Goal: Task Accomplishment & Management: Complete application form

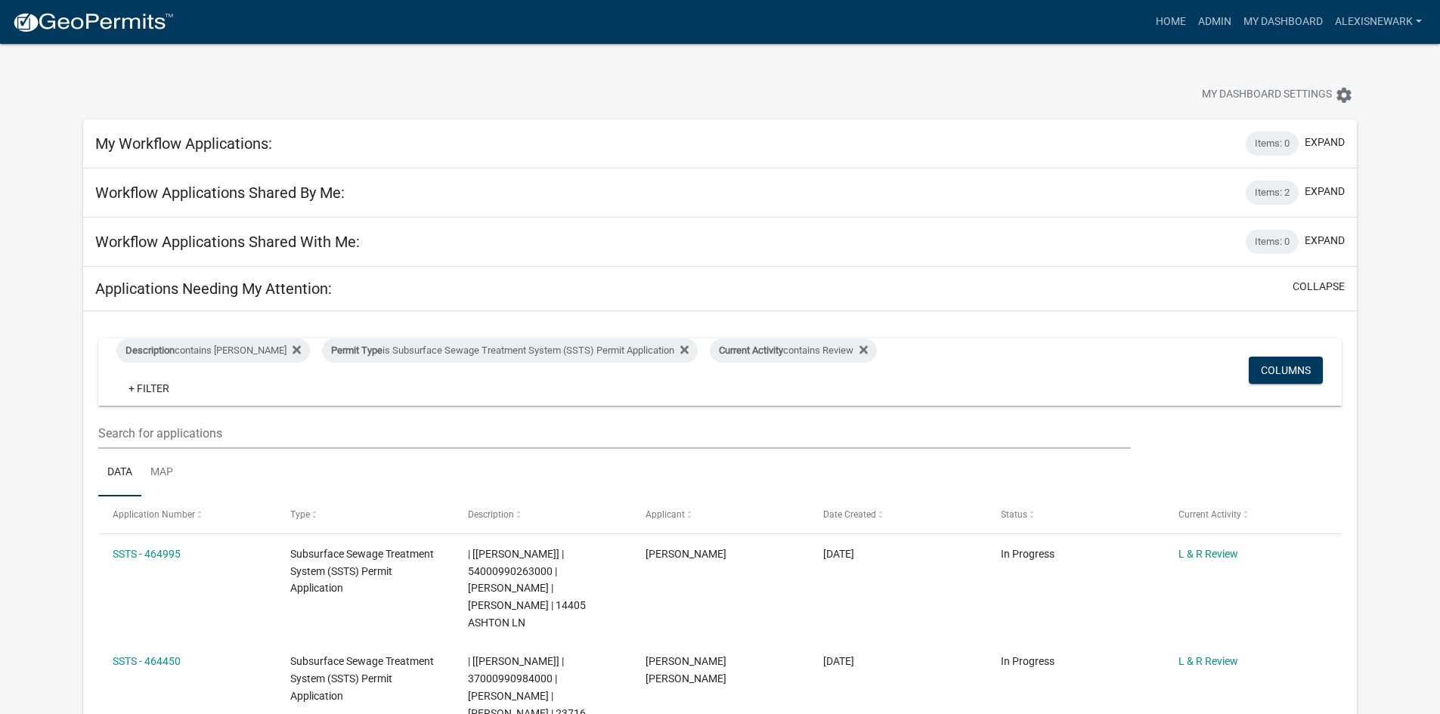
scroll to position [472, 0]
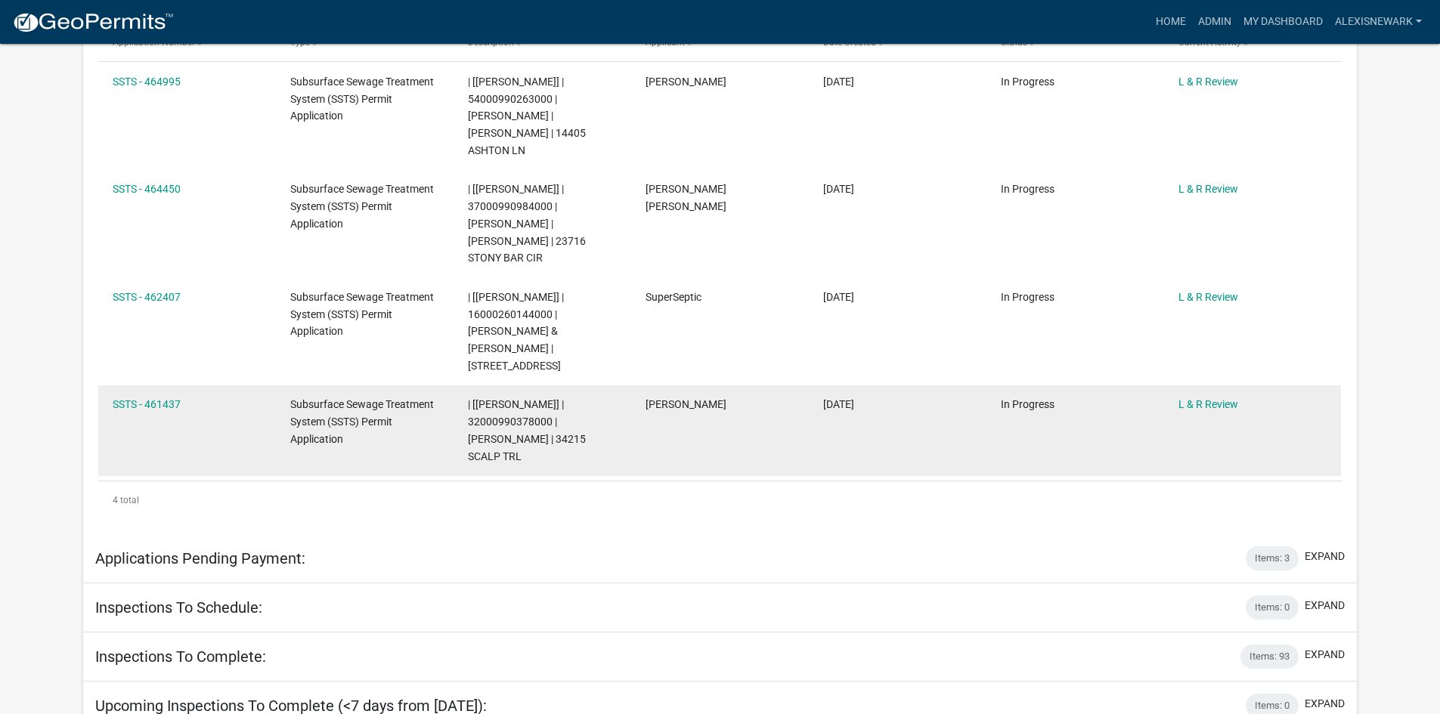
click at [162, 396] on div "SSTS - 461437" at bounding box center [187, 404] width 148 height 17
click at [163, 398] on link "SSTS - 461437" at bounding box center [147, 404] width 68 height 12
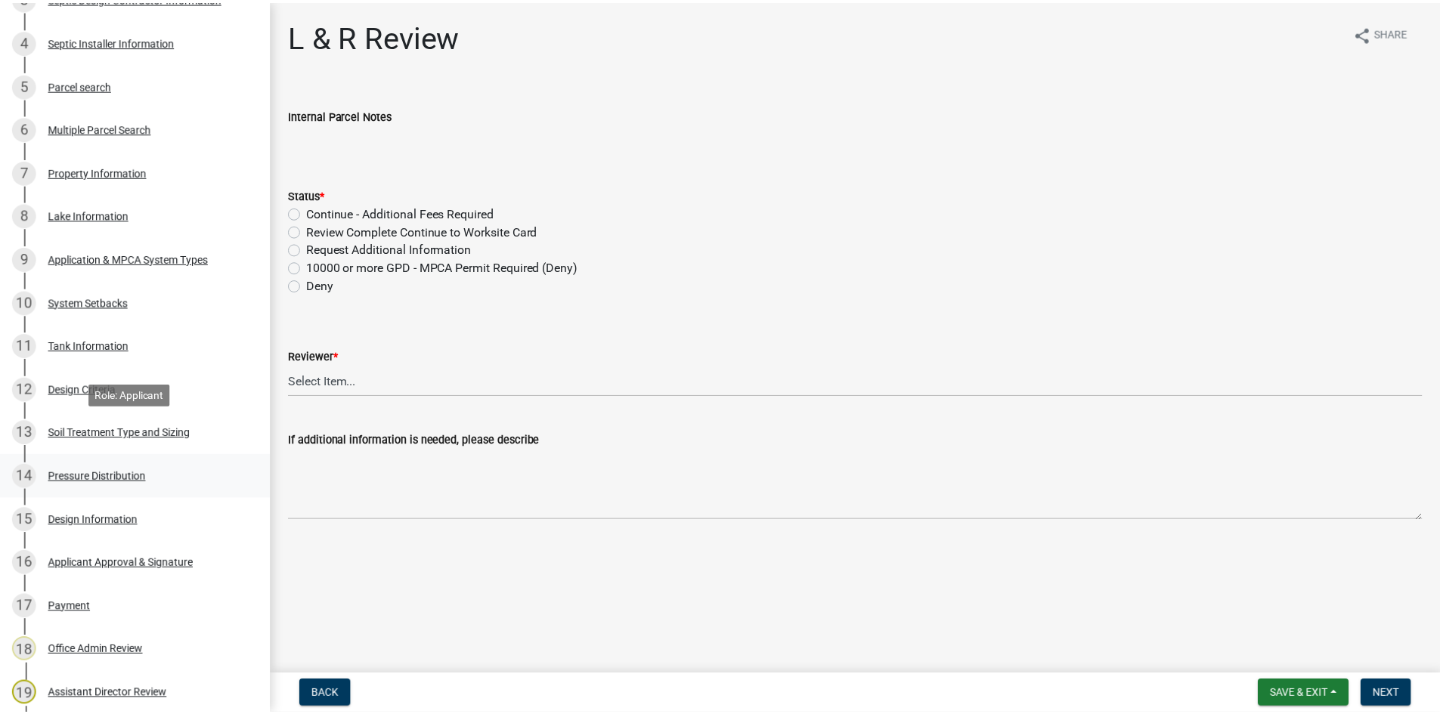
scroll to position [567, 0]
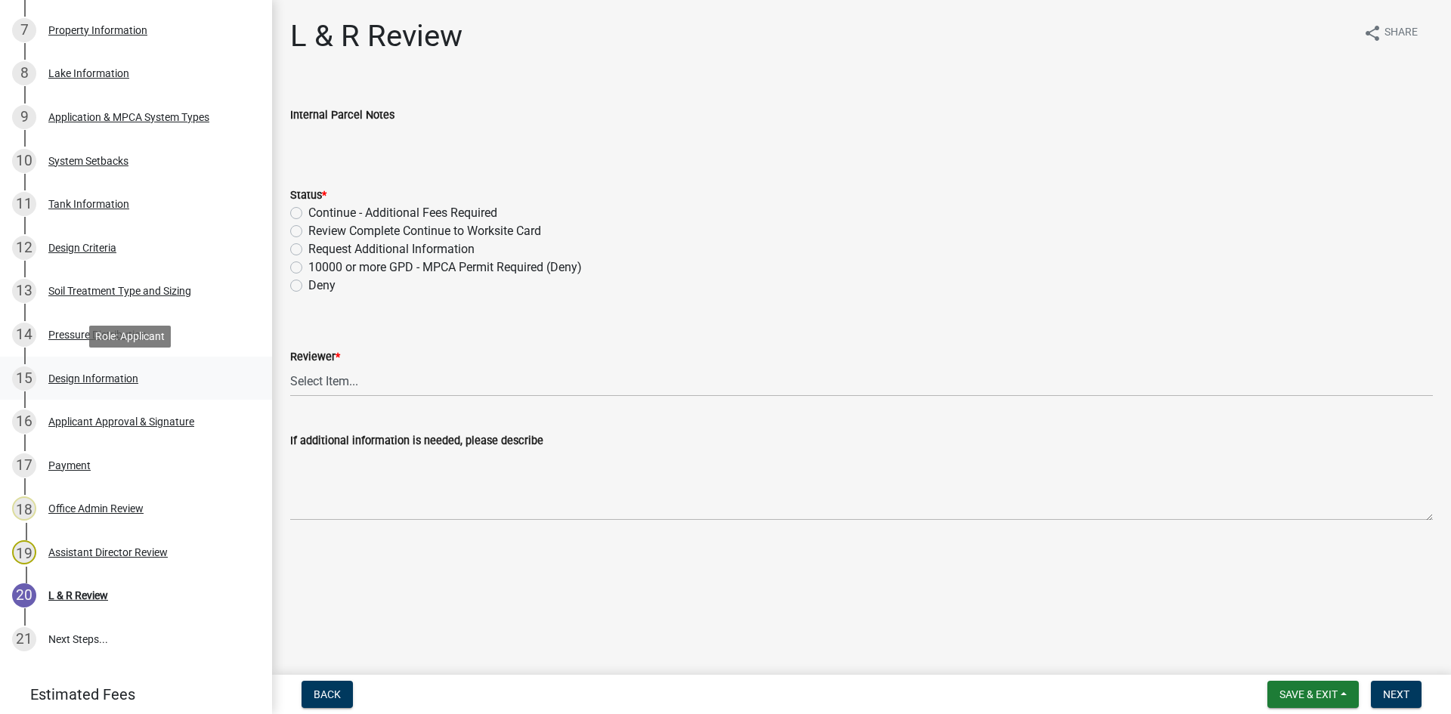
click at [153, 384] on div "15 Design Information" at bounding box center [130, 379] width 236 height 24
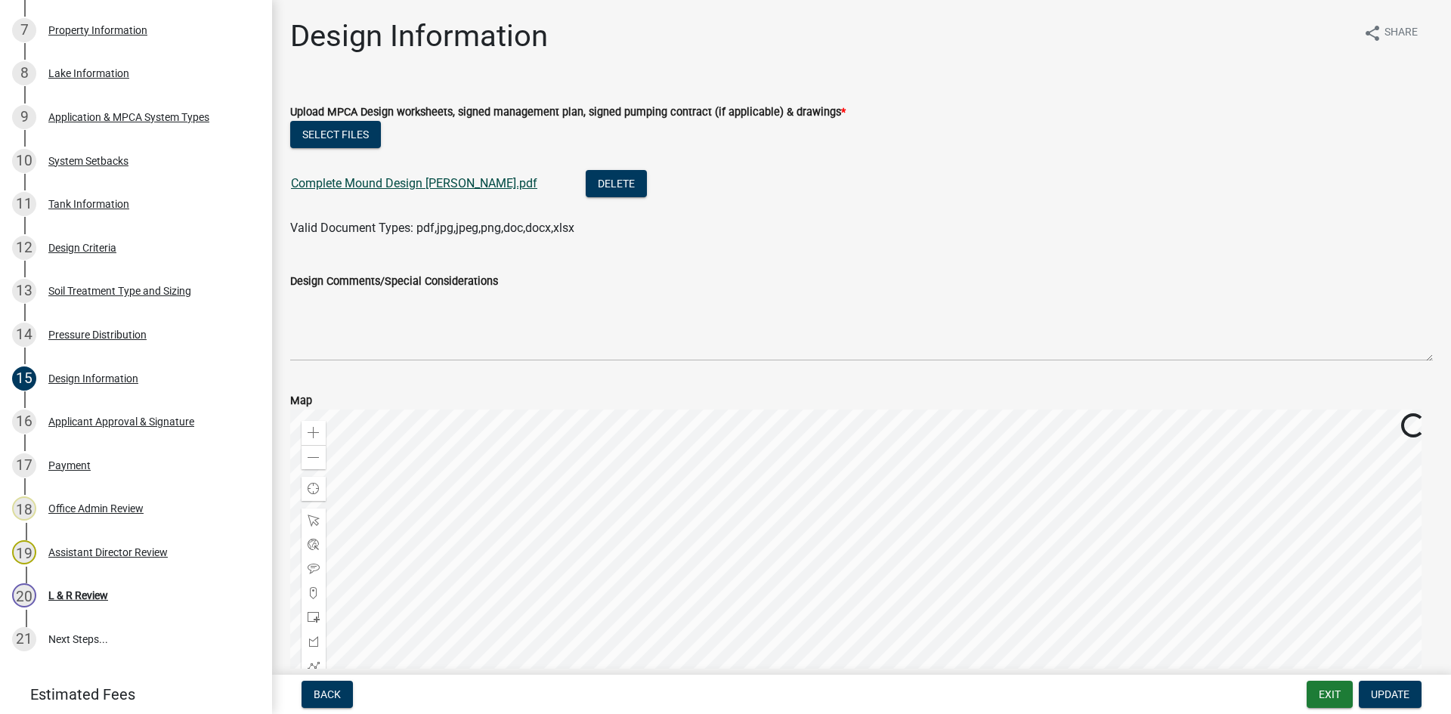
click at [336, 184] on link "Complete Mound Design Drotts.pdf" at bounding box center [414, 183] width 246 height 14
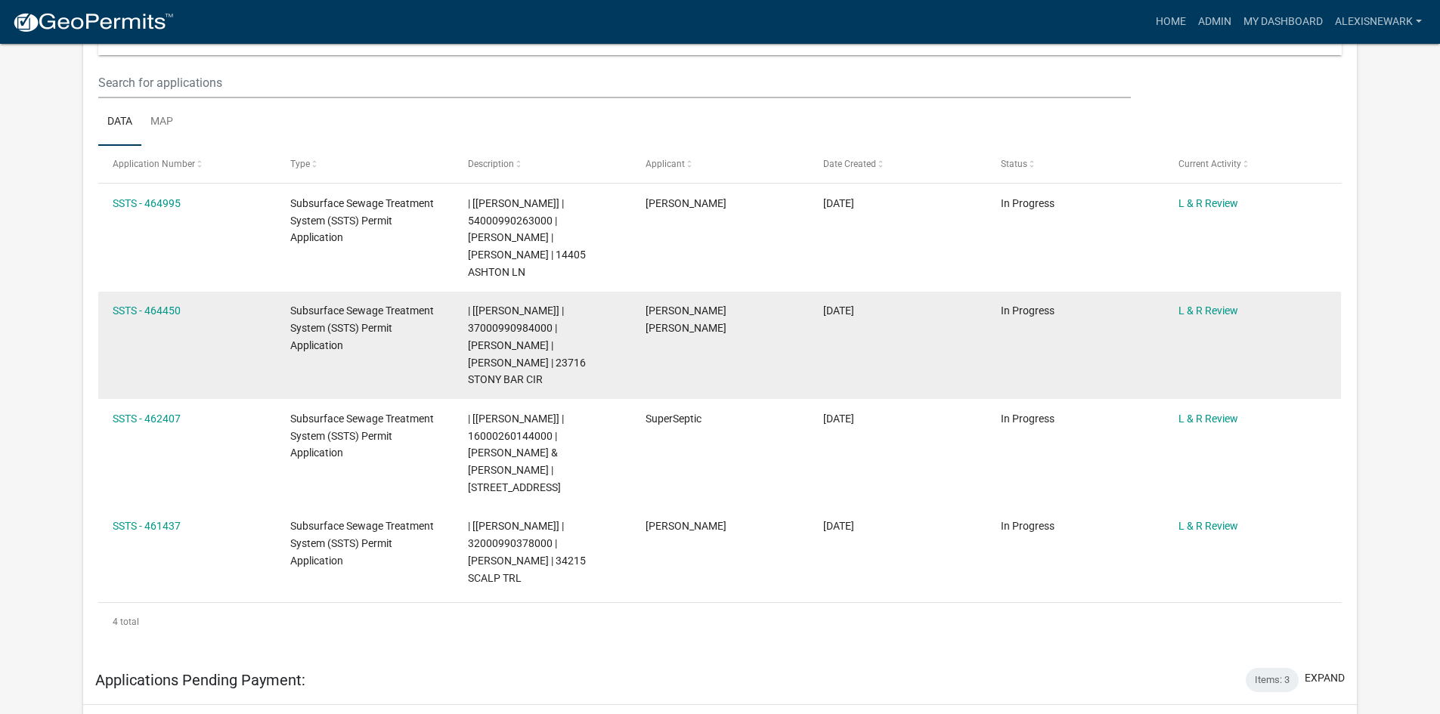
scroll to position [378, 0]
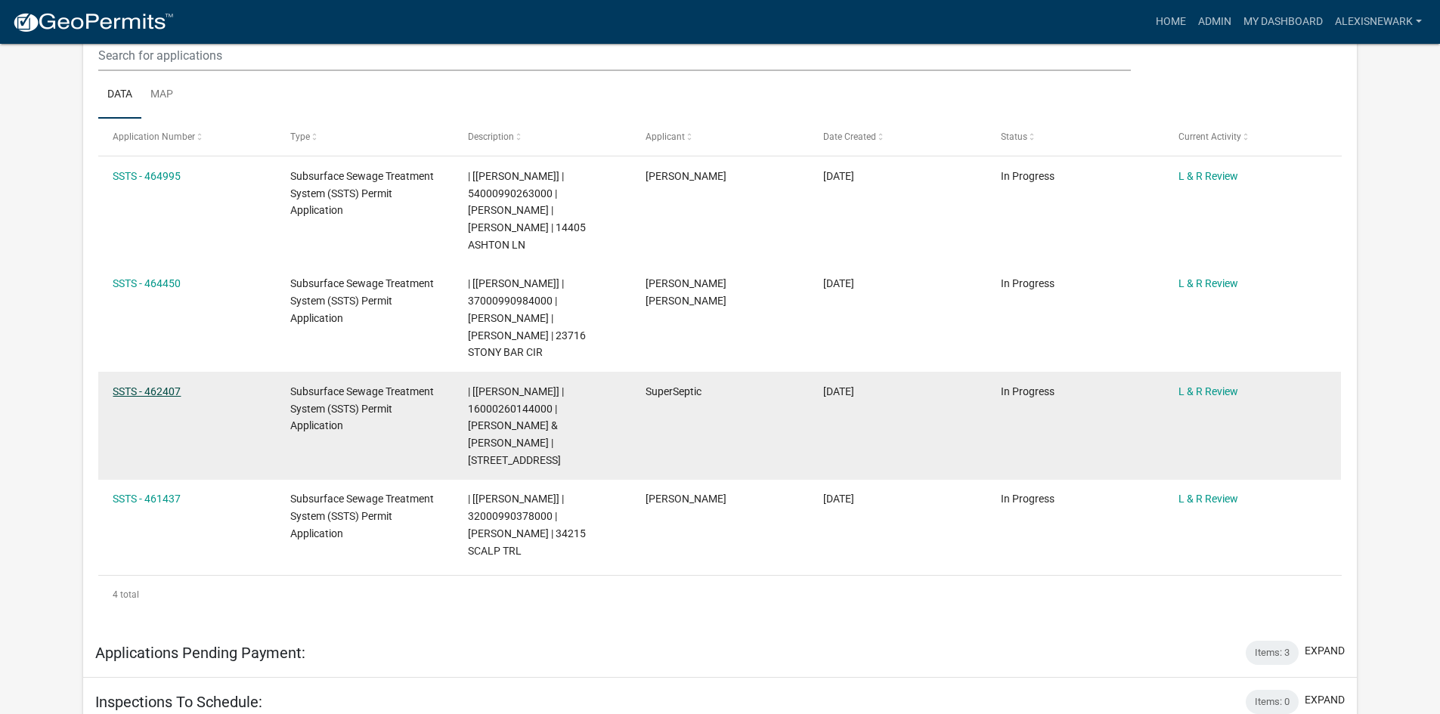
click at [178, 386] on link "SSTS - 462407" at bounding box center [147, 392] width 68 height 12
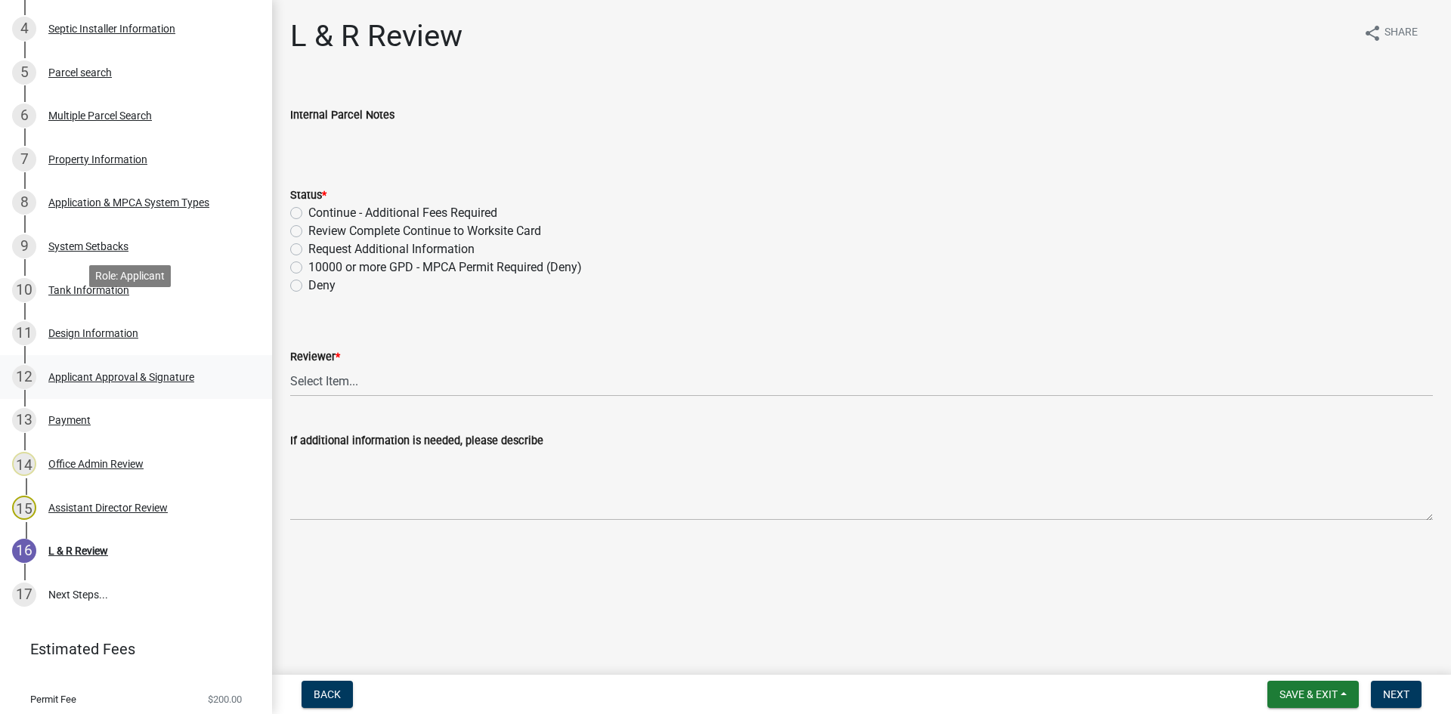
scroll to position [454, 0]
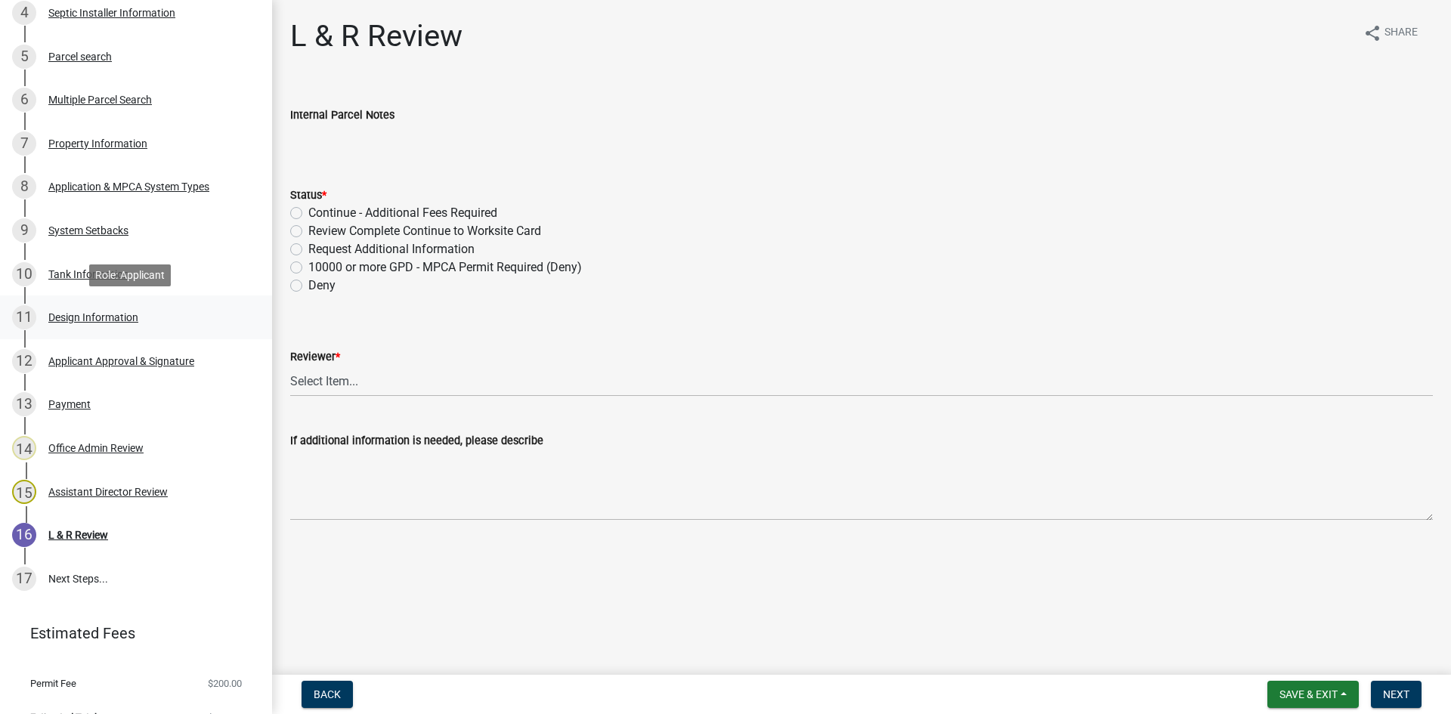
click at [137, 314] on div "Design Information" at bounding box center [93, 317] width 90 height 11
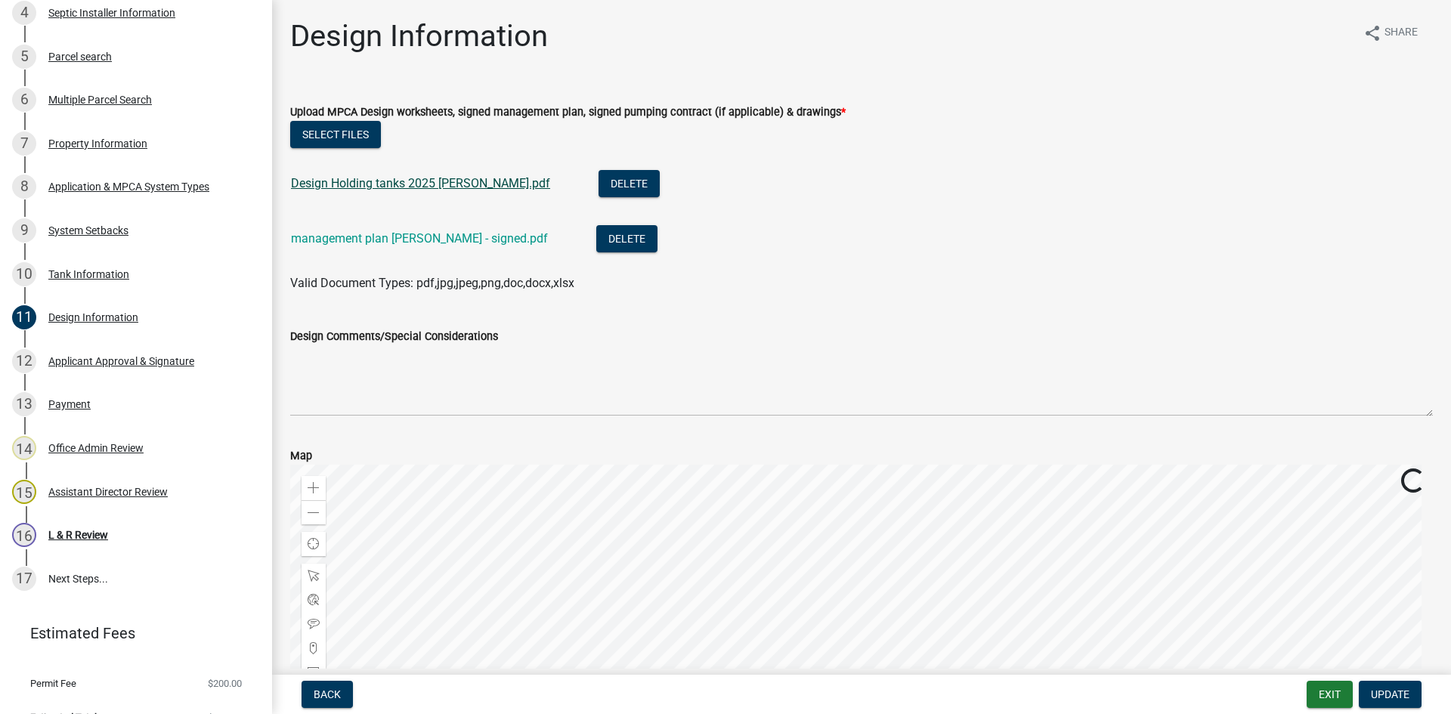
click at [395, 181] on link "Design Holding tanks 2025 Cross-Pierce.pdf" at bounding box center [420, 183] width 259 height 14
click at [469, 239] on link "management plan Cross-Pierce - signed.pdf" at bounding box center [419, 238] width 257 height 14
click at [144, 197] on div "8 Application & MPCA System Types" at bounding box center [130, 187] width 236 height 24
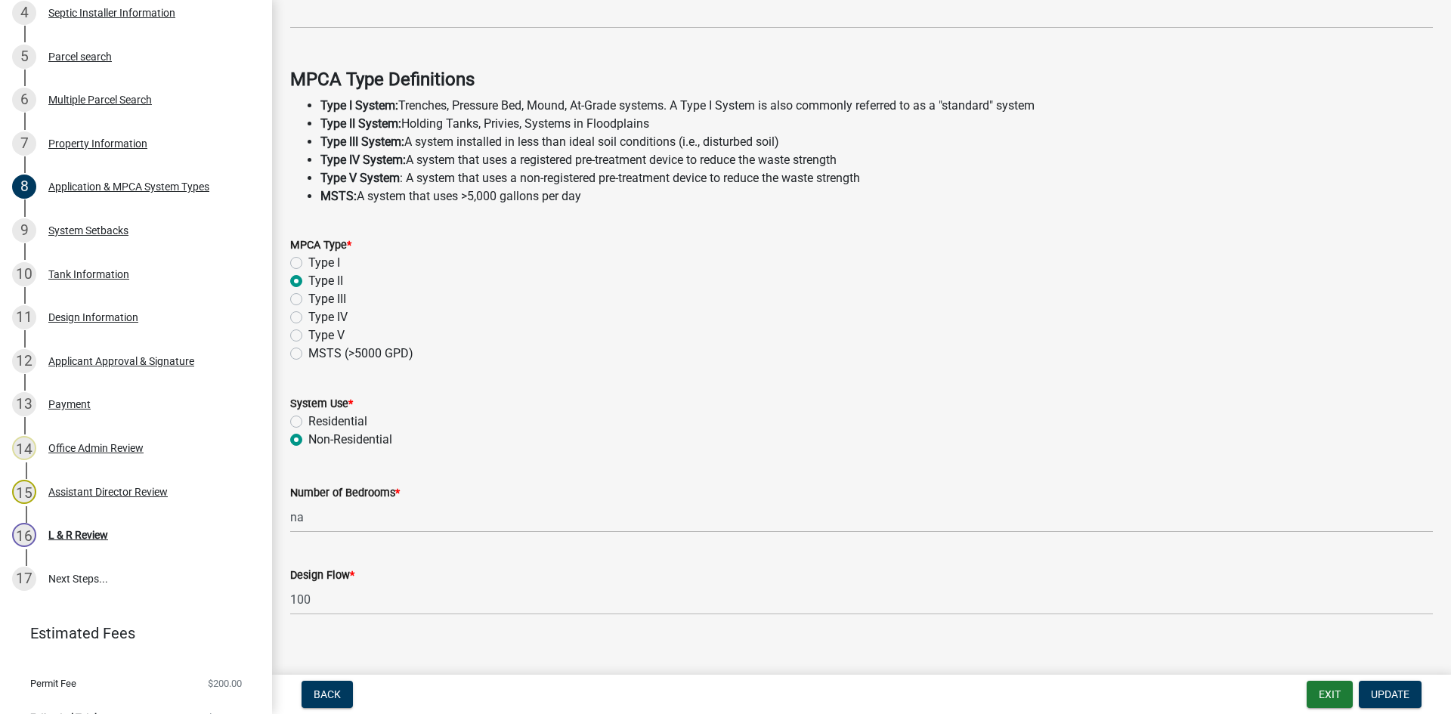
scroll to position [407, 0]
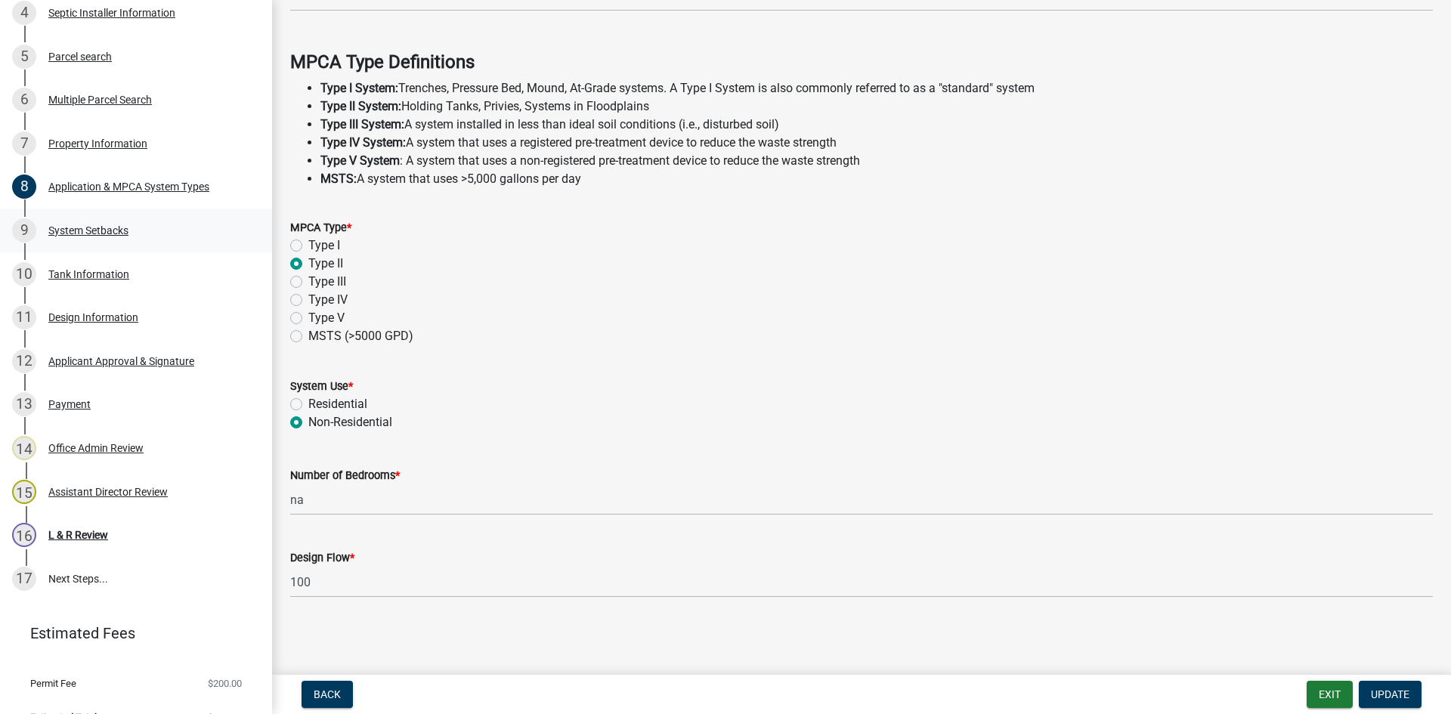
click at [102, 239] on div "9 System Setbacks" at bounding box center [130, 230] width 236 height 24
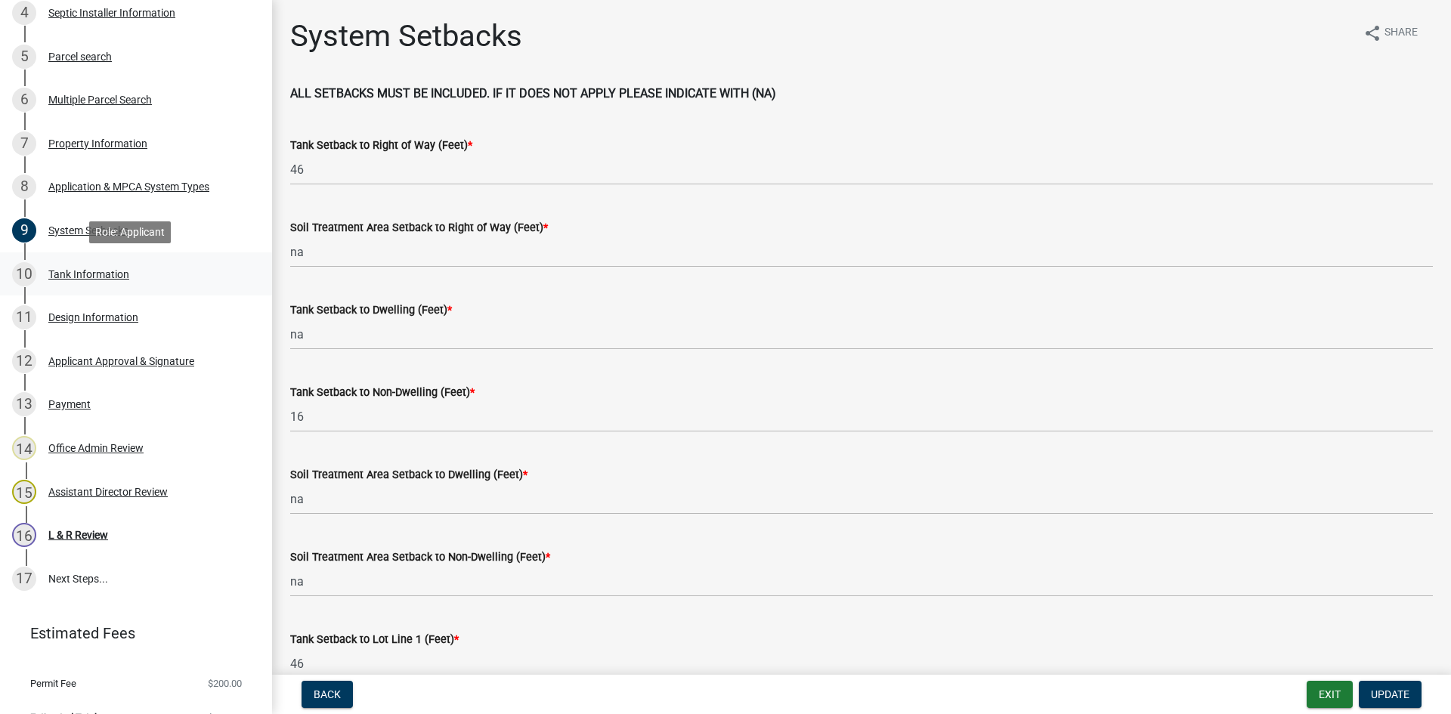
click at [181, 276] on div "10 Tank Information" at bounding box center [130, 274] width 236 height 24
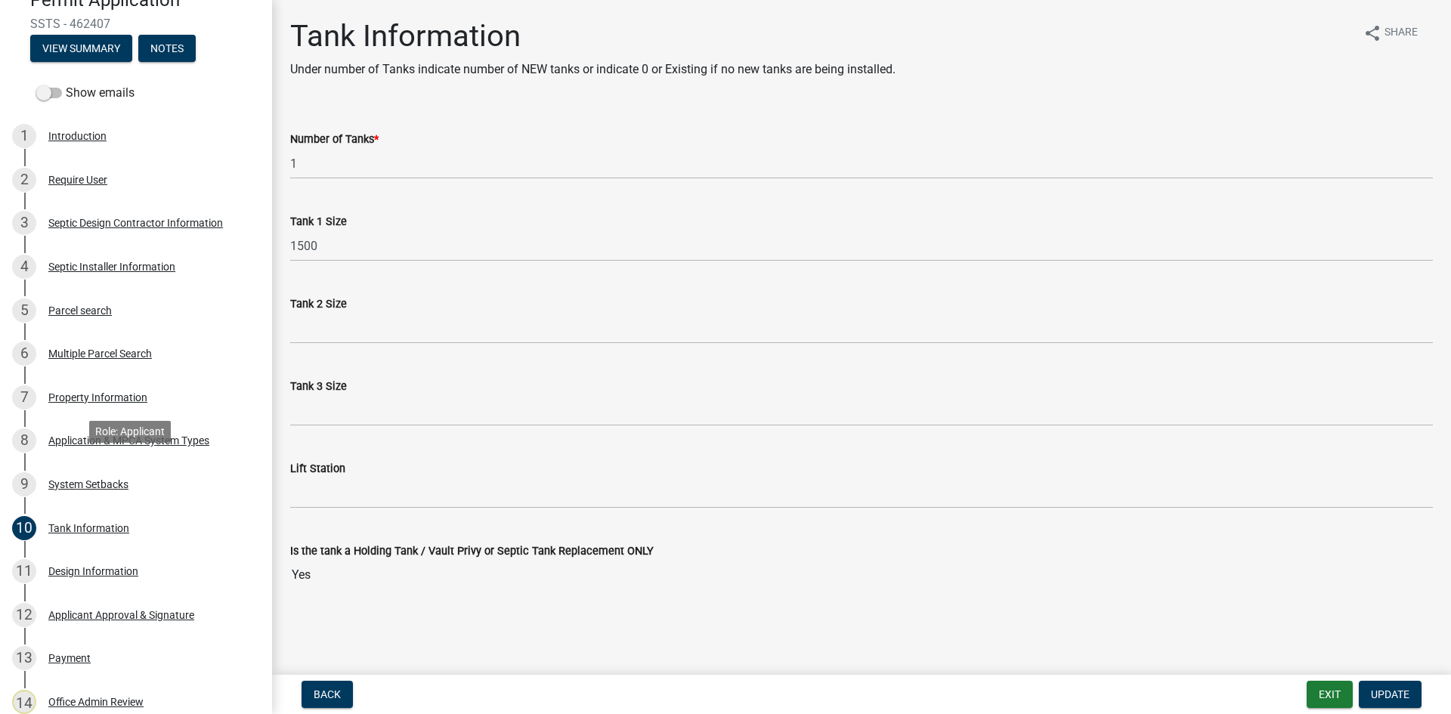
scroll to position [57, 0]
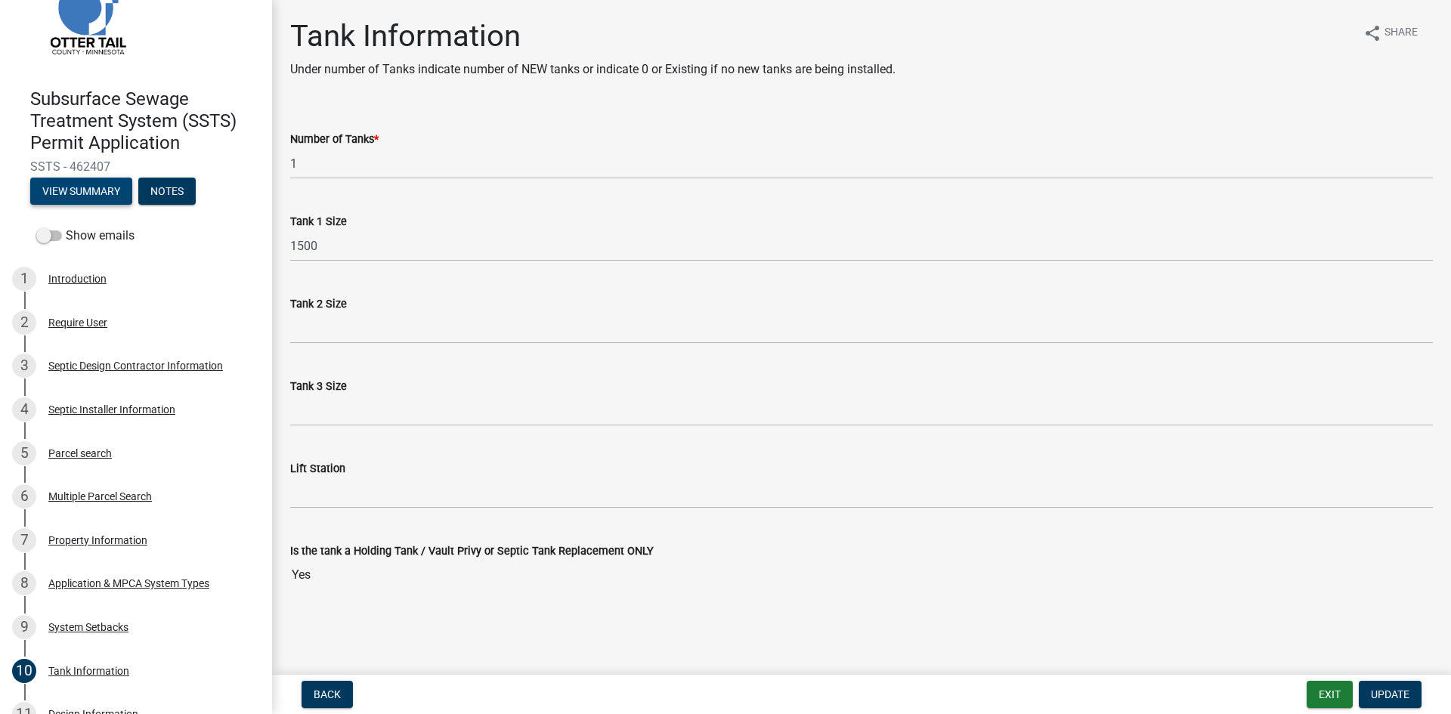
click at [103, 197] on button "View Summary" at bounding box center [81, 191] width 102 height 27
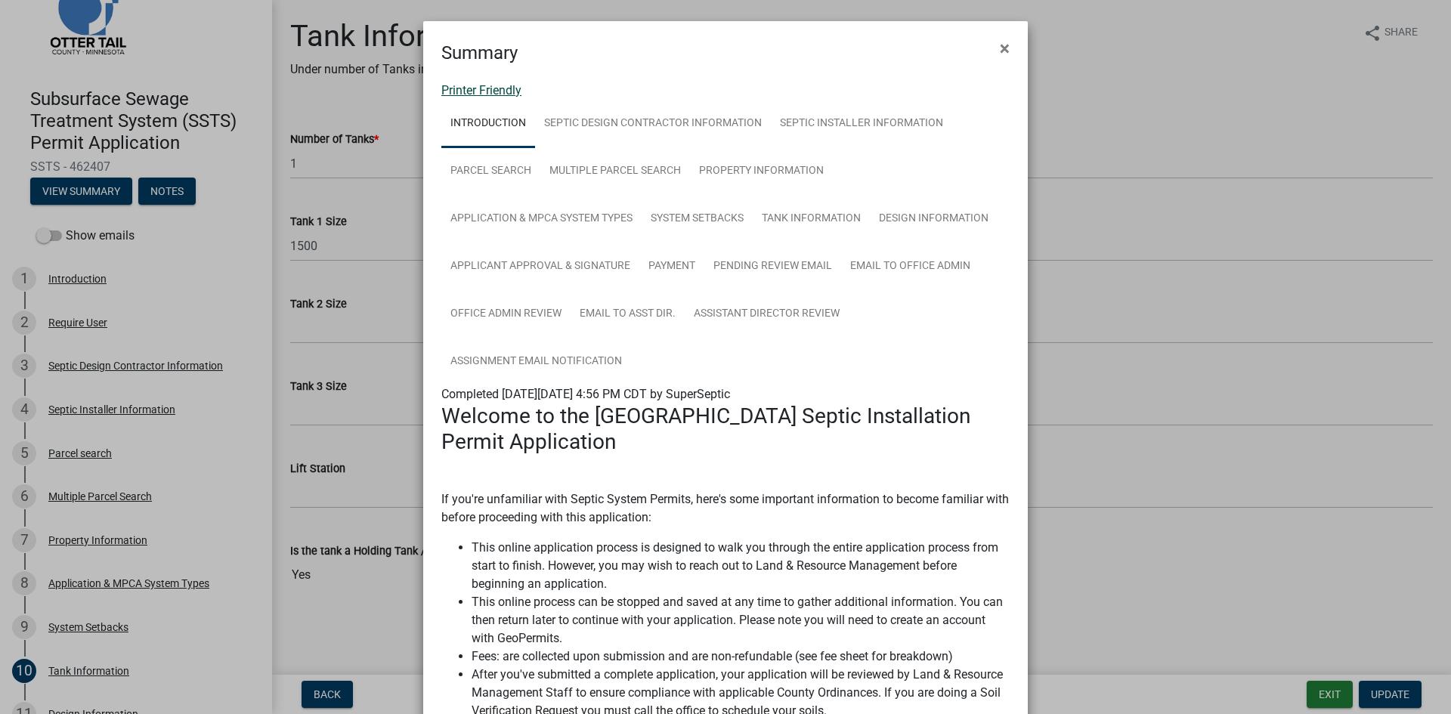
click at [485, 94] on link "Printer Friendly" at bounding box center [481, 90] width 80 height 14
click at [1005, 51] on button "×" at bounding box center [1005, 48] width 34 height 42
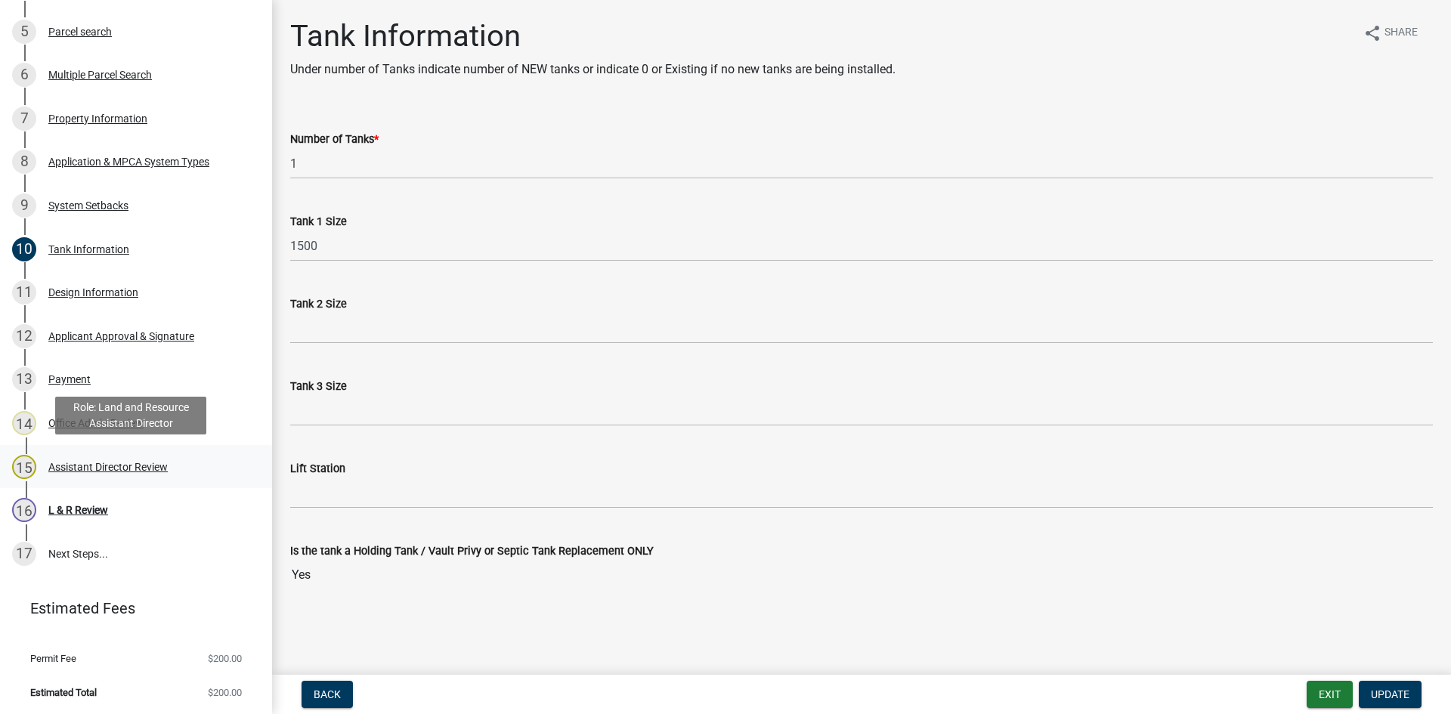
scroll to position [480, 0]
click at [145, 498] on div "16 L & R Review" at bounding box center [130, 509] width 236 height 24
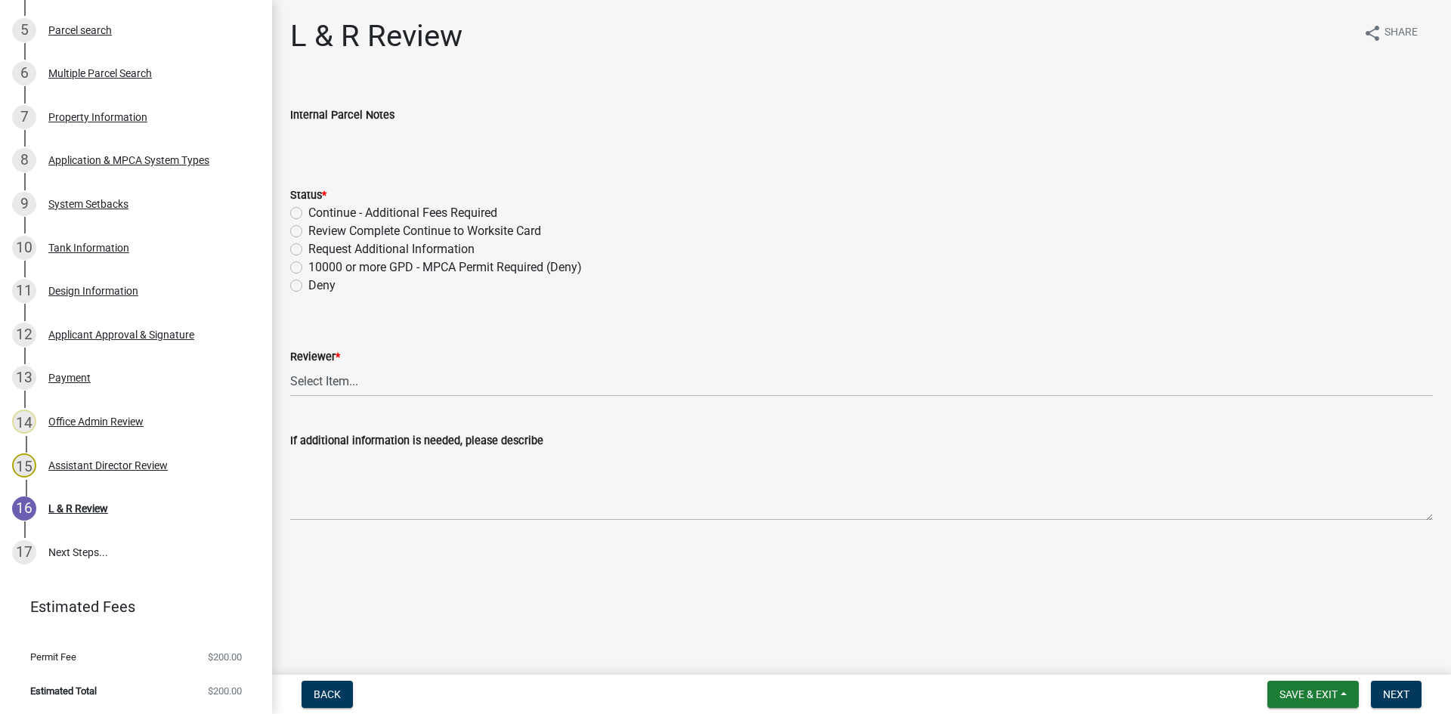
click at [438, 229] on label "Review Complete Continue to Worksite Card" at bounding box center [424, 231] width 233 height 18
click at [318, 229] on input "Review Complete Continue to Worksite Card" at bounding box center [313, 227] width 10 height 10
radio input "true"
click at [457, 389] on select "Select Item... Alexis Newark Andrea Perales Brittany Tollefson Elizabeth Plaste…" at bounding box center [861, 381] width 1143 height 31
click at [290, 366] on select "Select Item... Alexis Newark Andrea Perales Brittany Tollefson Elizabeth Plaste…" at bounding box center [861, 381] width 1143 height 31
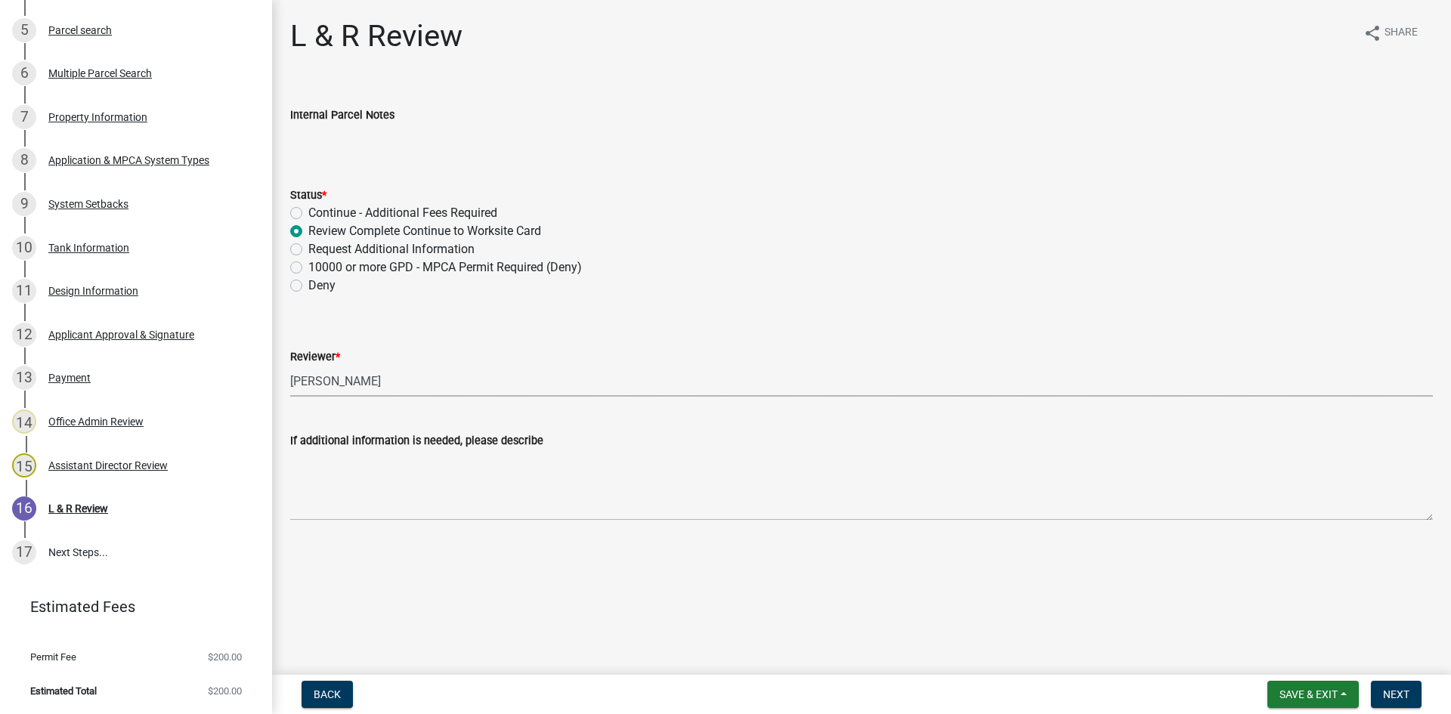
select select "05826fb5-7c18-481d-abe0-188b58e93217"
click at [1405, 699] on span "Next" at bounding box center [1396, 695] width 26 height 12
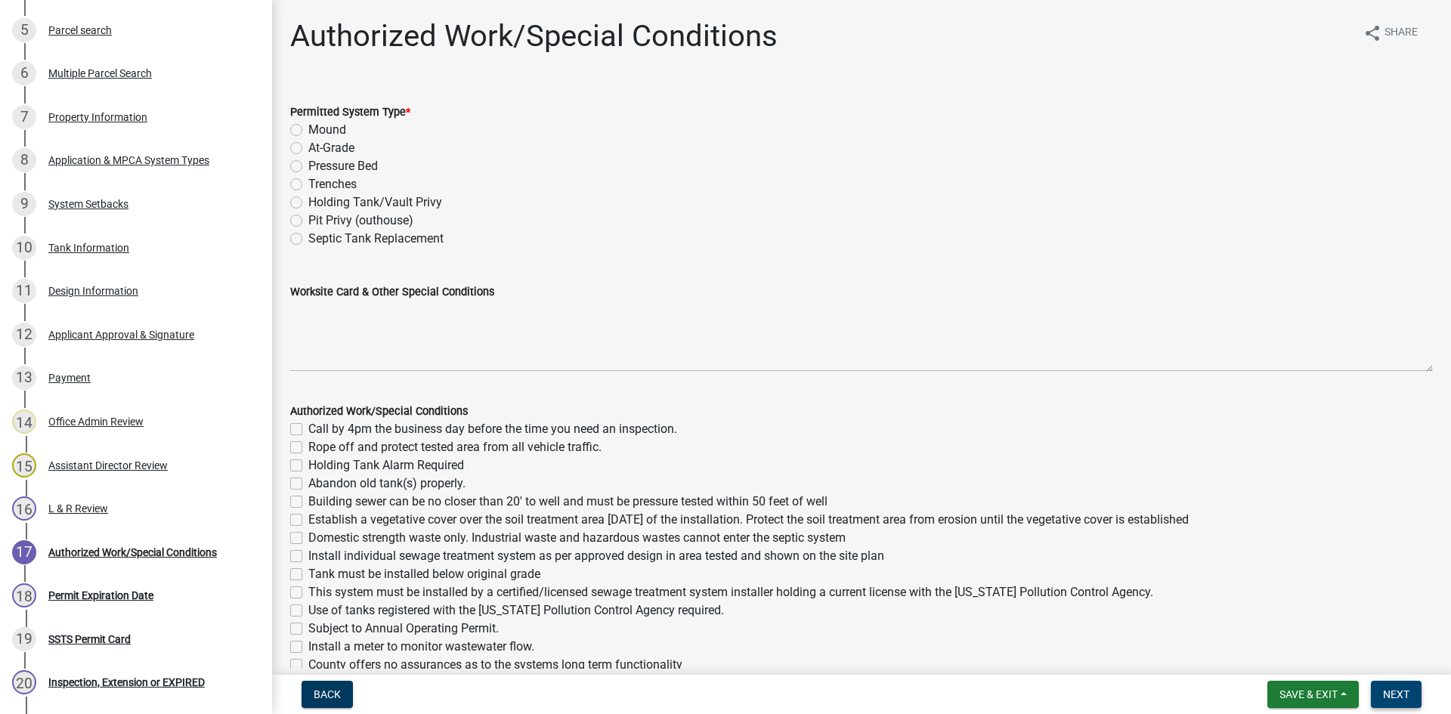
scroll to position [654, 0]
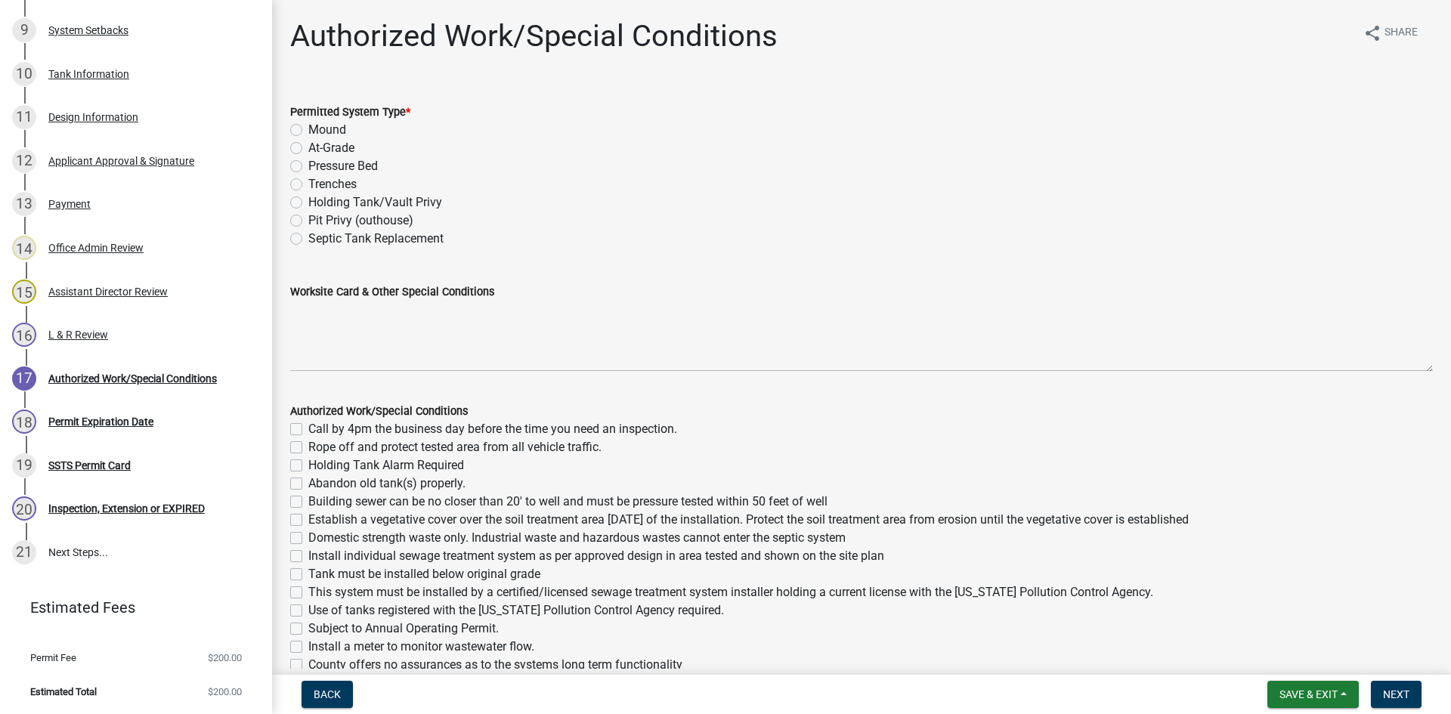
click at [374, 194] on div "Permitted System Type * Mound At-Grade Pressure Bed Trenches Holding Tank/Vault…" at bounding box center [861, 175] width 1143 height 145
click at [398, 200] on label "Holding Tank/Vault Privy" at bounding box center [375, 203] width 134 height 18
click at [318, 200] on input "Holding Tank/Vault Privy" at bounding box center [313, 199] width 10 height 10
radio input "true"
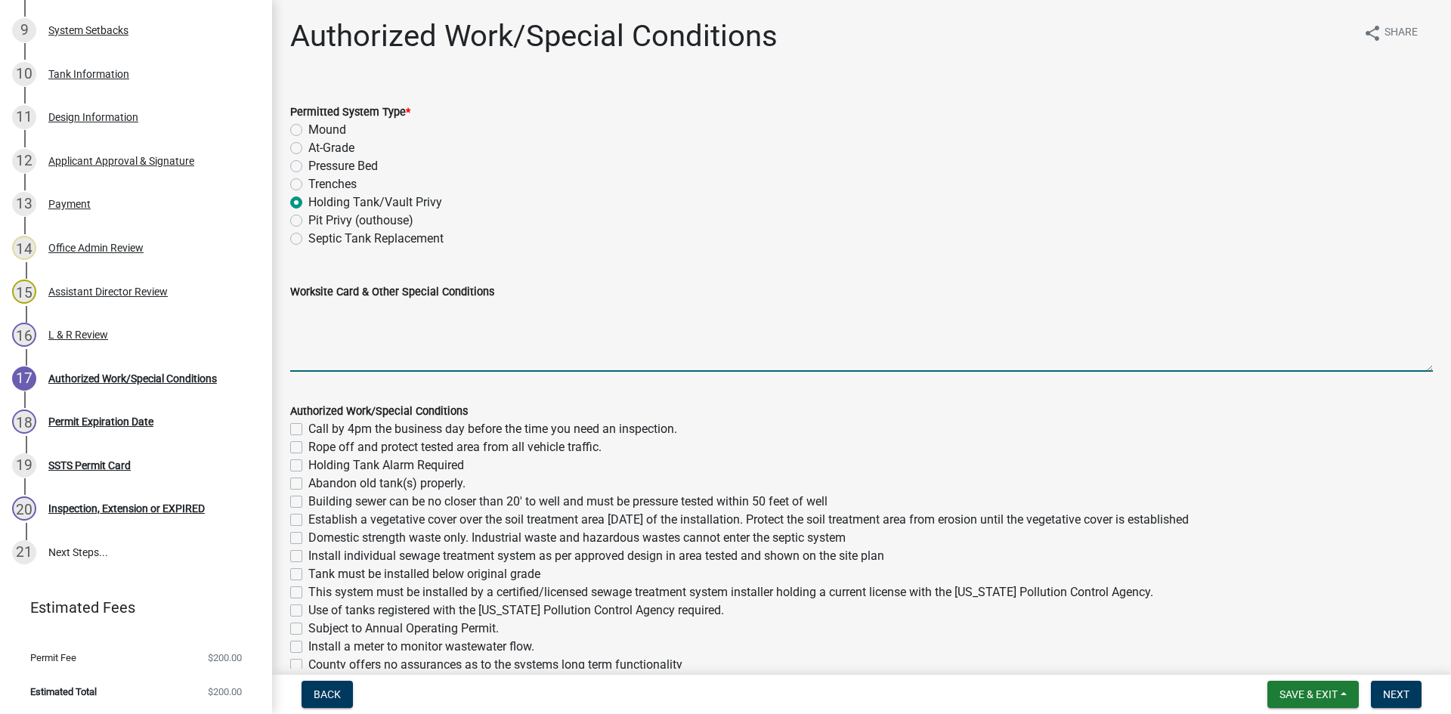
click at [420, 336] on textarea "Worksite Card & Other Special Conditions" at bounding box center [861, 336] width 1143 height 71
type textarea "Install 1500 gallon holding tank Will have mechanical float alarm Tank must be …"
click at [340, 426] on label "Call by 4pm the business day before the time you need an inspection." at bounding box center [492, 429] width 369 height 18
click at [318, 426] on input "Call by 4pm the business day before the time you need an inspection." at bounding box center [313, 425] width 10 height 10
checkbox input "true"
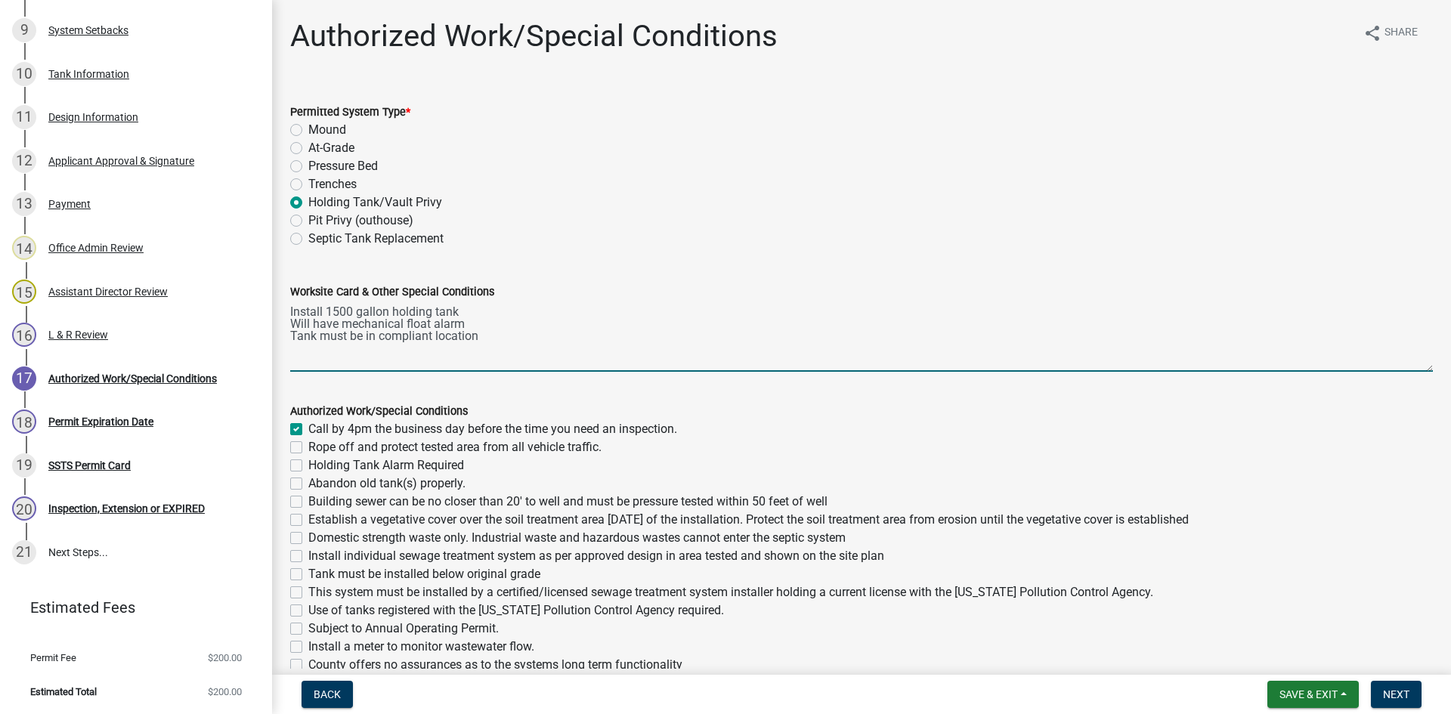
checkbox input "false"
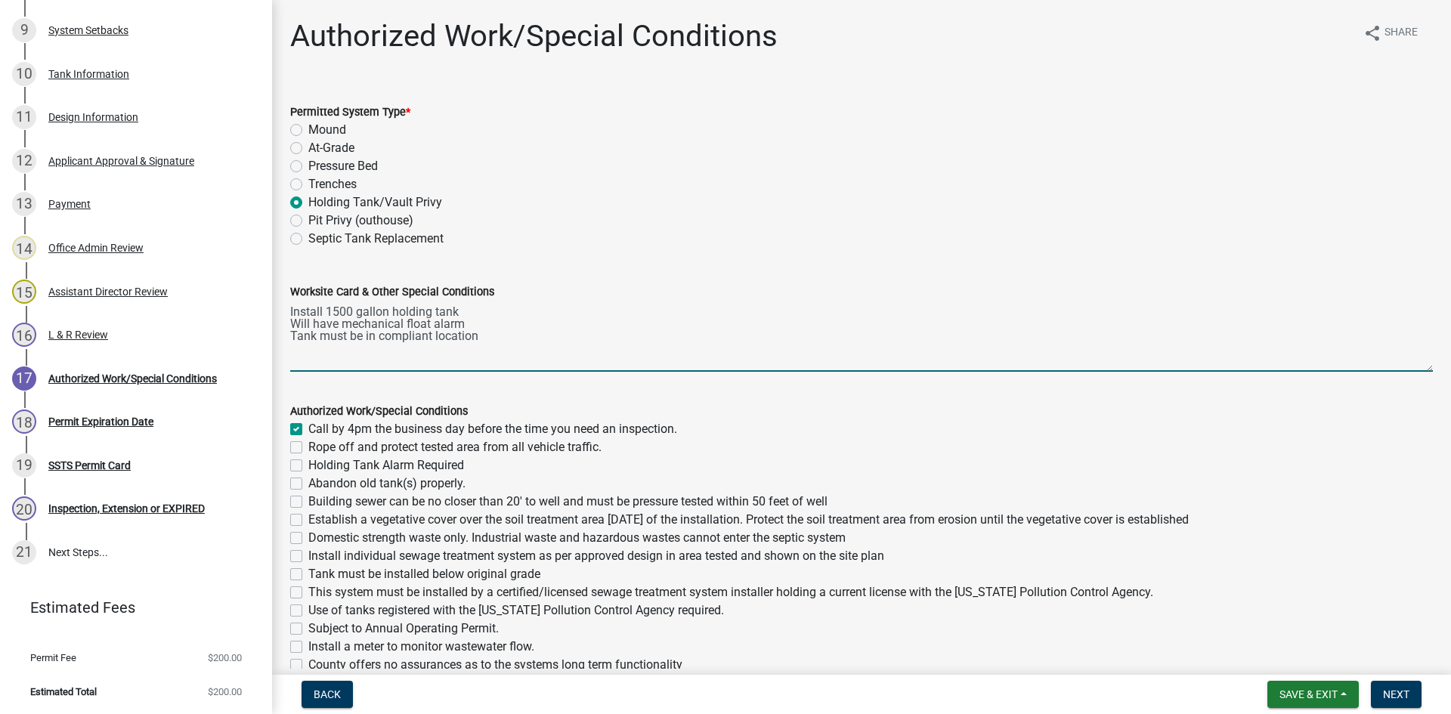
checkbox input "false"
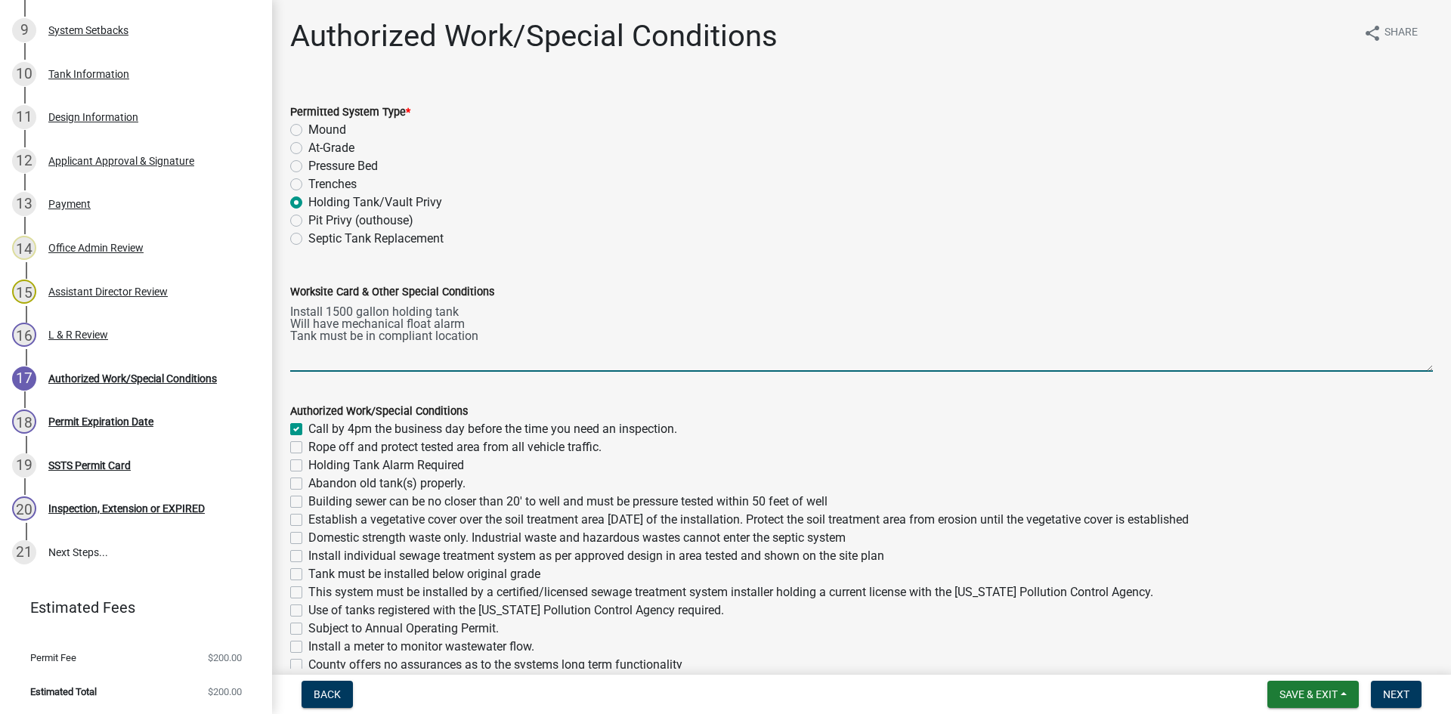
checkbox input "false"
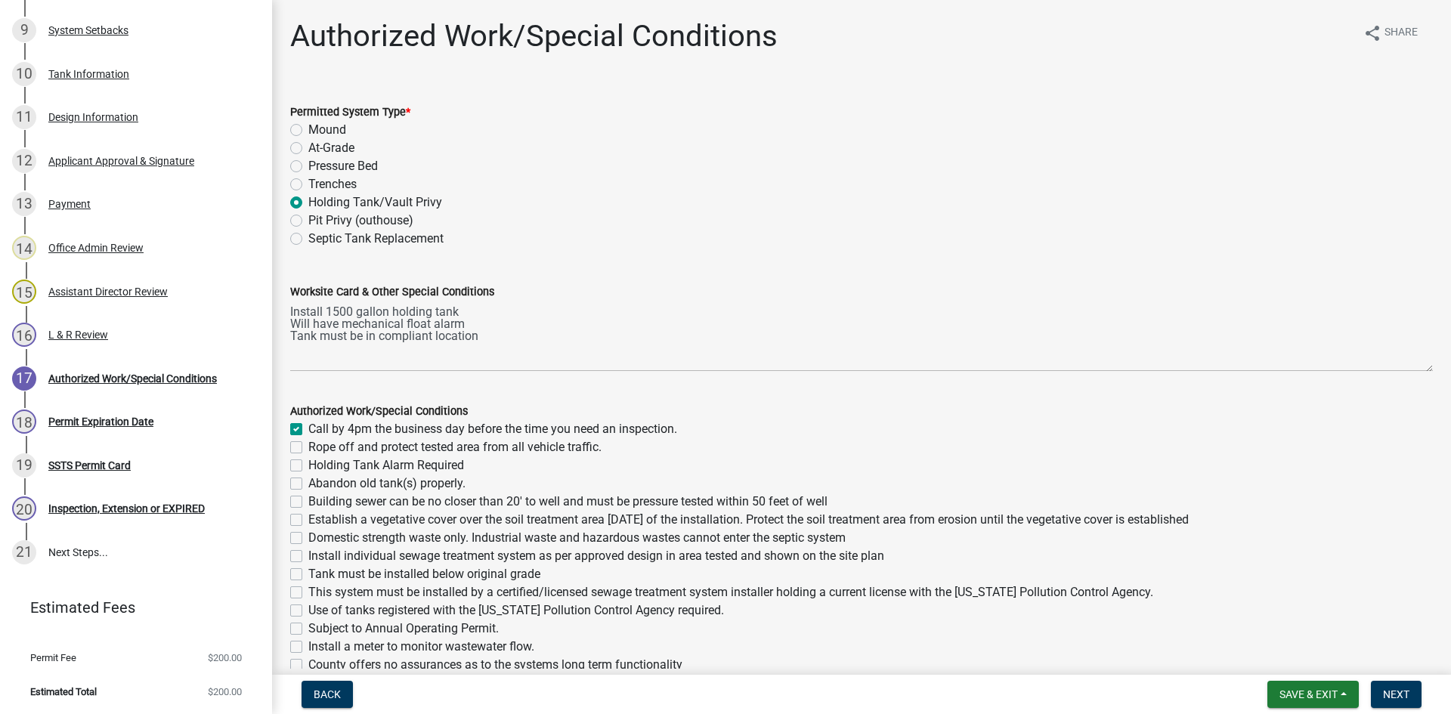
click at [331, 459] on label "Holding Tank Alarm Required" at bounding box center [386, 466] width 156 height 18
click at [318, 459] on input "Holding Tank Alarm Required" at bounding box center [313, 462] width 10 height 10
checkbox input "true"
checkbox input "false"
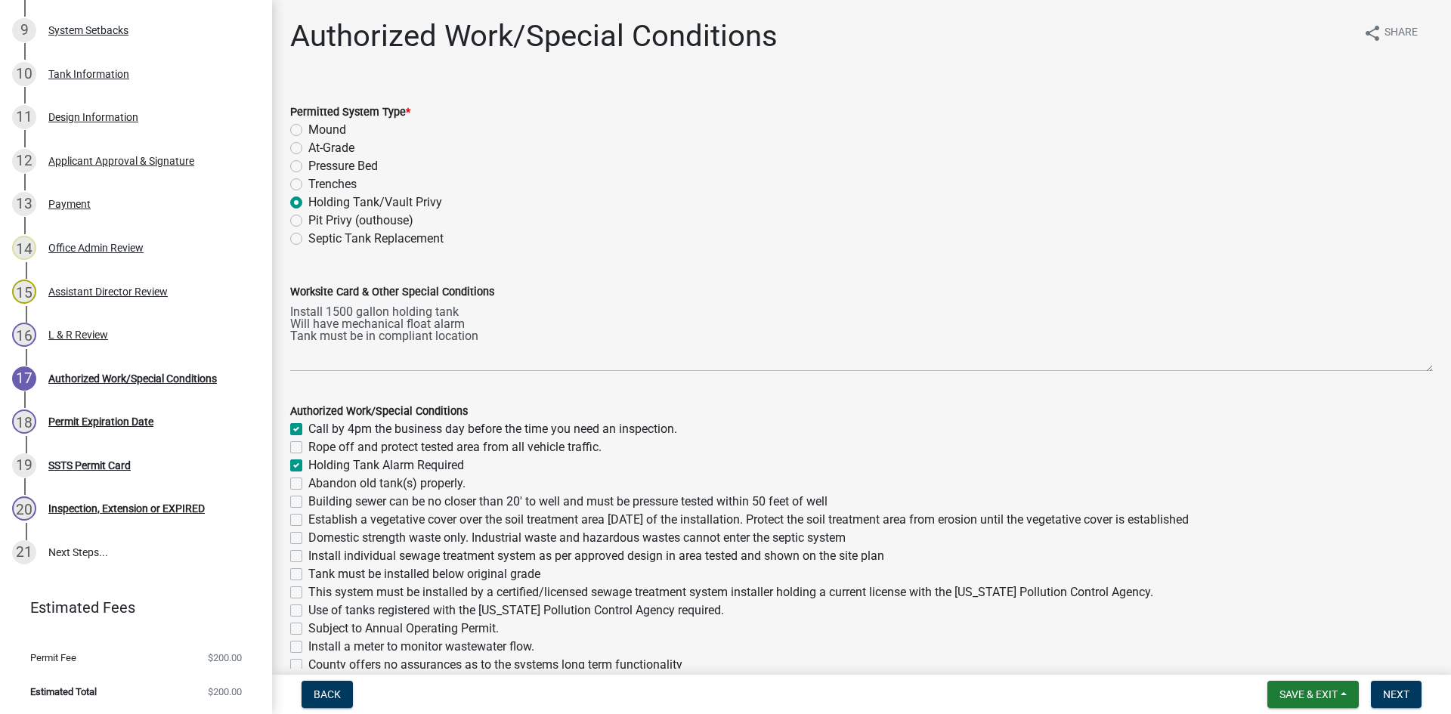
checkbox input "true"
checkbox input "false"
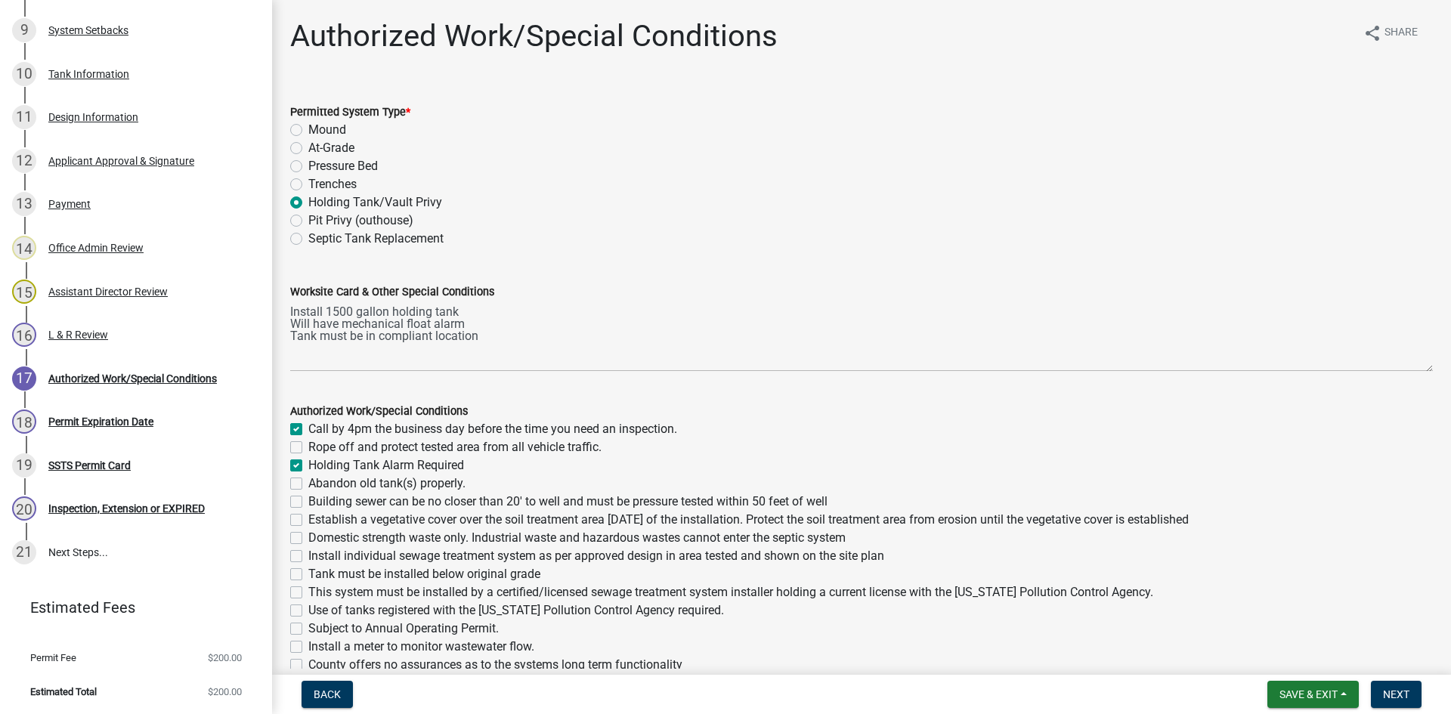
checkbox input "false"
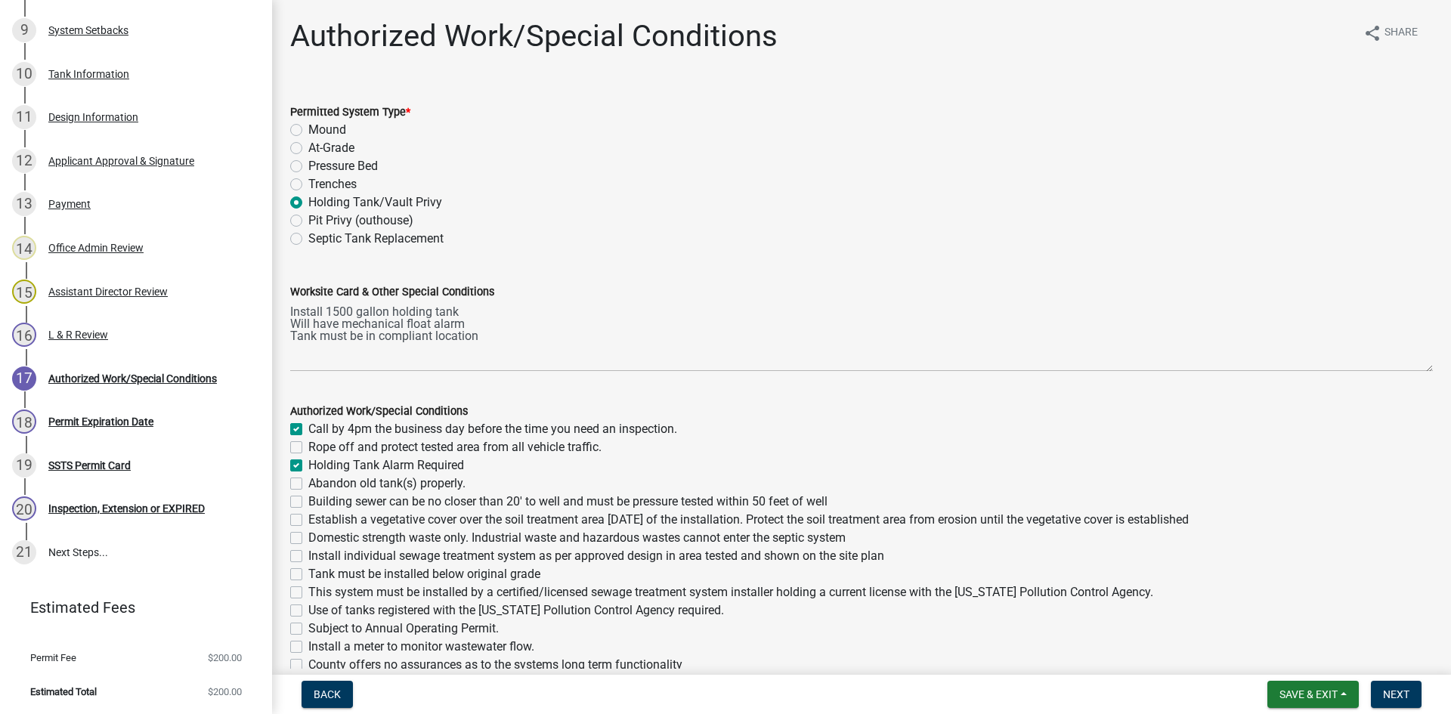
checkbox input "false"
click at [352, 485] on label "Abandon old tank(s) properly." at bounding box center [386, 484] width 157 height 18
click at [318, 485] on input "Abandon old tank(s) properly." at bounding box center [313, 480] width 10 height 10
checkbox input "true"
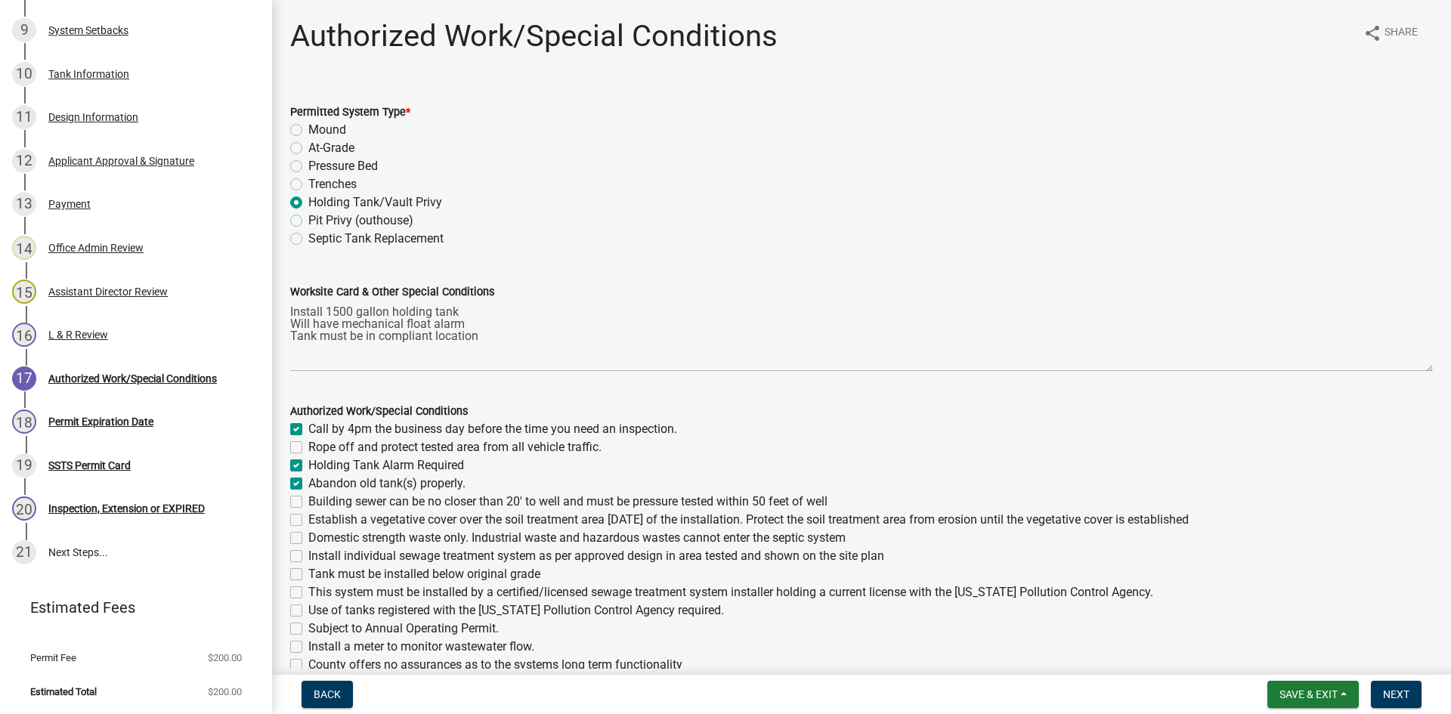
checkbox input "true"
checkbox input "false"
checkbox input "true"
checkbox input "false"
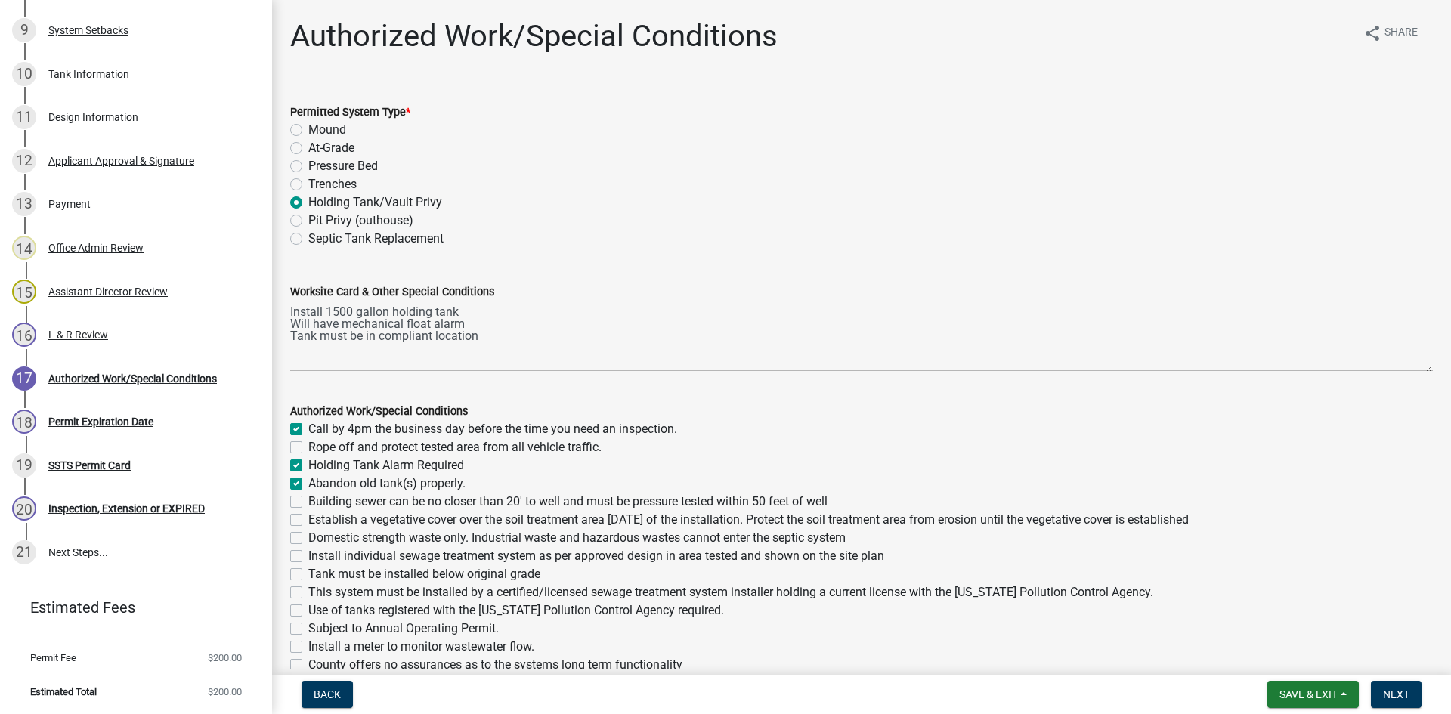
checkbox input "false"
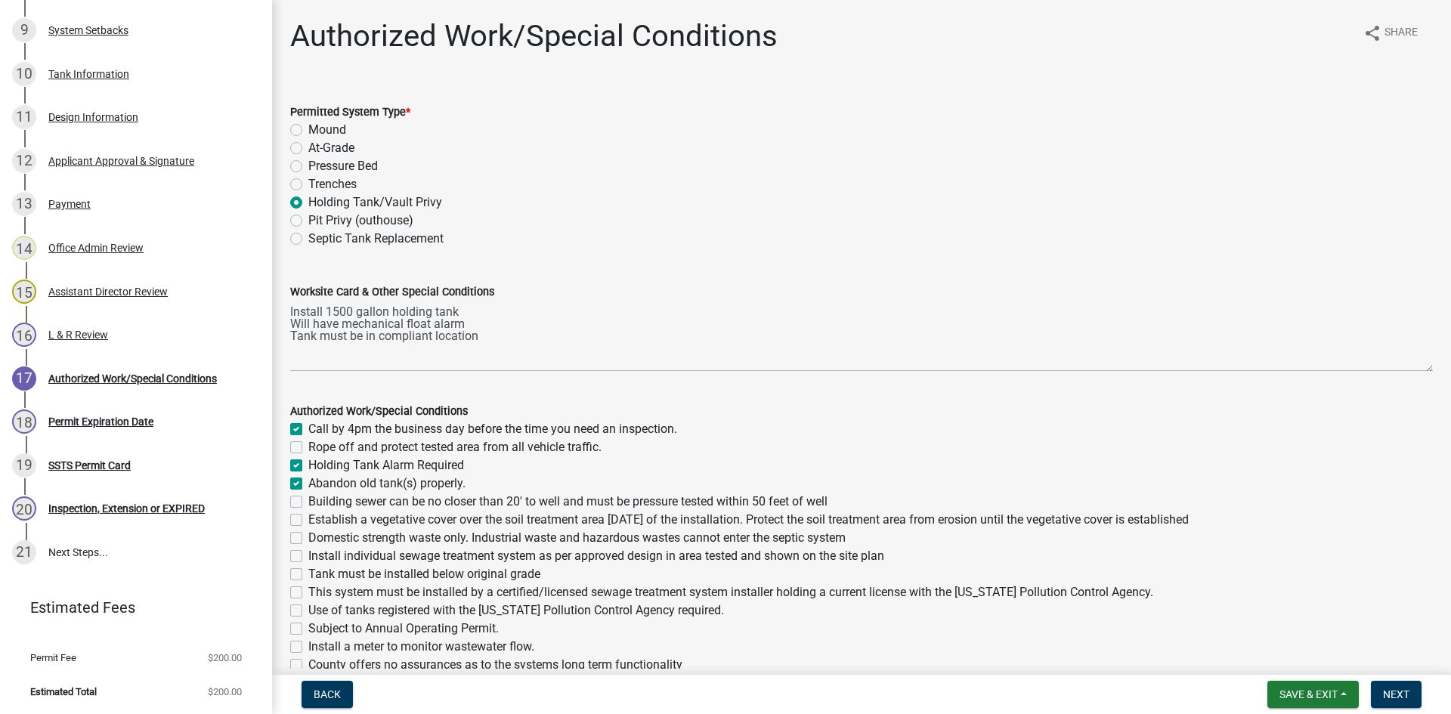
checkbox input "false"
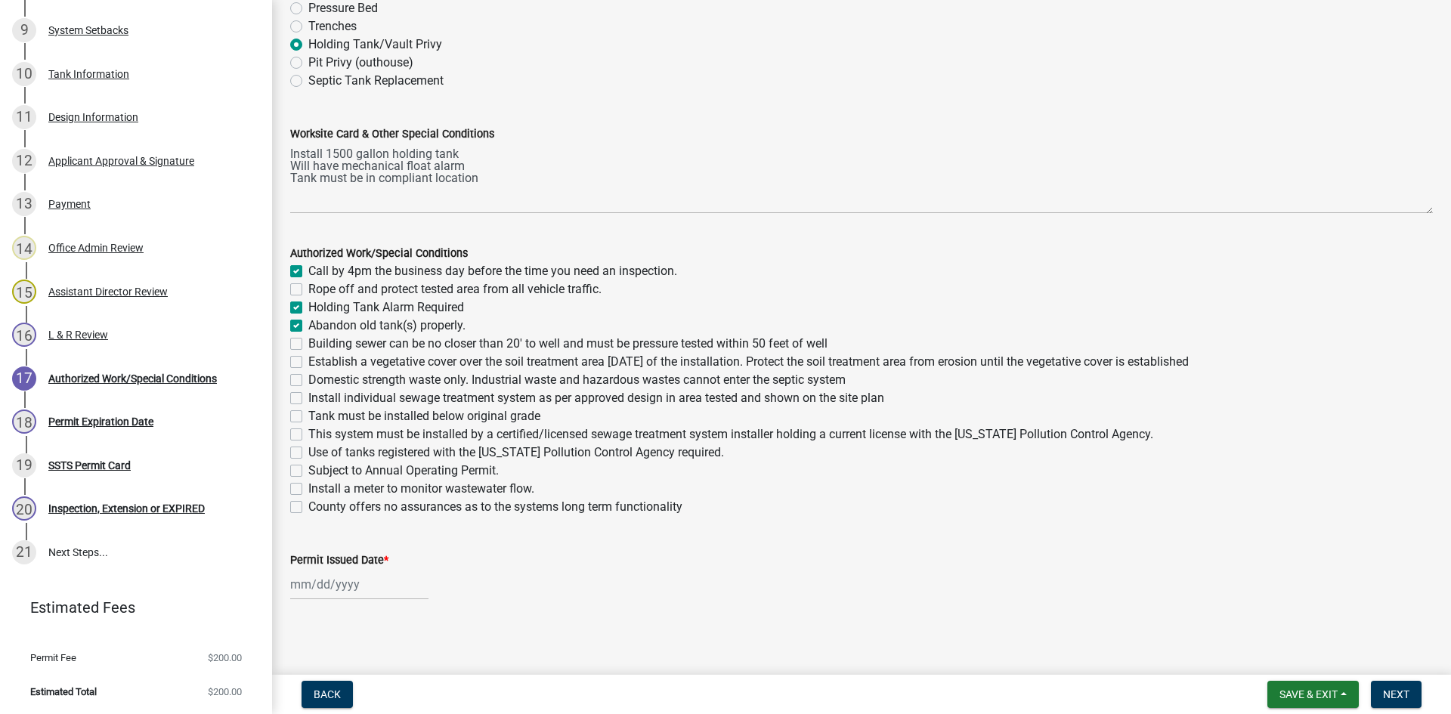
scroll to position [162, 0]
click at [361, 571] on div at bounding box center [359, 580] width 138 height 31
select select "8"
select select "2025"
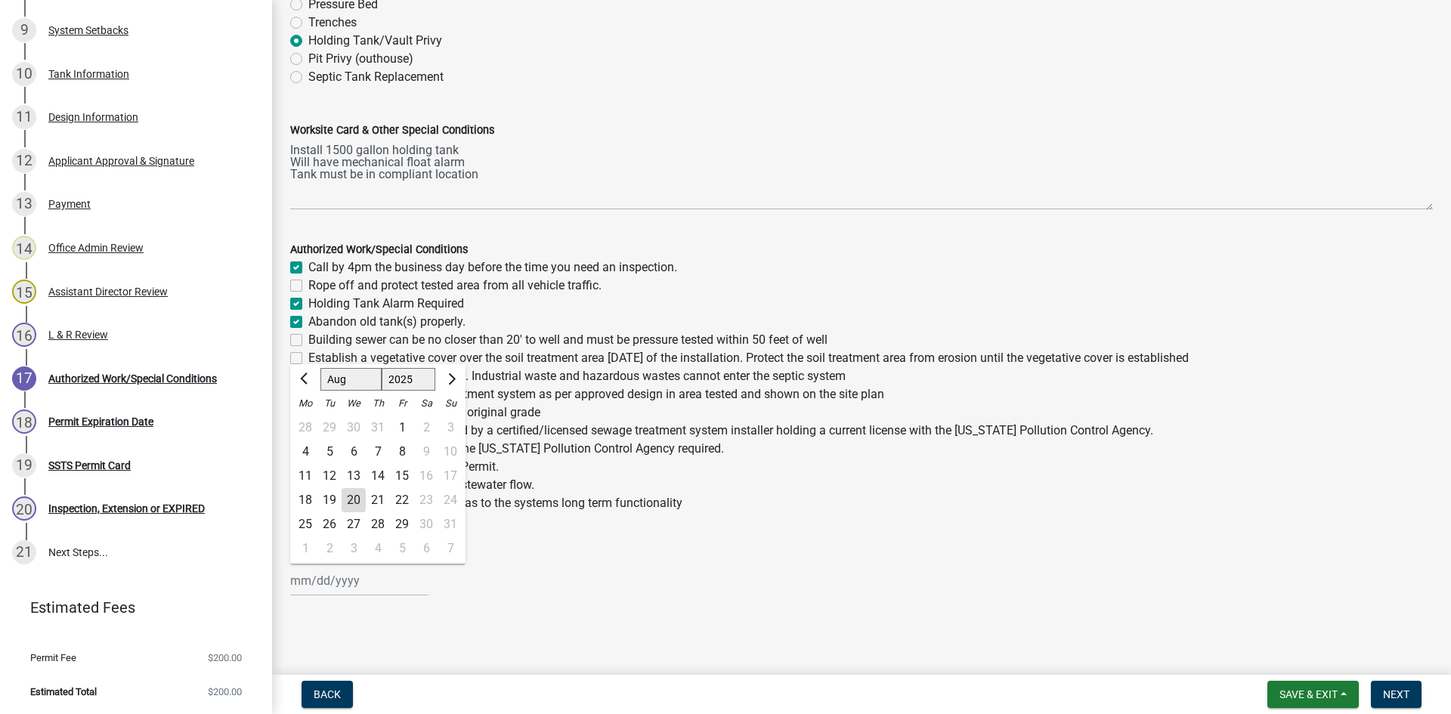
click at [355, 499] on div "20" at bounding box center [354, 500] width 24 height 24
type input "08/20/2025"
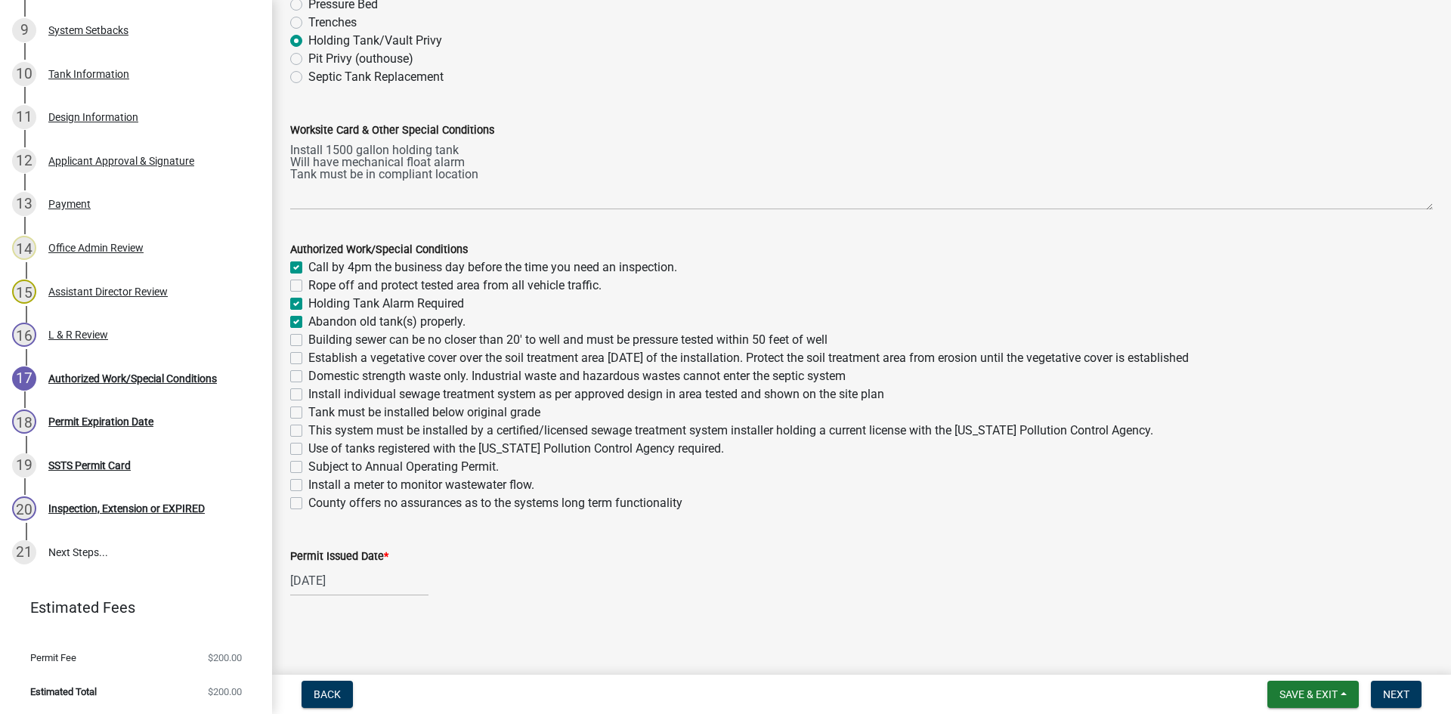
click at [316, 416] on label "Tank must be installed below original grade" at bounding box center [424, 413] width 232 height 18
click at [316, 414] on input "Tank must be installed below original grade" at bounding box center [313, 409] width 10 height 10
checkbox input "true"
checkbox input "false"
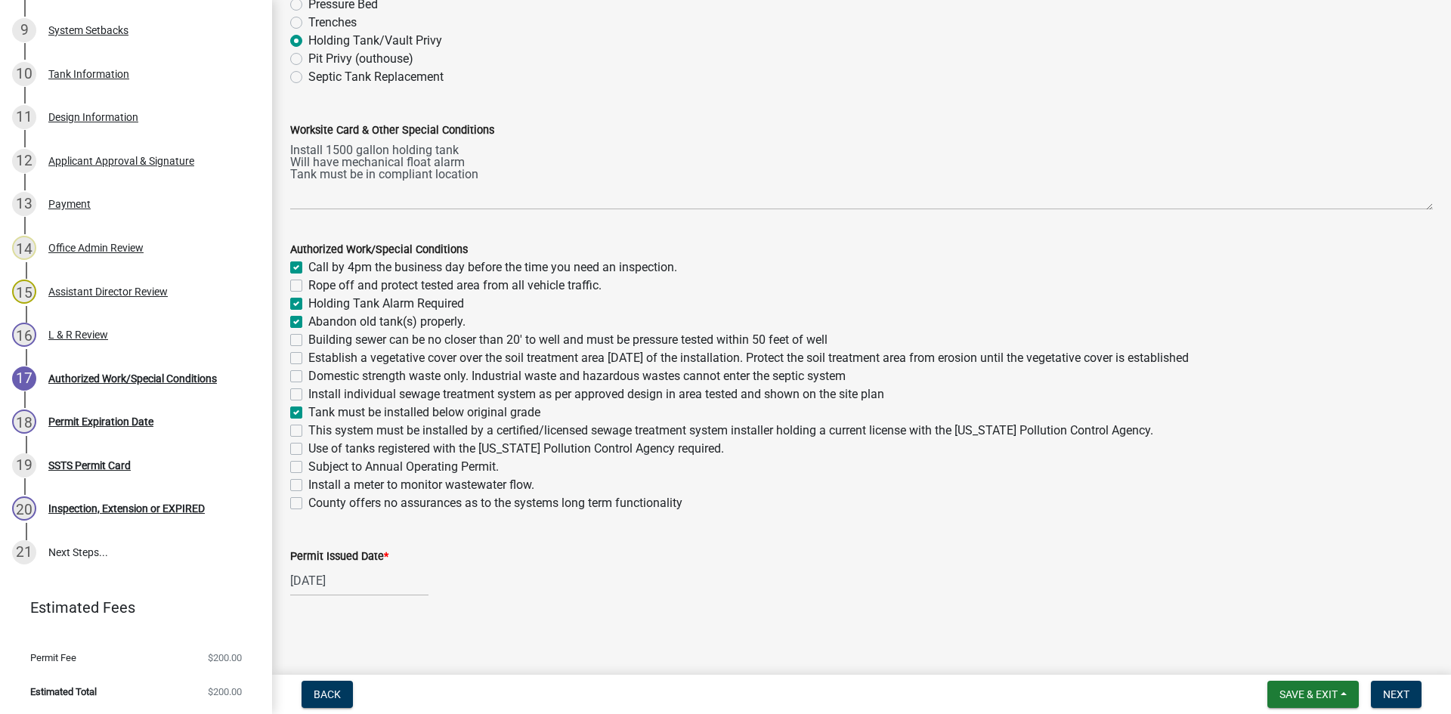
checkbox input "true"
checkbox input "false"
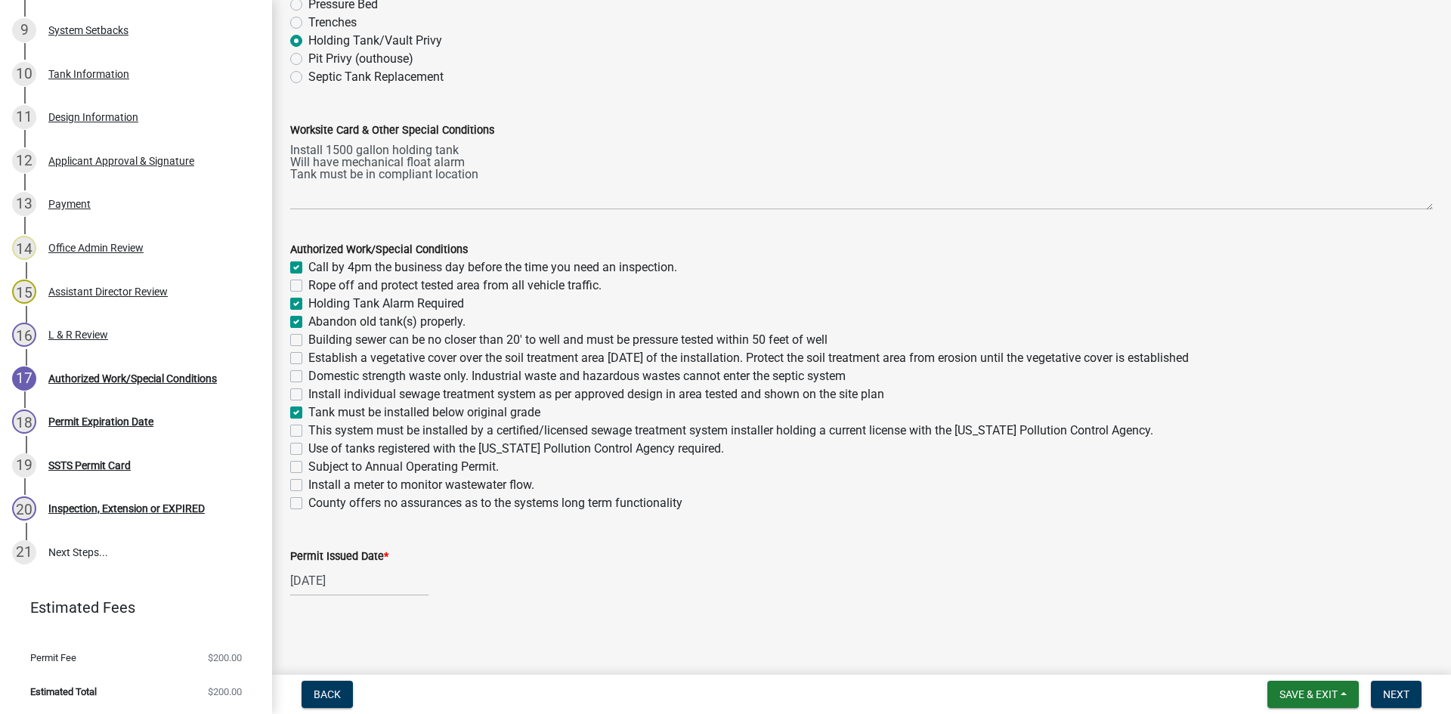
checkbox input "false"
checkbox input "true"
checkbox input "false"
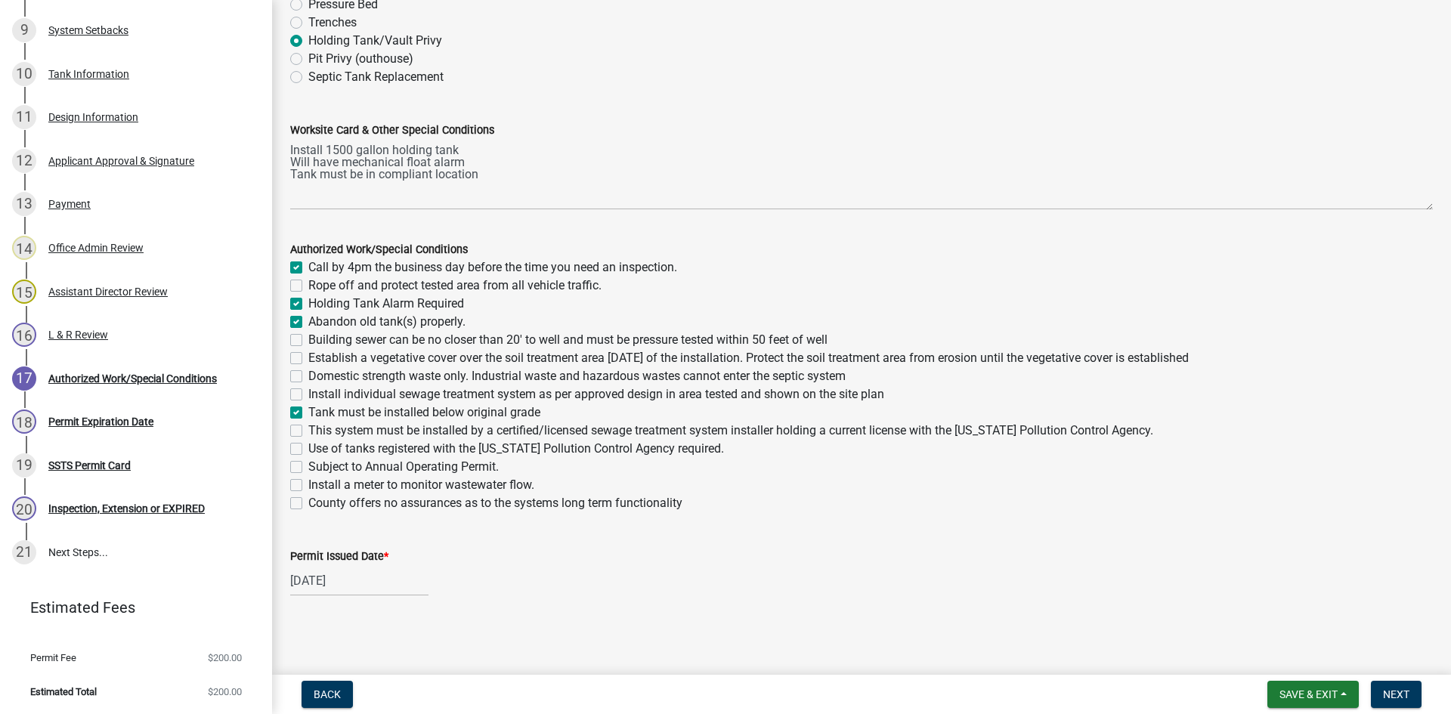
checkbox input "false"
click at [519, 432] on label "This system must be installed by a certified/licensed sewage treatment system i…" at bounding box center [730, 431] width 845 height 18
click at [318, 432] on input "This system must be installed by a certified/licensed sewage treatment system i…" at bounding box center [313, 427] width 10 height 10
checkbox input "true"
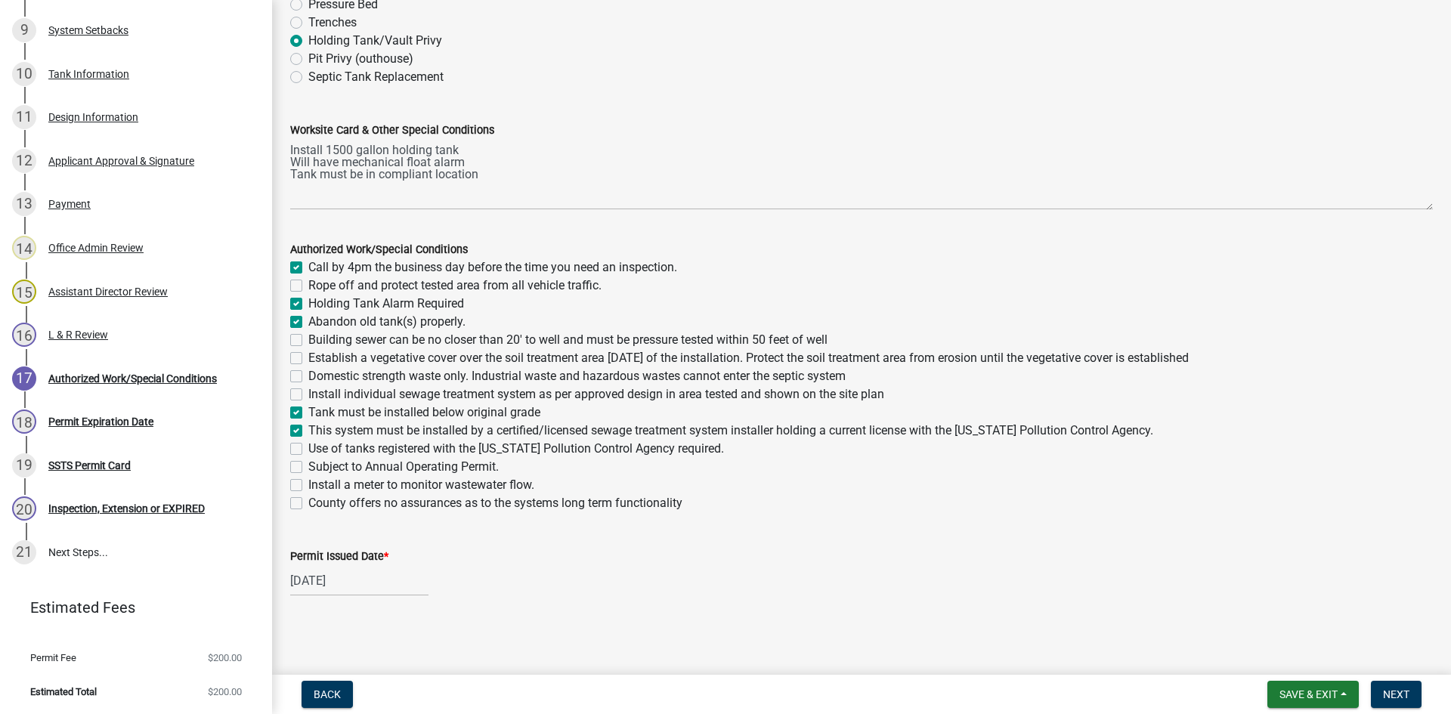
checkbox input "true"
checkbox input "false"
checkbox input "true"
checkbox input "false"
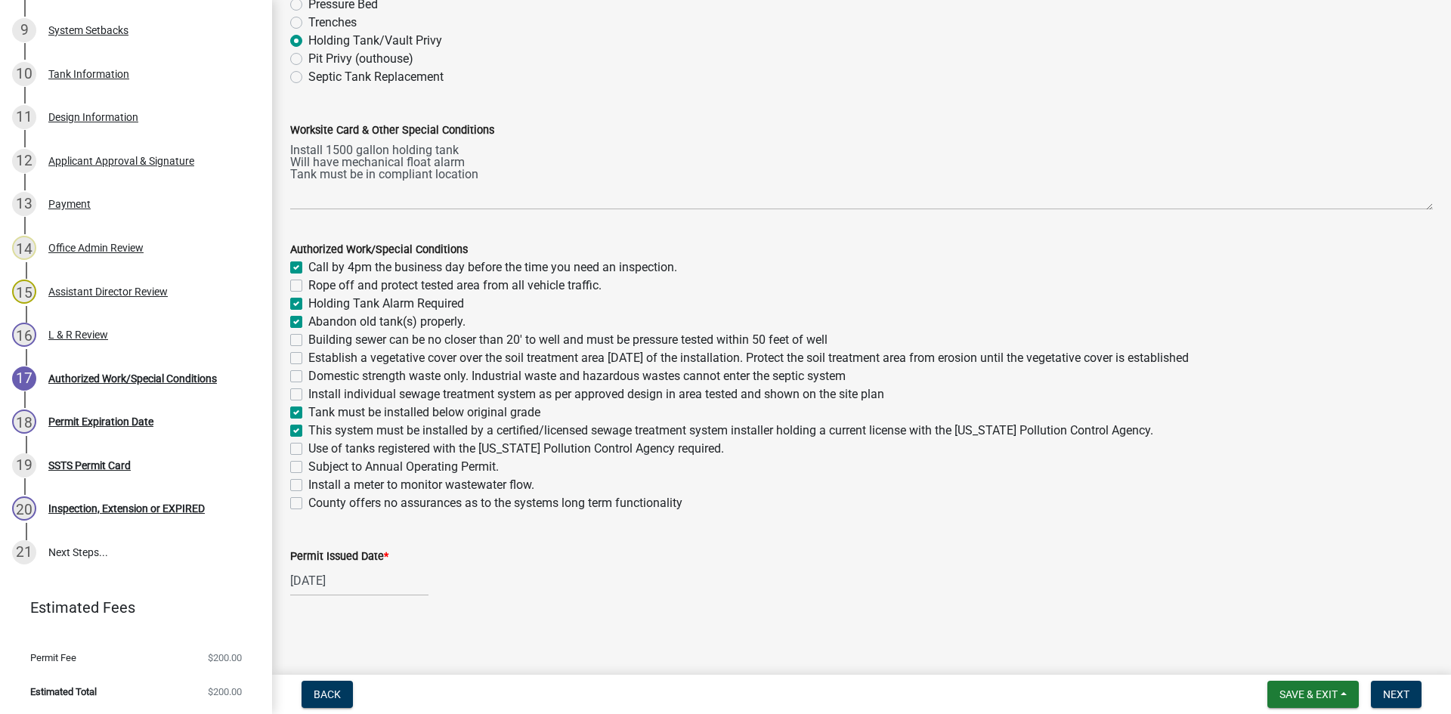
checkbox input "false"
checkbox input "true"
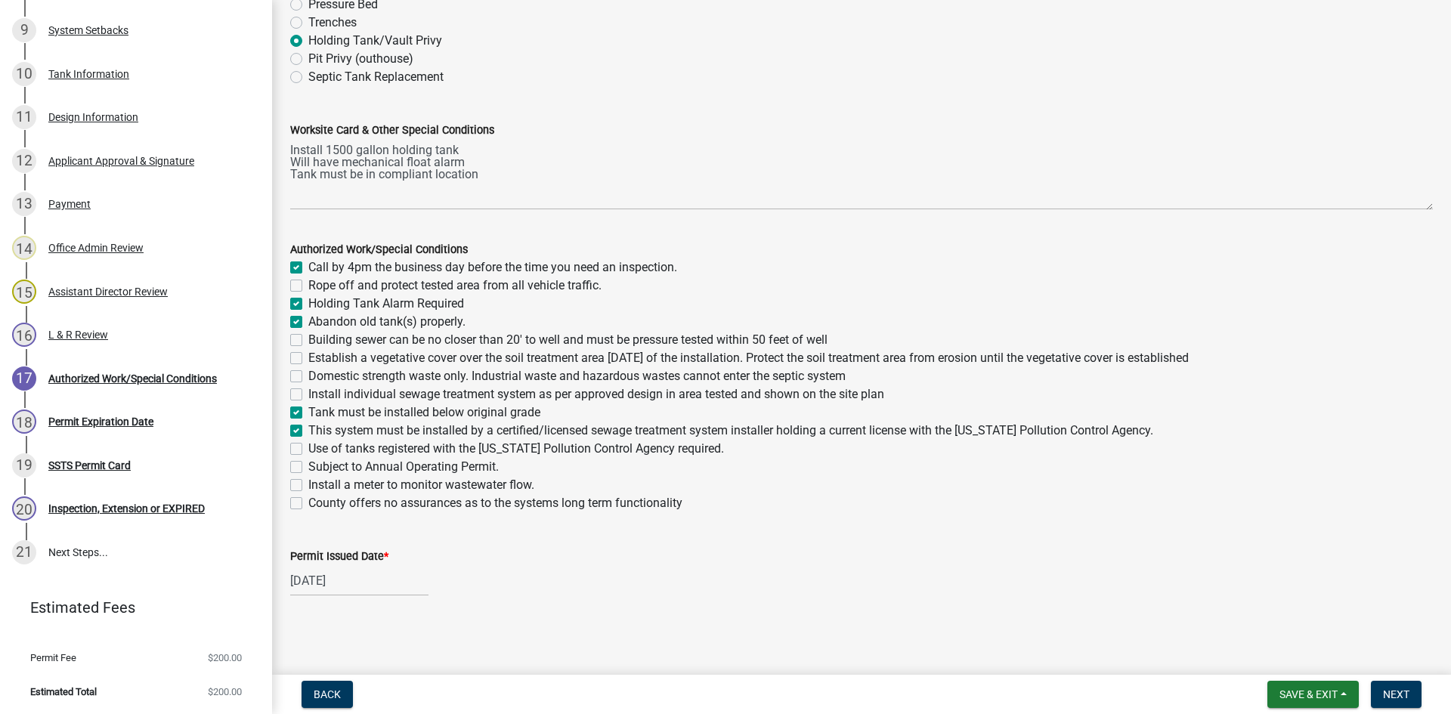
checkbox input "false"
click at [527, 453] on label "Use of tanks registered with the Minnesota Pollution Control Agency required." at bounding box center [516, 449] width 416 height 18
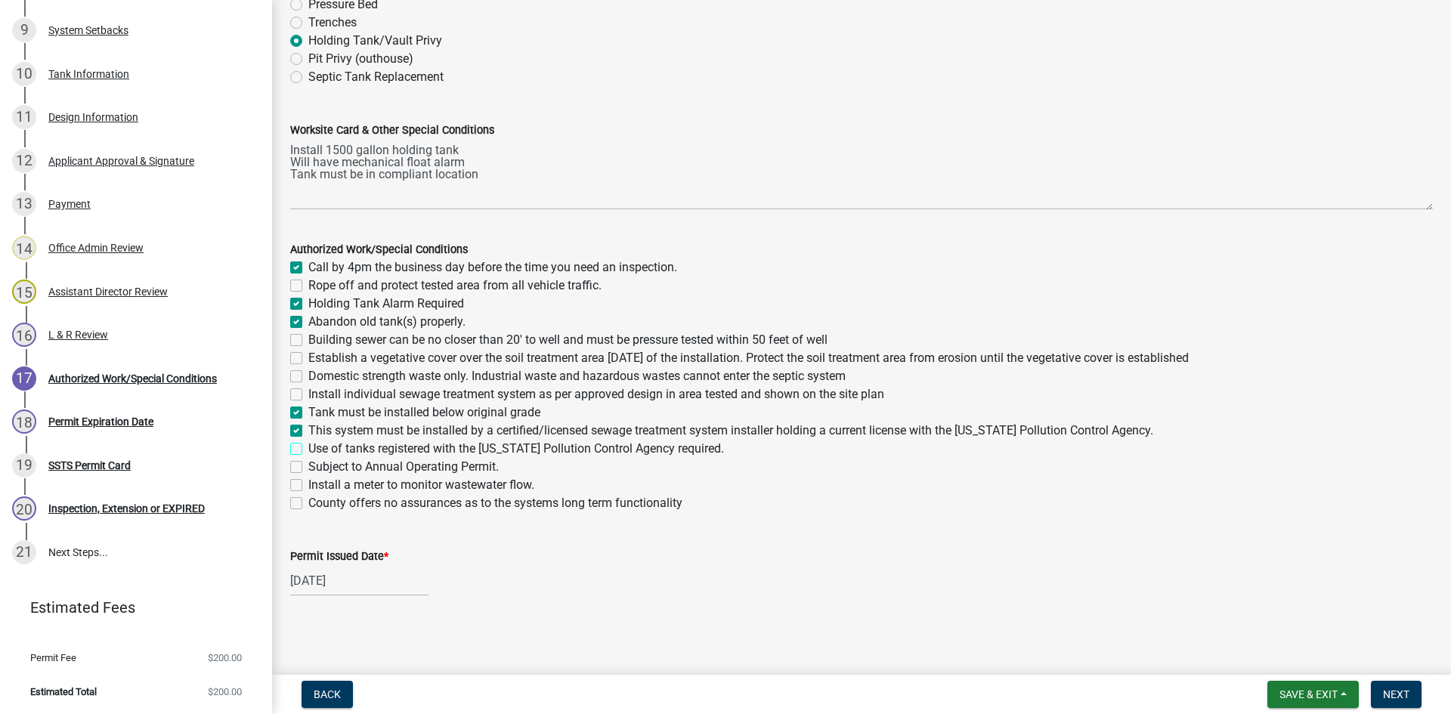
click at [318, 450] on input "Use of tanks registered with the Minnesota Pollution Control Agency required." at bounding box center [313, 445] width 10 height 10
checkbox input "true"
checkbox input "false"
checkbox input "true"
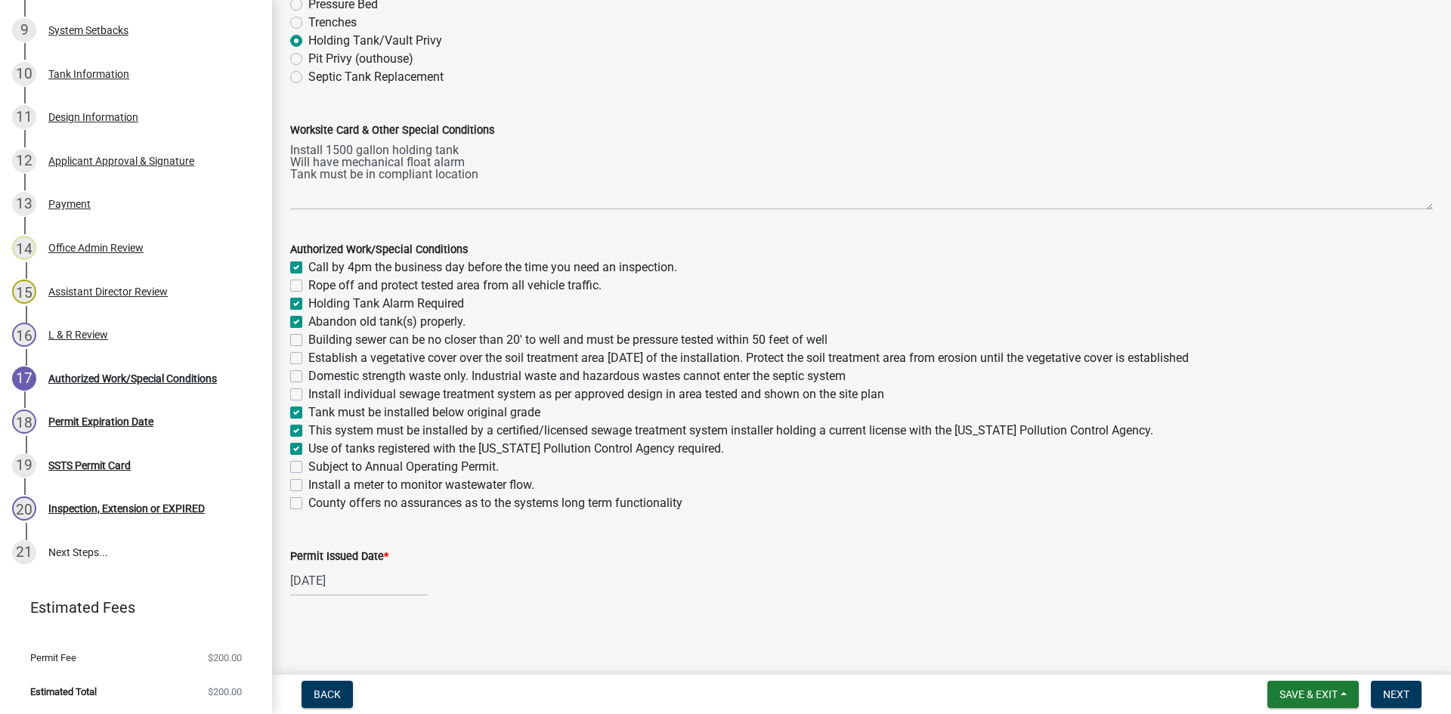
checkbox input "true"
checkbox input "false"
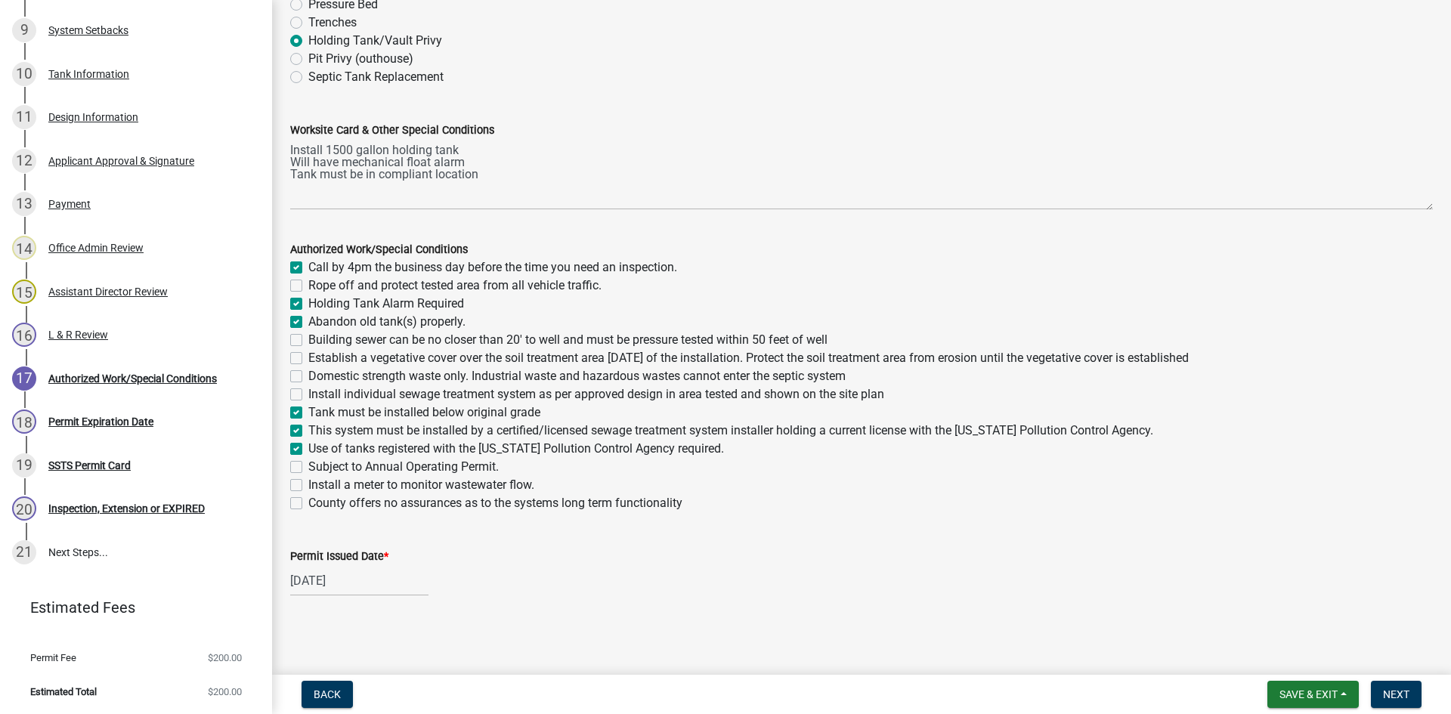
checkbox input "true"
checkbox input "false"
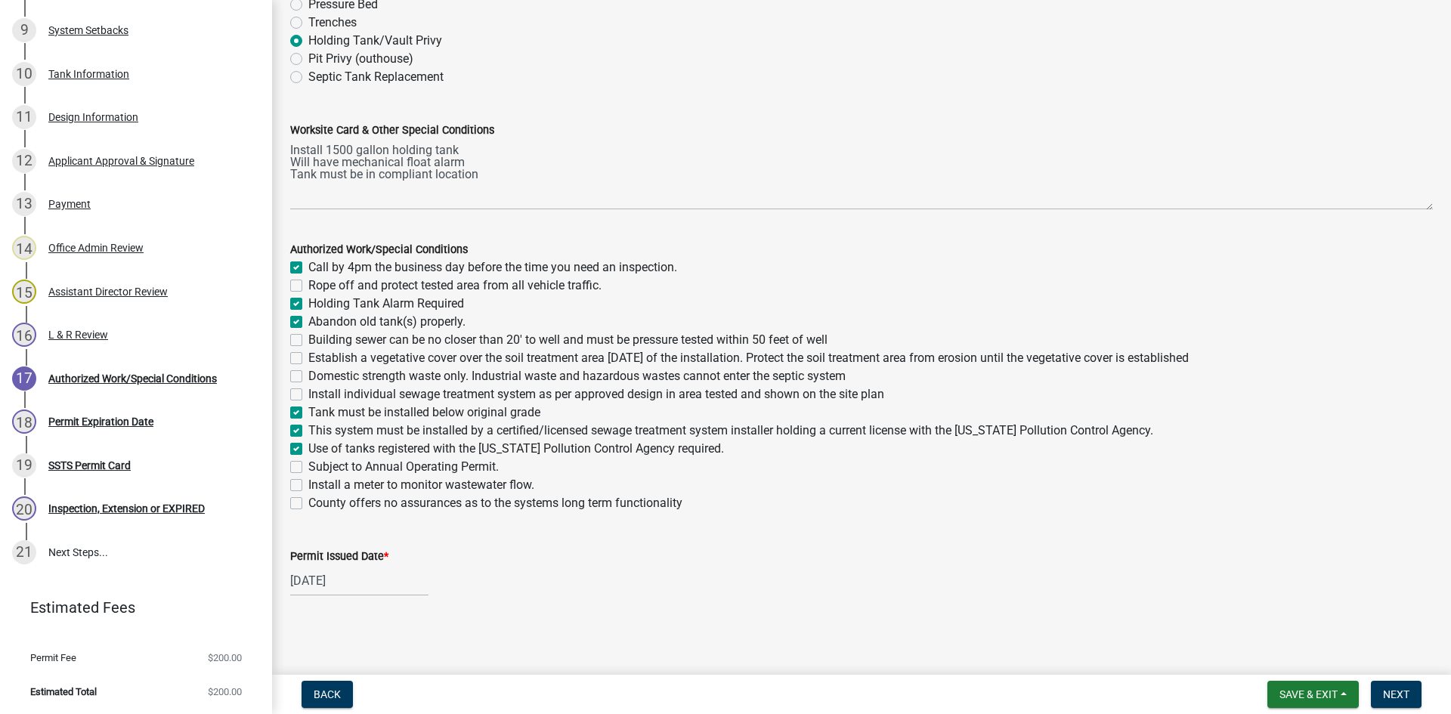
checkbox input "false"
click at [1390, 689] on span "Next" at bounding box center [1396, 695] width 26 height 12
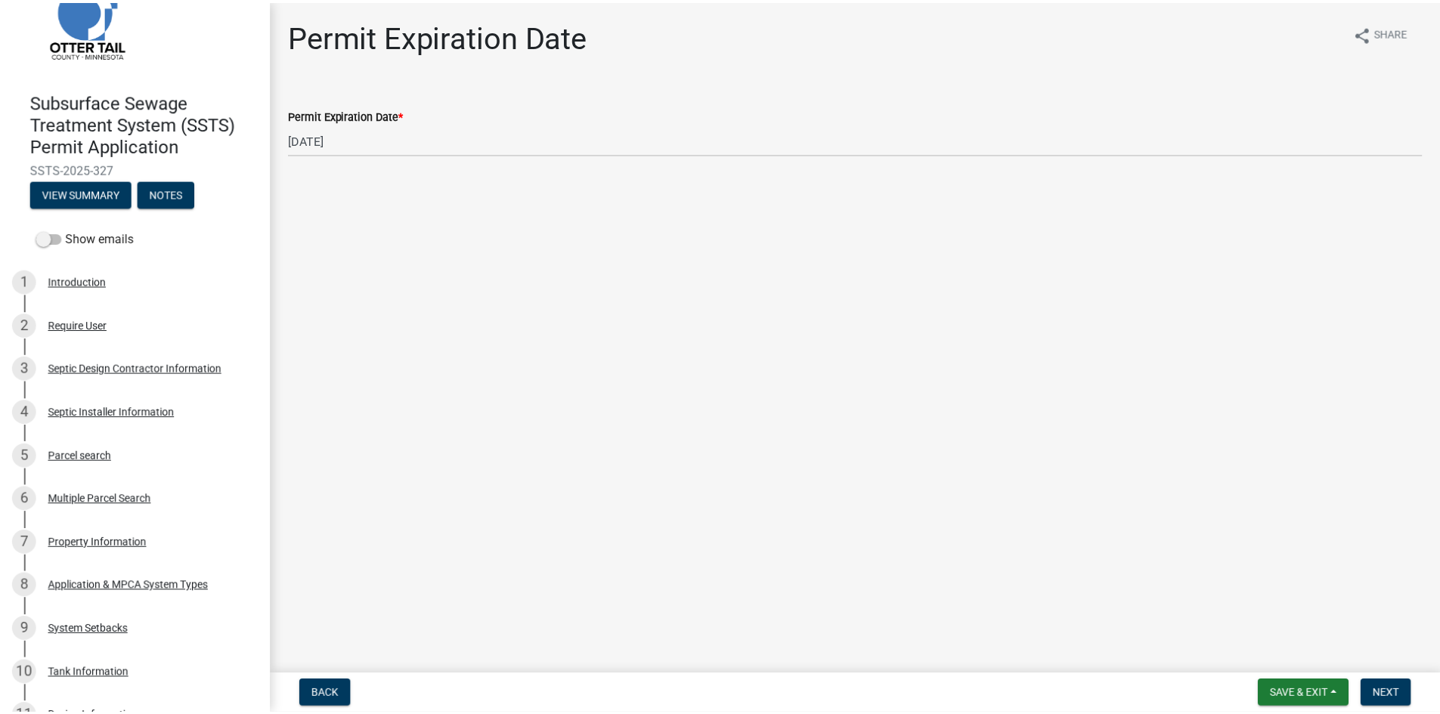
scroll to position [0, 0]
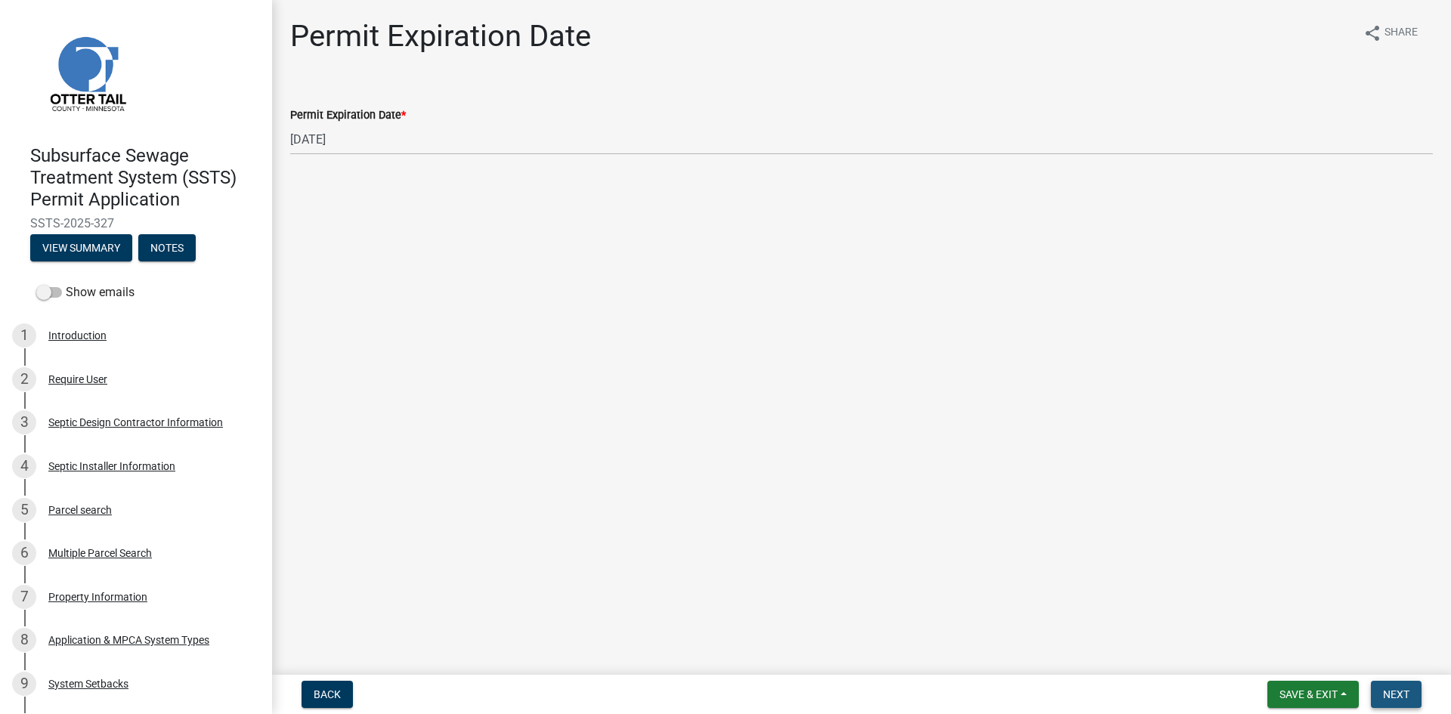
click at [1404, 685] on button "Next" at bounding box center [1396, 694] width 51 height 27
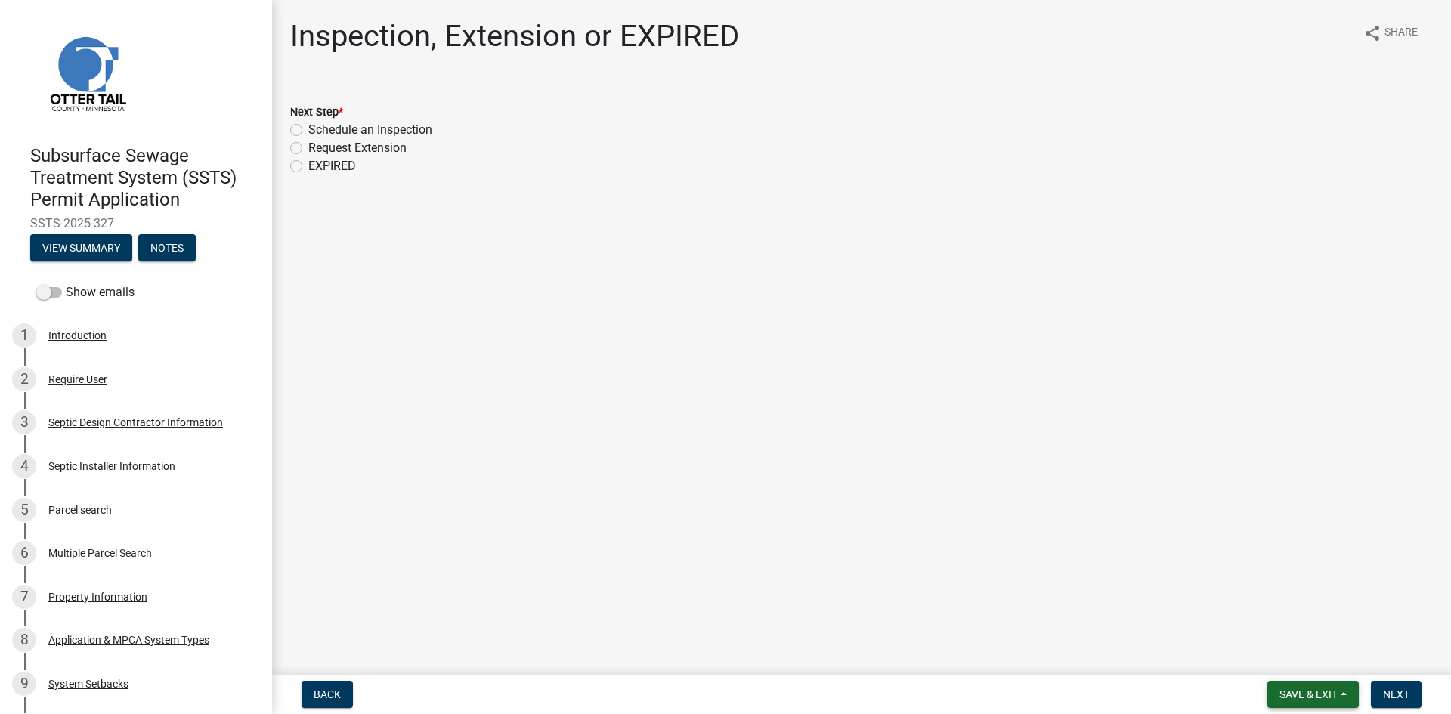
click at [1299, 683] on button "Save & Exit" at bounding box center [1313, 694] width 91 height 27
click at [1300, 660] on button "Save & Exit" at bounding box center [1298, 655] width 121 height 36
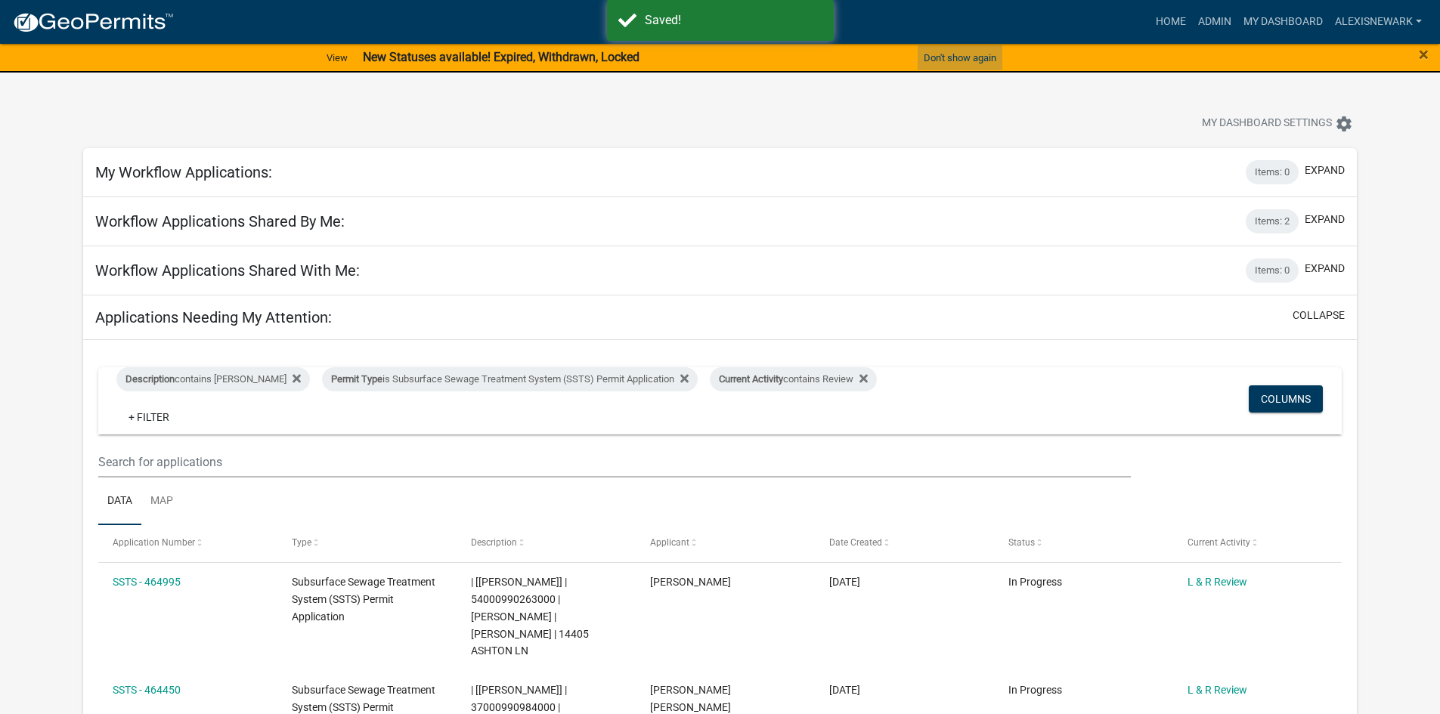
click at [972, 67] on button "Don't show again" at bounding box center [960, 57] width 85 height 25
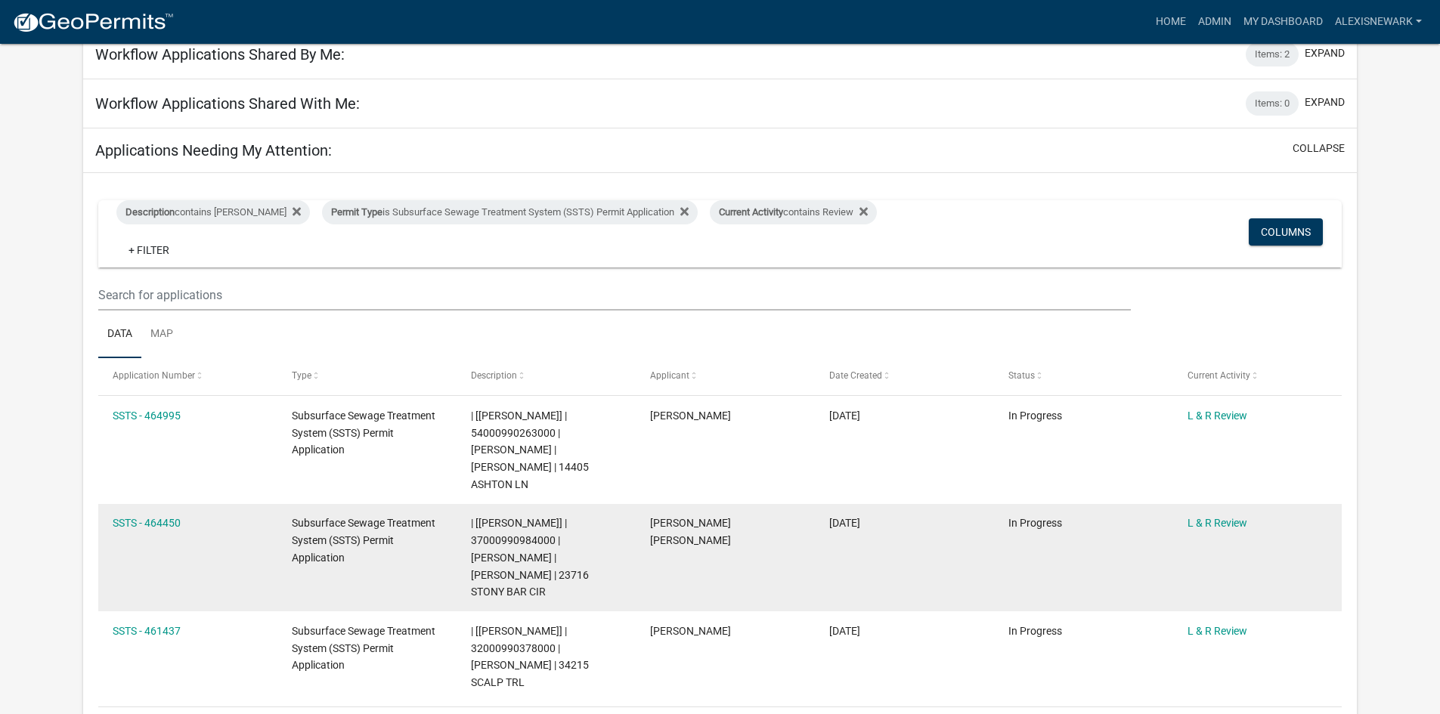
scroll to position [435, 0]
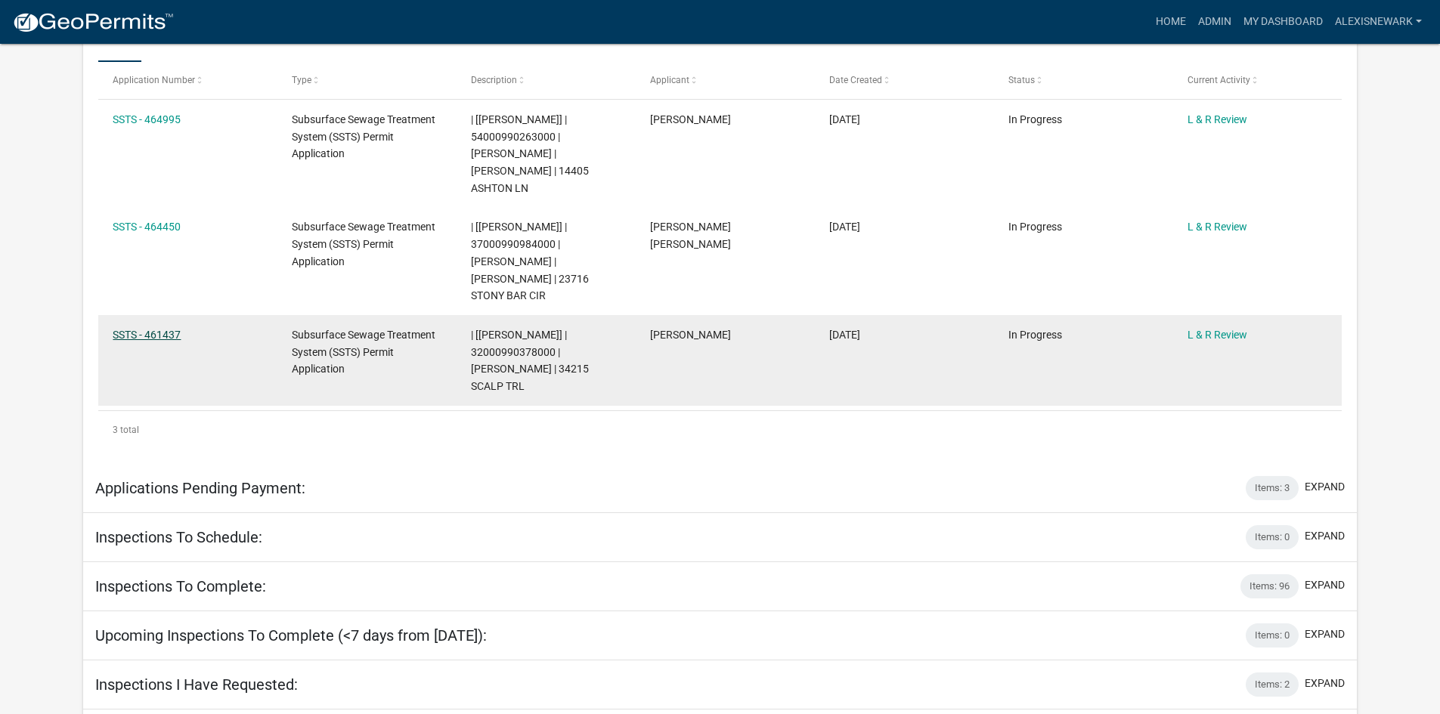
click at [119, 329] on link "SSTS - 461437" at bounding box center [147, 335] width 68 height 12
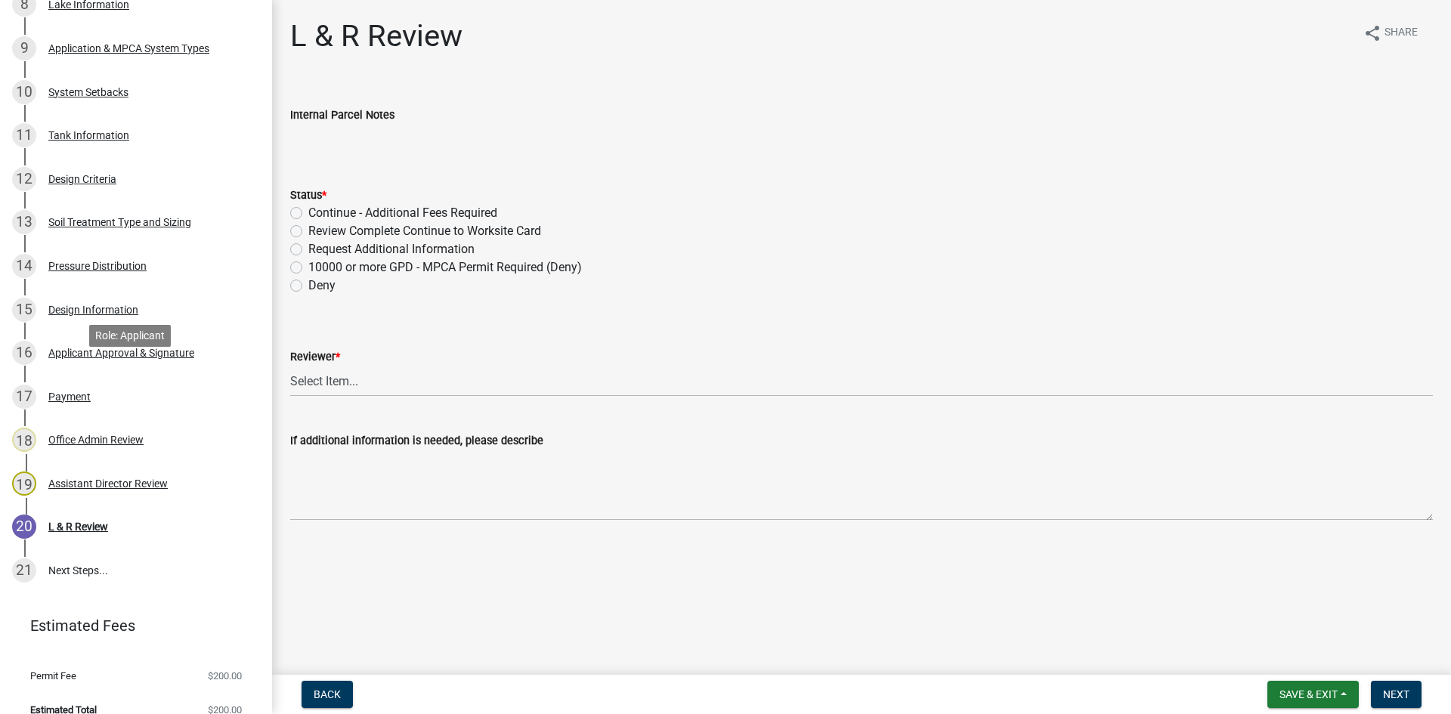
scroll to position [655, 0]
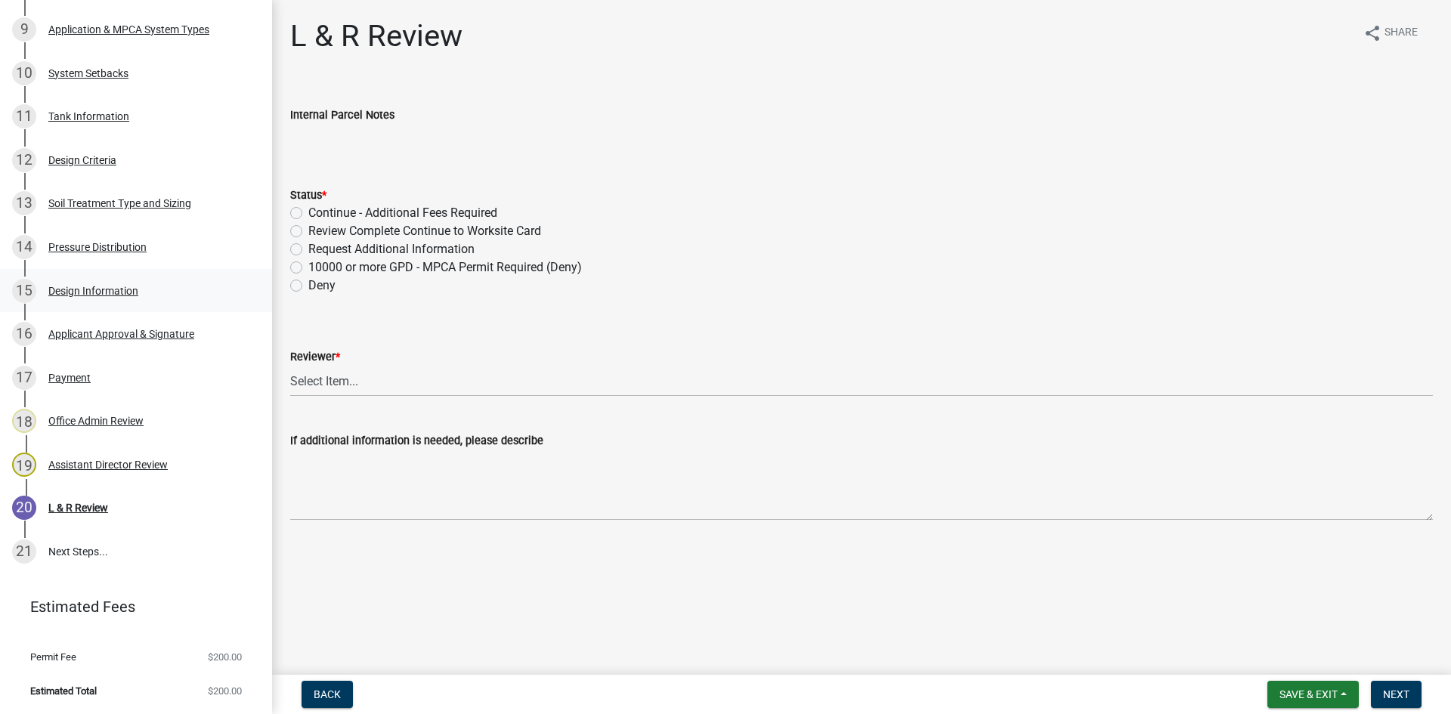
click at [139, 301] on div "15 Design Information" at bounding box center [130, 291] width 236 height 24
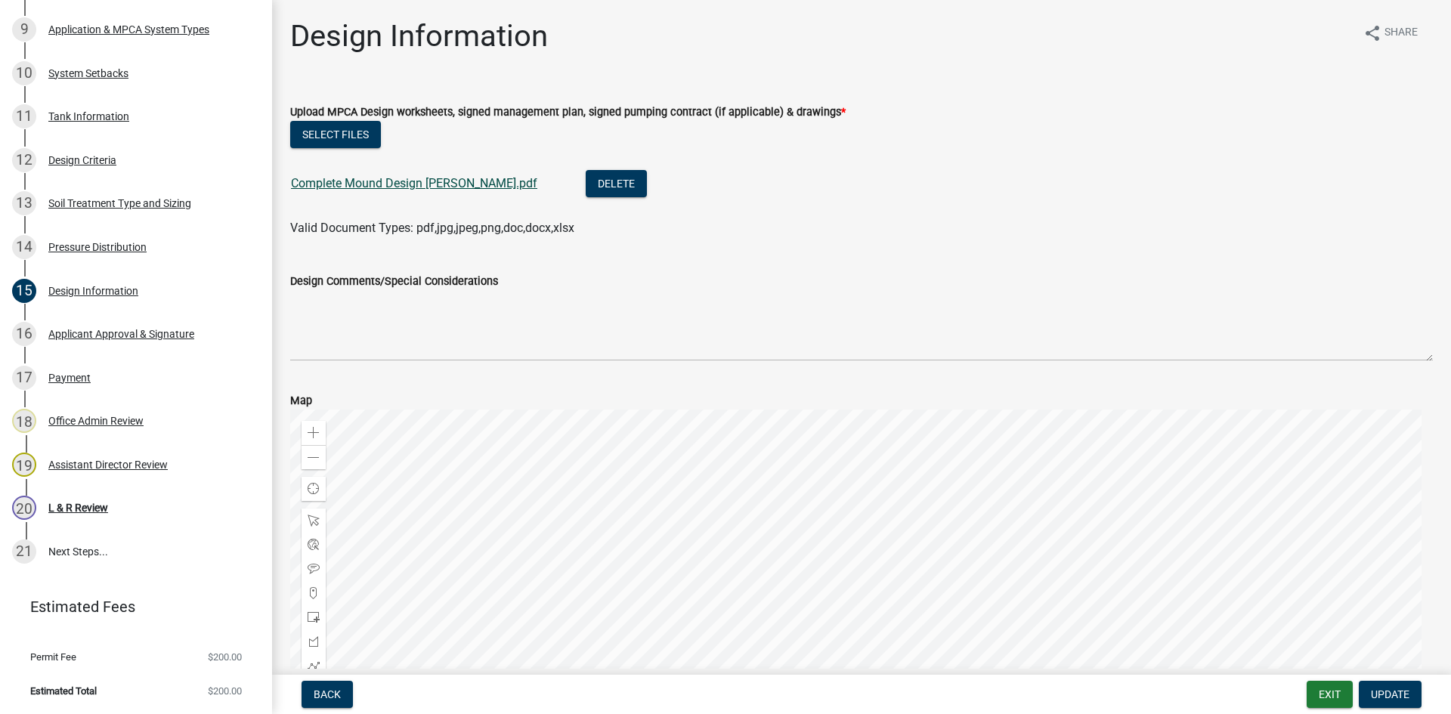
click at [436, 178] on link "Complete Mound Design Drotts.pdf" at bounding box center [414, 183] width 246 height 14
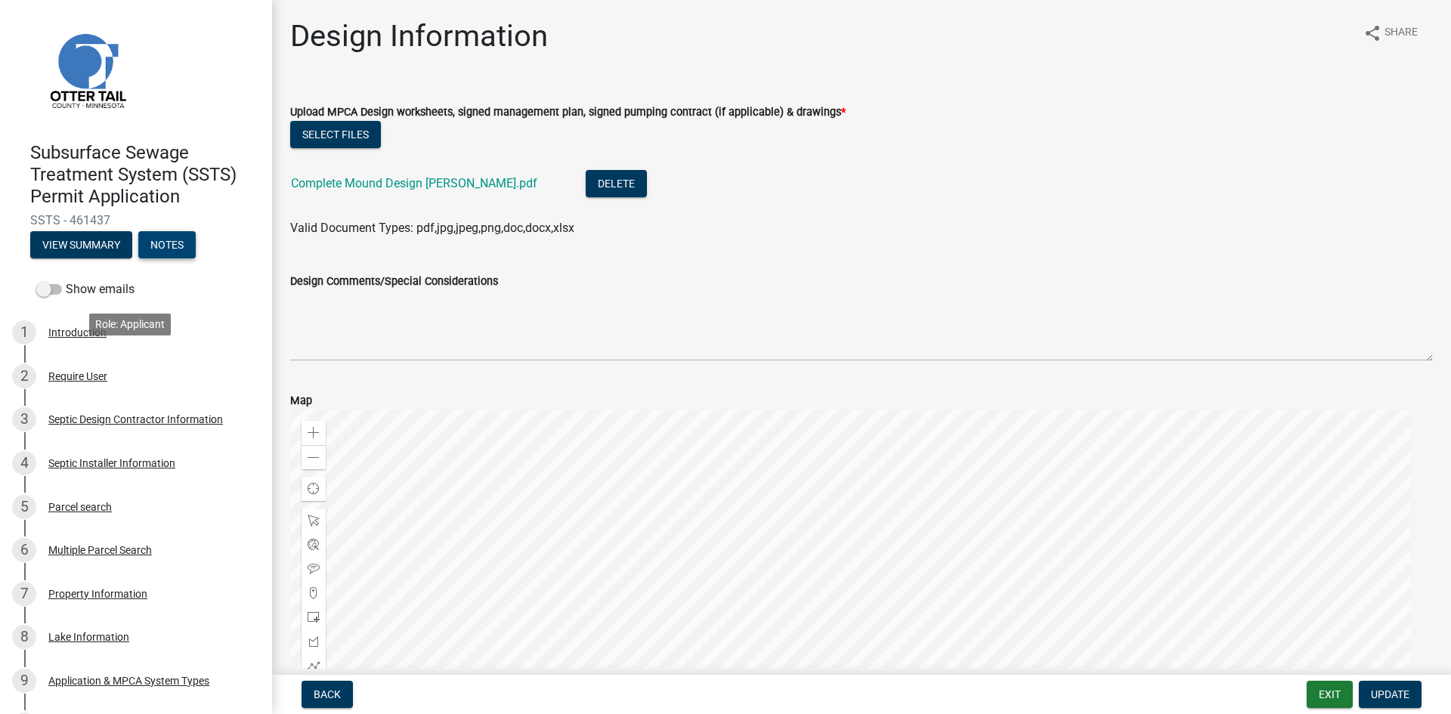
scroll to position [0, 0]
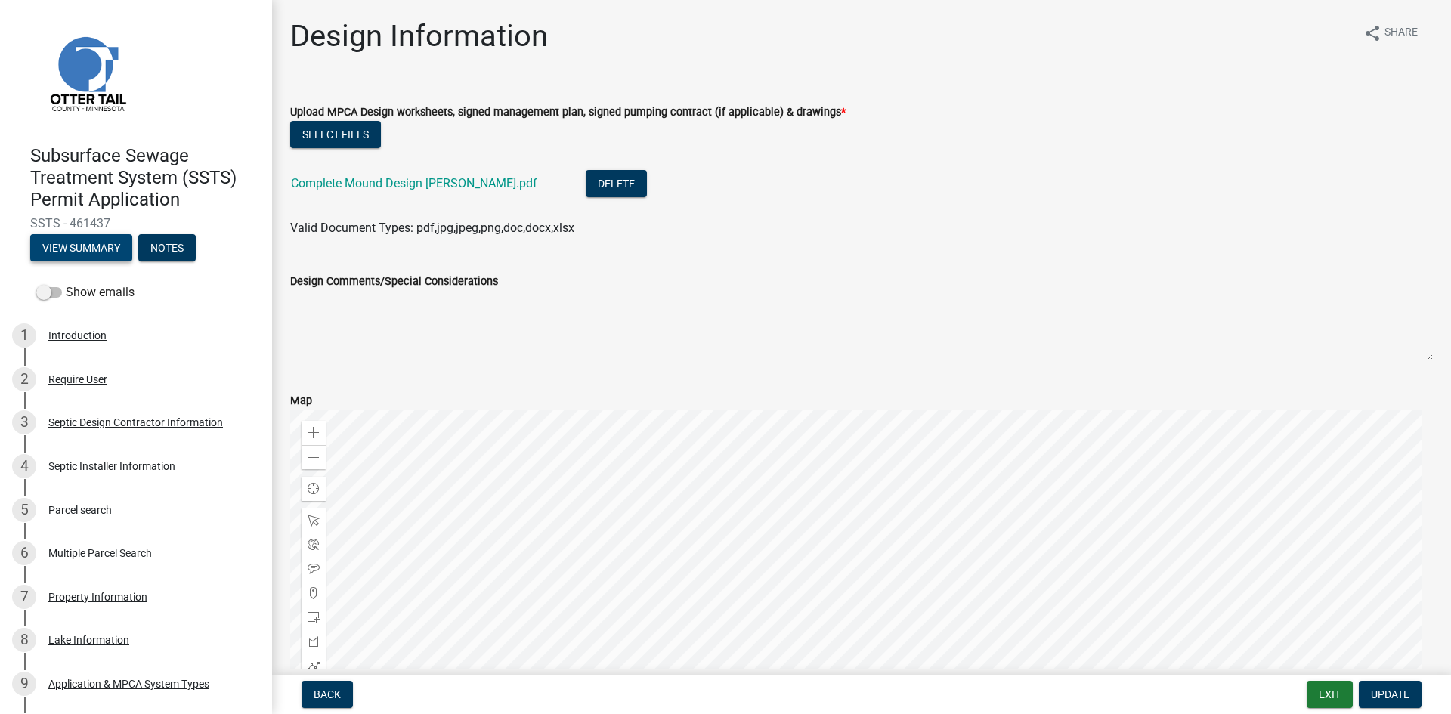
click at [117, 257] on button "View Summary" at bounding box center [81, 247] width 102 height 27
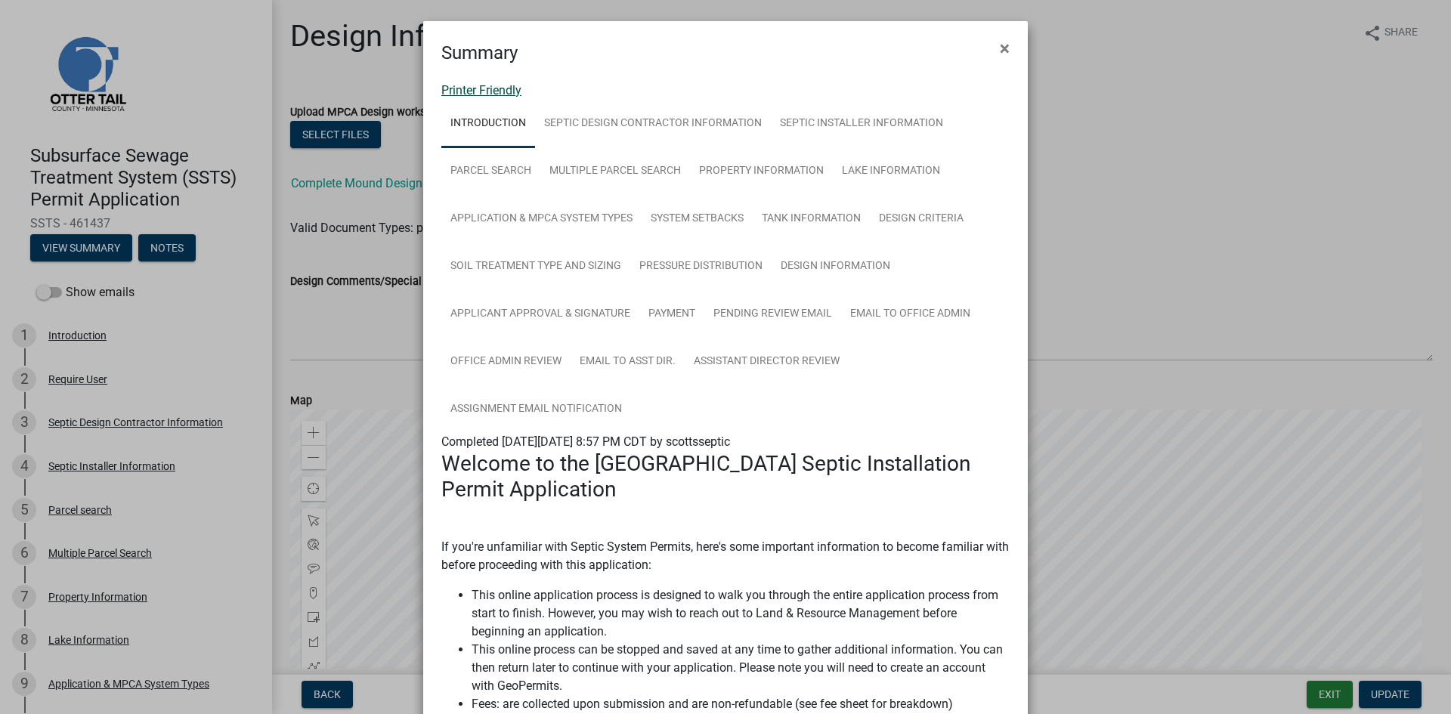
click at [506, 86] on link "Printer Friendly" at bounding box center [481, 90] width 80 height 14
click at [1000, 55] on span "×" at bounding box center [1005, 48] width 10 height 21
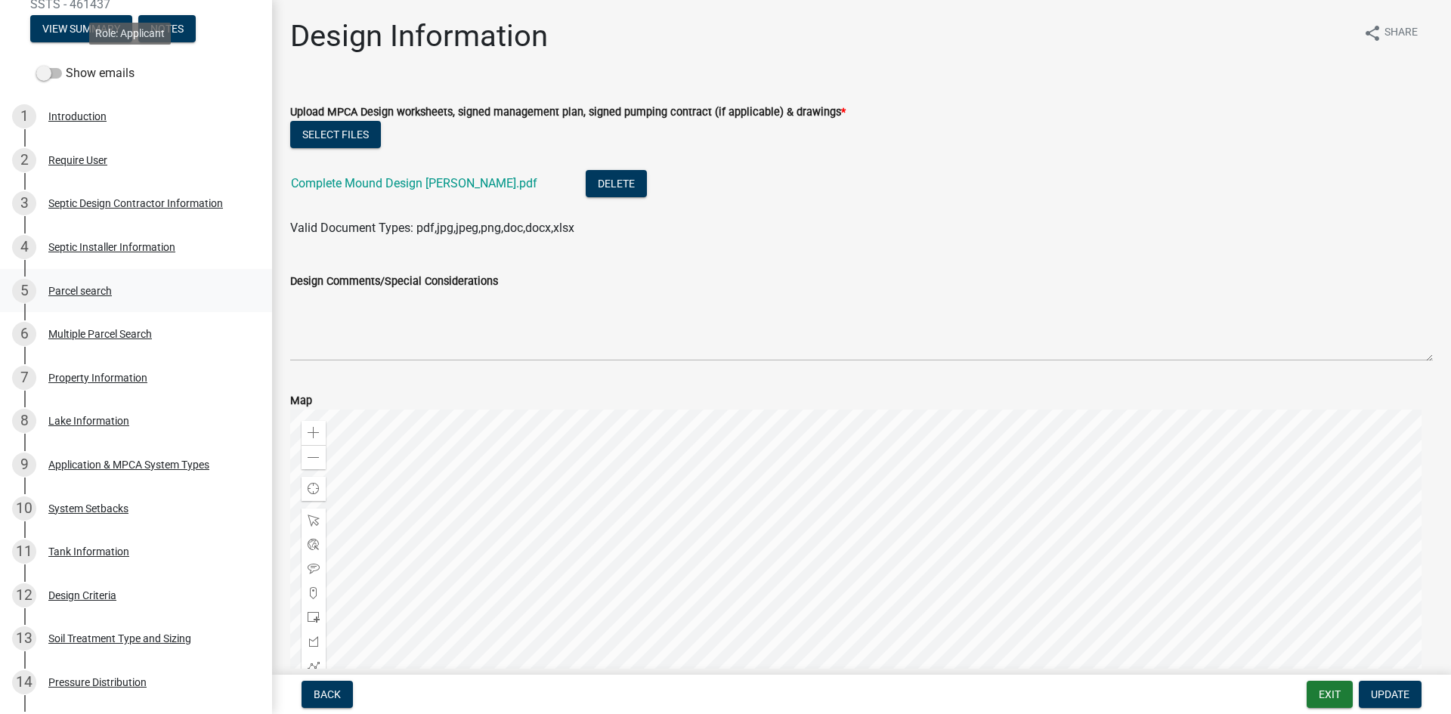
scroll to position [435, 0]
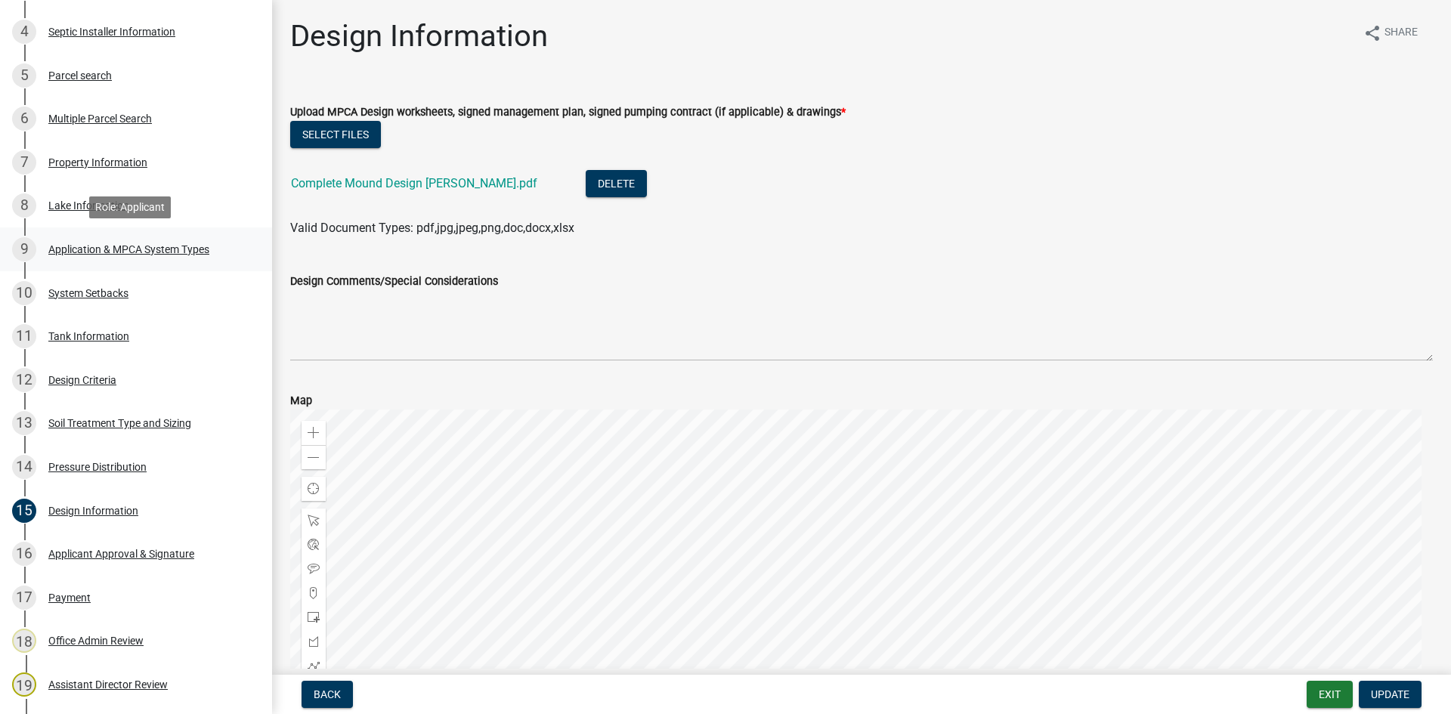
click at [129, 236] on link "9 Application & MPCA System Types" at bounding box center [136, 250] width 272 height 44
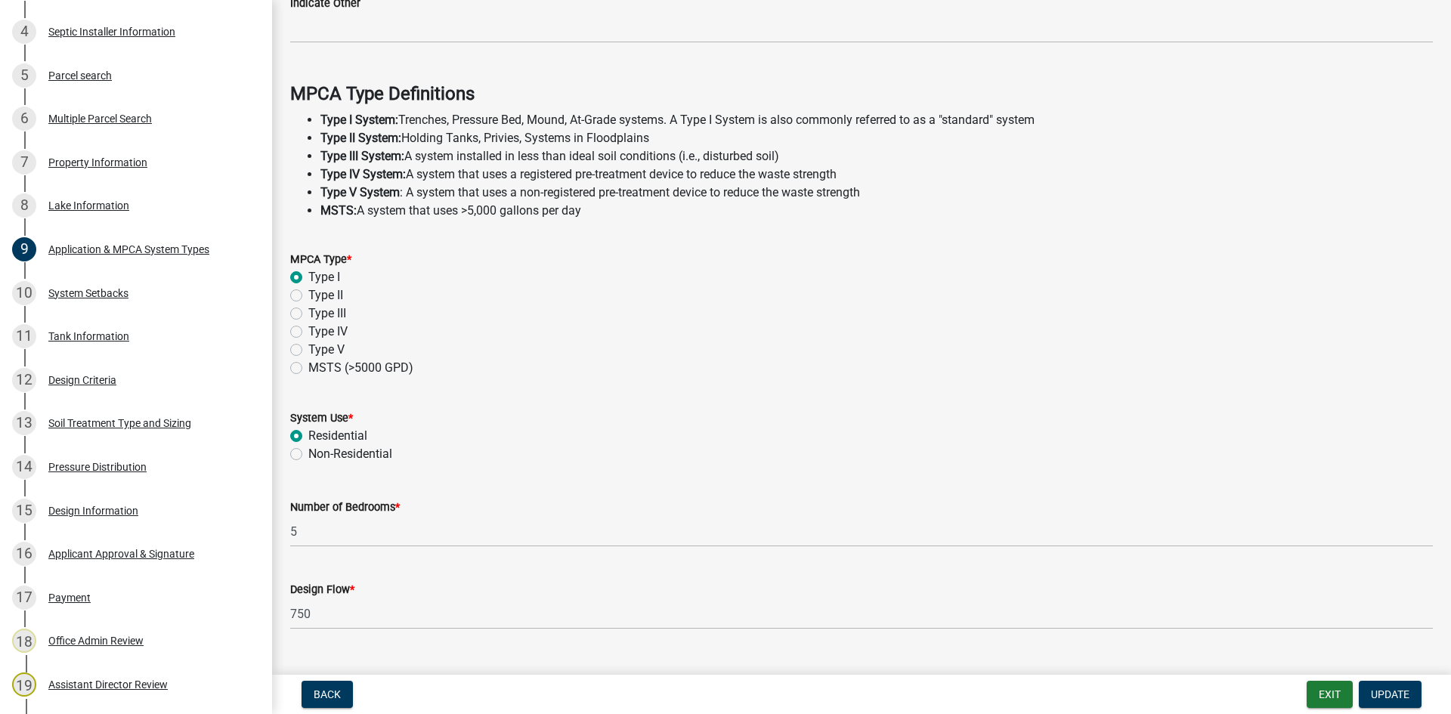
scroll to position [407, 0]
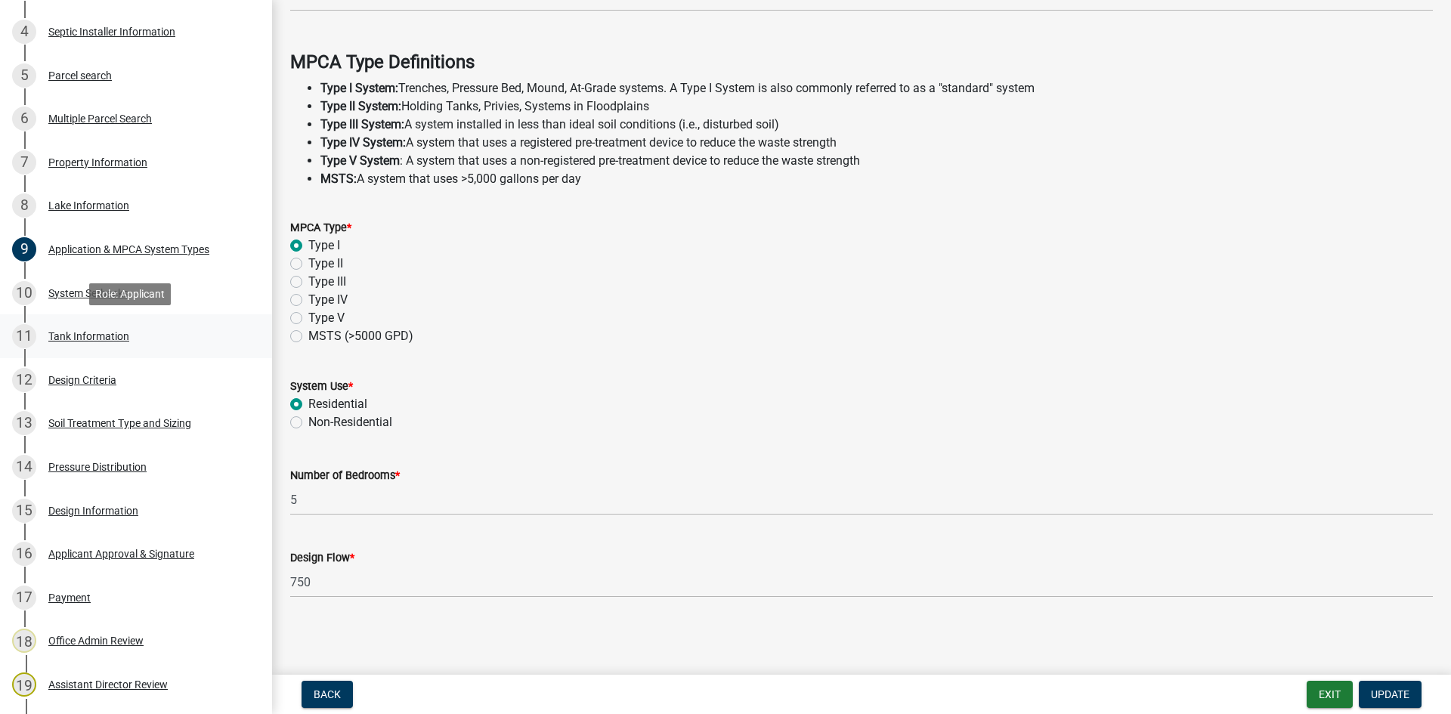
click at [158, 343] on div "11 Tank Information" at bounding box center [130, 336] width 236 height 24
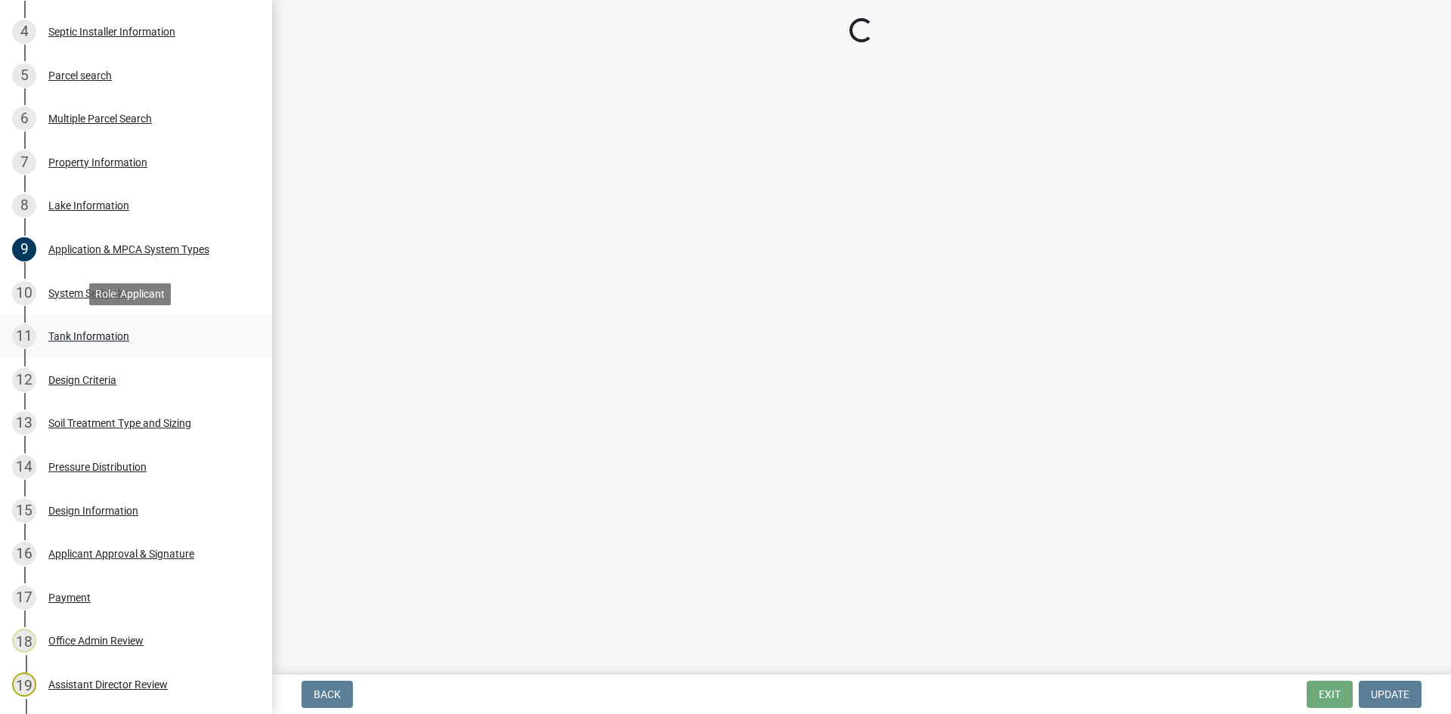
scroll to position [0, 0]
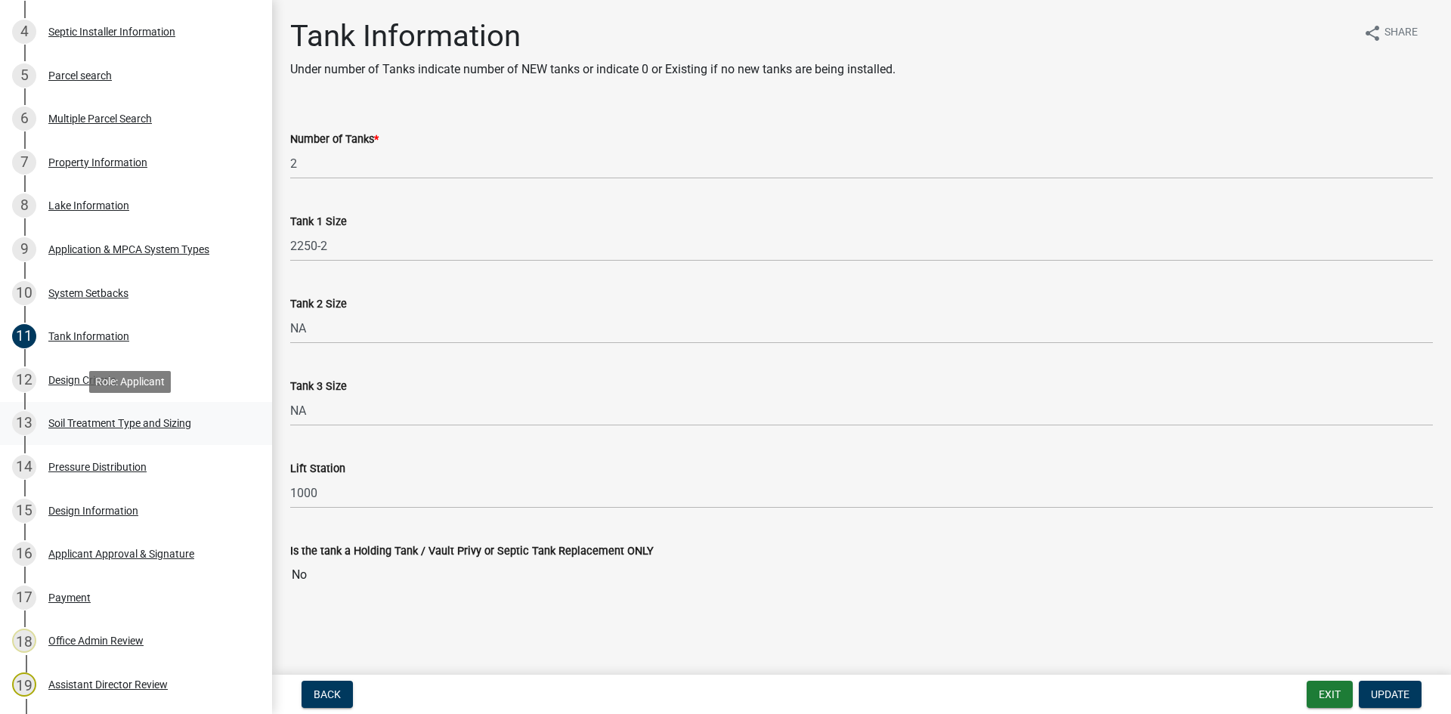
click at [115, 402] on link "13 Soil Treatment Type and Sizing" at bounding box center [136, 424] width 272 height 44
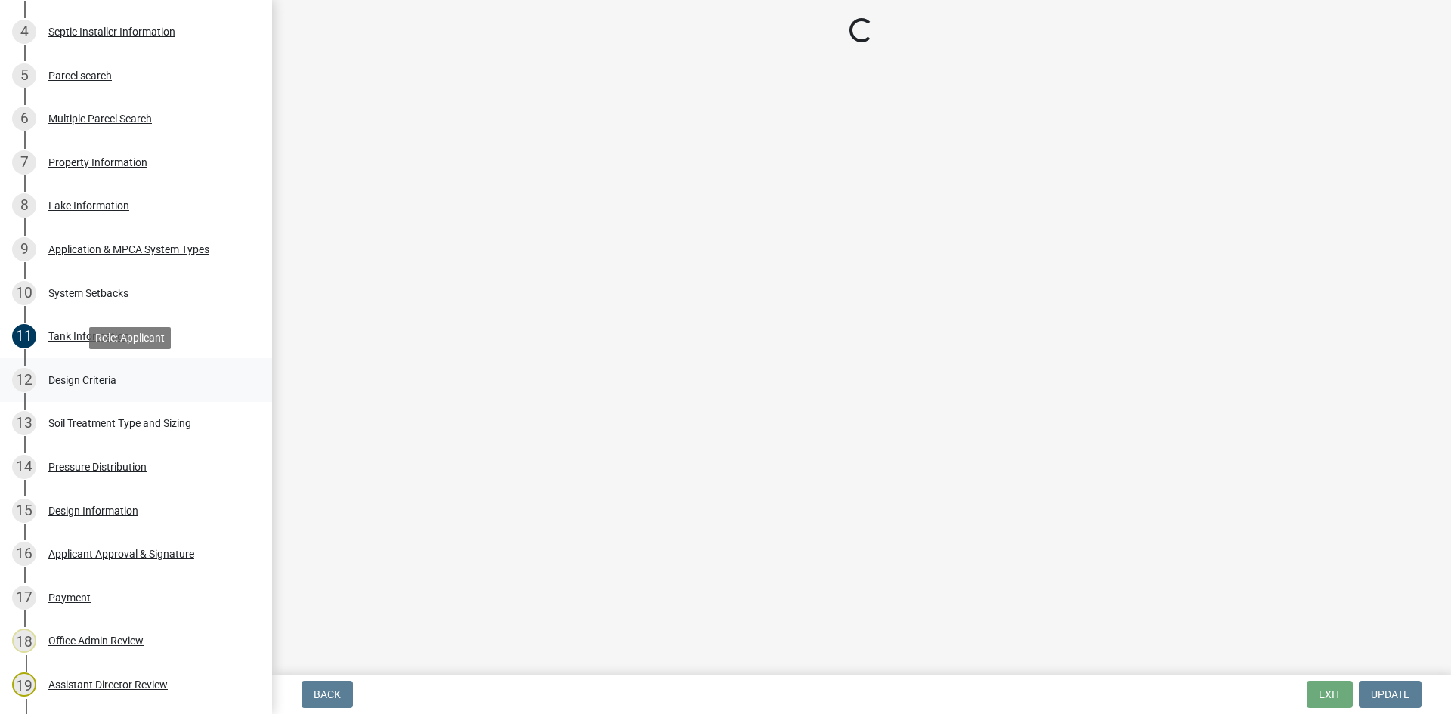
click at [116, 385] on div "Design Criteria" at bounding box center [82, 380] width 68 height 11
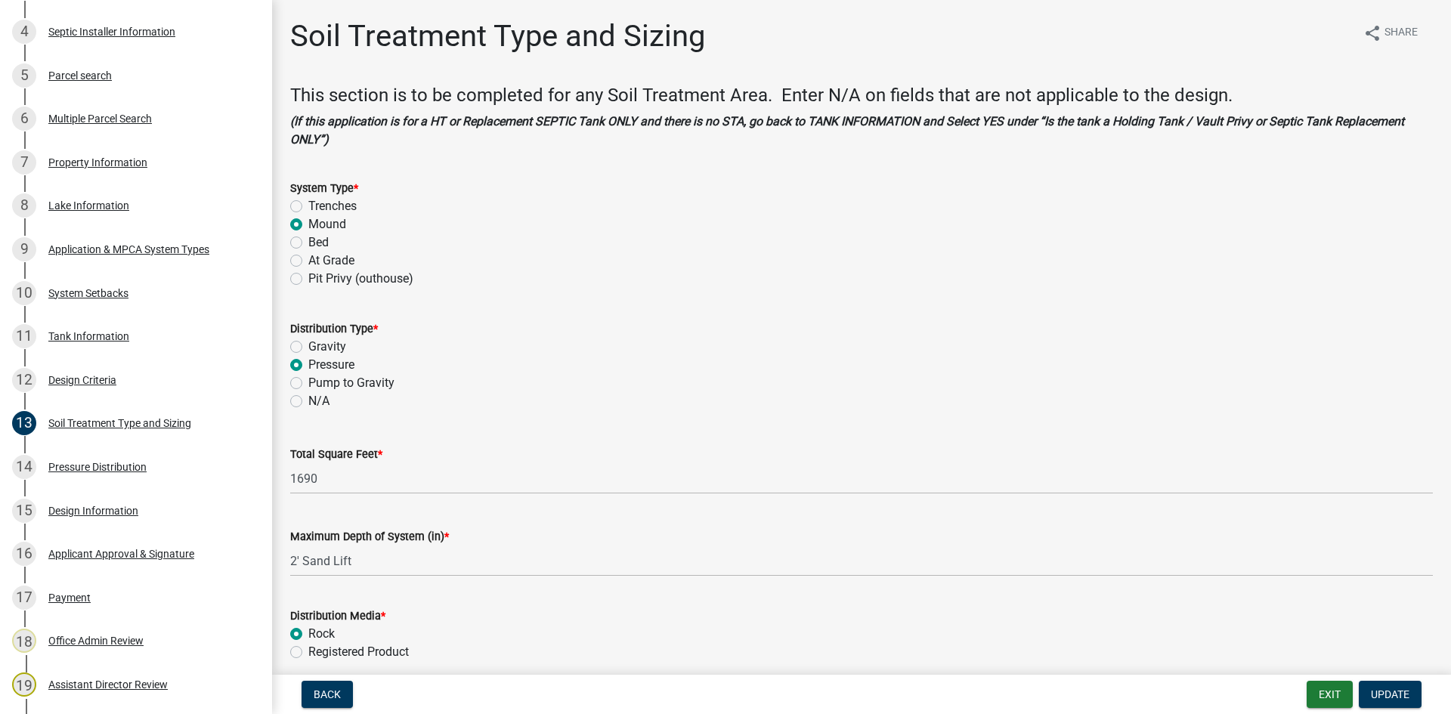
select select "161dc003-2926-44f5-9717-bc9d566eecc1"
select select "3153871a-0646-45c0-8d36-98762e1aaded"
select select "14354fbd-e666-4c9c-b77c-8c181d233a28"
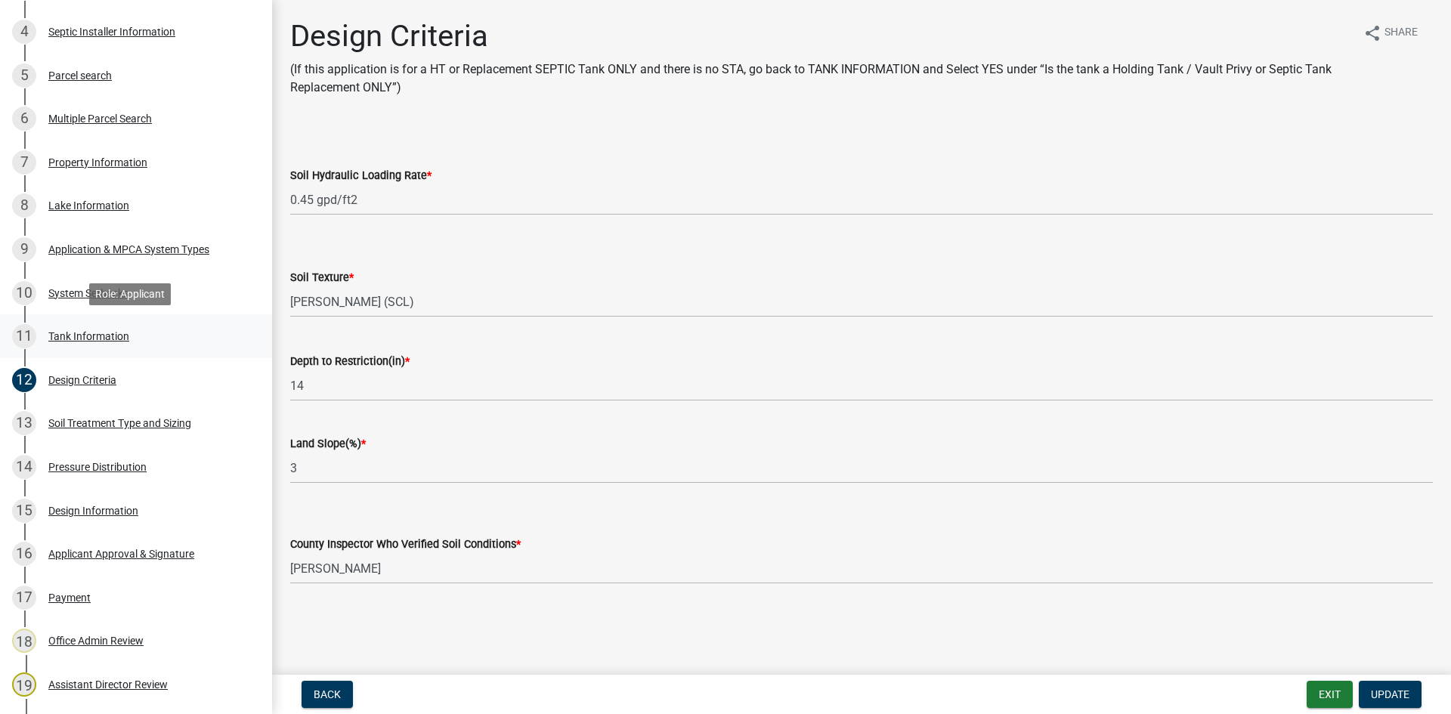
click at [213, 343] on div "11 Tank Information" at bounding box center [130, 336] width 236 height 24
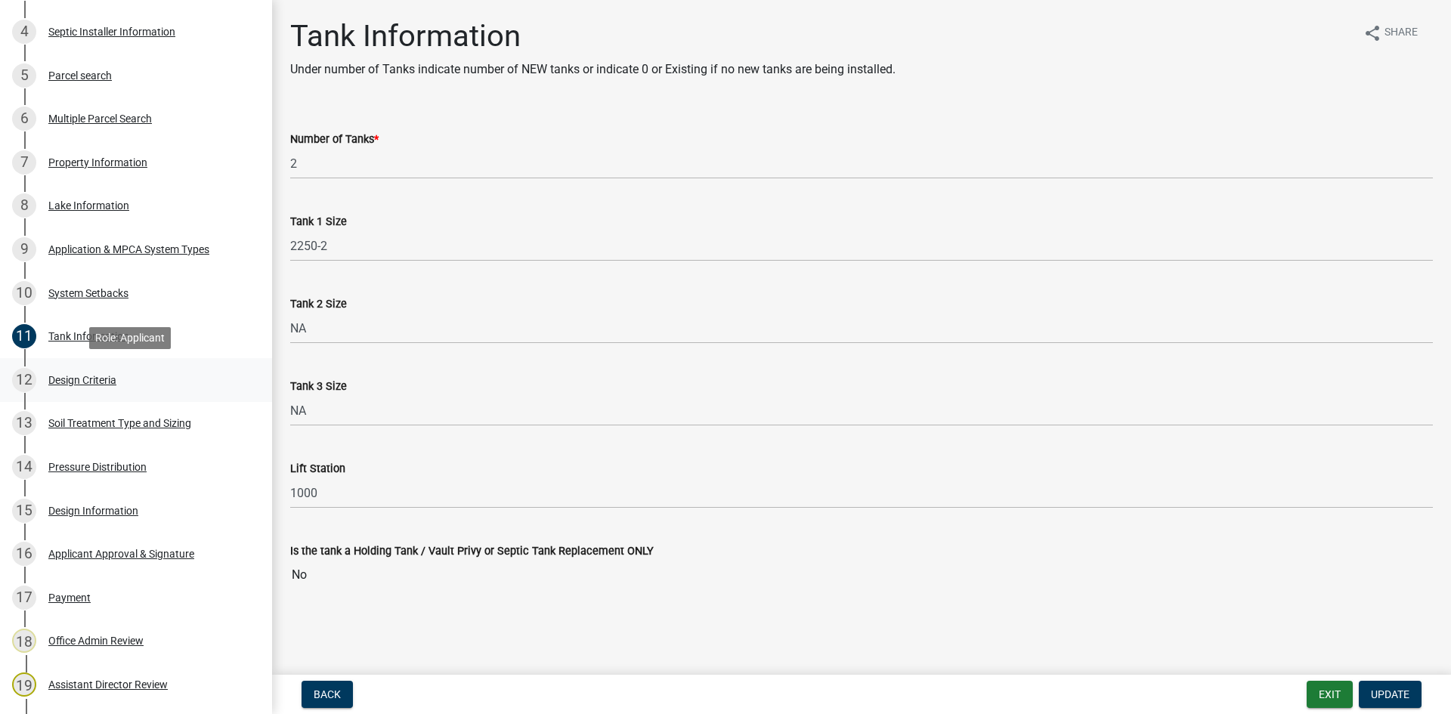
click at [210, 386] on div "12 Design Criteria" at bounding box center [130, 380] width 236 height 24
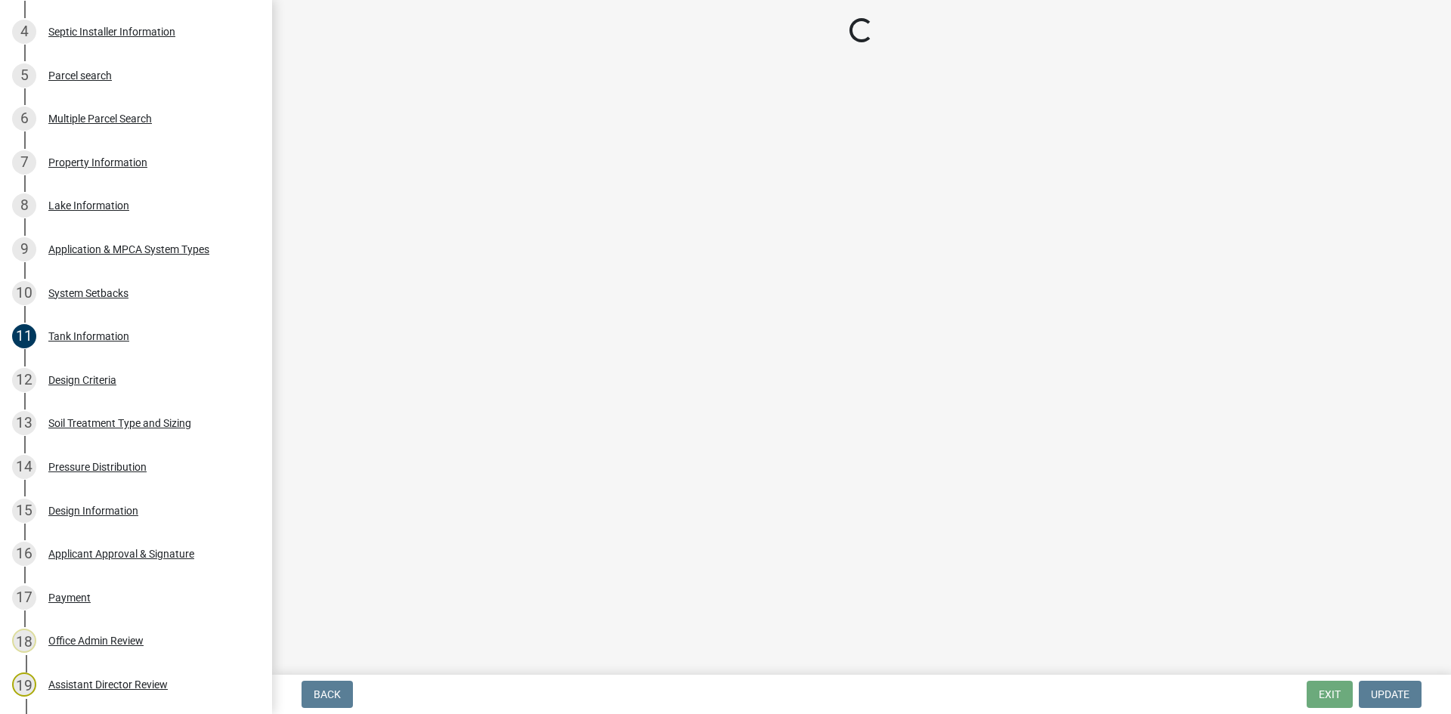
select select "161dc003-2926-44f5-9717-bc9d566eecc1"
select select "3153871a-0646-45c0-8d36-98762e1aaded"
select select "14354fbd-e666-4c9c-b77c-8c181d233a28"
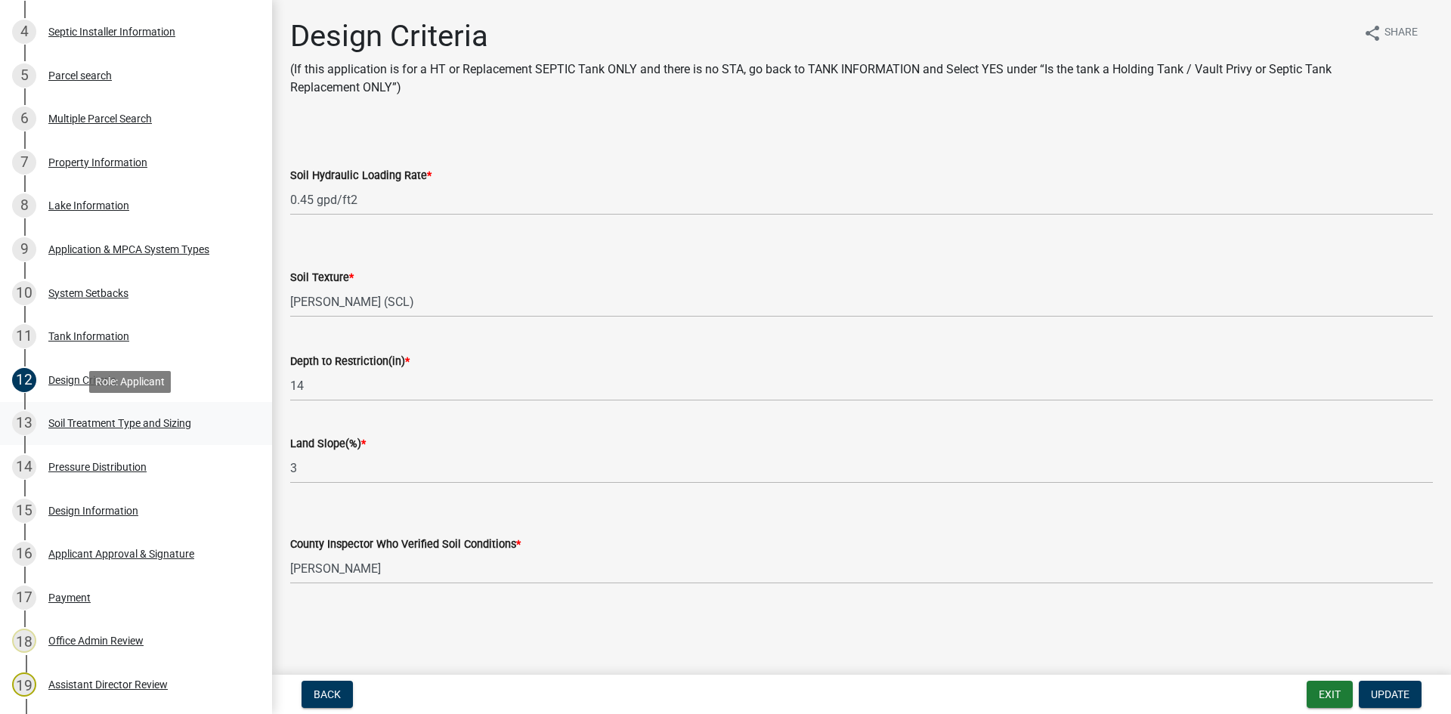
click at [168, 435] on div "13 Soil Treatment Type and Sizing" at bounding box center [130, 423] width 236 height 24
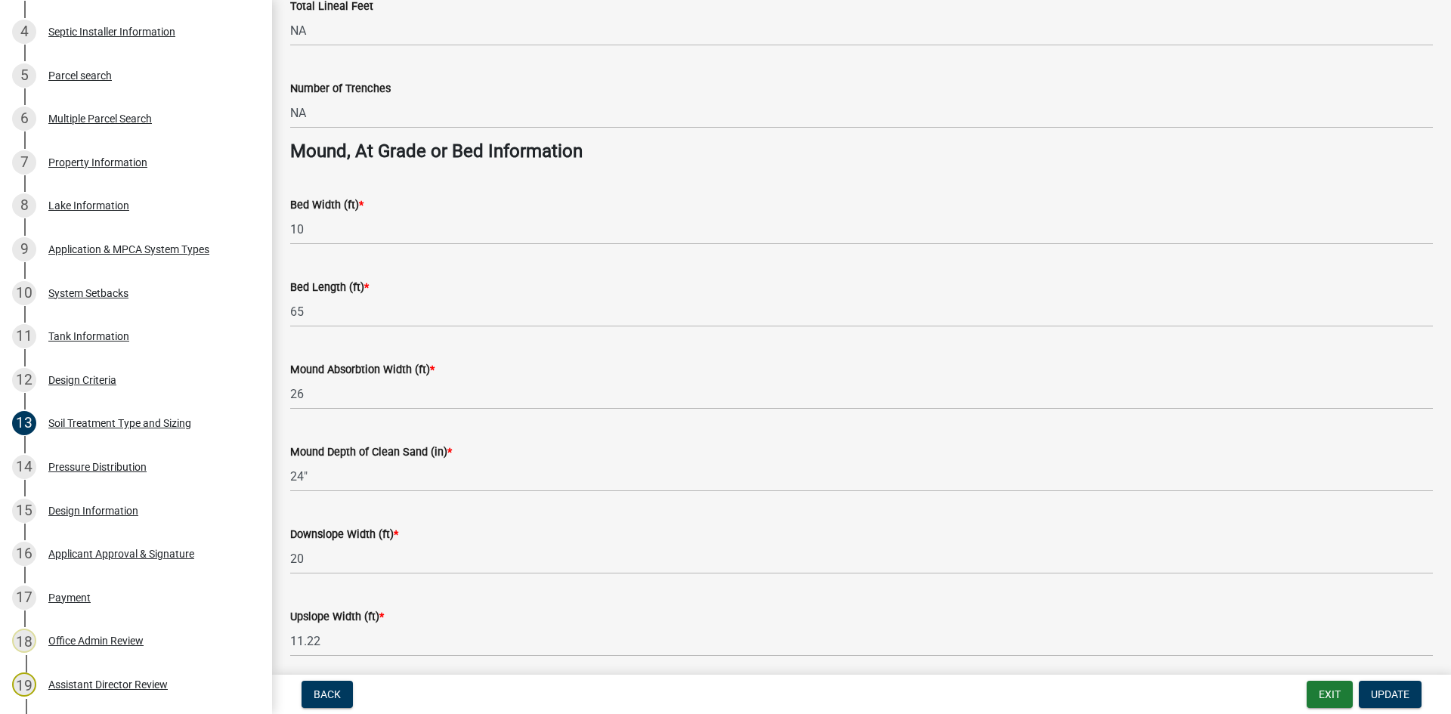
scroll to position [1070, 0]
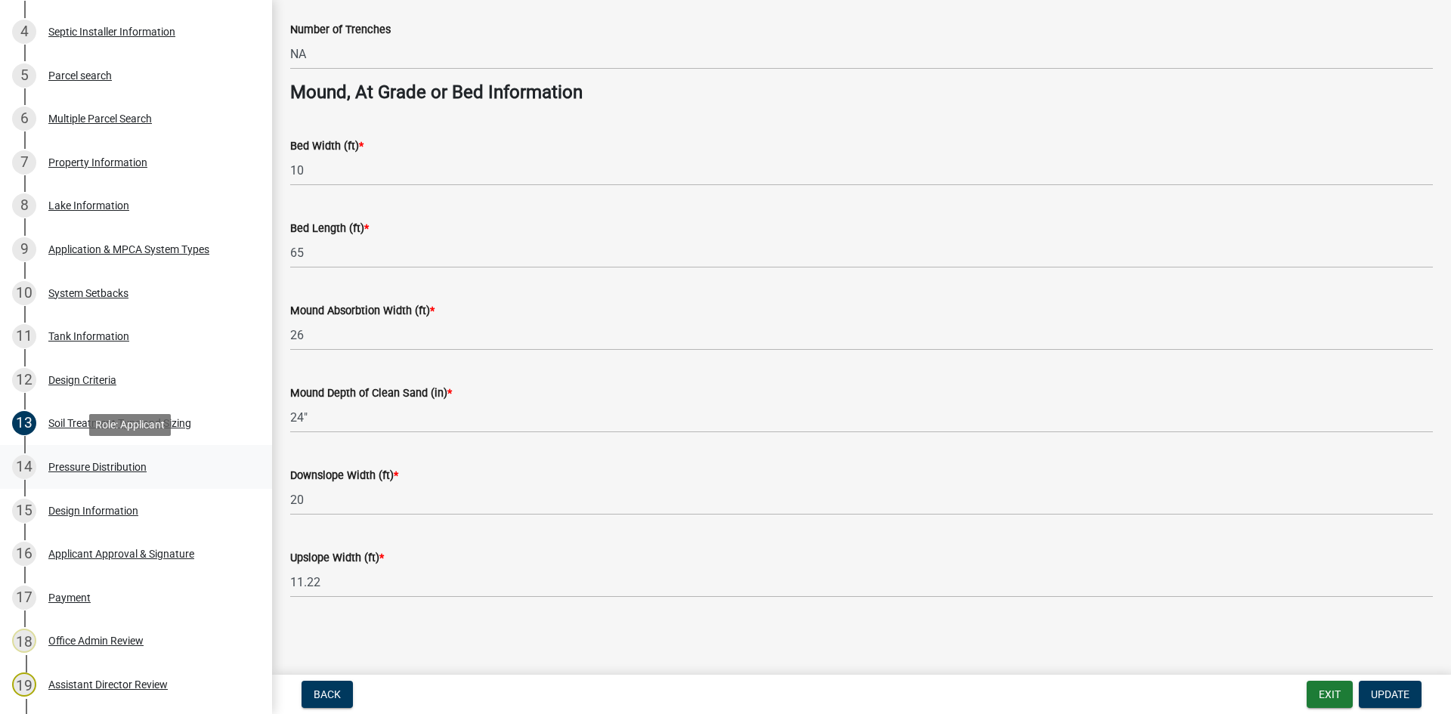
click at [197, 472] on div "14 Pressure Distribution" at bounding box center [130, 467] width 236 height 24
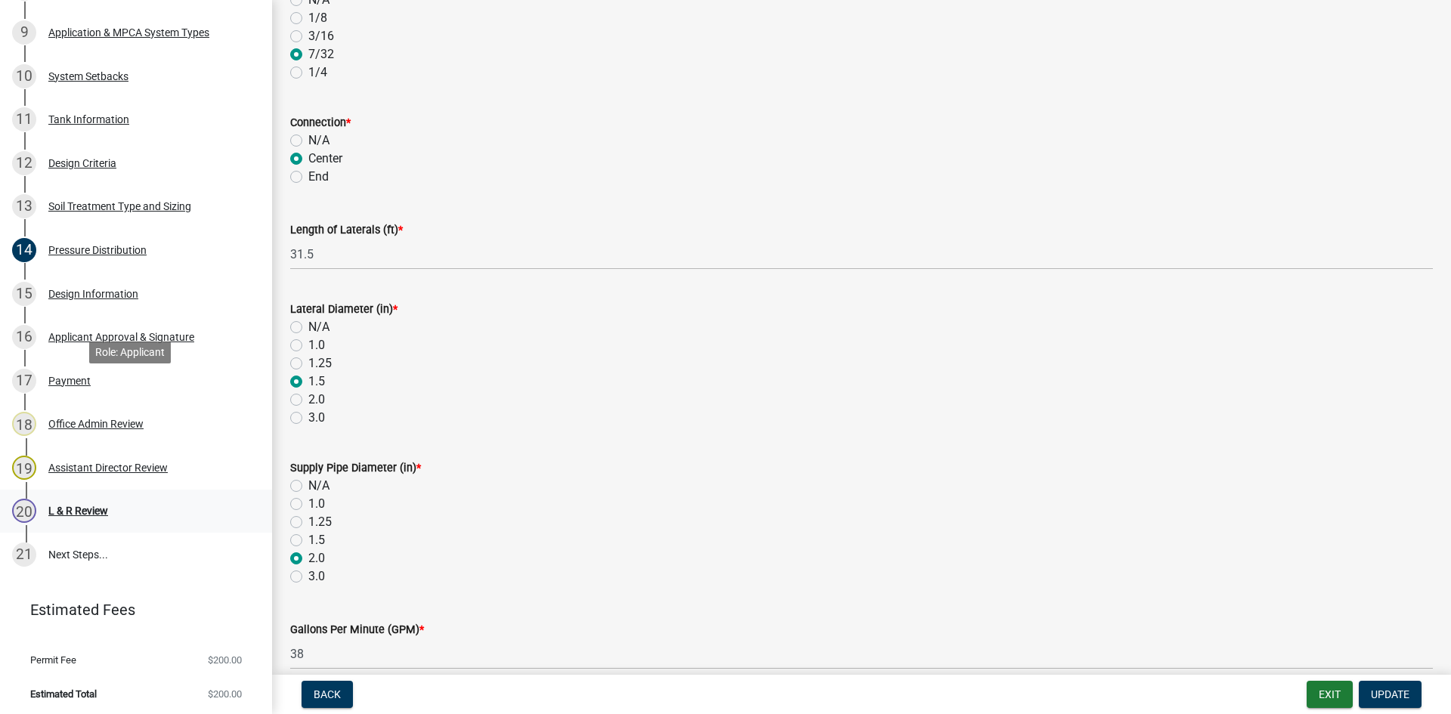
scroll to position [655, 0]
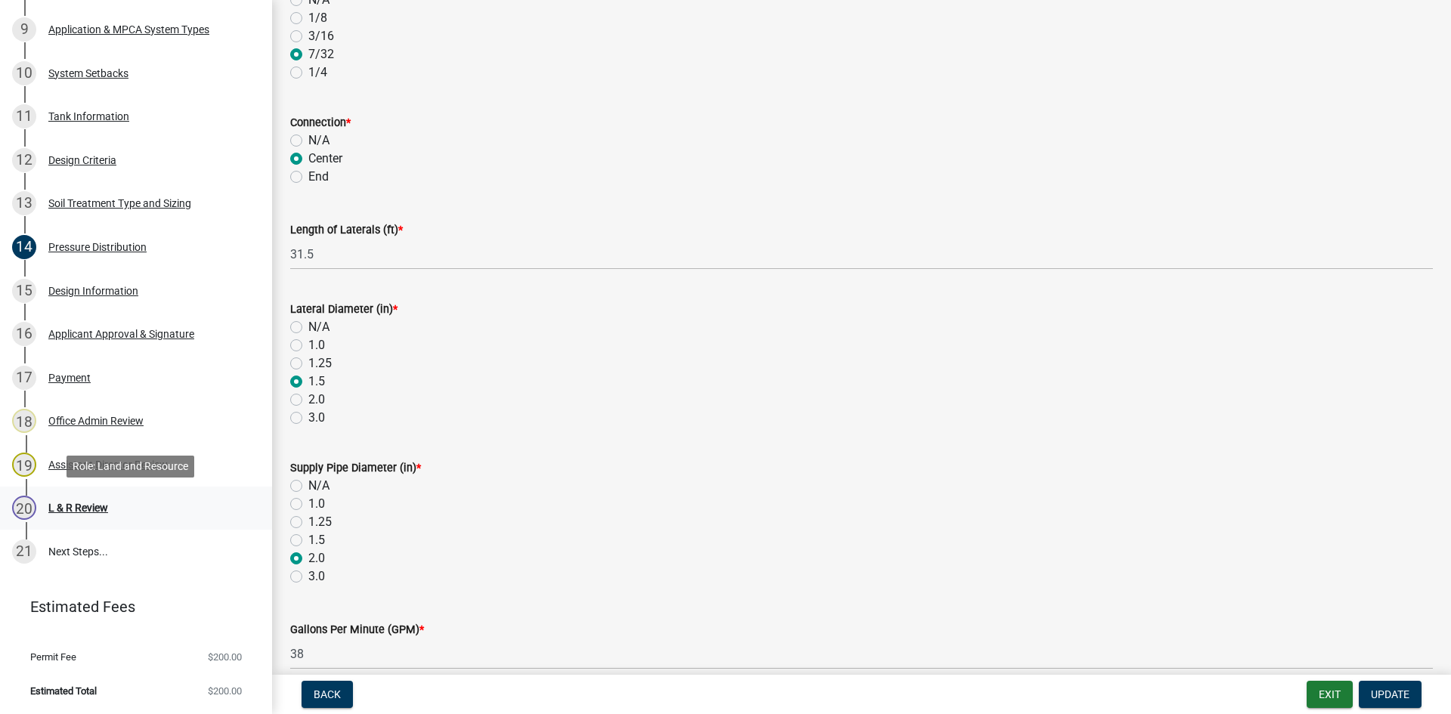
click at [151, 504] on div "20 L & R Review" at bounding box center [130, 508] width 236 height 24
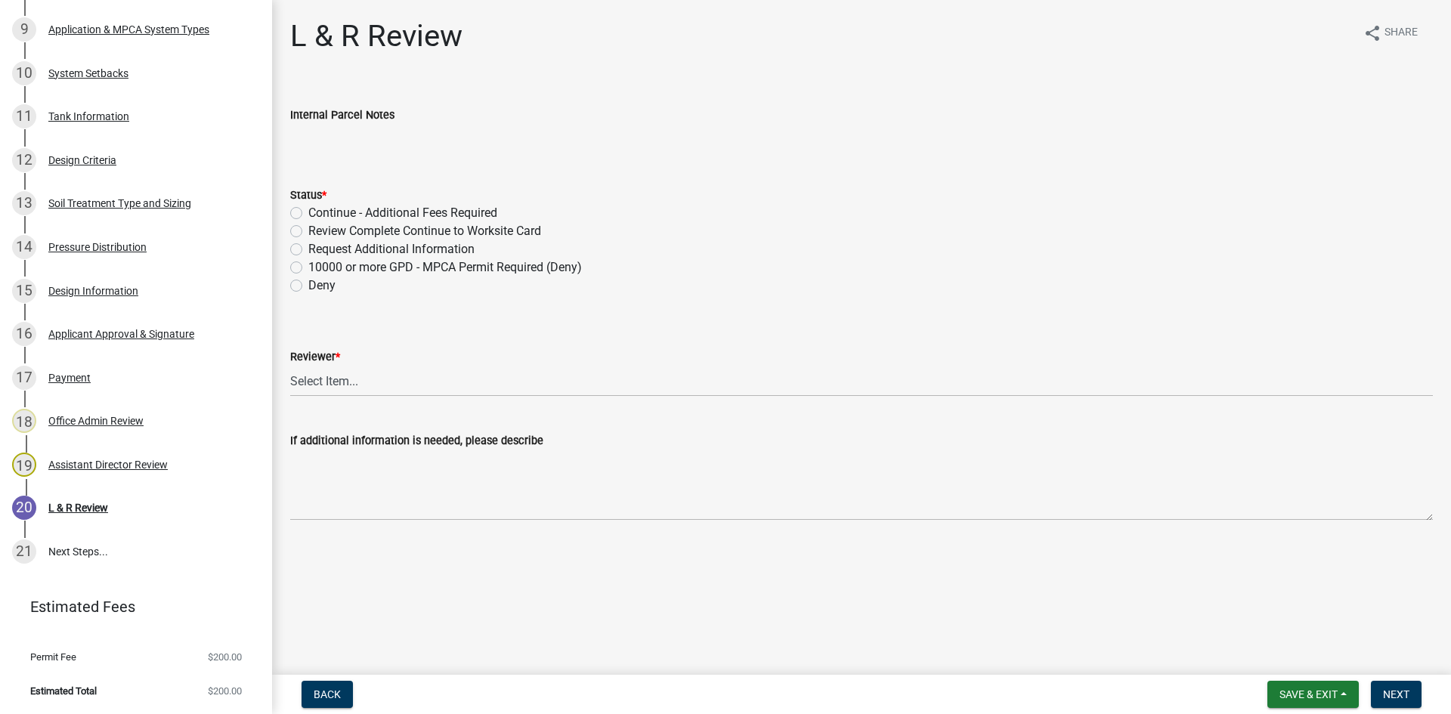
click at [503, 235] on label "Review Complete Continue to Worksite Card" at bounding box center [424, 231] width 233 height 18
click at [318, 232] on input "Review Complete Continue to Worksite Card" at bounding box center [313, 227] width 10 height 10
radio input "true"
click at [519, 351] on div "Reviewer *" at bounding box center [861, 357] width 1143 height 18
click at [523, 373] on select "Select Item... Alexis Newark Andrea Perales Brittany Tollefson Elizabeth Plaste…" at bounding box center [861, 381] width 1143 height 31
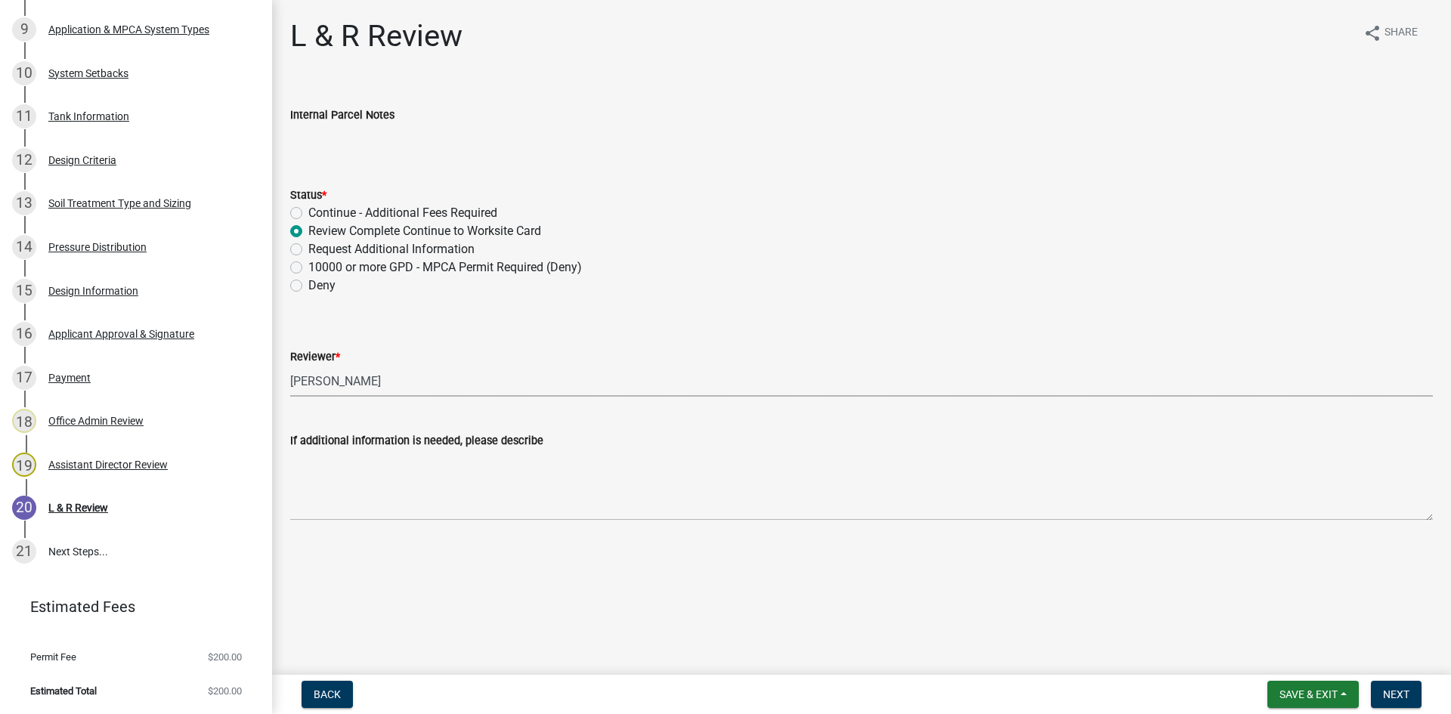
click at [290, 366] on select "Select Item... Alexis Newark Andrea Perales Brittany Tollefson Elizabeth Plaste…" at bounding box center [861, 381] width 1143 height 31
select select "05826fb5-7c18-481d-abe0-188b58e93217"
click at [1389, 692] on span "Next" at bounding box center [1396, 695] width 26 height 12
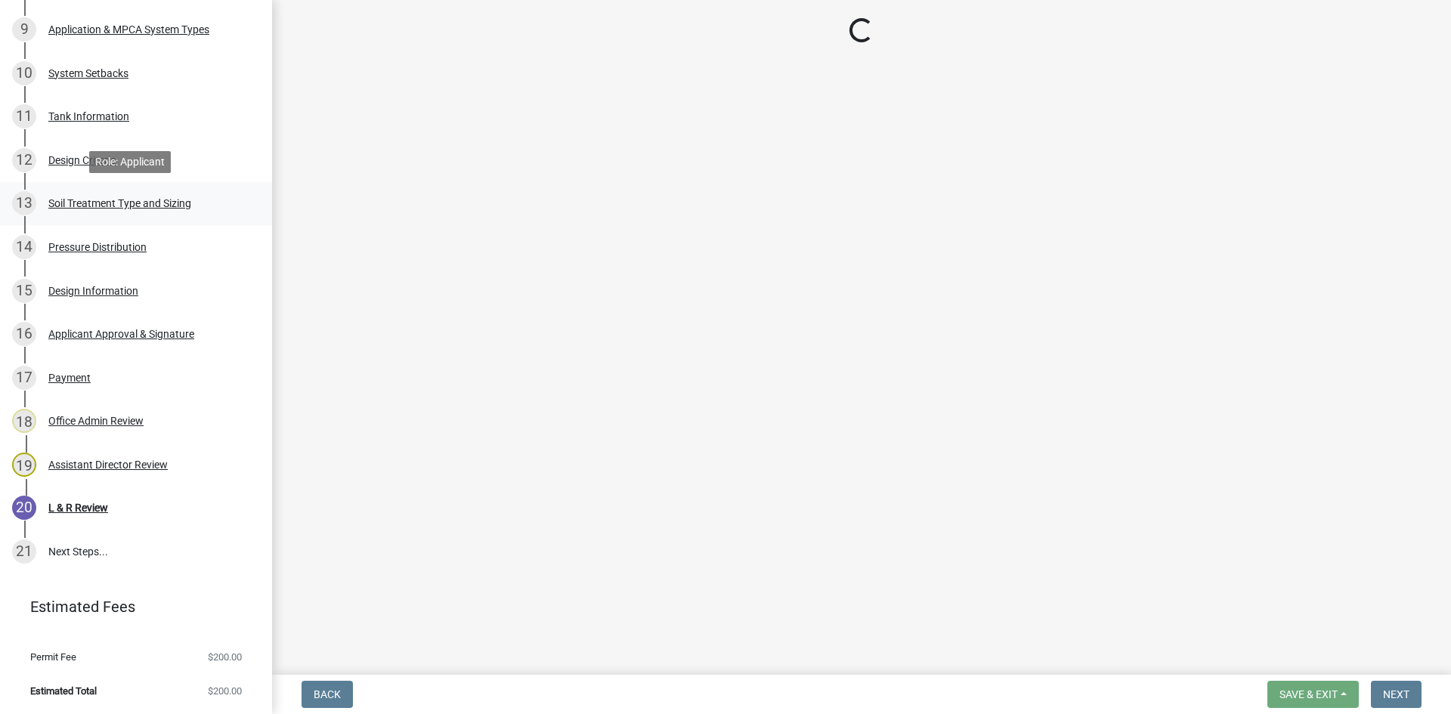
scroll to position [829, 0]
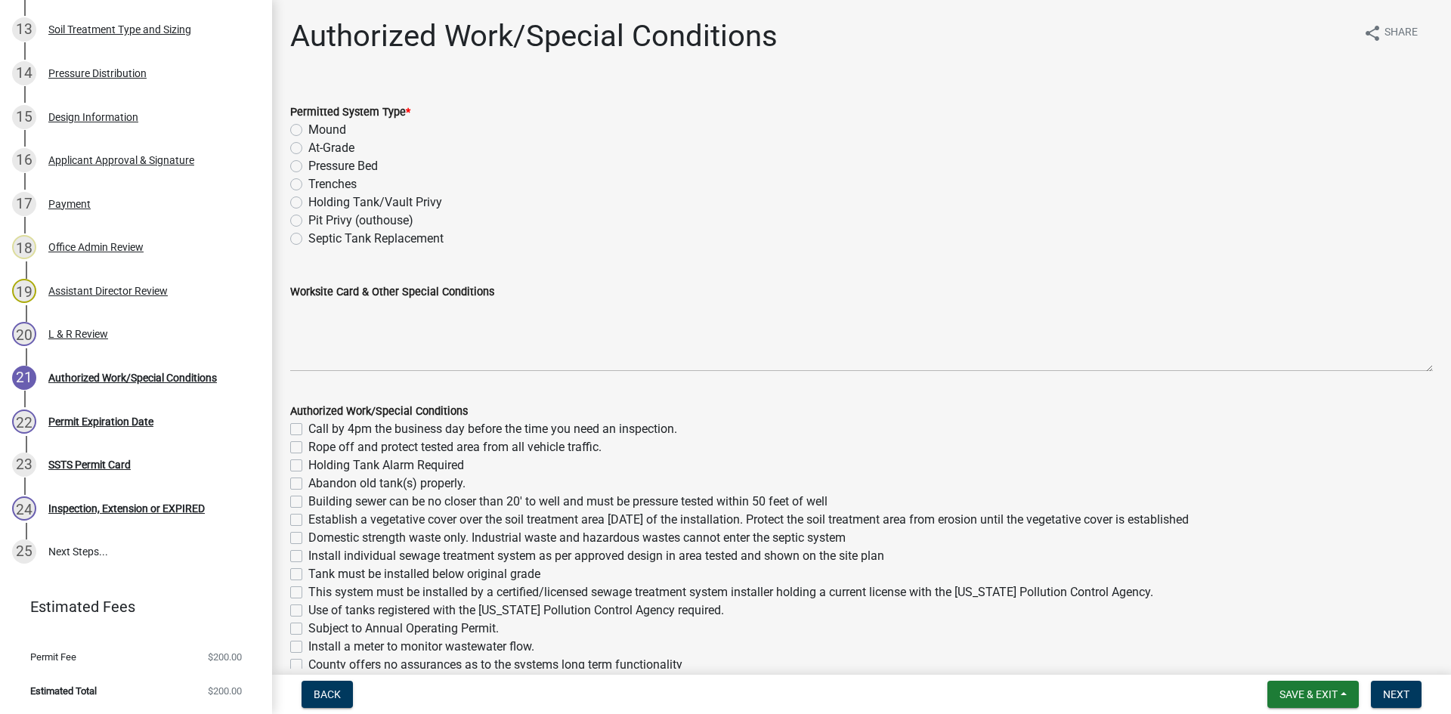
click at [335, 129] on label "Mound" at bounding box center [327, 130] width 38 height 18
click at [318, 129] on input "Mound" at bounding box center [313, 126] width 10 height 10
radio input "true"
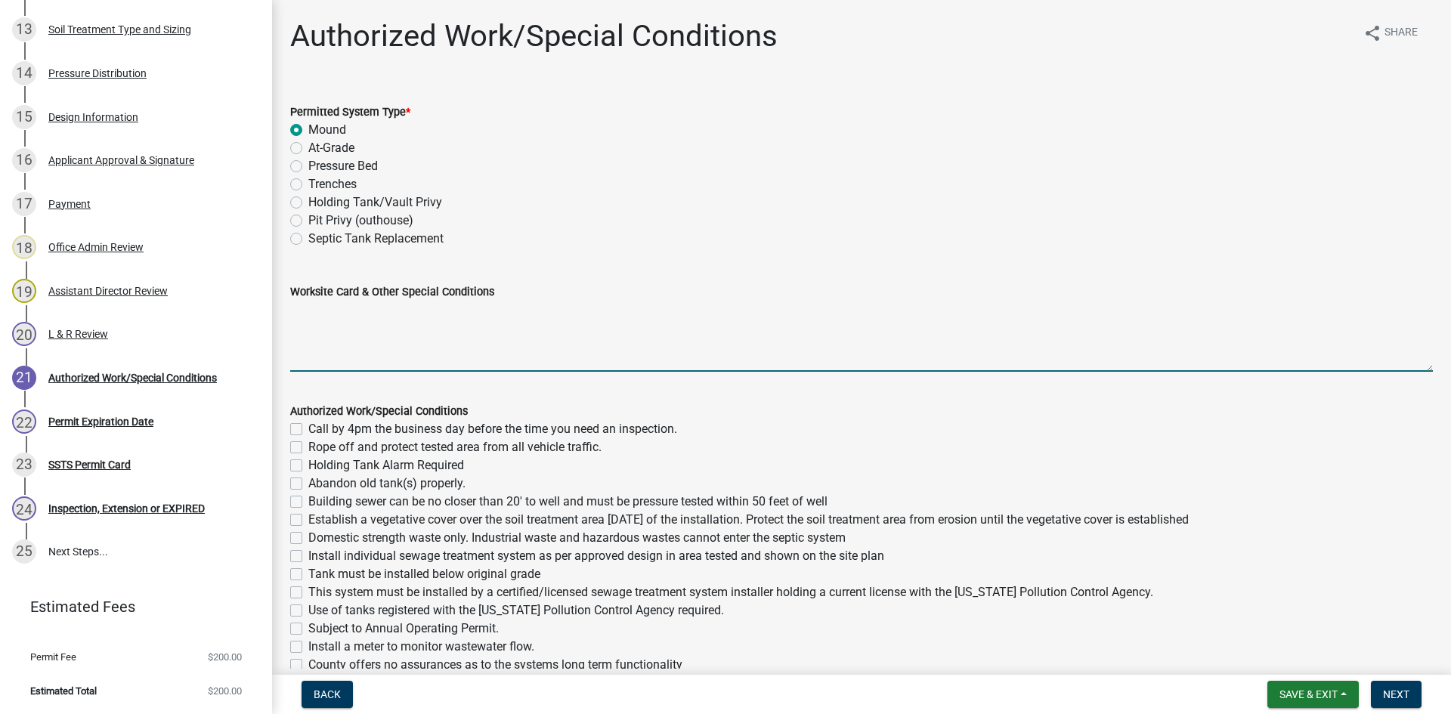
click at [370, 326] on textarea "Worksite Card & Other Special Conditions" at bounding box center [861, 336] width 1143 height 71
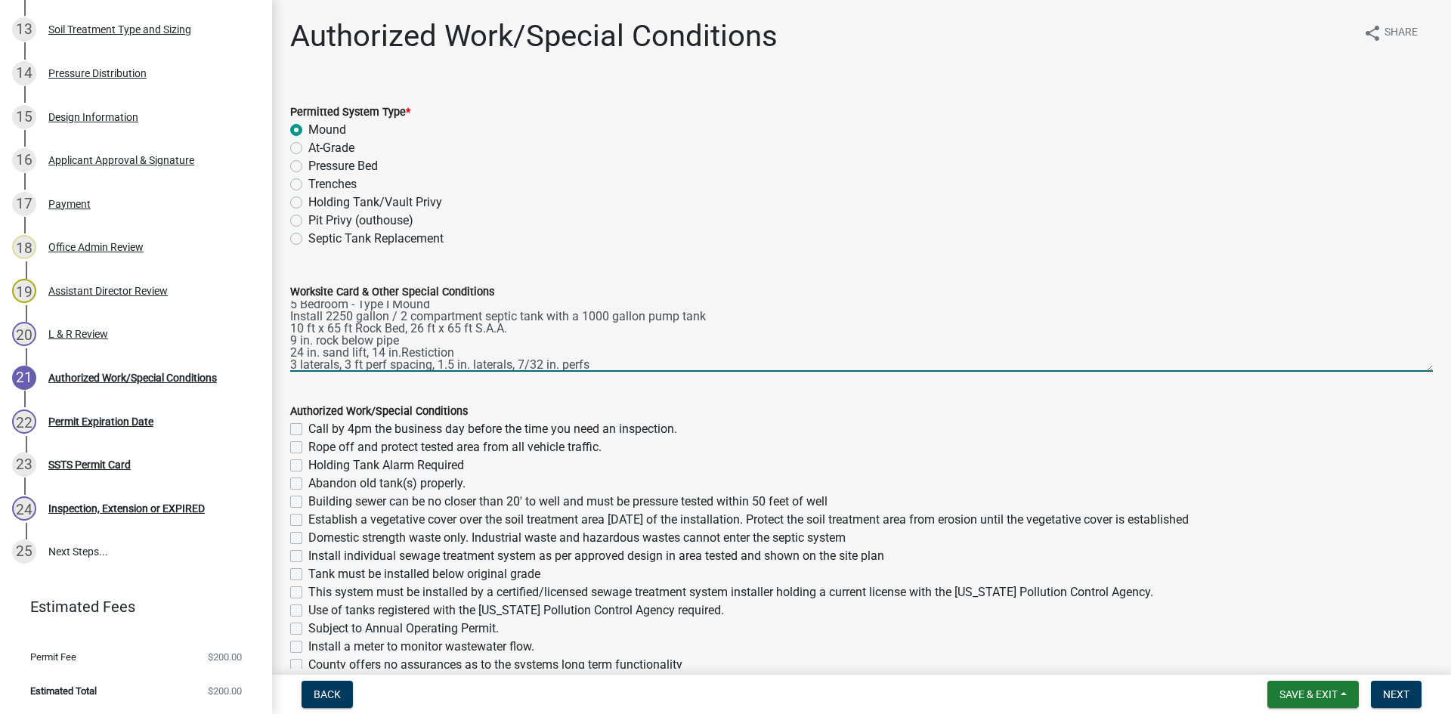
click at [436, 353] on textarea "5 Bedroom - Type I Mound Install 2250 gallon / 2 compartment septic tank with a…" at bounding box center [861, 336] width 1143 height 71
drag, startPoint x: 437, startPoint y: 356, endPoint x: 407, endPoint y: 344, distance: 32.6
click at [407, 344] on textarea "5 Bedroom - Type I Mound Install 2250 gallon / 2 compartment septic tank with a…" at bounding box center [861, 336] width 1143 height 71
click at [397, 354] on textarea "5 Bedroom - Type I Mound Install 2250 gallon / 2 compartment septic tank with a…" at bounding box center [861, 336] width 1143 height 71
click at [401, 353] on textarea "5 Bedroom - Type I Mound Install 2250 gallon / 2 compartment septic tank with a…" at bounding box center [861, 336] width 1143 height 71
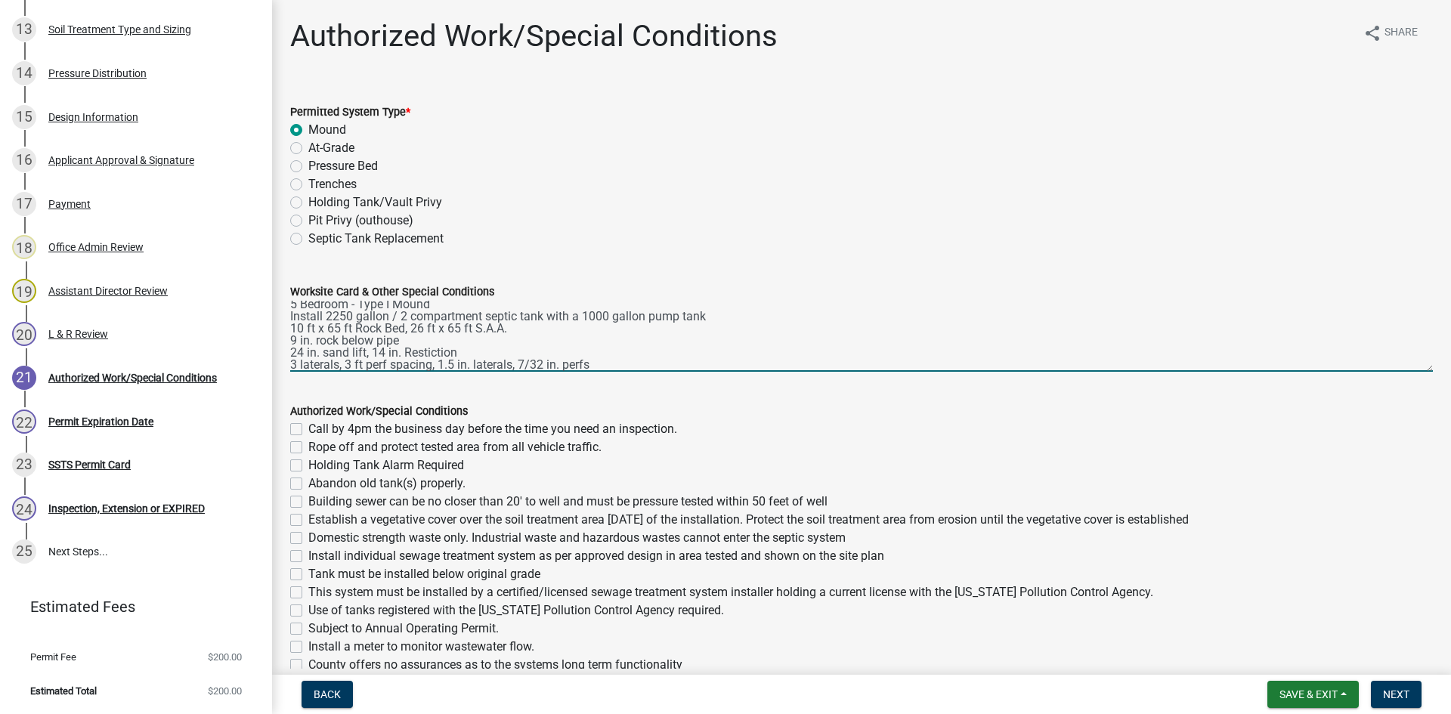
click at [454, 355] on textarea "5 Bedroom - Type I Mound Install 2250 gallon / 2 compartment septic tank with a…" at bounding box center [861, 336] width 1143 height 71
click at [440, 352] on textarea "5 Bedroom - Type I Mound Install 2250 gallon / 2 compartment septic tank with a…" at bounding box center [861, 336] width 1143 height 71
click at [601, 362] on textarea "5 Bedroom - Type I Mound Install 2250 gallon / 2 compartment septic tank with a…" at bounding box center [861, 336] width 1143 height 71
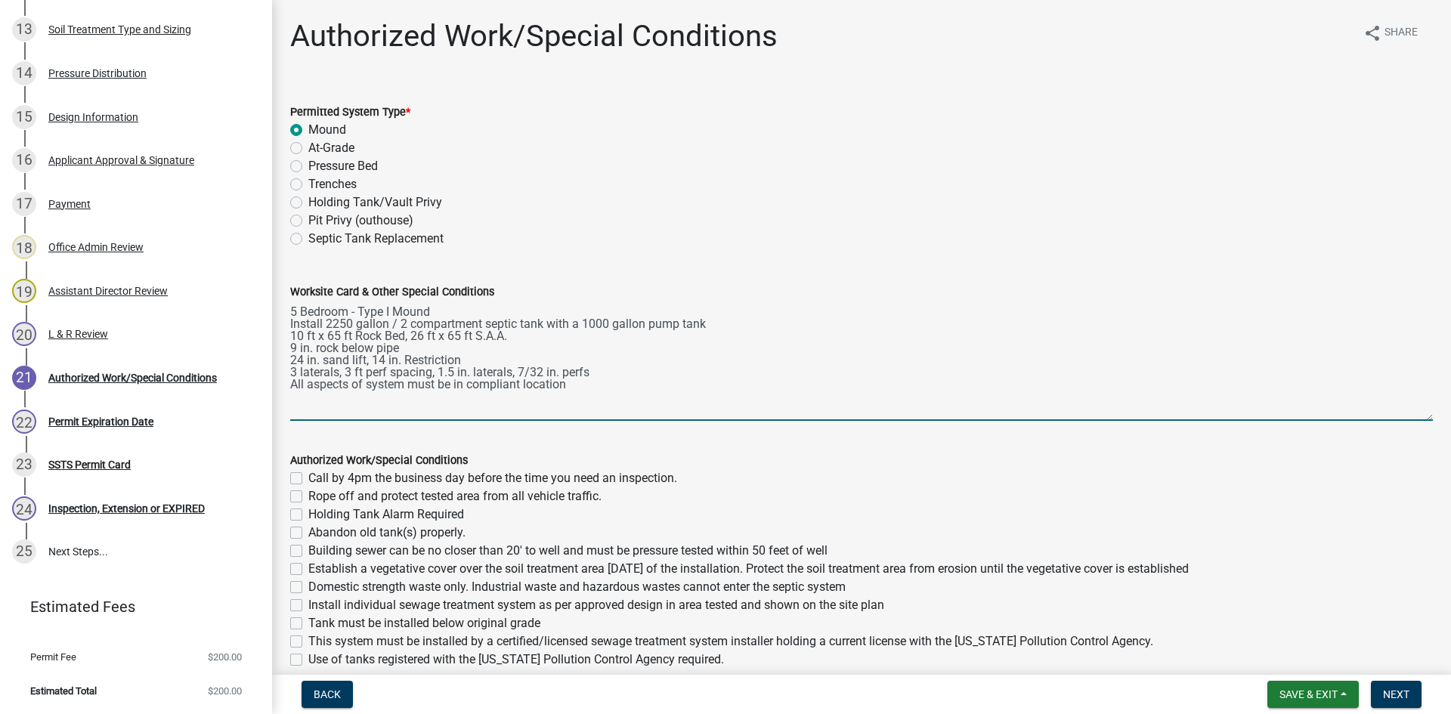
drag, startPoint x: 1414, startPoint y: 369, endPoint x: 1383, endPoint y: 414, distance: 54.3
click at [1412, 421] on textarea "5 Bedroom - Type I Mound Install 2250 gallon / 2 compartment septic tank with a…" at bounding box center [861, 361] width 1143 height 120
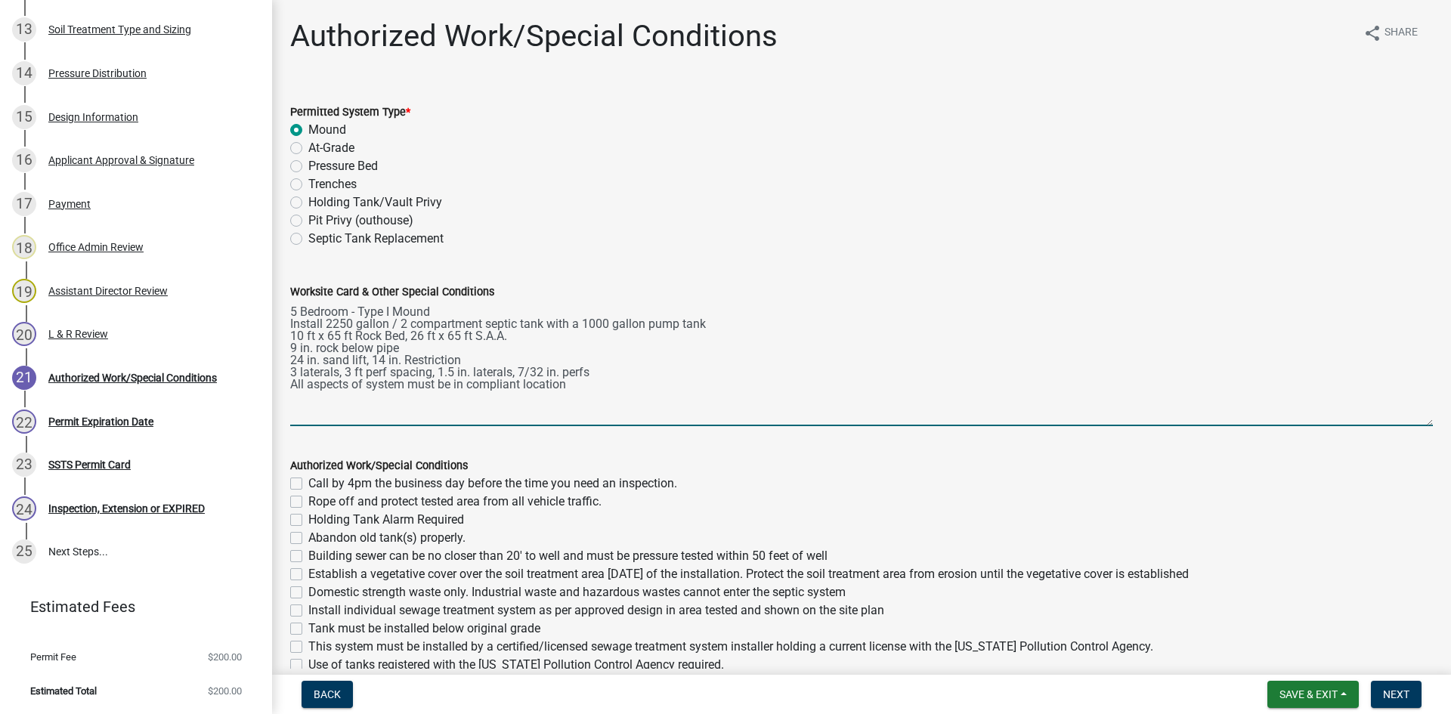
click at [571, 379] on textarea "5 Bedroom - Type I Mound Install 2250 gallon / 2 compartment septic tank with a…" at bounding box center [861, 363] width 1143 height 125
click at [580, 375] on textarea "5 Bedroom - Type I Mound Install 2250 gallon / 2 compartment septic tank with a…" at bounding box center [861, 363] width 1143 height 125
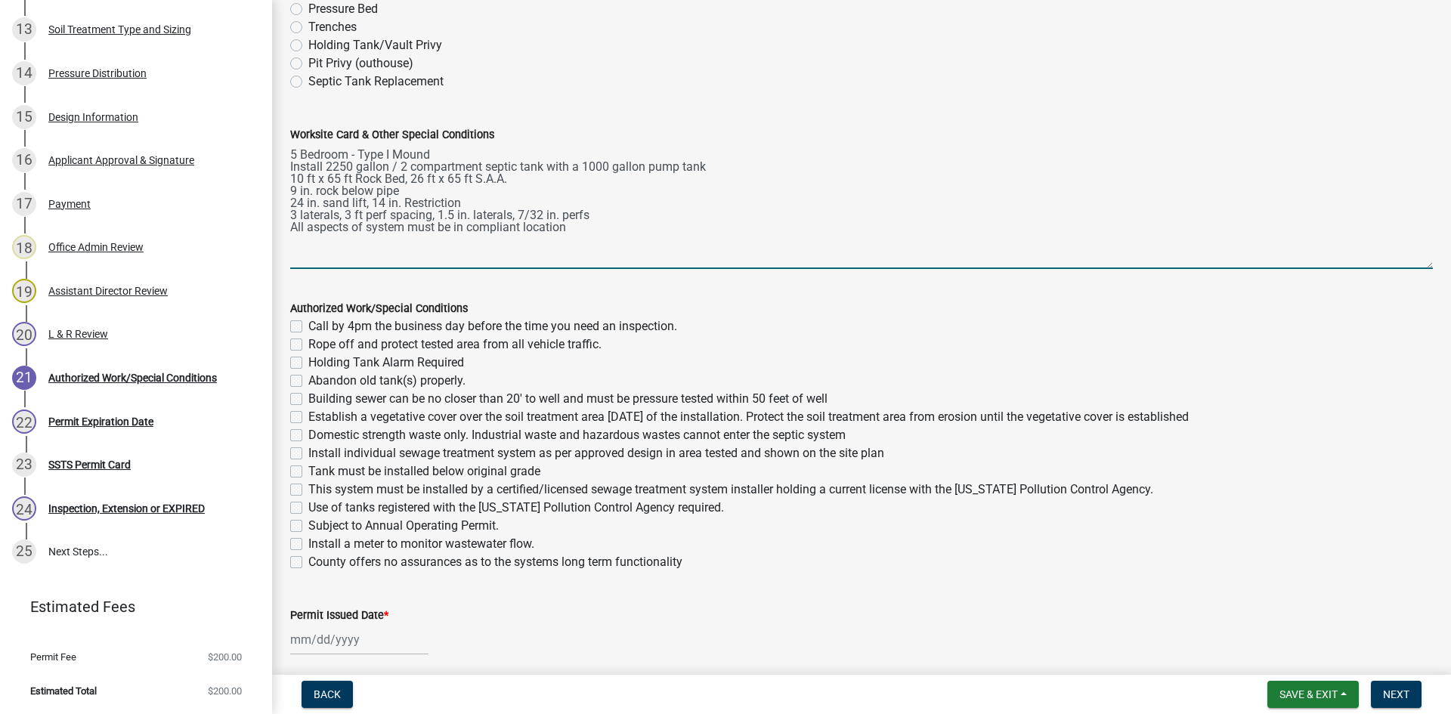
scroll to position [208, 0]
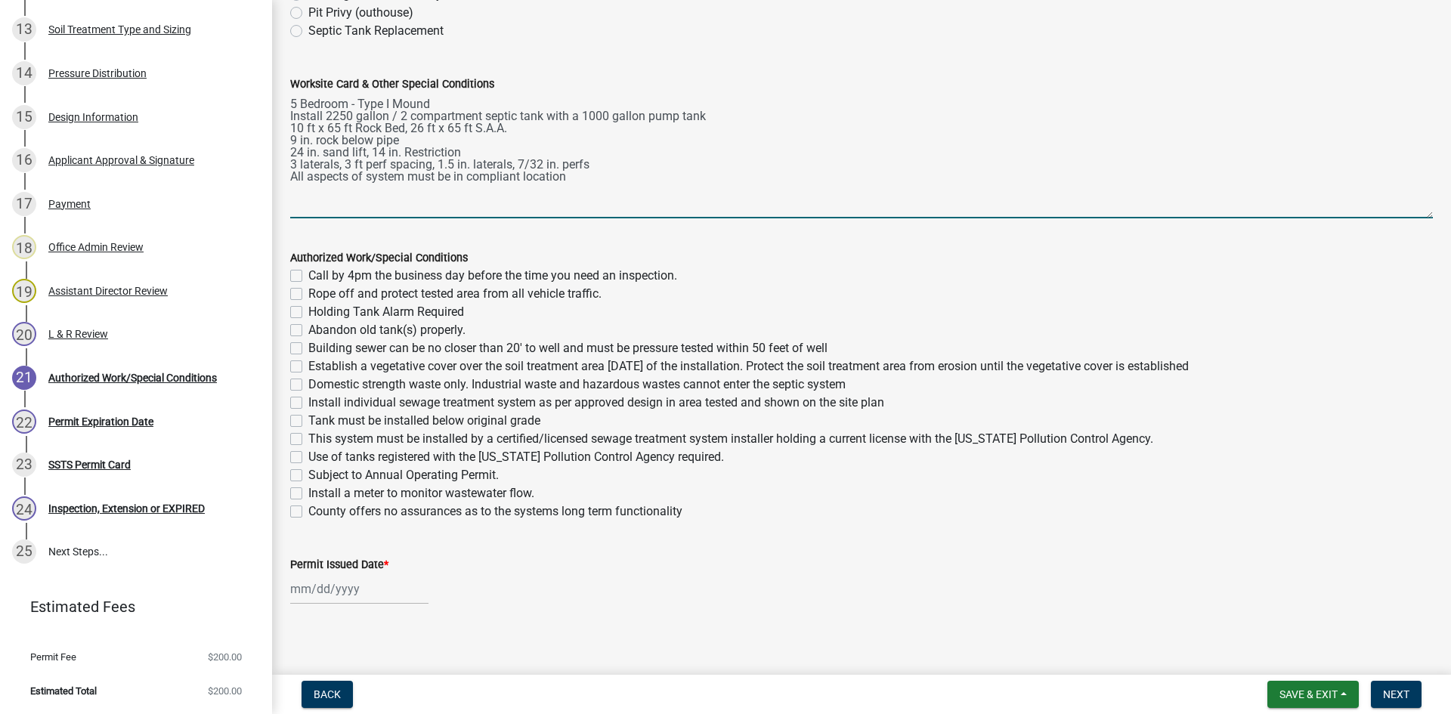
type textarea "5 Bedroom - Type I Mound Install 2250 gallon / 2 compartment septic tank with a…"
click at [308, 273] on label "Call by 4pm the business day before the time you need an inspection." at bounding box center [492, 276] width 369 height 18
click at [308, 273] on input "Call by 4pm the business day before the time you need an inspection." at bounding box center [313, 272] width 10 height 10
checkbox input "true"
checkbox input "false"
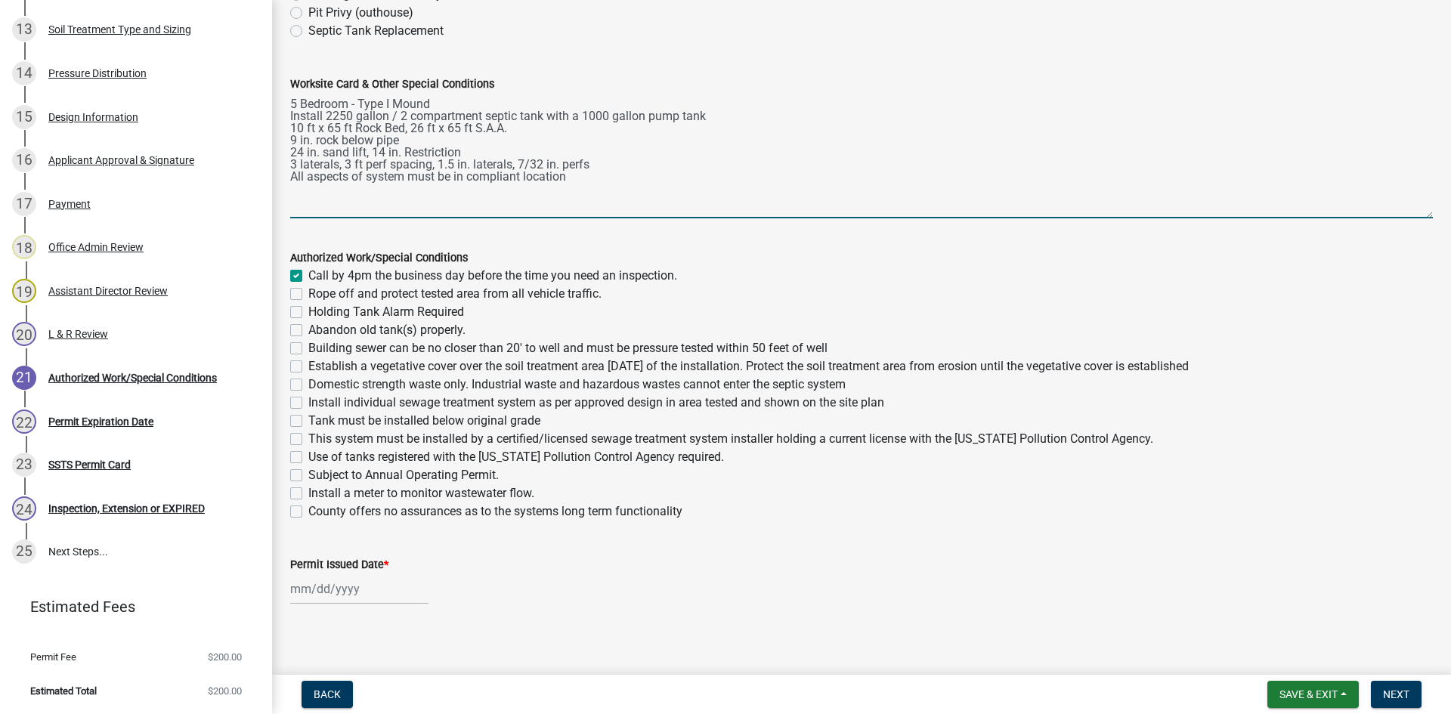
checkbox input "false"
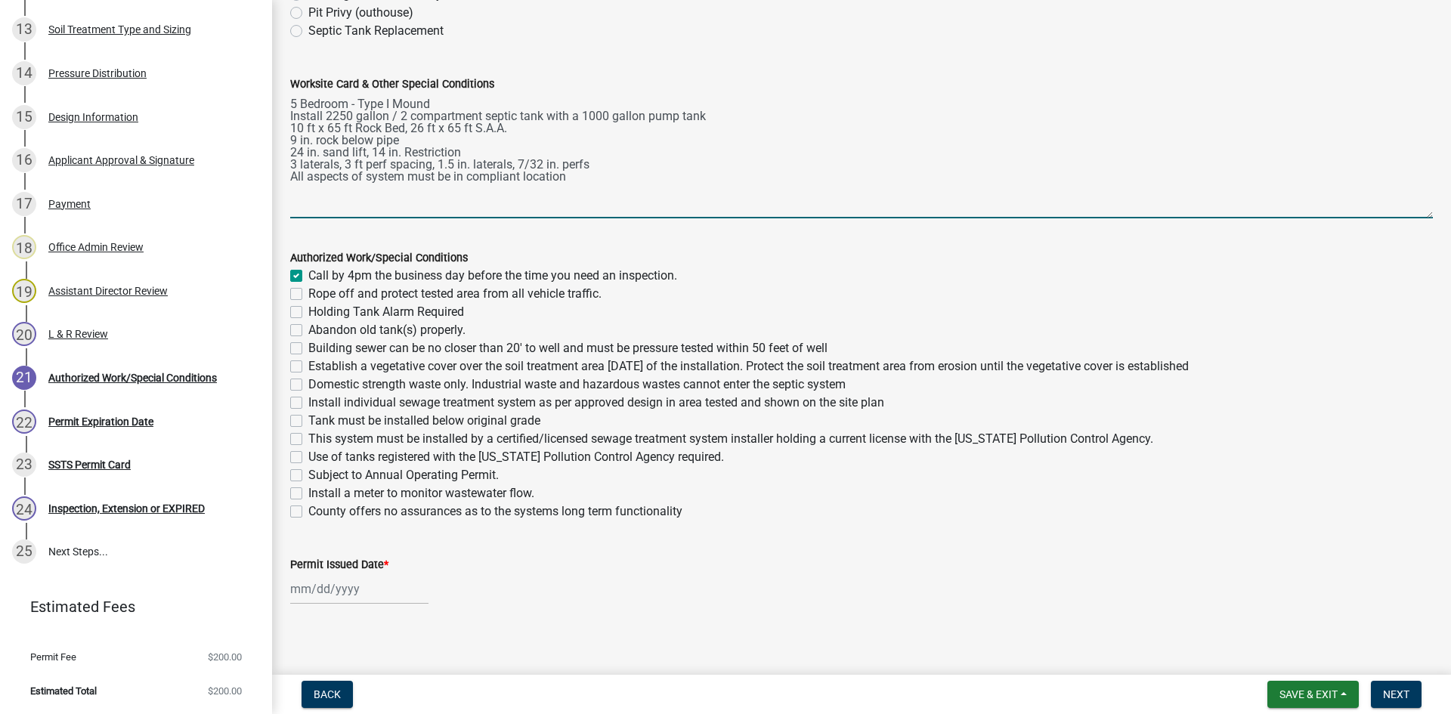
checkbox input "false"
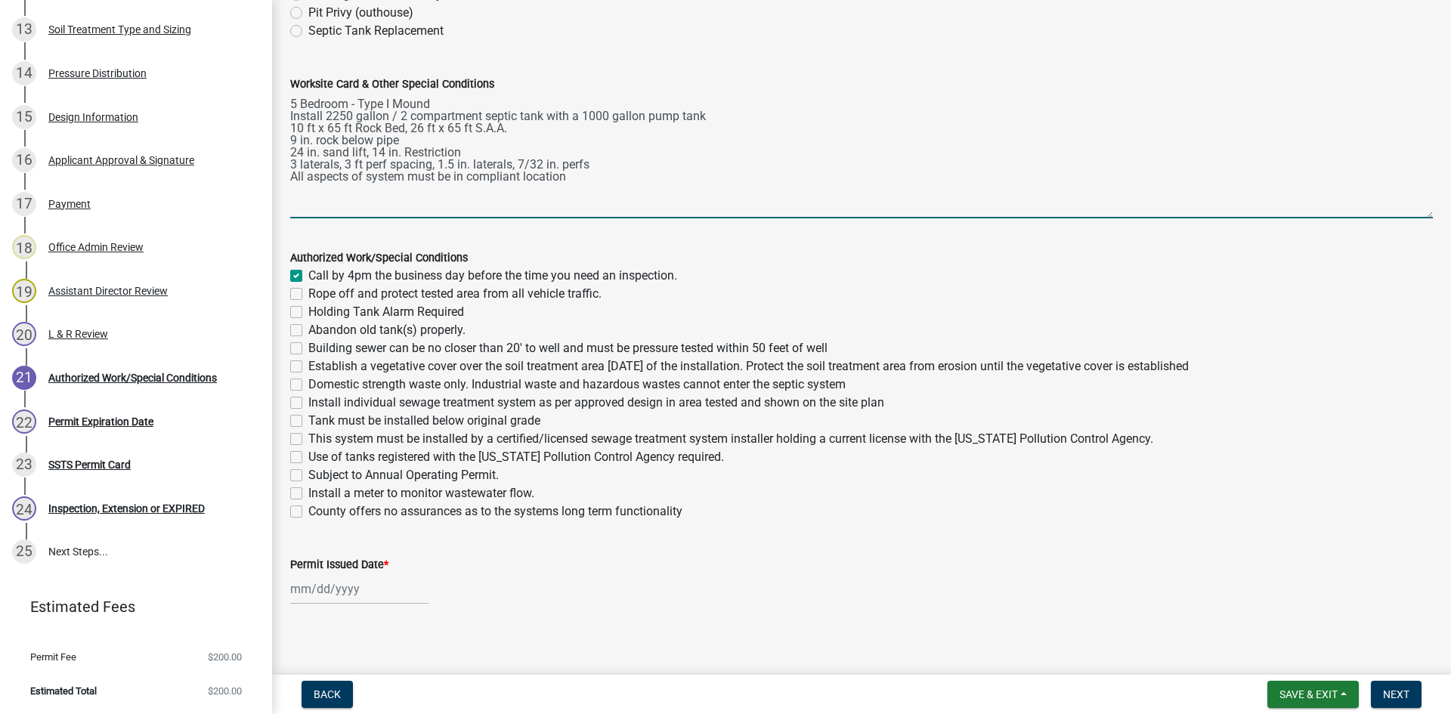
checkbox input "false"
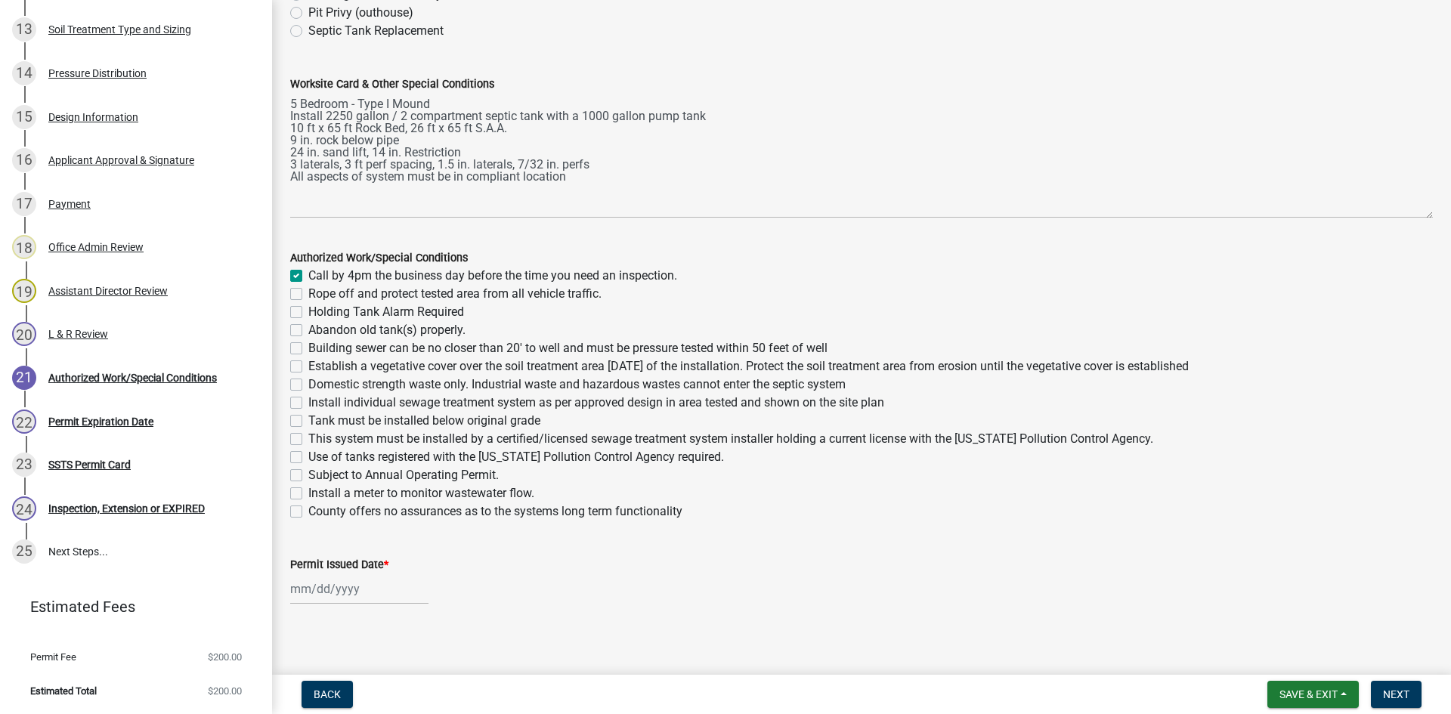
click at [303, 306] on div "Holding Tank Alarm Required" at bounding box center [861, 312] width 1143 height 18
click at [308, 295] on label "Rope off and protect tested area from all vehicle traffic." at bounding box center [454, 294] width 293 height 18
click at [308, 295] on input "Rope off and protect tested area from all vehicle traffic." at bounding box center [313, 290] width 10 height 10
checkbox input "true"
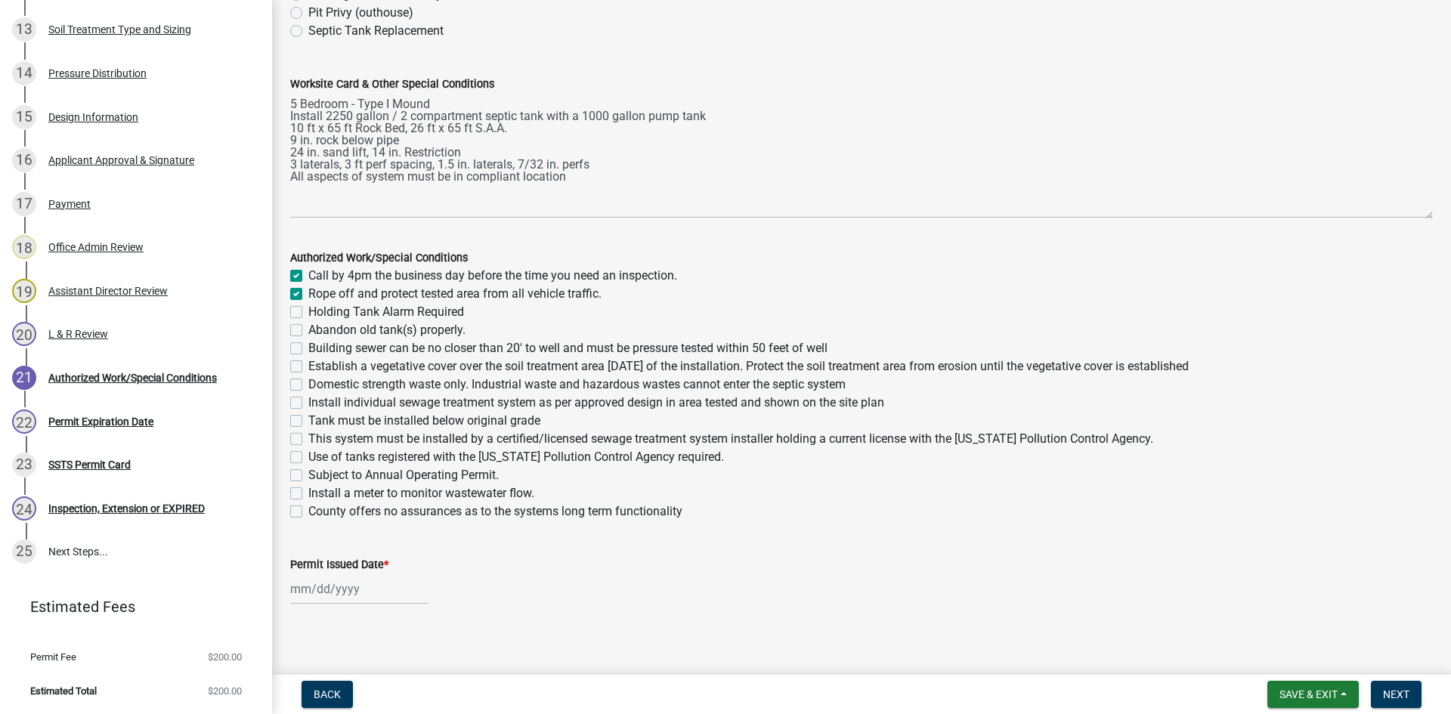
checkbox input "true"
checkbox input "false"
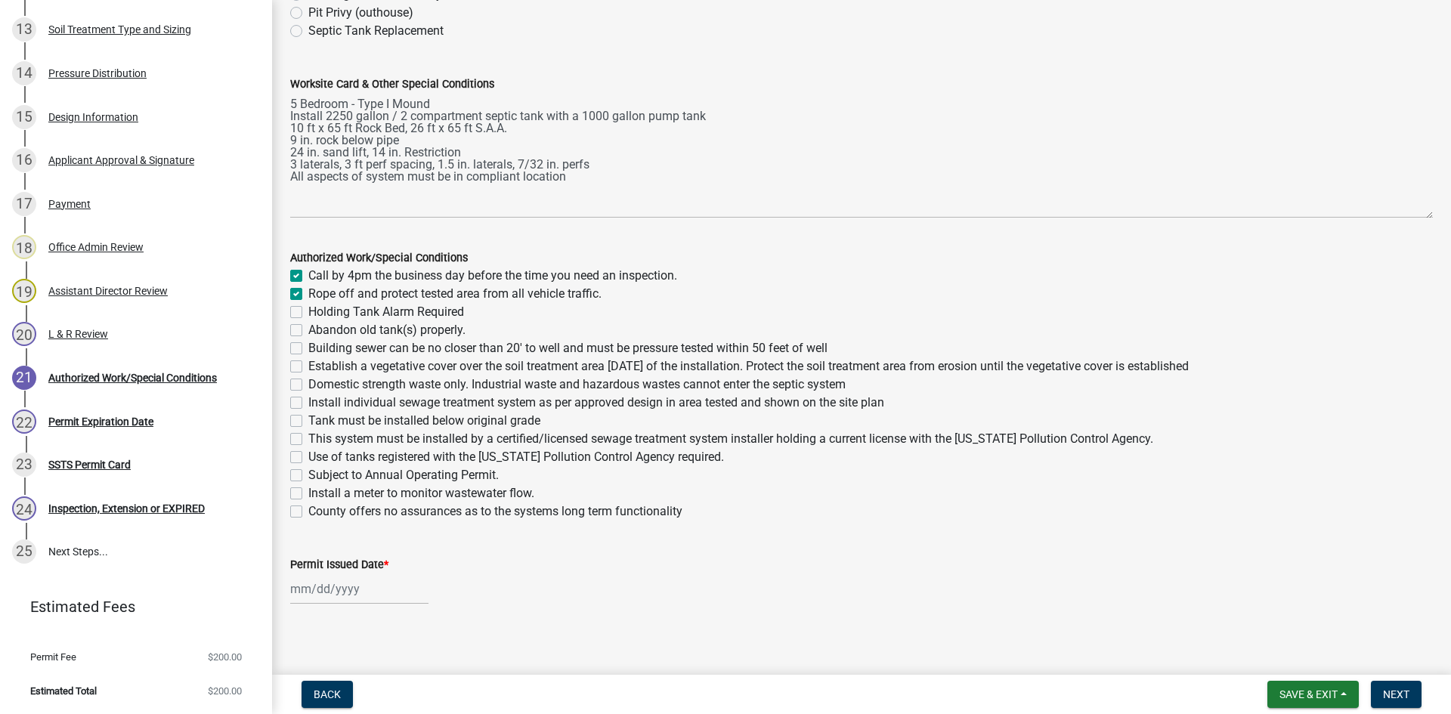
checkbox input "false"
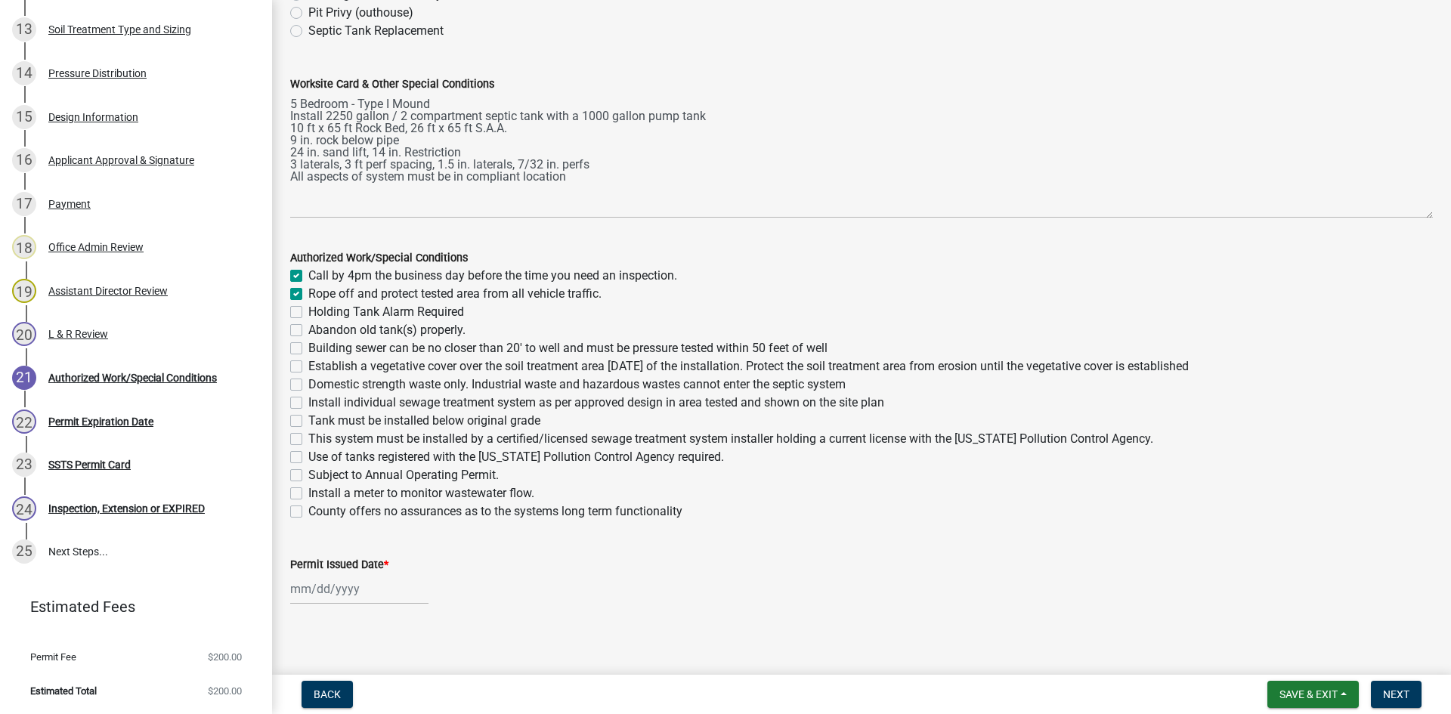
checkbox input "false"
click at [308, 348] on label "Building sewer can be no closer than 20' to well and must be pressure tested wi…" at bounding box center [567, 348] width 519 height 18
click at [308, 348] on input "Building sewer can be no closer than 20' to well and must be pressure tested wi…" at bounding box center [313, 344] width 10 height 10
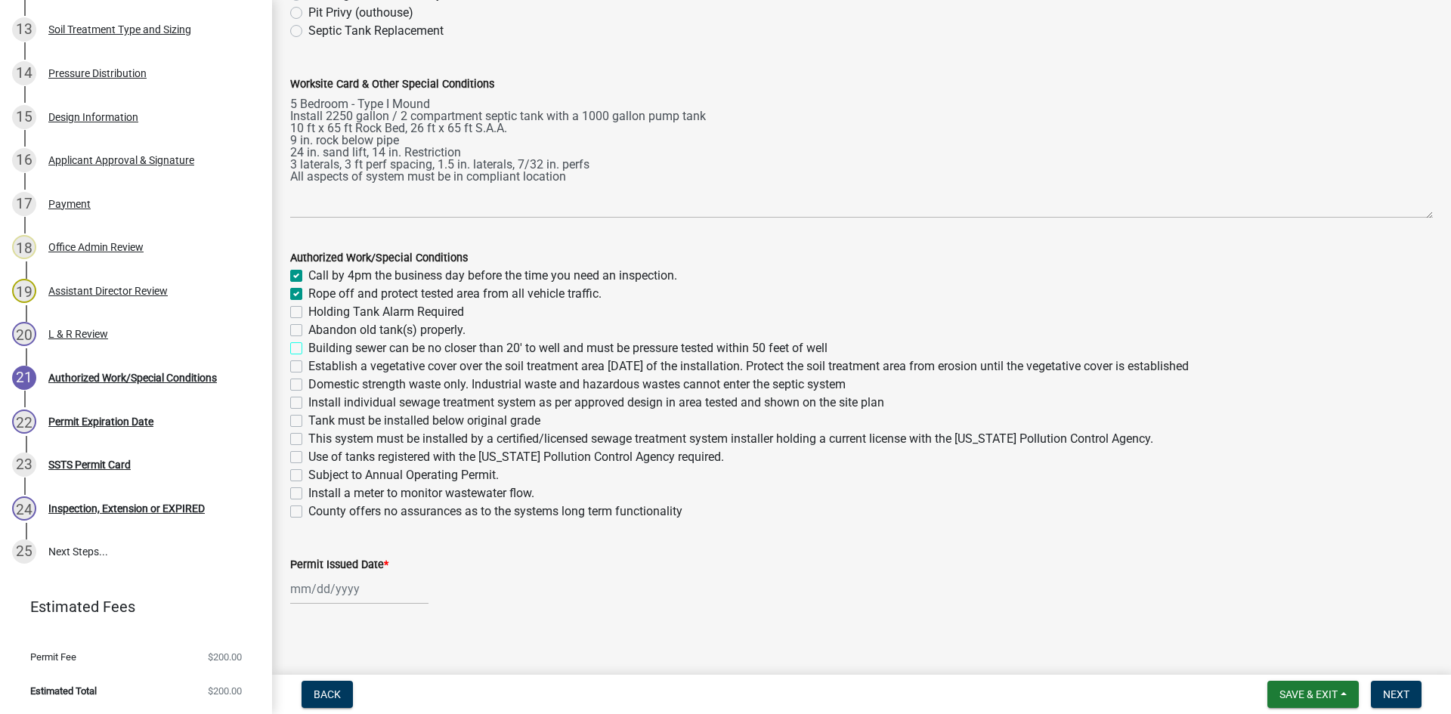
checkbox input "true"
checkbox input "false"
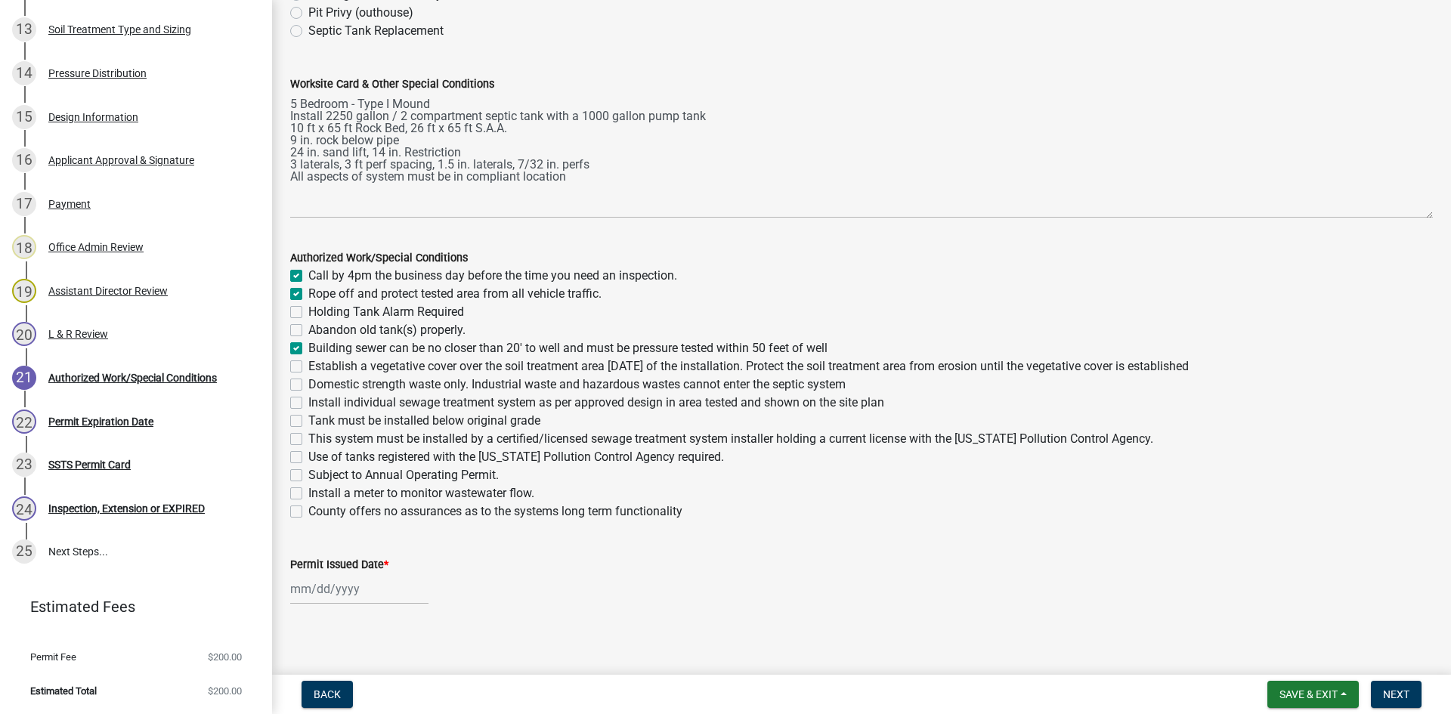
checkbox input "true"
checkbox input "false"
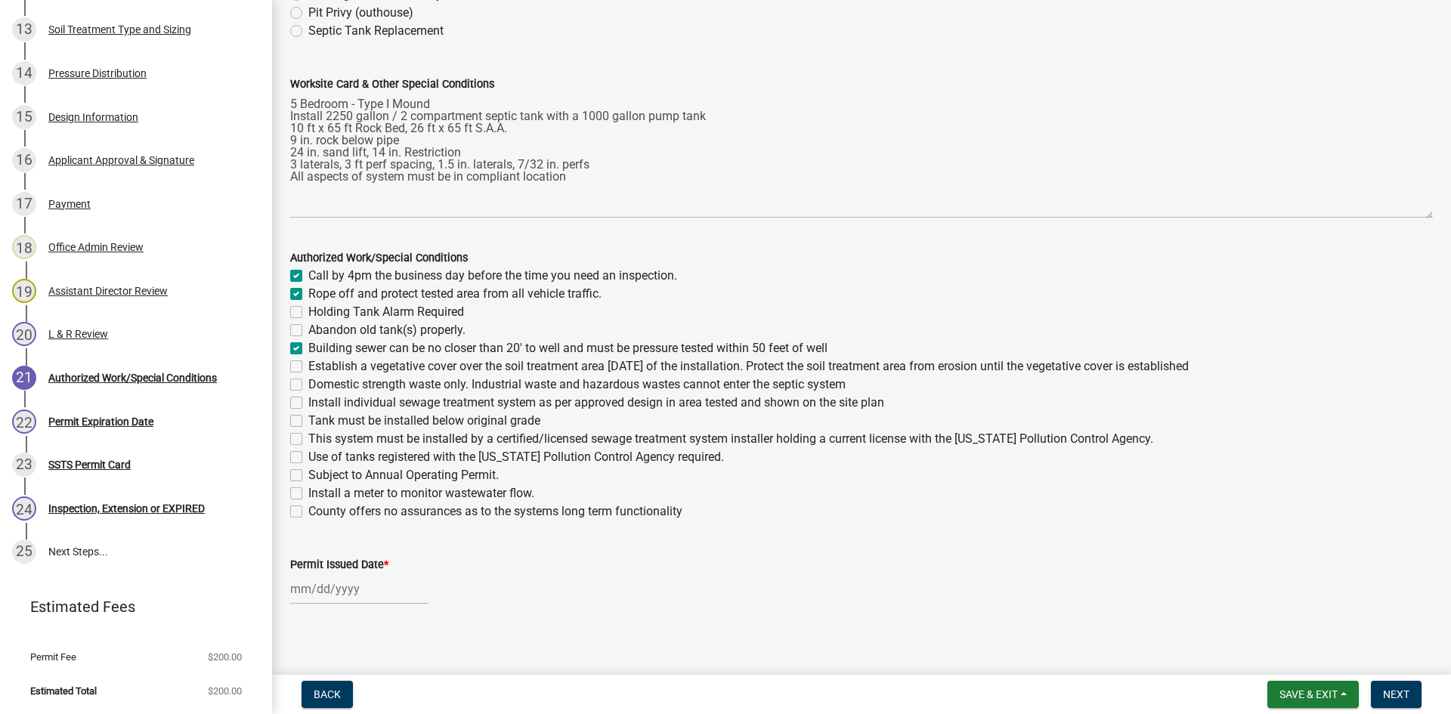
checkbox input "false"
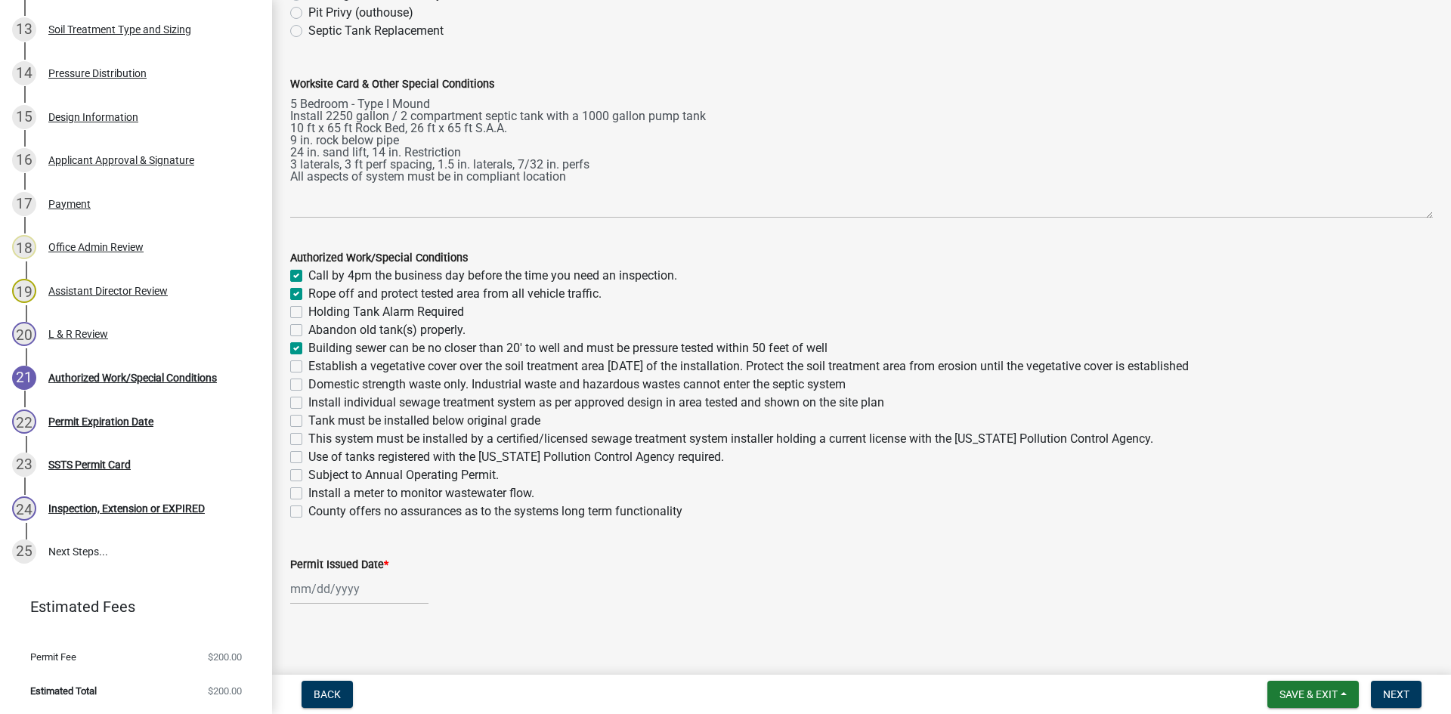
click at [308, 364] on label "Establish a vegetative cover over the soil treatment area within 30 days of the…" at bounding box center [748, 367] width 881 height 18
click at [308, 364] on input "Establish a vegetative cover over the soil treatment area within 30 days of the…" at bounding box center [313, 363] width 10 height 10
checkbox input "true"
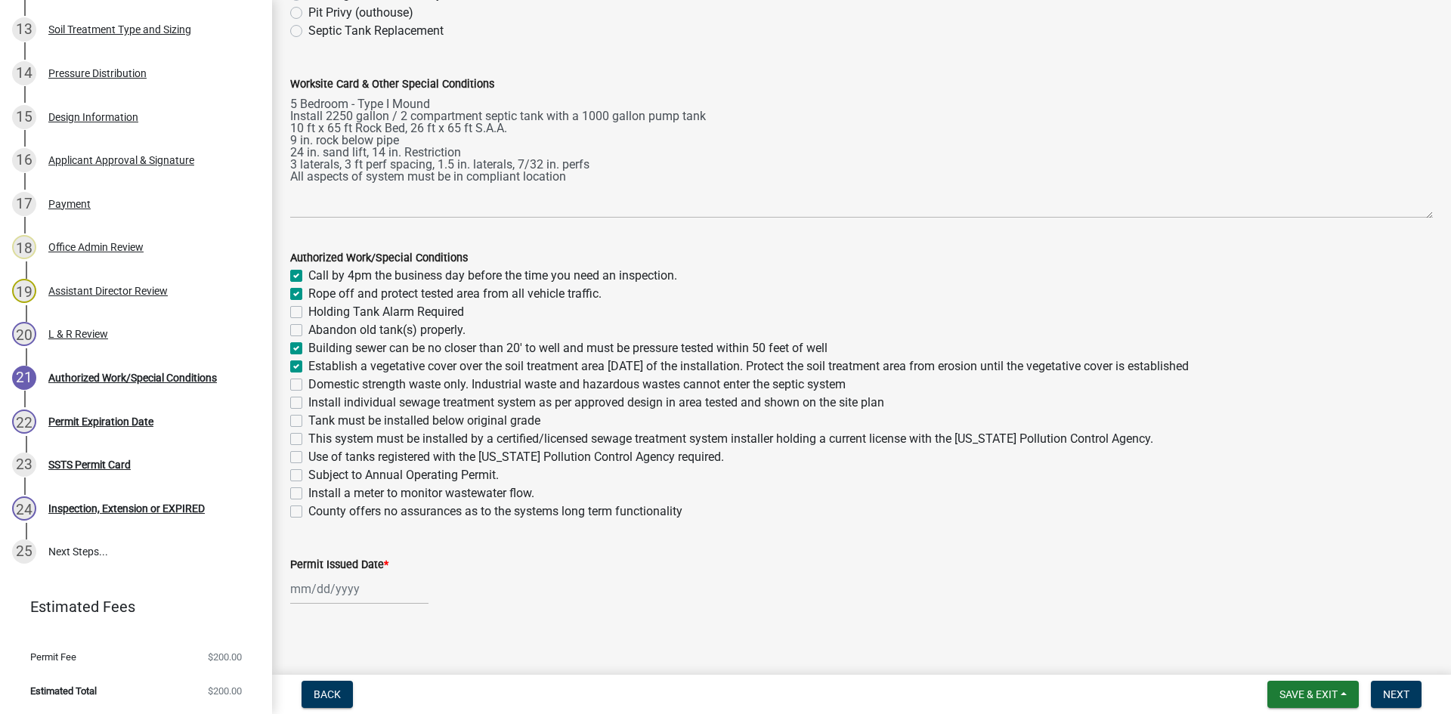
checkbox input "false"
checkbox input "true"
checkbox input "false"
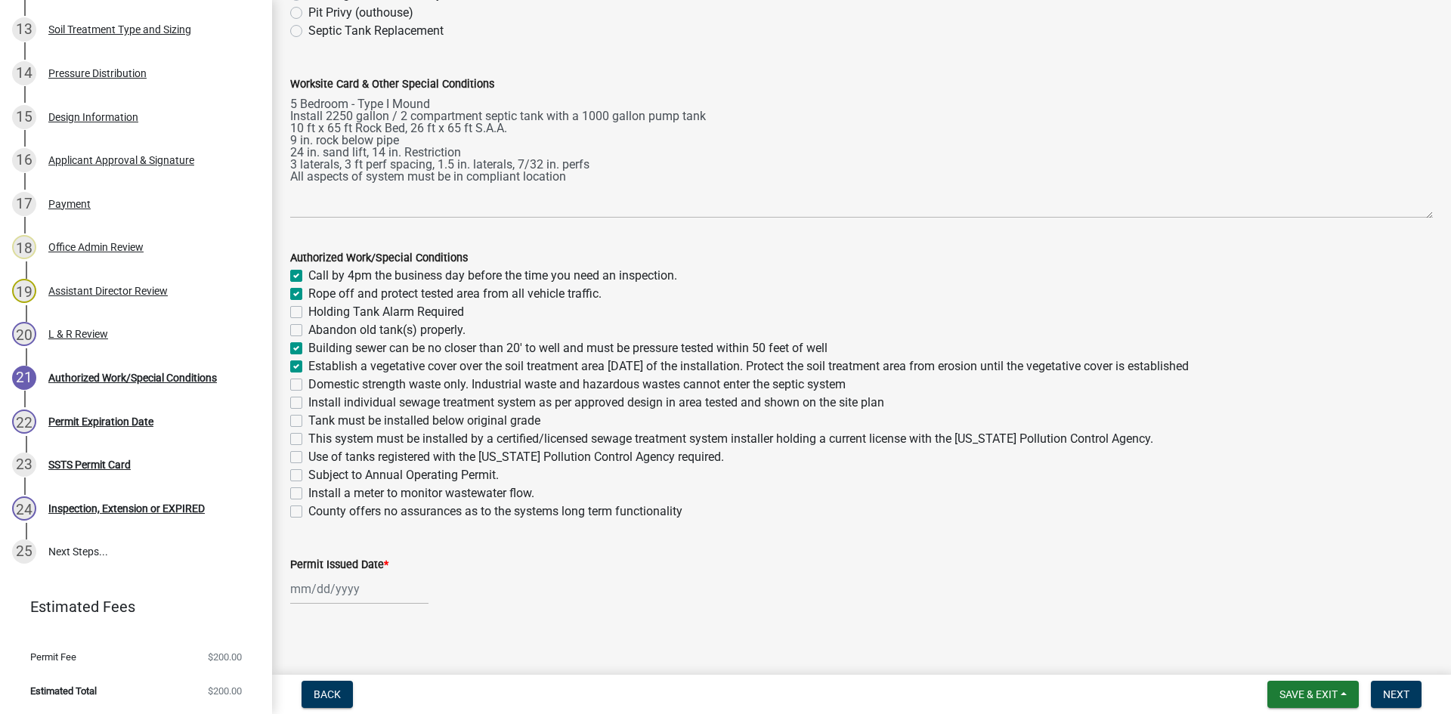
checkbox input "false"
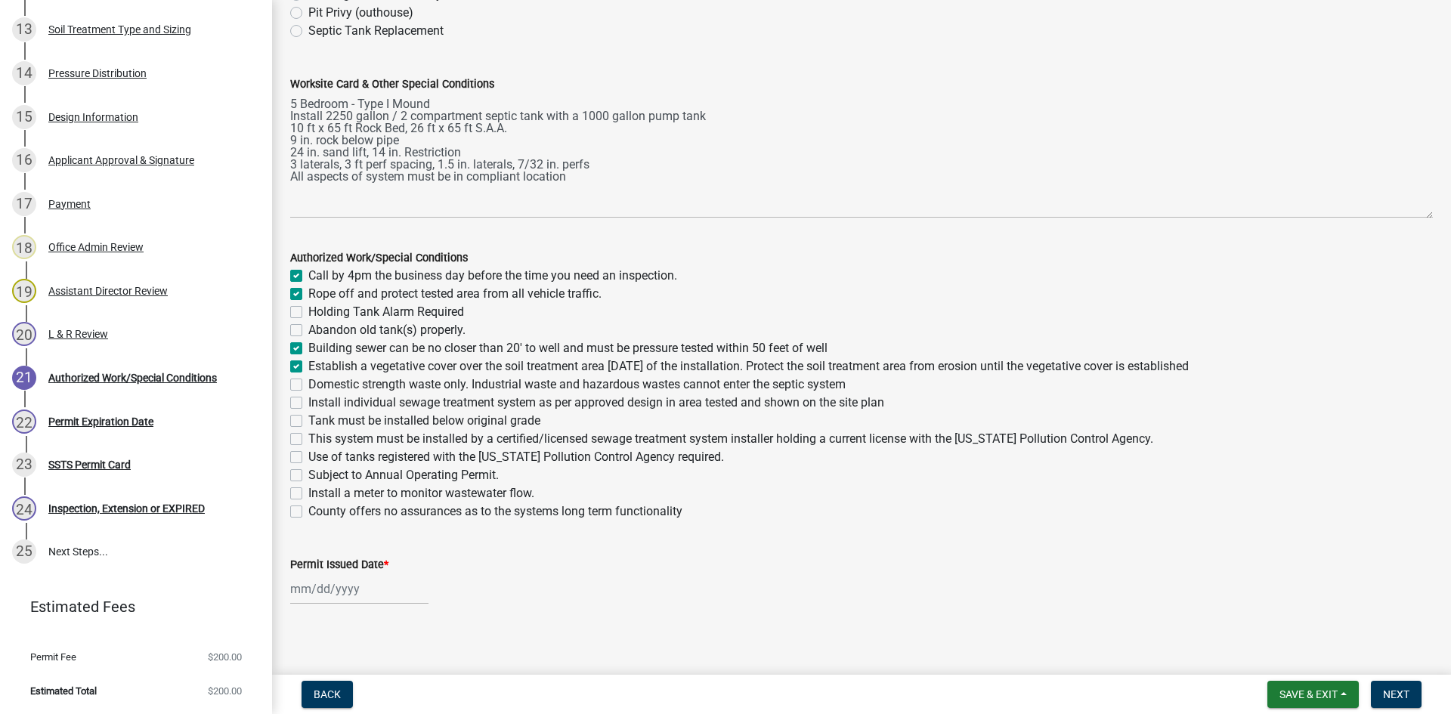
checkbox input "false"
click at [308, 383] on label "Domestic strength waste only. Industrial waste and hazardous wastes cannot ente…" at bounding box center [576, 385] width 537 height 18
click at [308, 383] on input "Domestic strength waste only. Industrial waste and hazardous wastes cannot ente…" at bounding box center [313, 381] width 10 height 10
checkbox input "true"
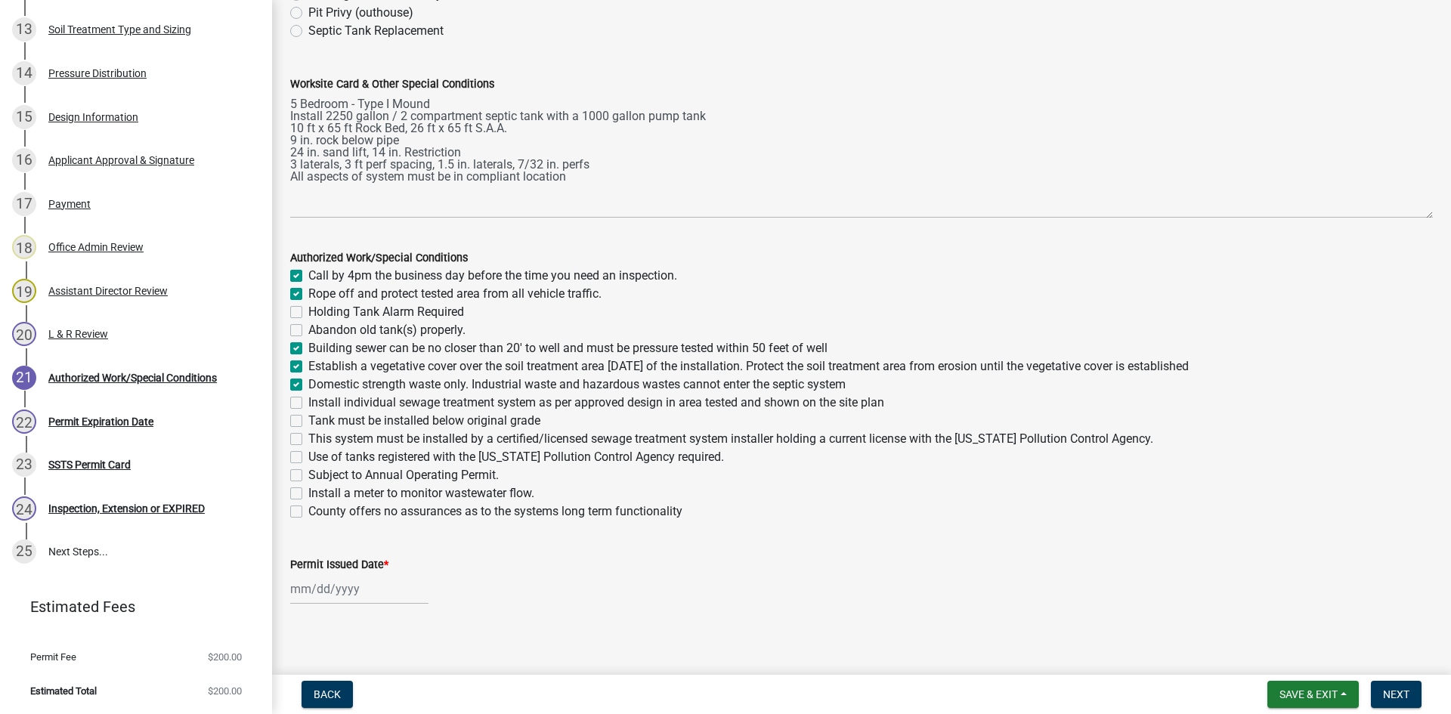
checkbox input "true"
checkbox input "false"
checkbox input "true"
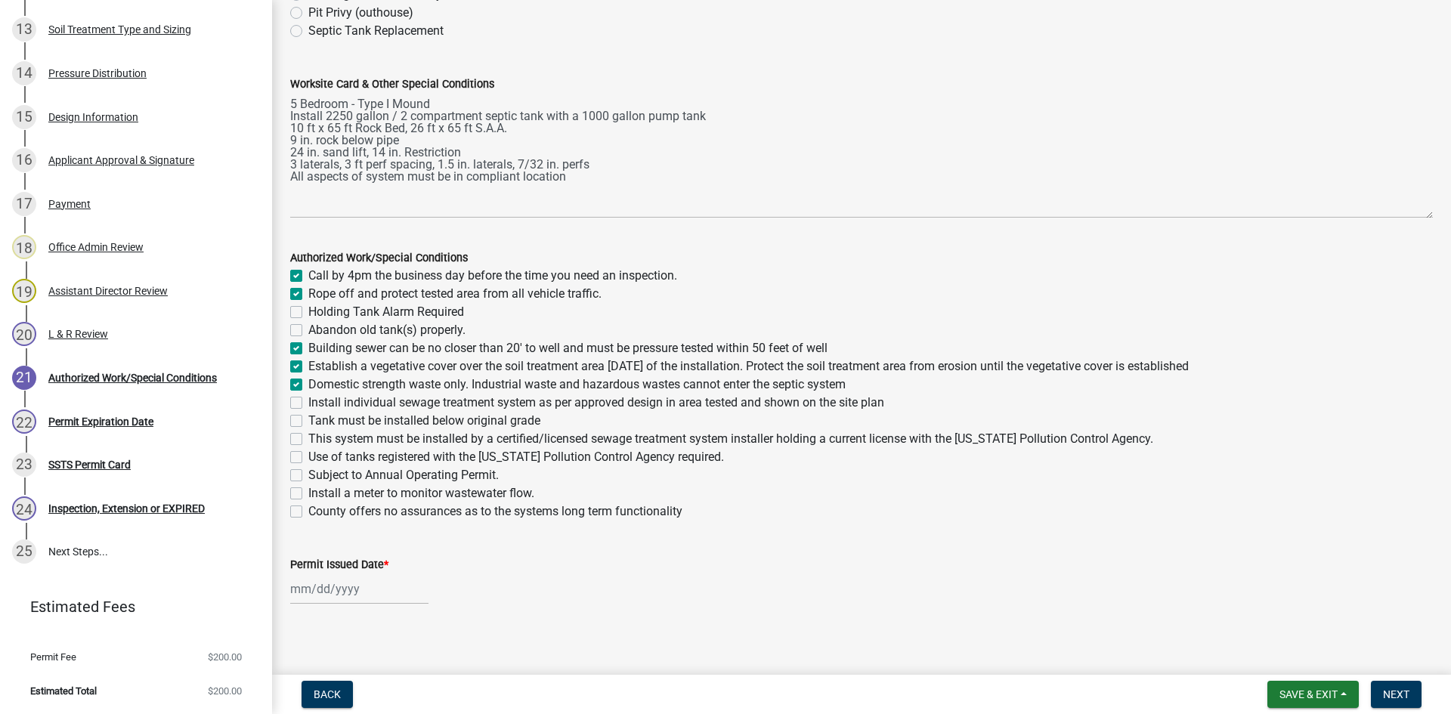
checkbox input "true"
checkbox input "false"
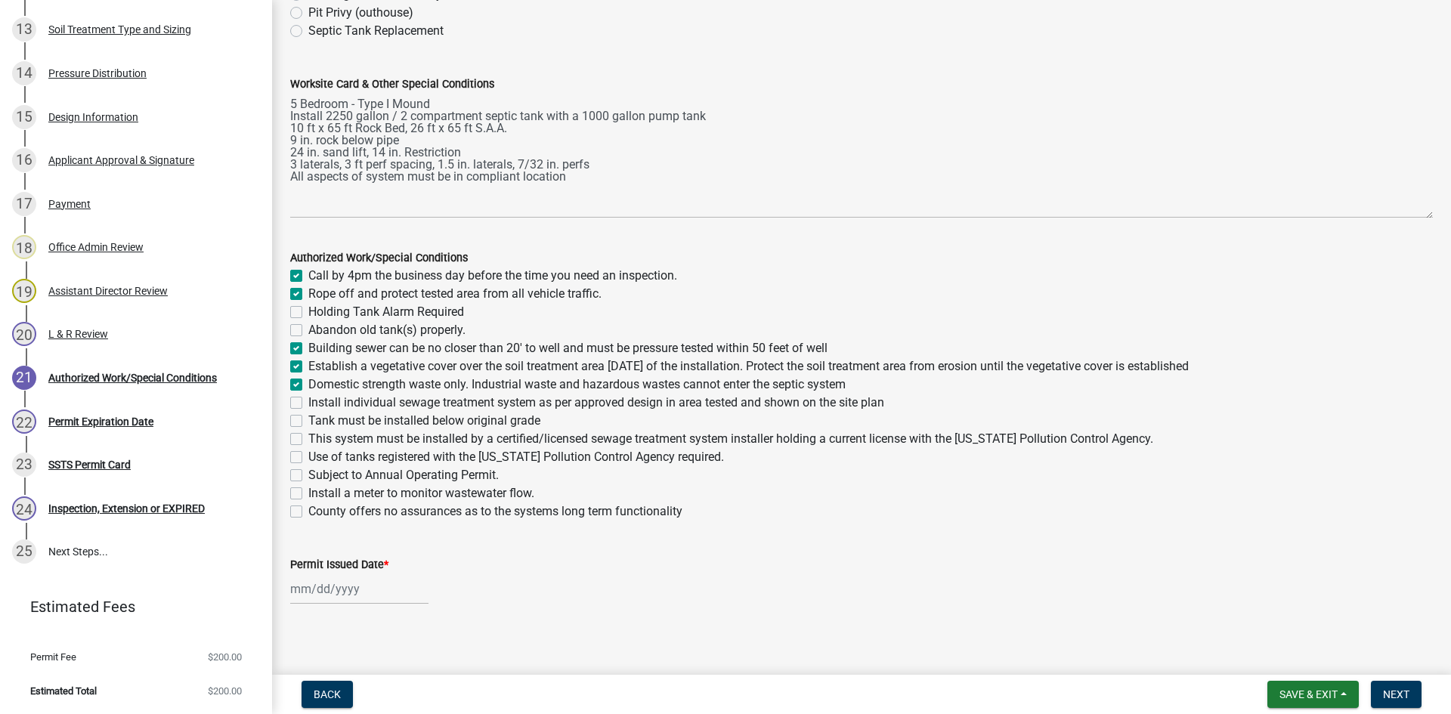
checkbox input "false"
click at [308, 397] on label "Install individual sewage treatment system as per approved design in area teste…" at bounding box center [596, 403] width 576 height 18
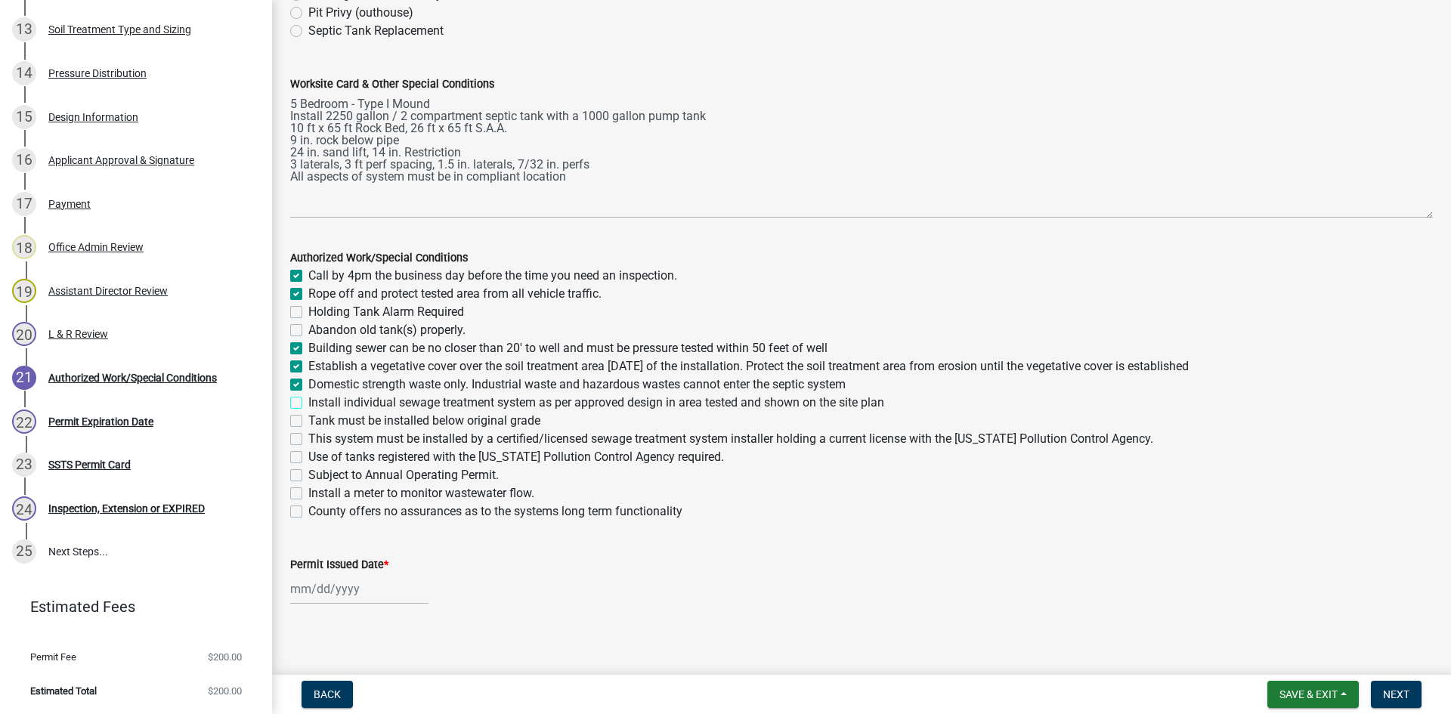
click at [308, 397] on input "Install individual sewage treatment system as per approved design in area teste…" at bounding box center [313, 399] width 10 height 10
checkbox input "true"
checkbox input "false"
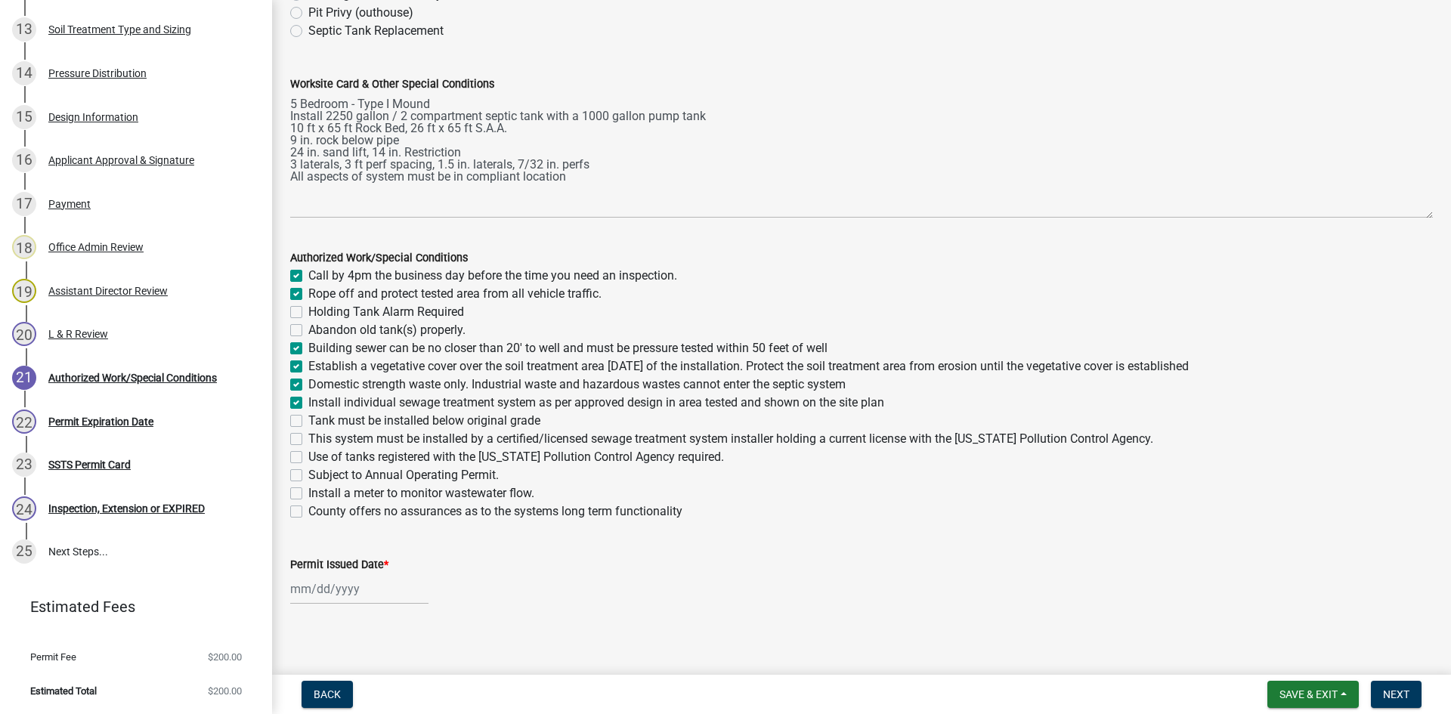
checkbox input "false"
checkbox input "true"
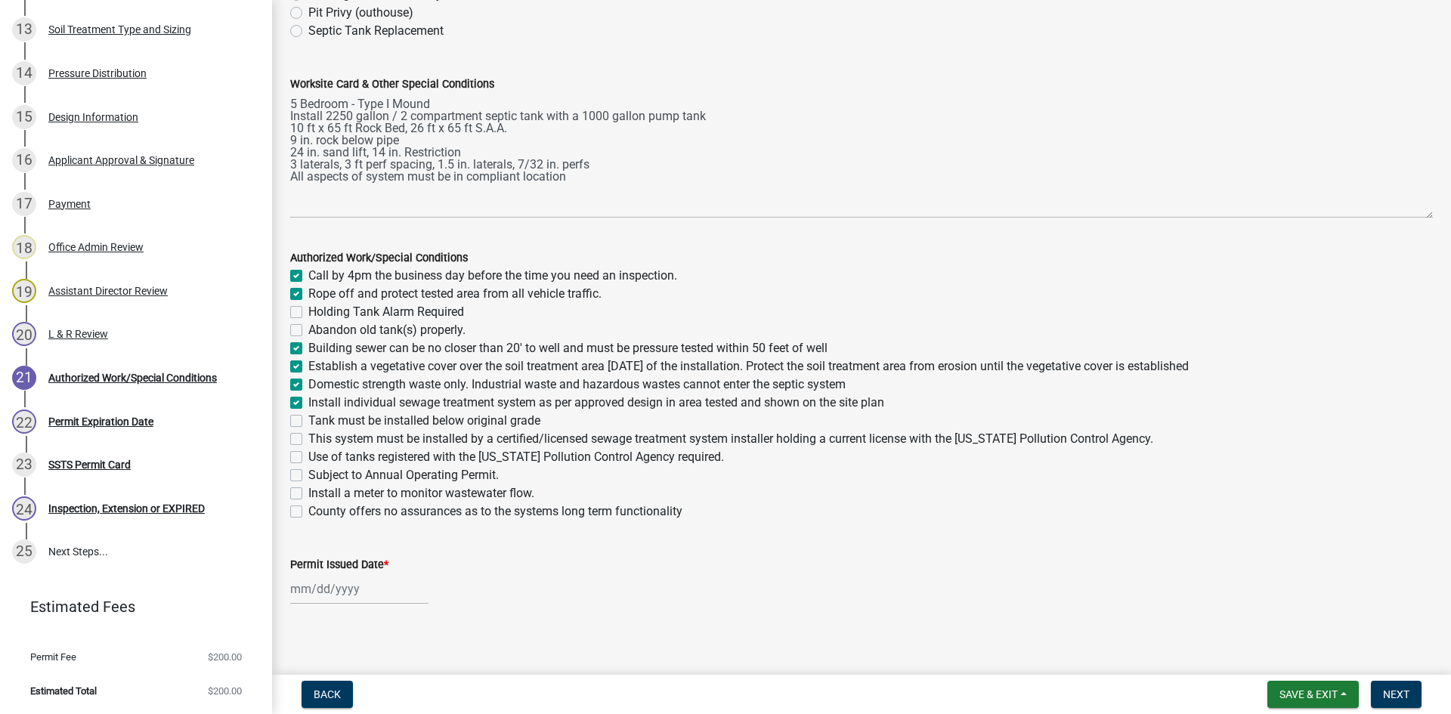
checkbox input "false"
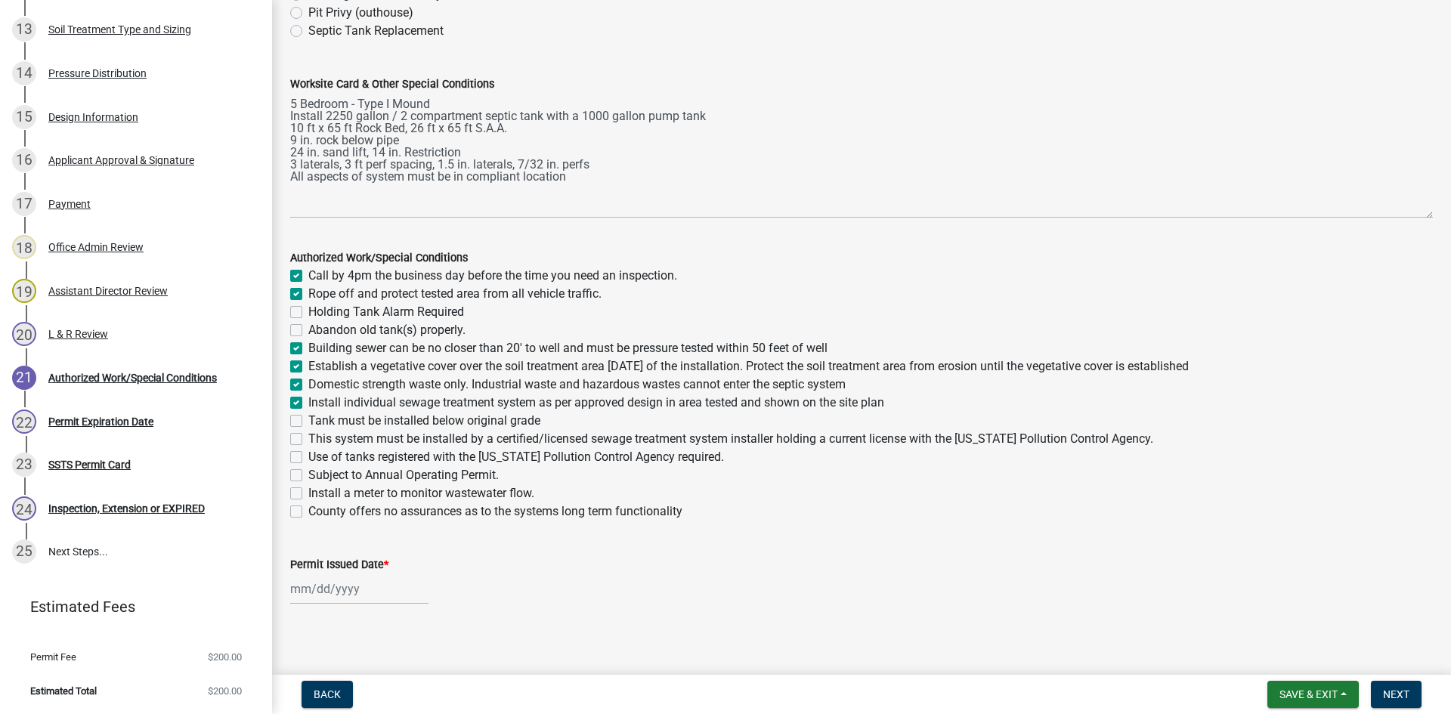
checkbox input "false"
drag, startPoint x: 299, startPoint y: 412, endPoint x: 299, endPoint y: 420, distance: 8.3
click at [299, 412] on div "Tank must be installed below original grade" at bounding box center [861, 421] width 1143 height 18
click at [308, 425] on label "Tank must be installed below original grade" at bounding box center [424, 421] width 232 height 18
click at [308, 422] on input "Tank must be installed below original grade" at bounding box center [313, 417] width 10 height 10
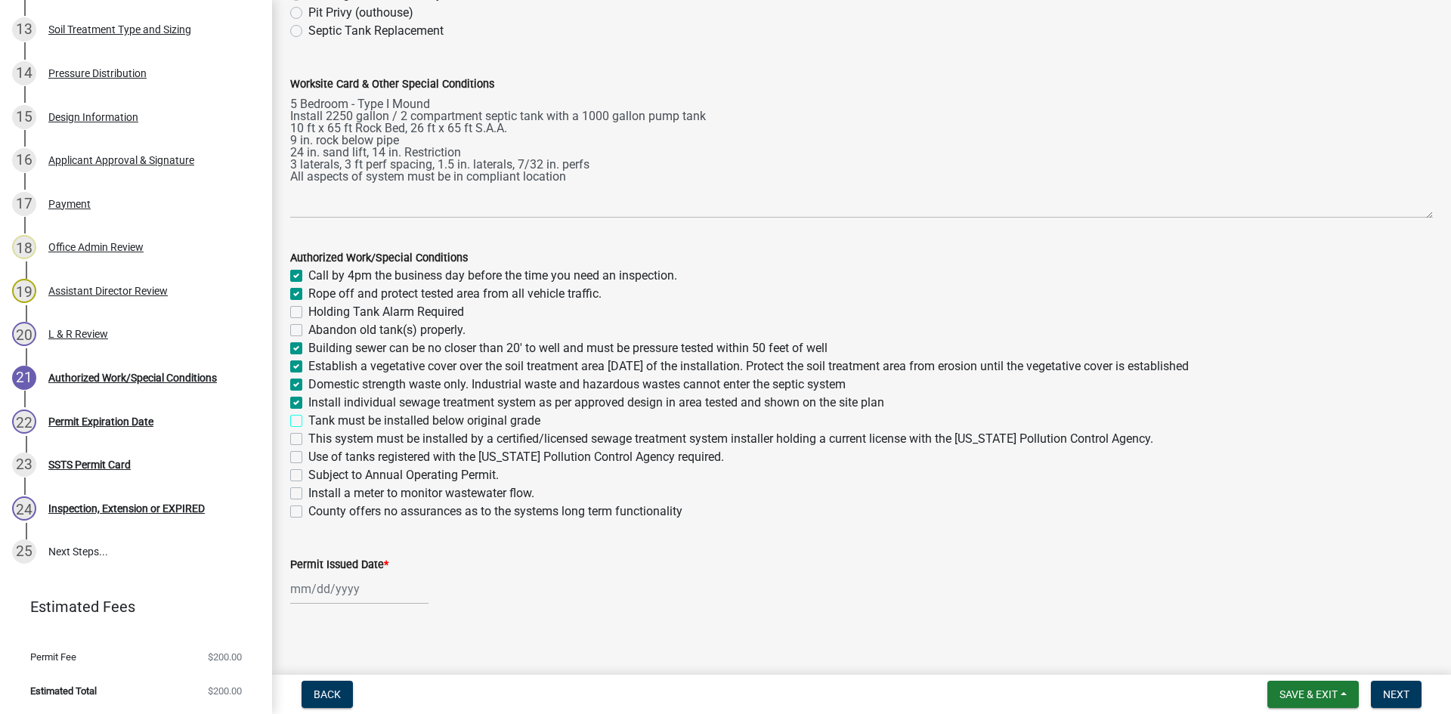
checkbox input "true"
checkbox input "false"
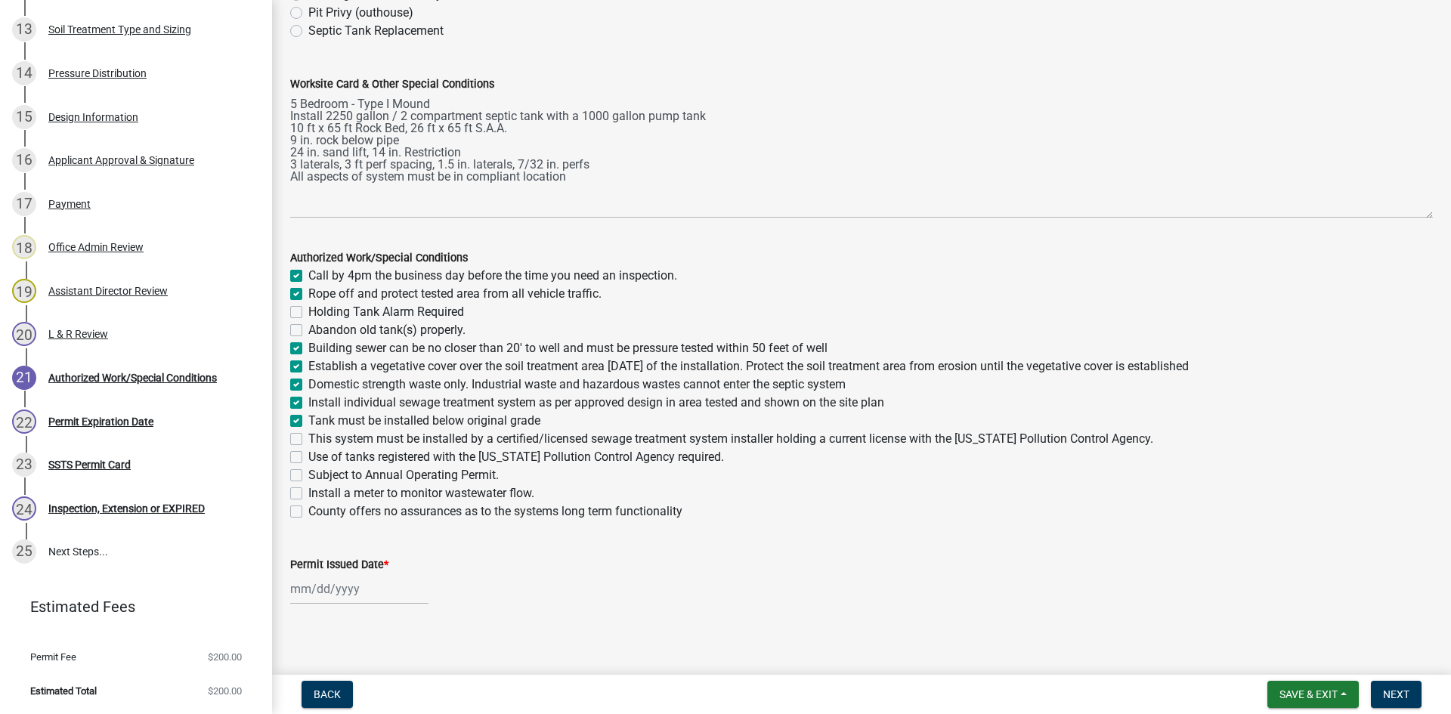
click at [308, 439] on label "This system must be installed by a certified/licensed sewage treatment system i…" at bounding box center [730, 439] width 845 height 18
click at [308, 439] on input "This system must be installed by a certified/licensed sewage treatment system i…" at bounding box center [313, 435] width 10 height 10
click at [308, 456] on label "Use of tanks registered with the Minnesota Pollution Control Agency required." at bounding box center [516, 457] width 416 height 18
click at [308, 456] on input "Use of tanks registered with the Minnesota Pollution Control Agency required." at bounding box center [313, 453] width 10 height 10
click at [348, 595] on div at bounding box center [359, 589] width 138 height 31
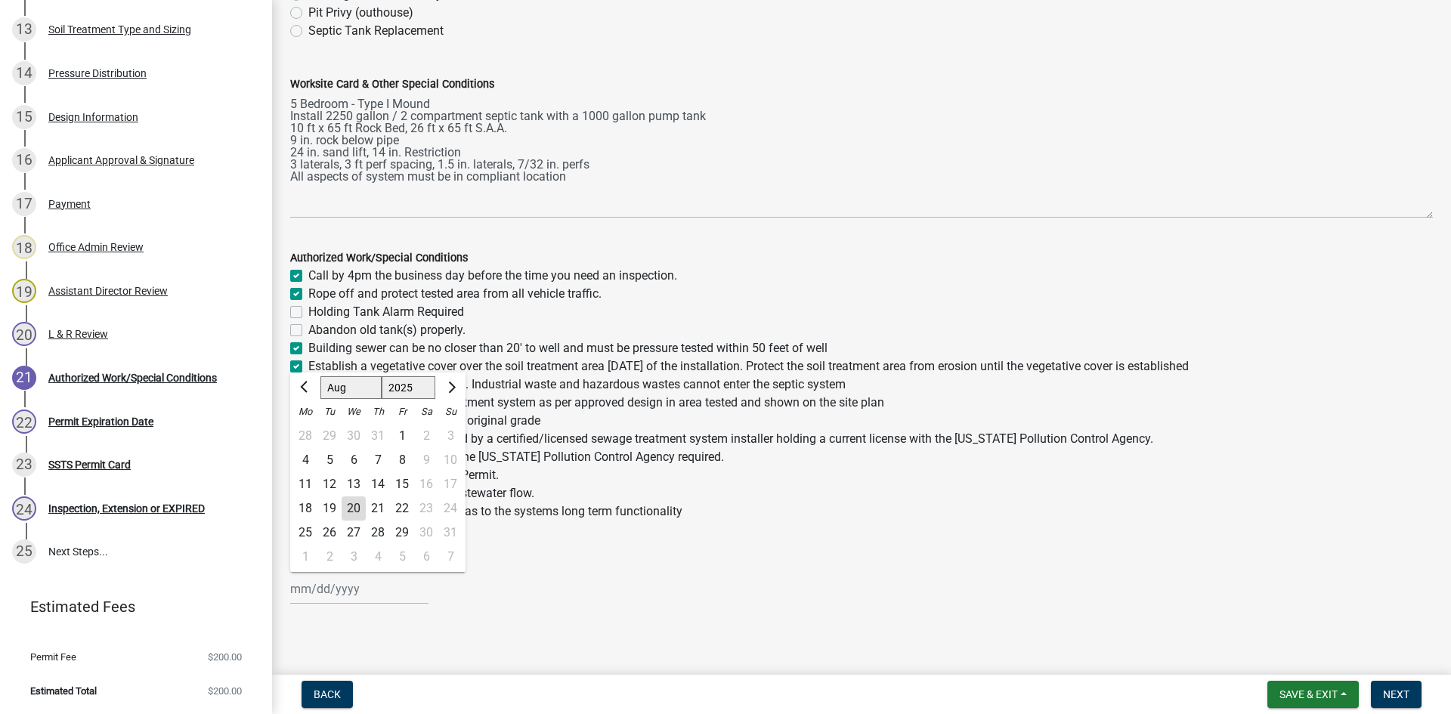
click at [353, 511] on div "20" at bounding box center [354, 509] width 24 height 24
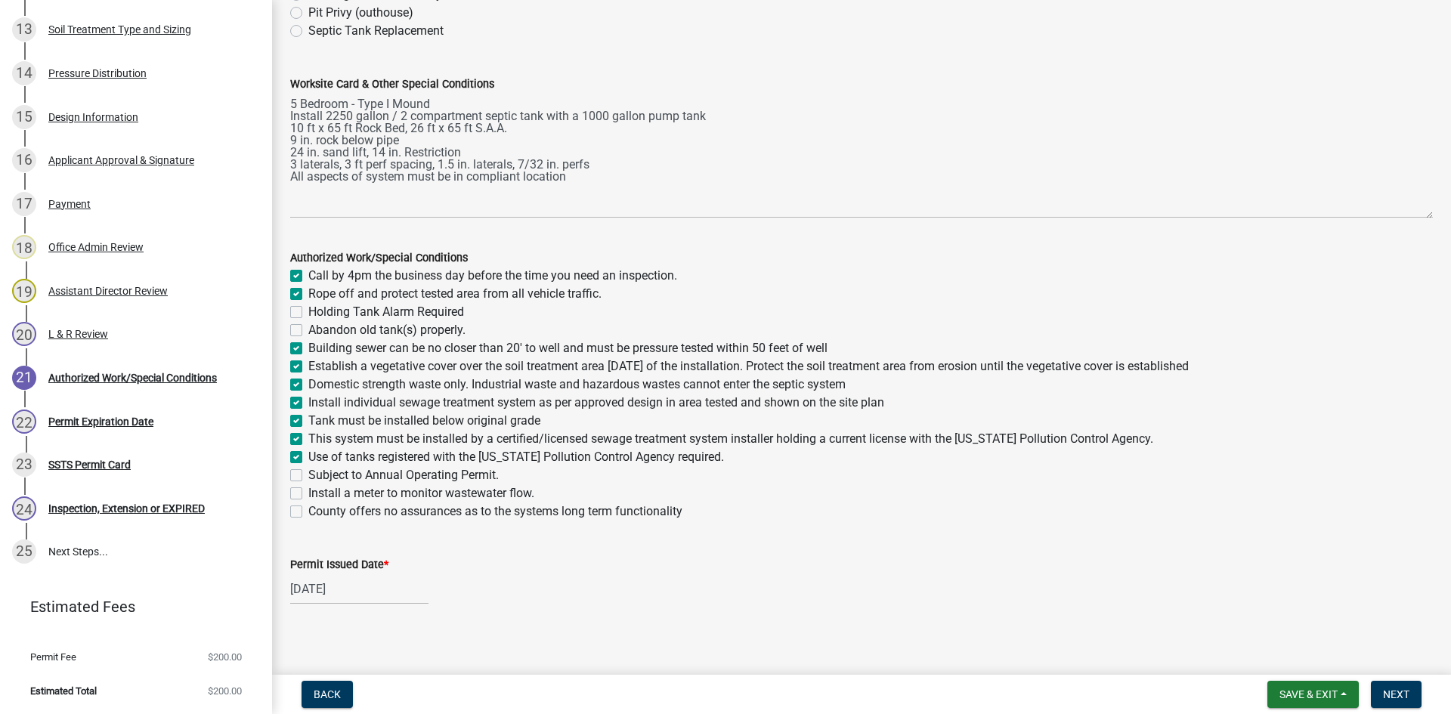
click at [308, 326] on label "Abandon old tank(s) properly." at bounding box center [386, 330] width 157 height 18
click at [308, 326] on input "Abandon old tank(s) properly." at bounding box center [313, 326] width 10 height 10
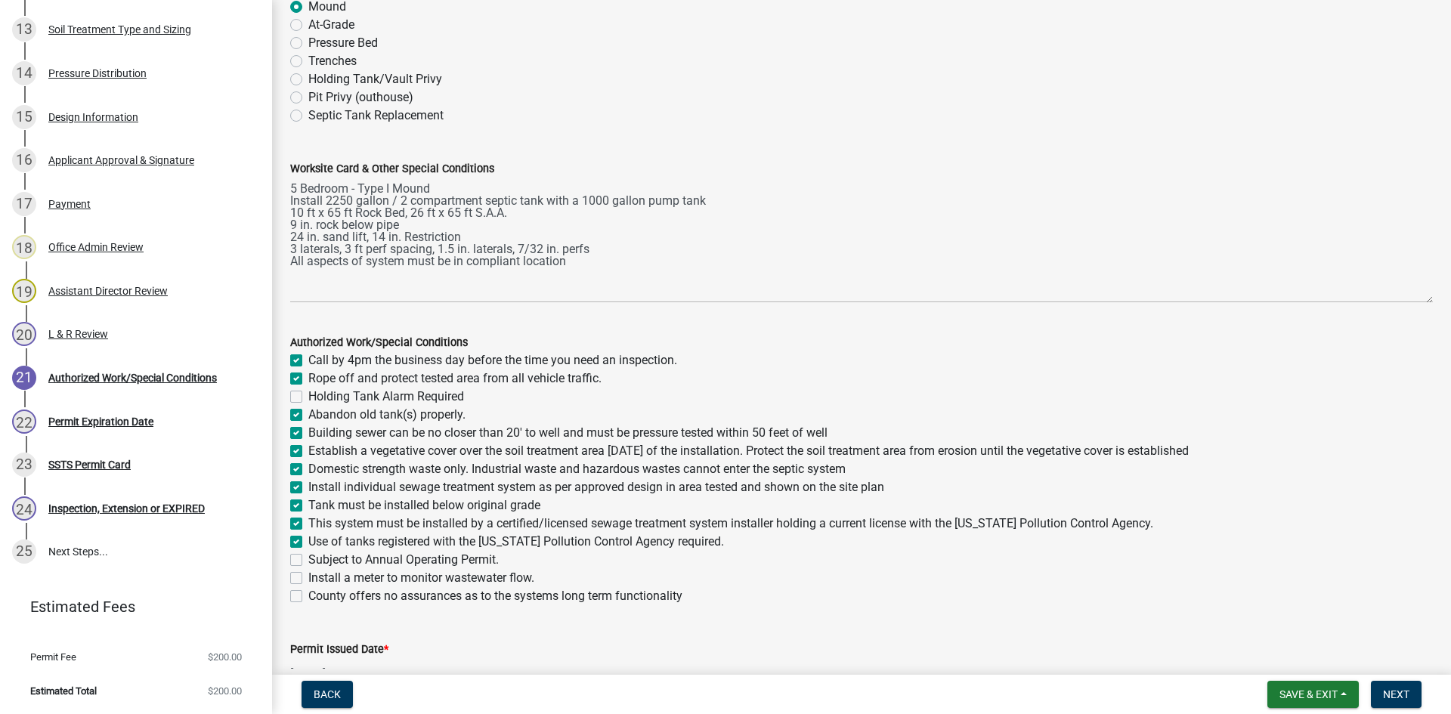
scroll to position [57, 0]
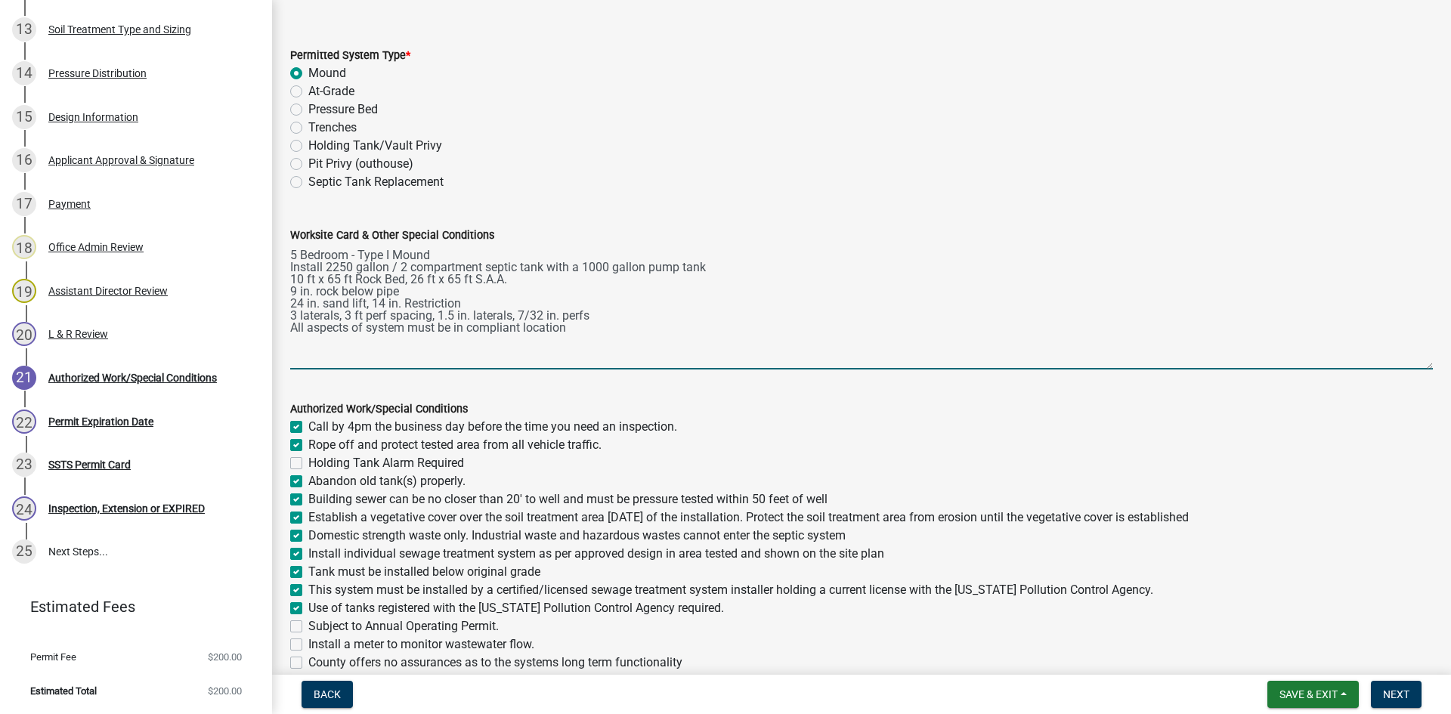
click at [585, 274] on textarea "5 Bedroom - Type I Mound Install 2250 gallon / 2 compartment septic tank with a…" at bounding box center [861, 306] width 1143 height 125
click at [584, 272] on textarea "5 Bedroom - Type I Mound Install 2250 gallon / 2 compartment septic tank with a…" at bounding box center [861, 306] width 1143 height 125
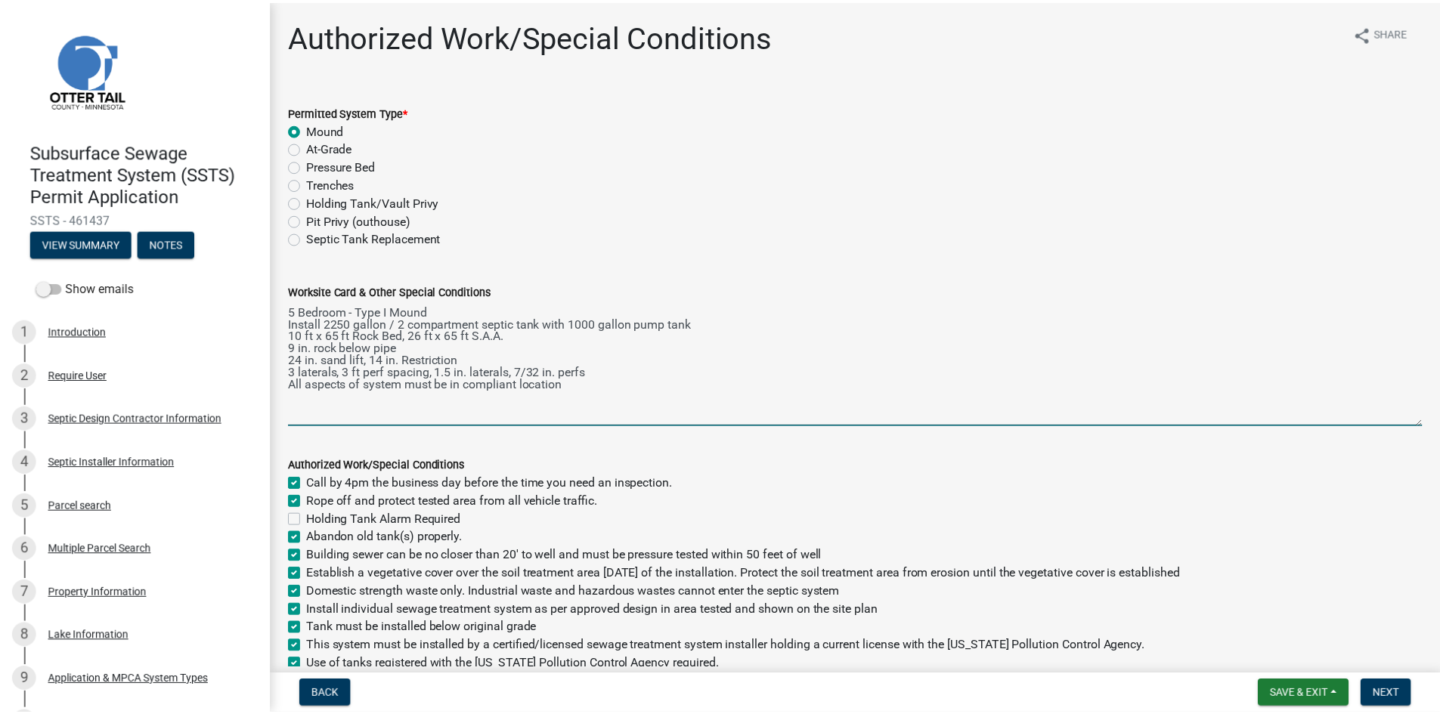
scroll to position [0, 0]
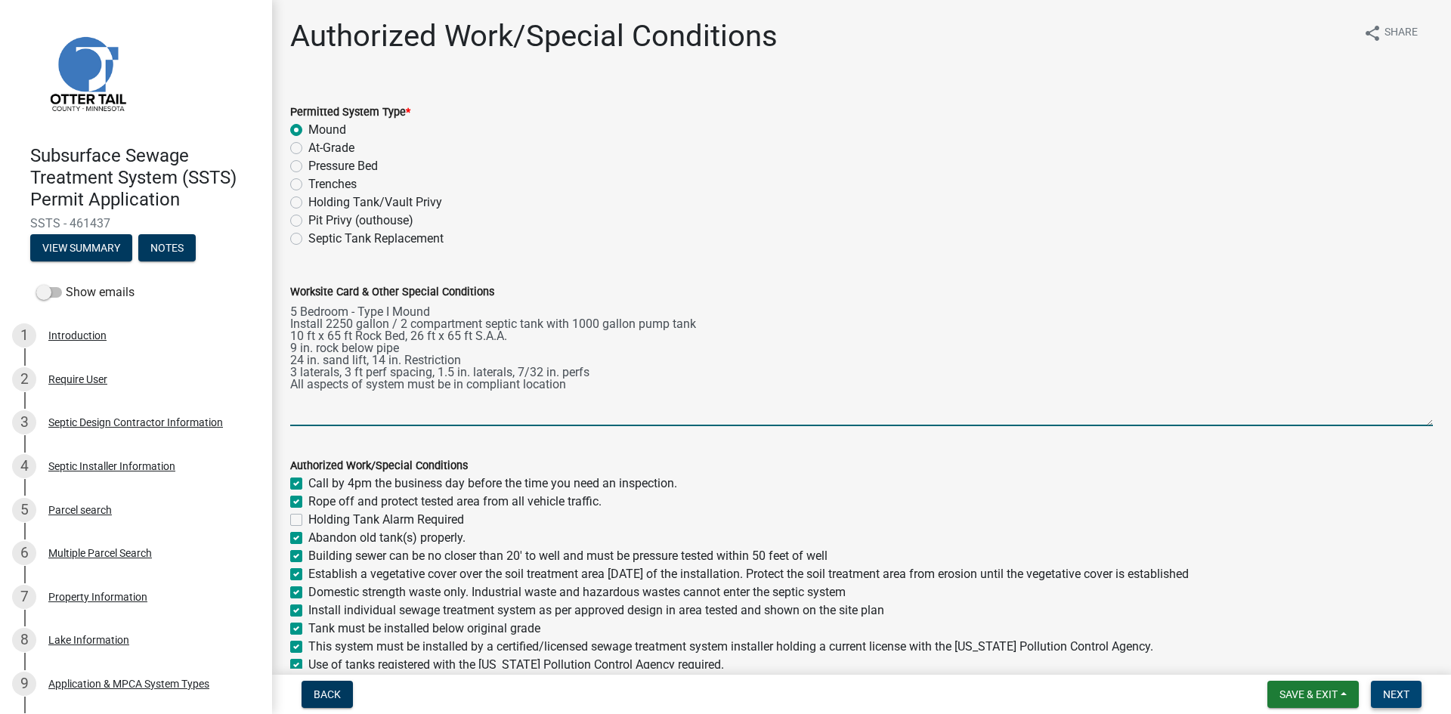
click at [1402, 689] on span "Next" at bounding box center [1396, 695] width 26 height 12
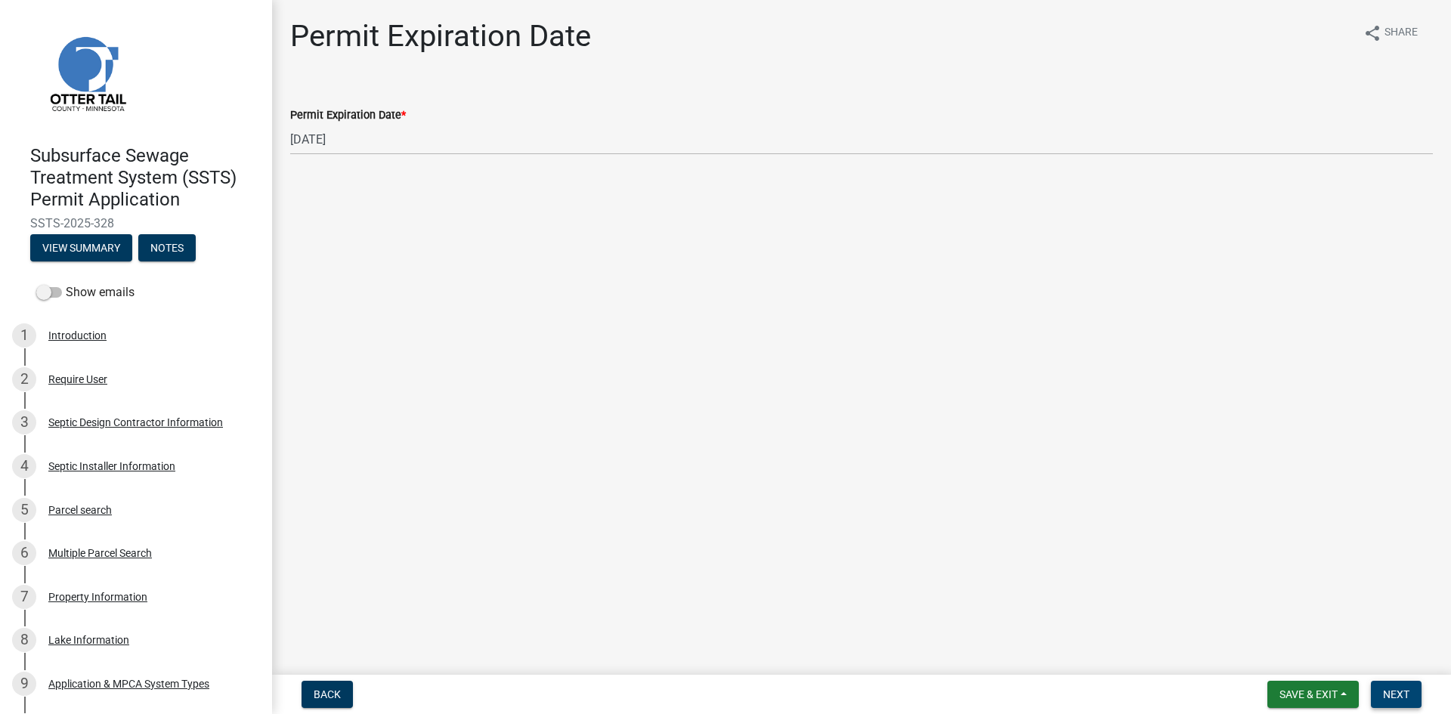
click at [1410, 689] on span "Next" at bounding box center [1396, 695] width 26 height 12
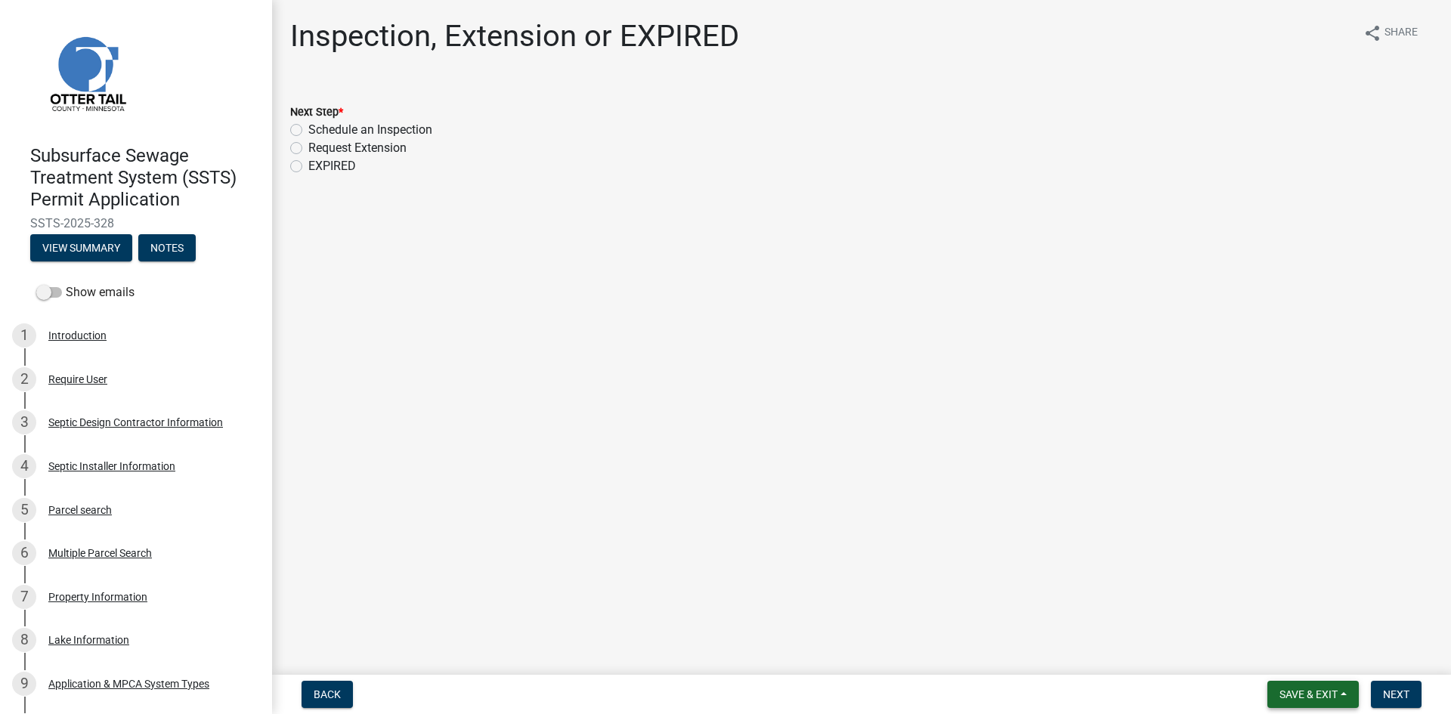
click at [1312, 693] on span "Save & Exit" at bounding box center [1309, 695] width 58 height 12
click at [1296, 658] on button "Save & Exit" at bounding box center [1298, 655] width 121 height 36
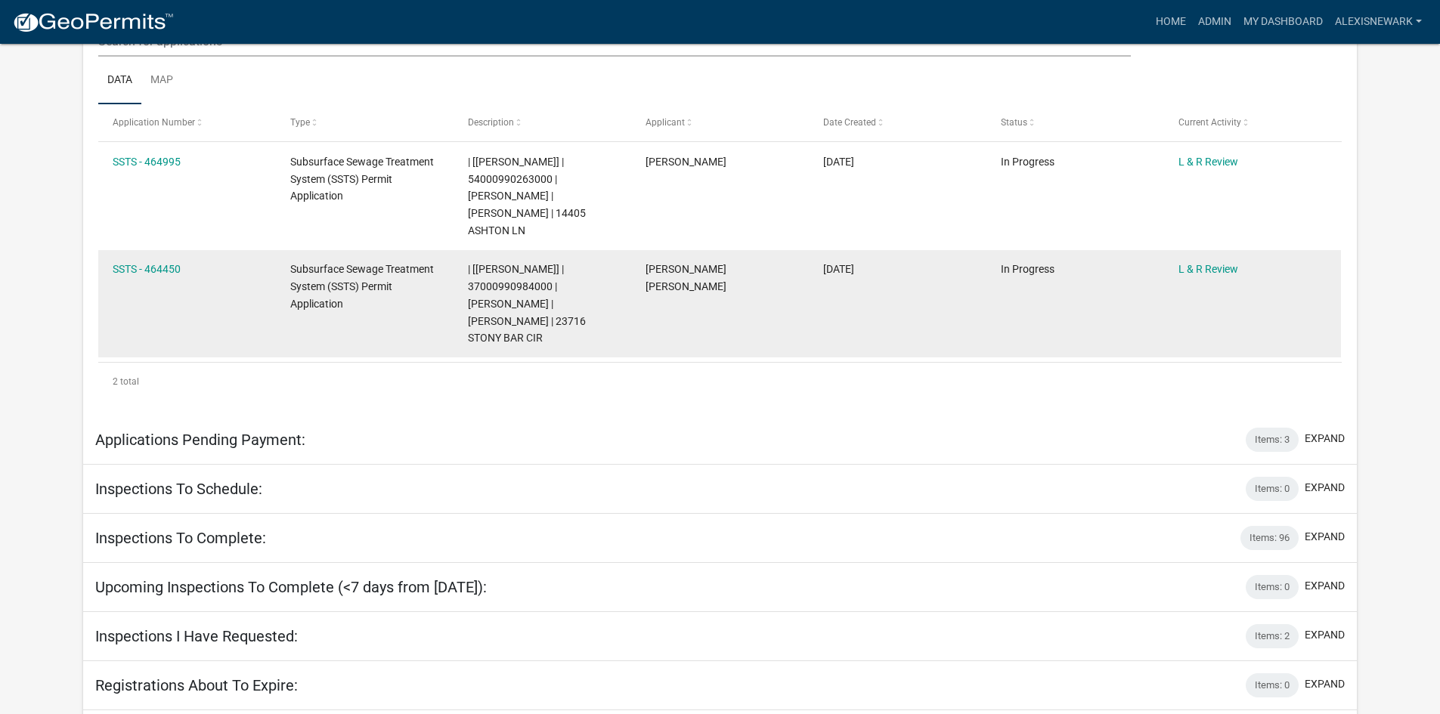
scroll to position [421, 0]
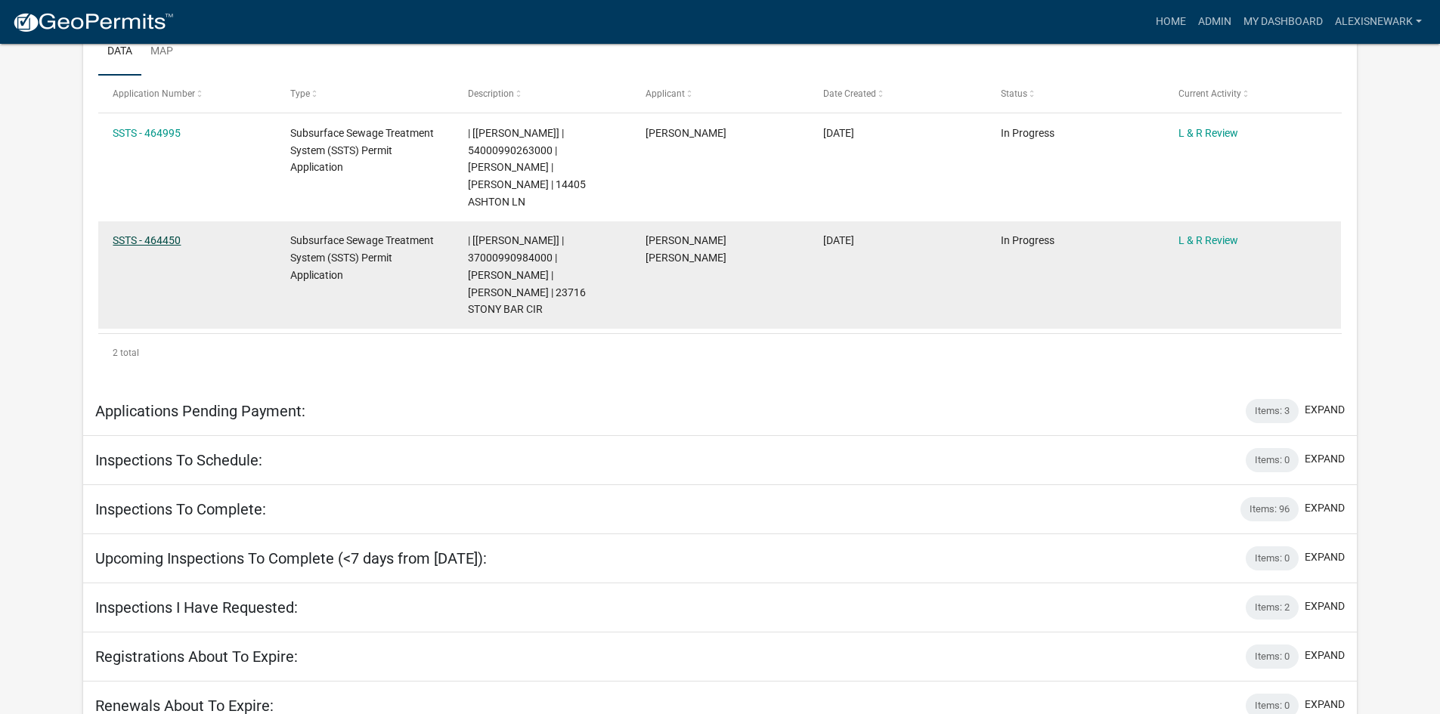
click at [138, 234] on link "SSTS - 464450" at bounding box center [147, 240] width 68 height 12
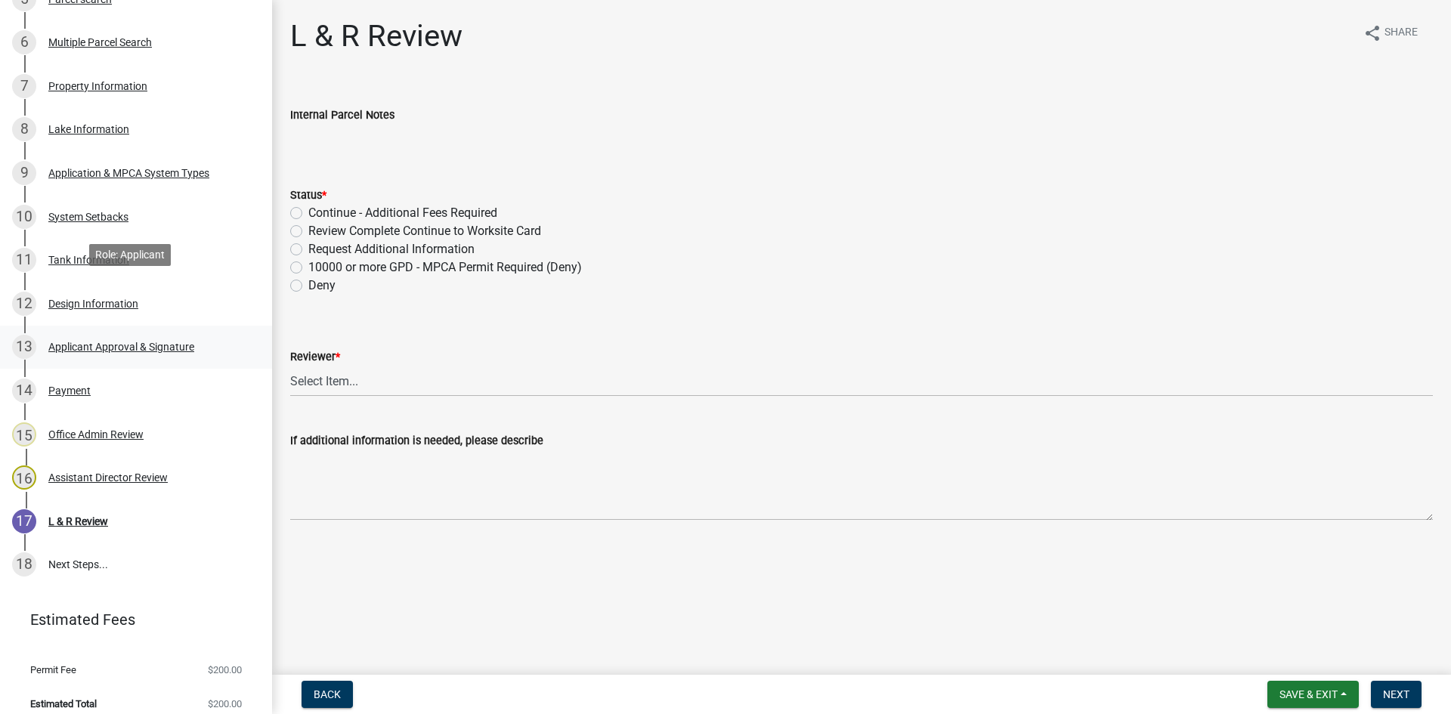
scroll to position [524, 0]
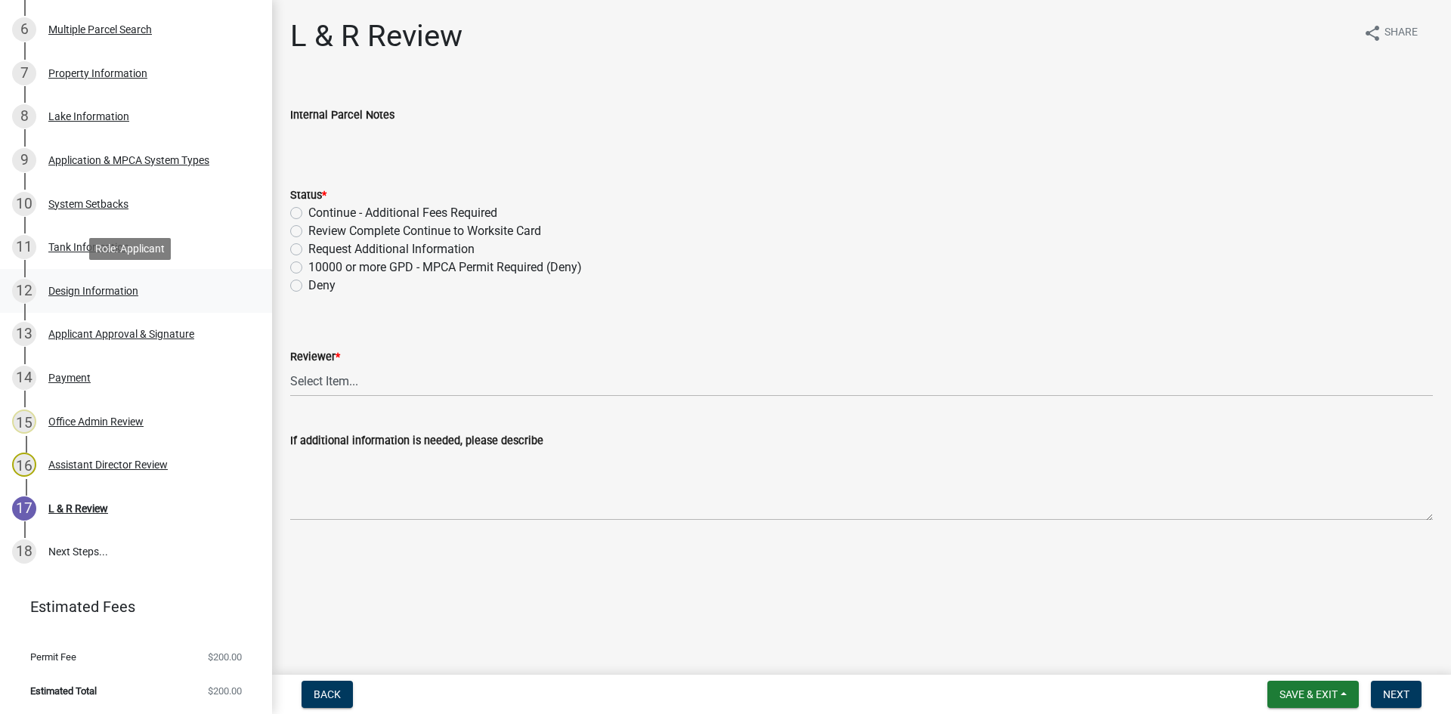
click at [129, 289] on div "Design Information" at bounding box center [93, 291] width 90 height 11
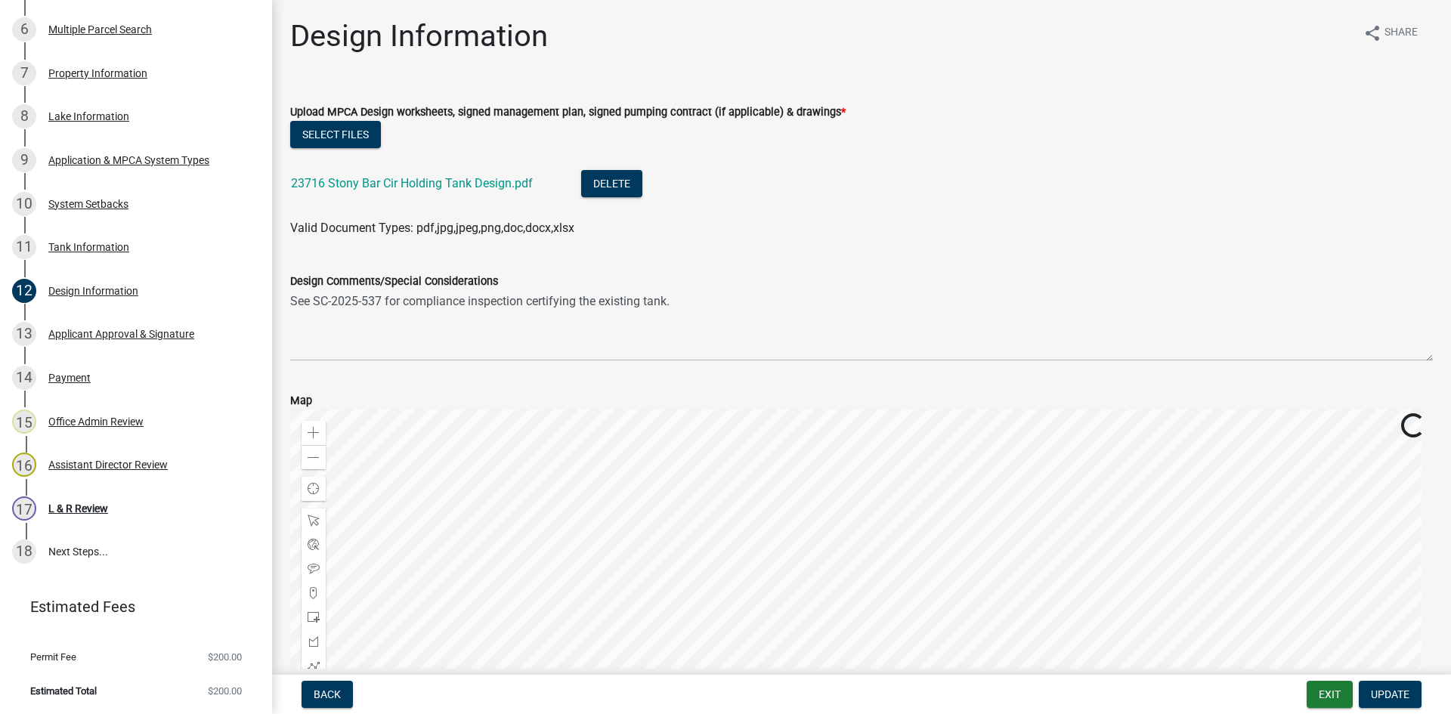
click at [489, 174] on div "23716 Stony Bar Cir Holding Tank Design.pdf" at bounding box center [424, 185] width 266 height 31
click at [490, 184] on link "23716 Stony Bar Cir Holding Tank Design.pdf" at bounding box center [412, 183] width 242 height 14
click at [187, 171] on div "9 Application & MPCA System Types" at bounding box center [130, 160] width 236 height 24
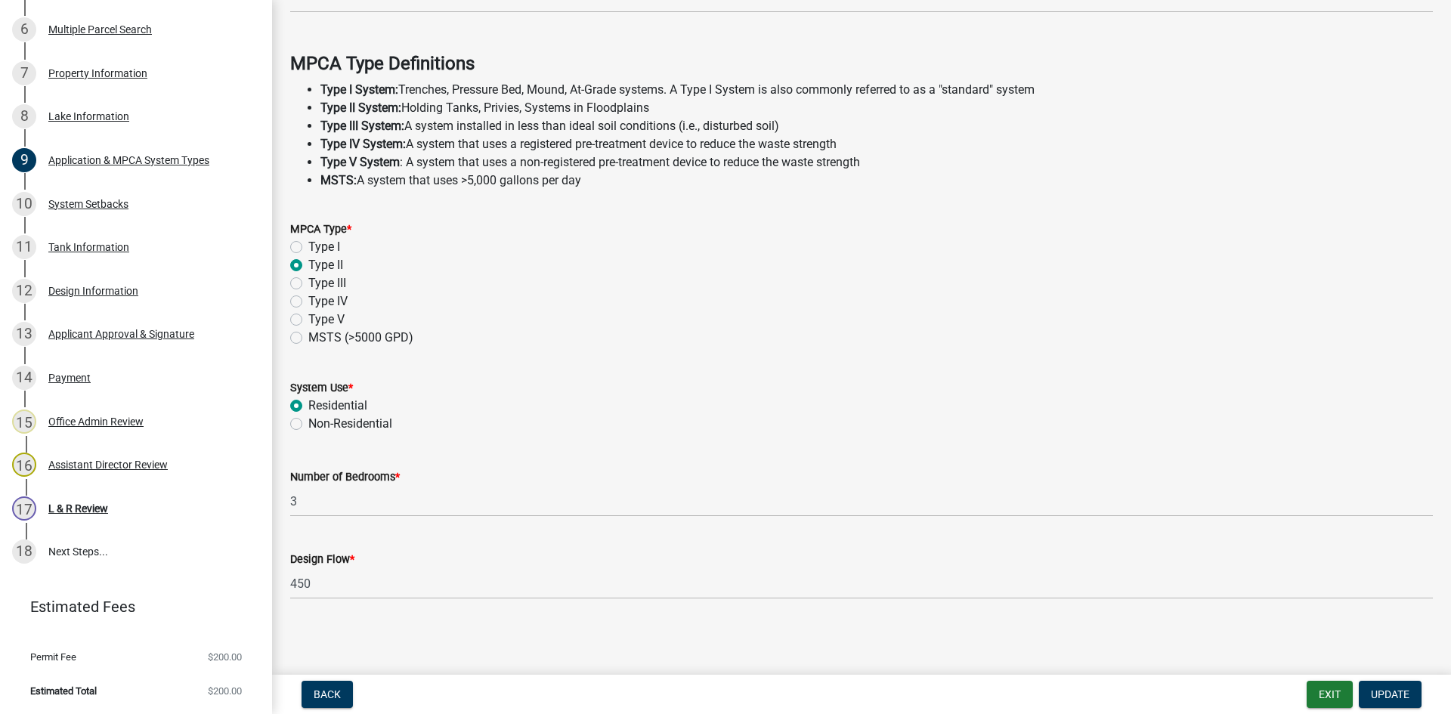
scroll to position [407, 0]
click at [101, 249] on div "Tank Information" at bounding box center [88, 247] width 81 height 11
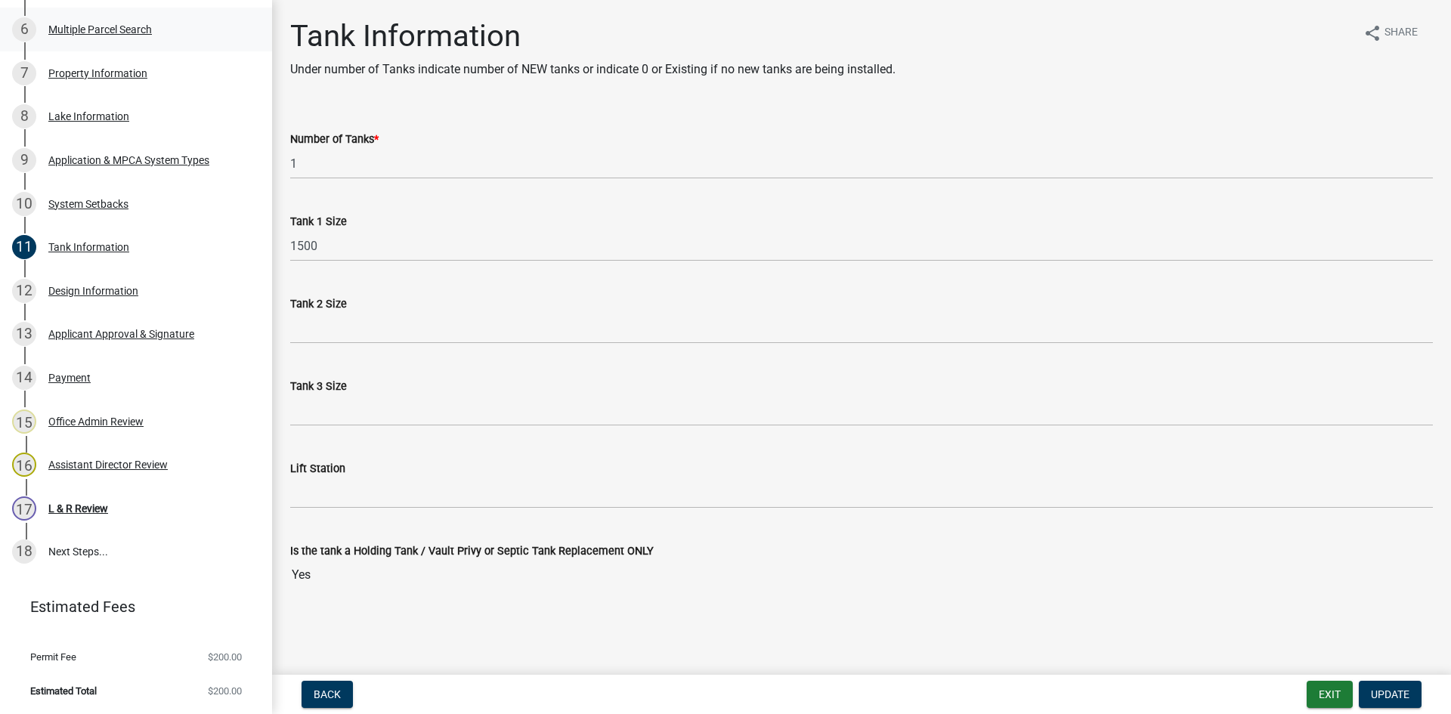
click at [172, 36] on div "6 Multiple Parcel Search" at bounding box center [130, 29] width 236 height 24
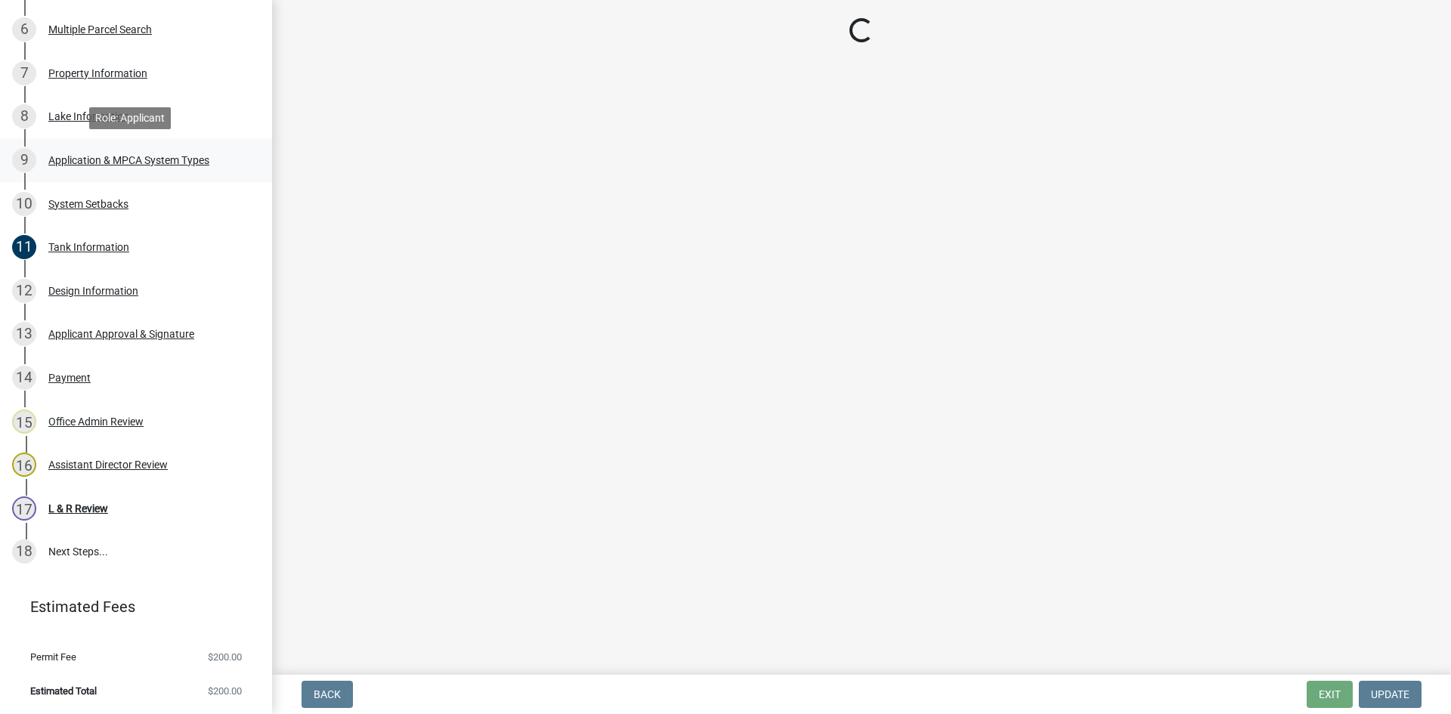
scroll to position [70, 0]
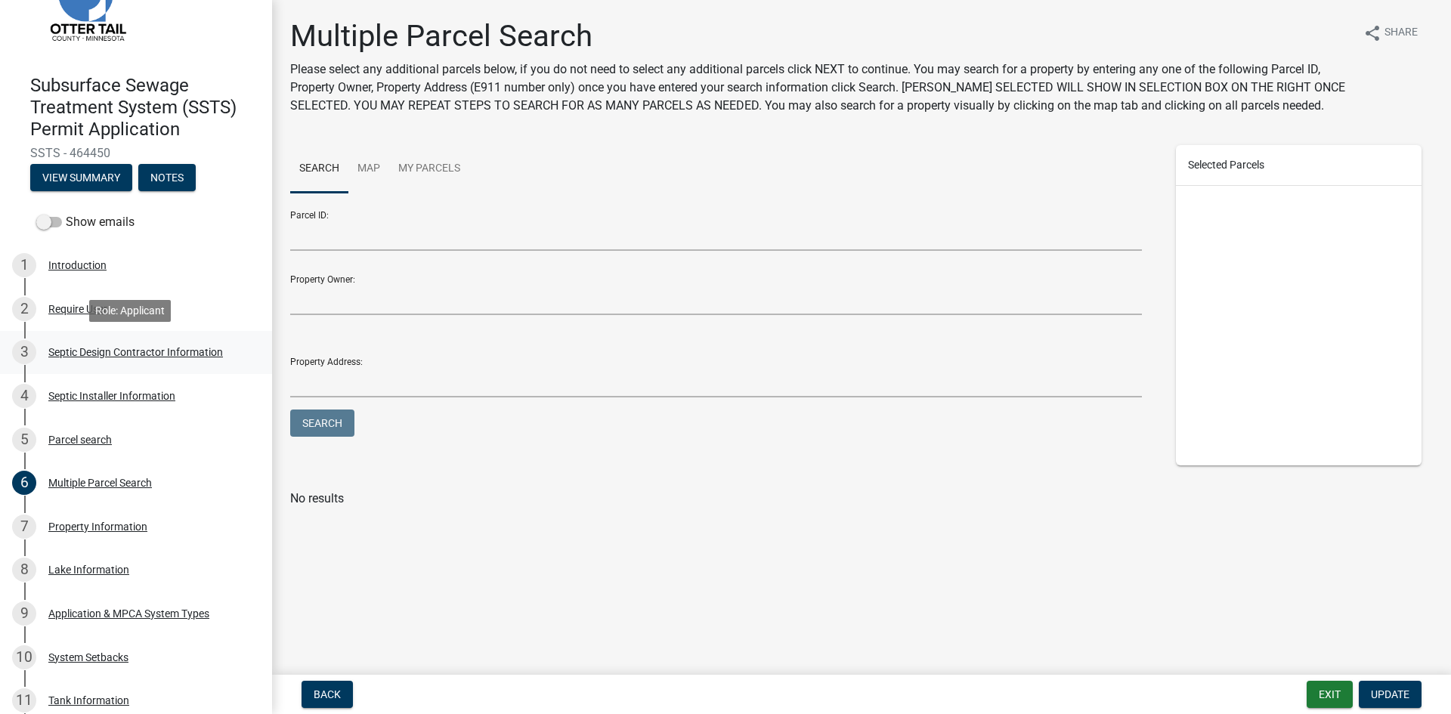
click at [144, 354] on div "Septic Design Contractor Information" at bounding box center [135, 352] width 175 height 11
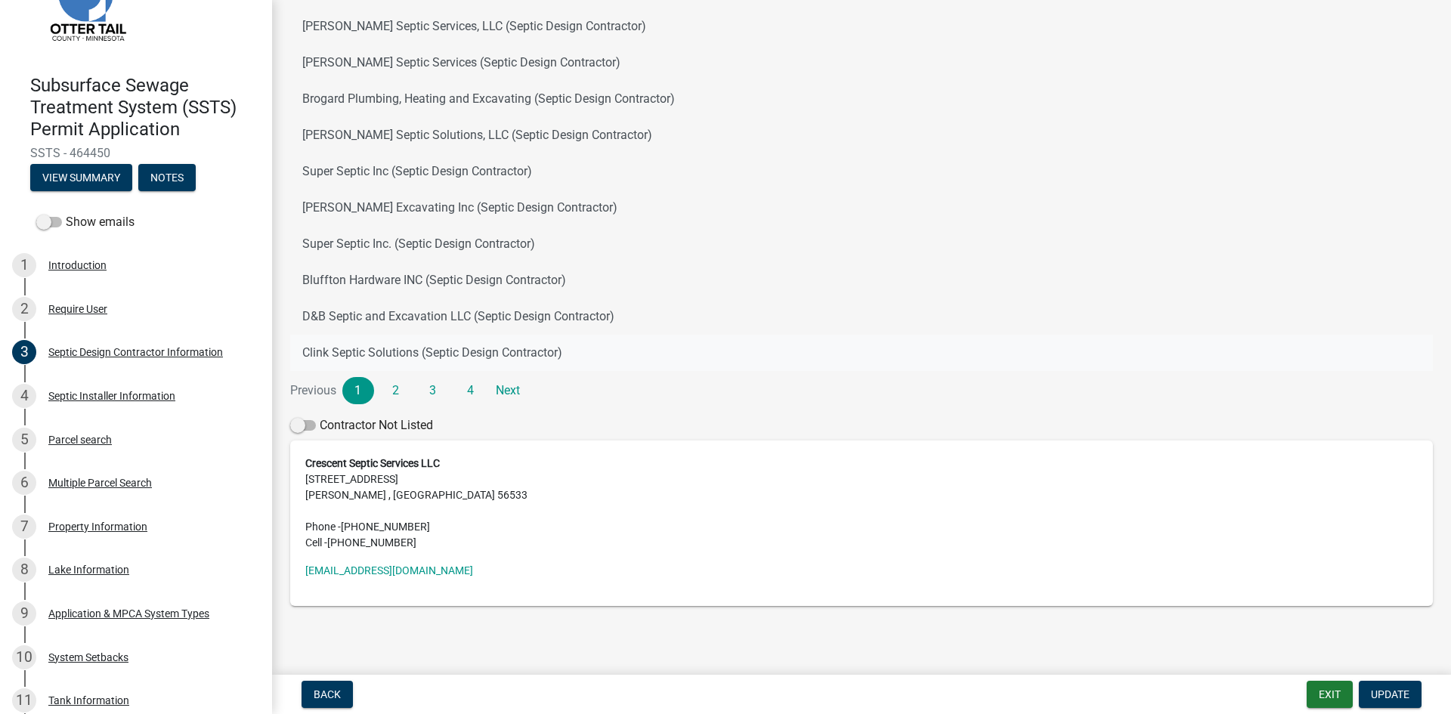
scroll to position [176, 0]
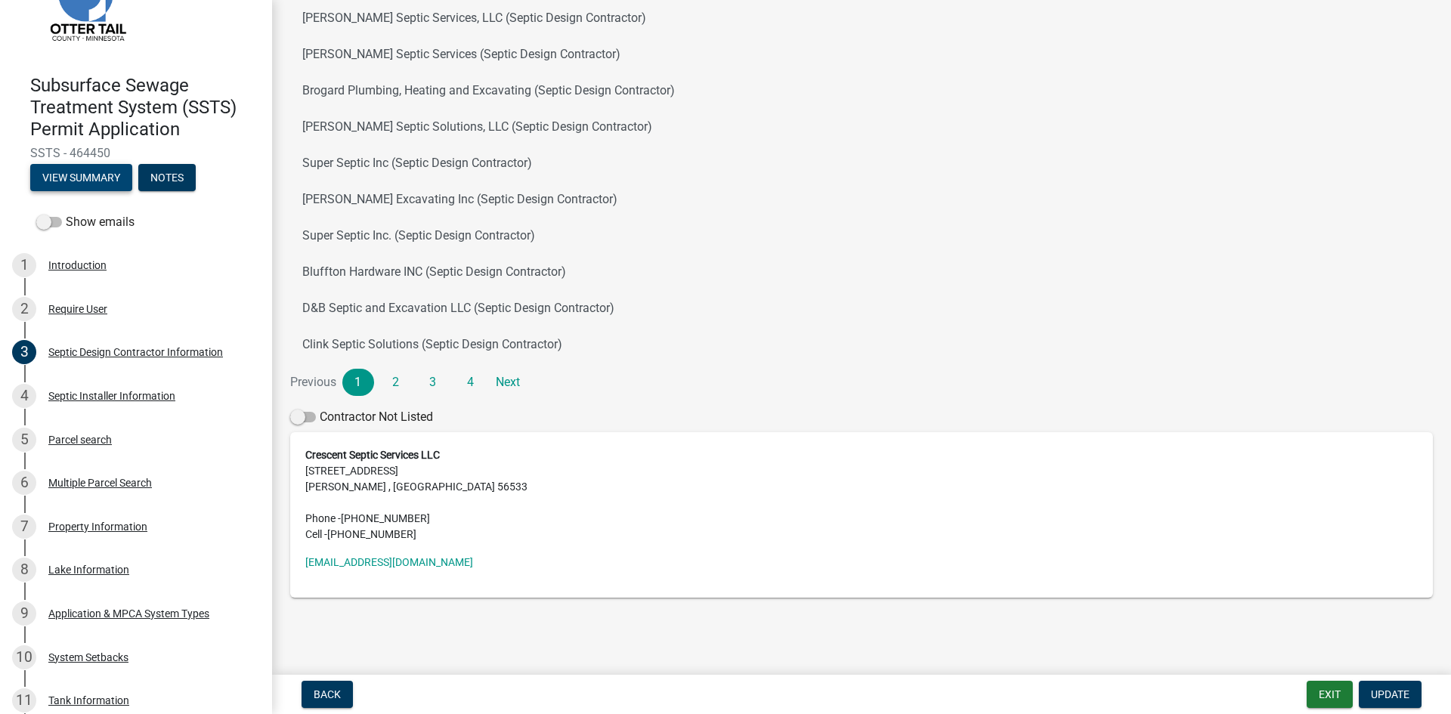
click at [104, 173] on button "View Summary" at bounding box center [81, 177] width 102 height 27
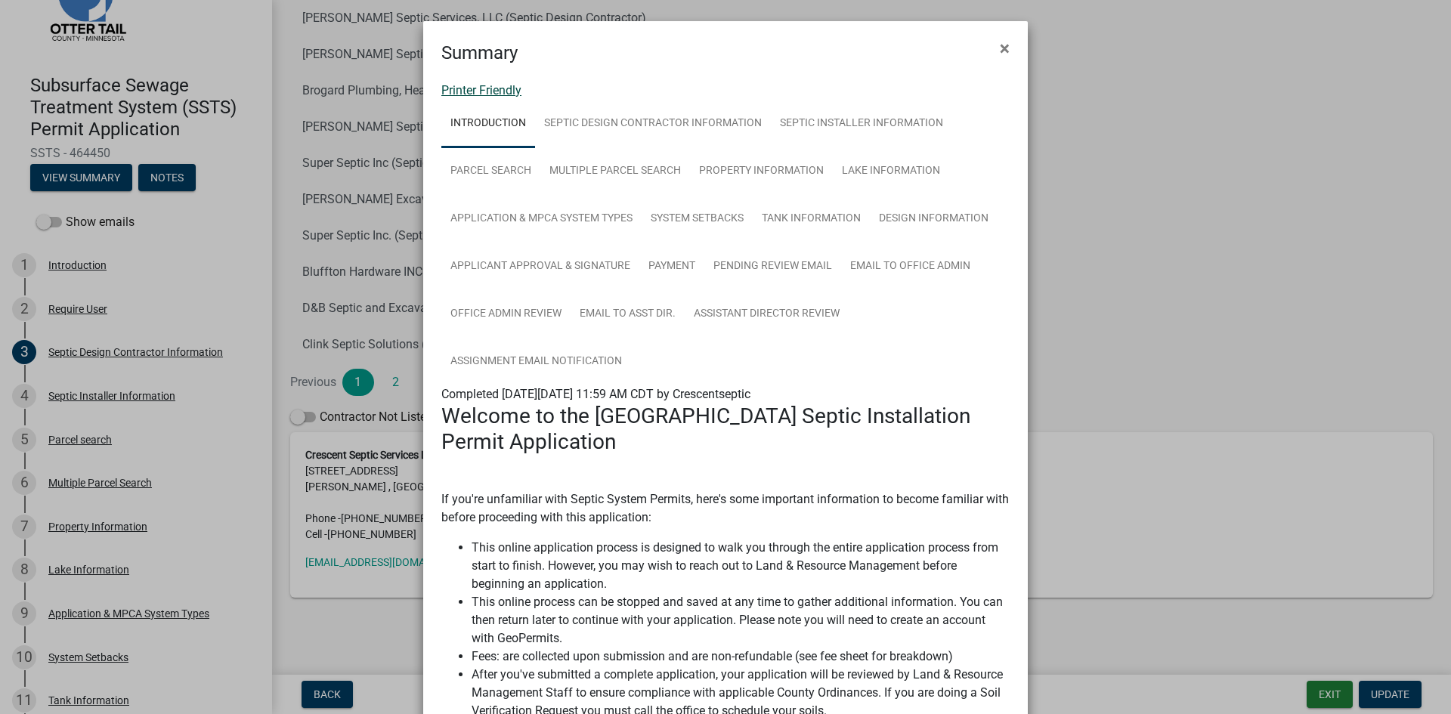
click at [503, 96] on link "Printer Friendly" at bounding box center [481, 90] width 80 height 14
click at [1004, 47] on span "×" at bounding box center [1005, 48] width 10 height 21
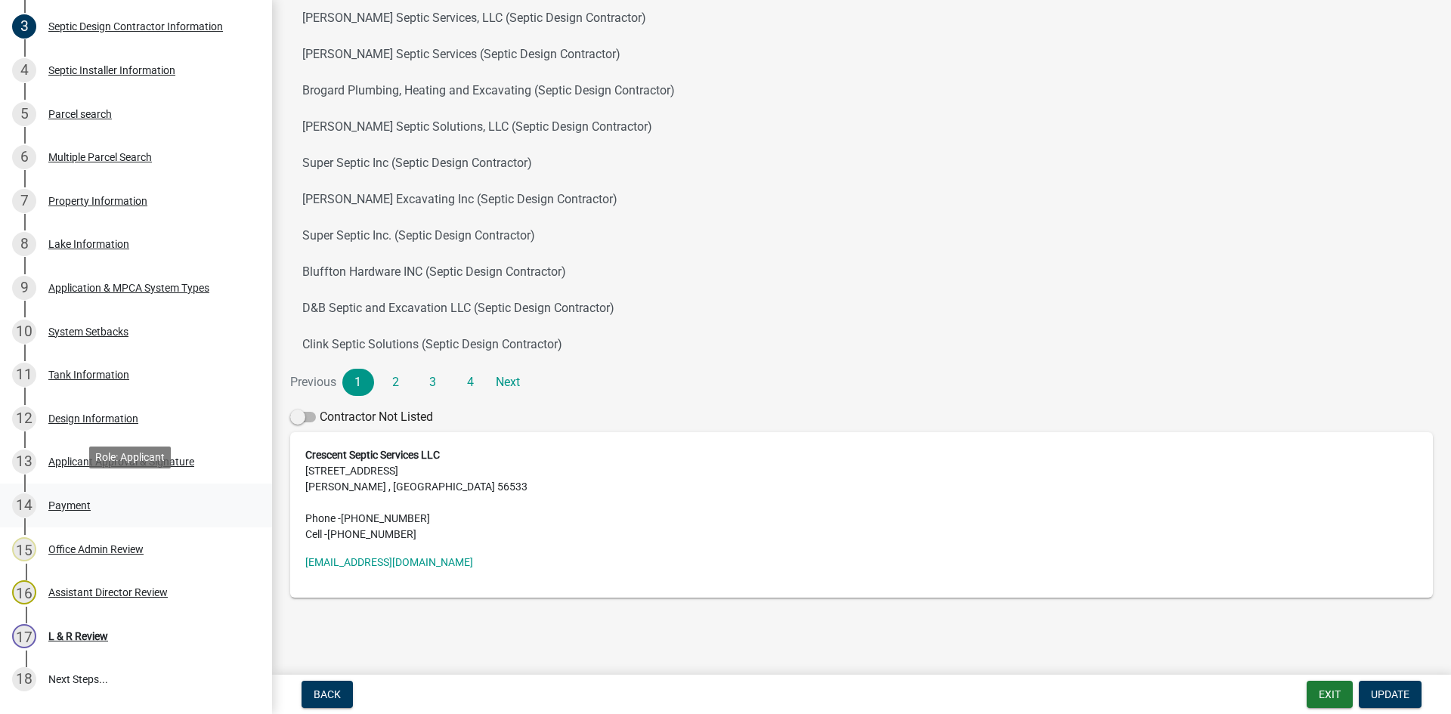
scroll to position [410, 0]
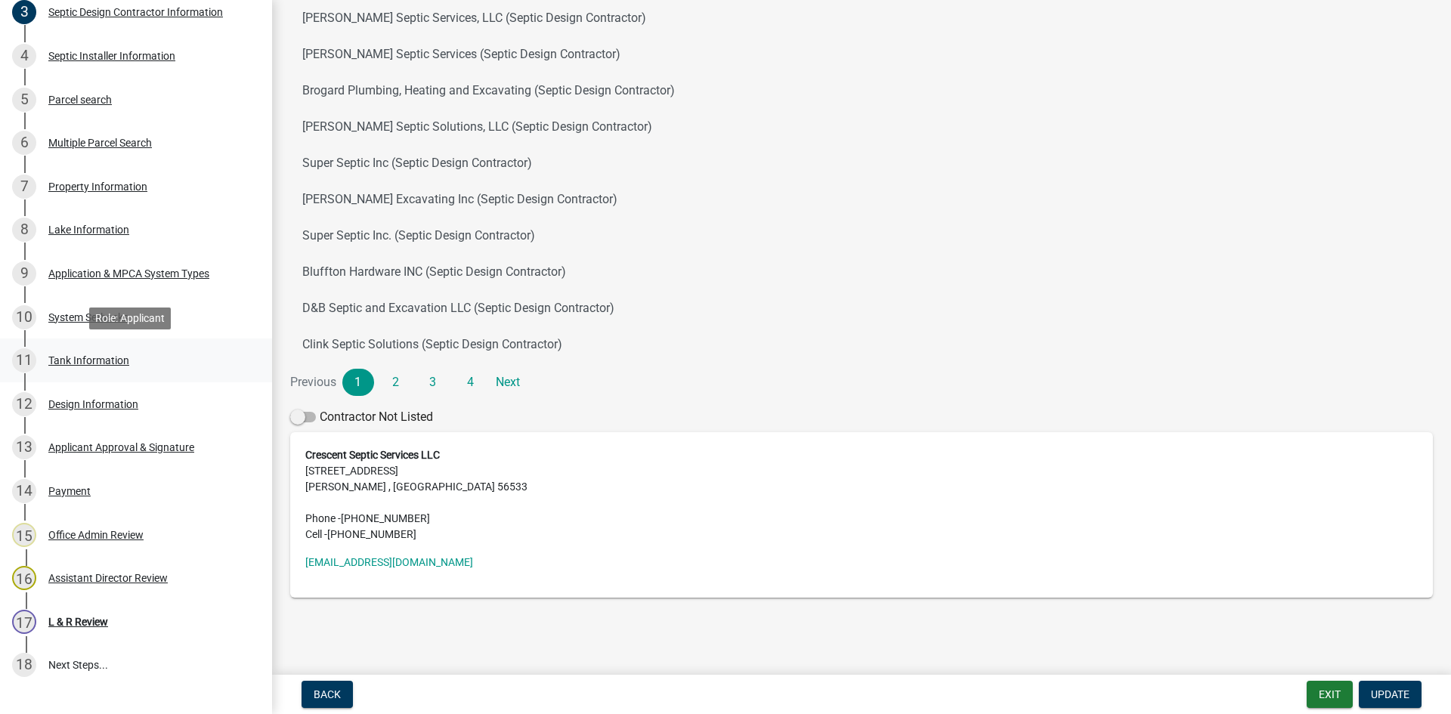
click at [204, 366] on div "11 Tank Information" at bounding box center [130, 360] width 236 height 24
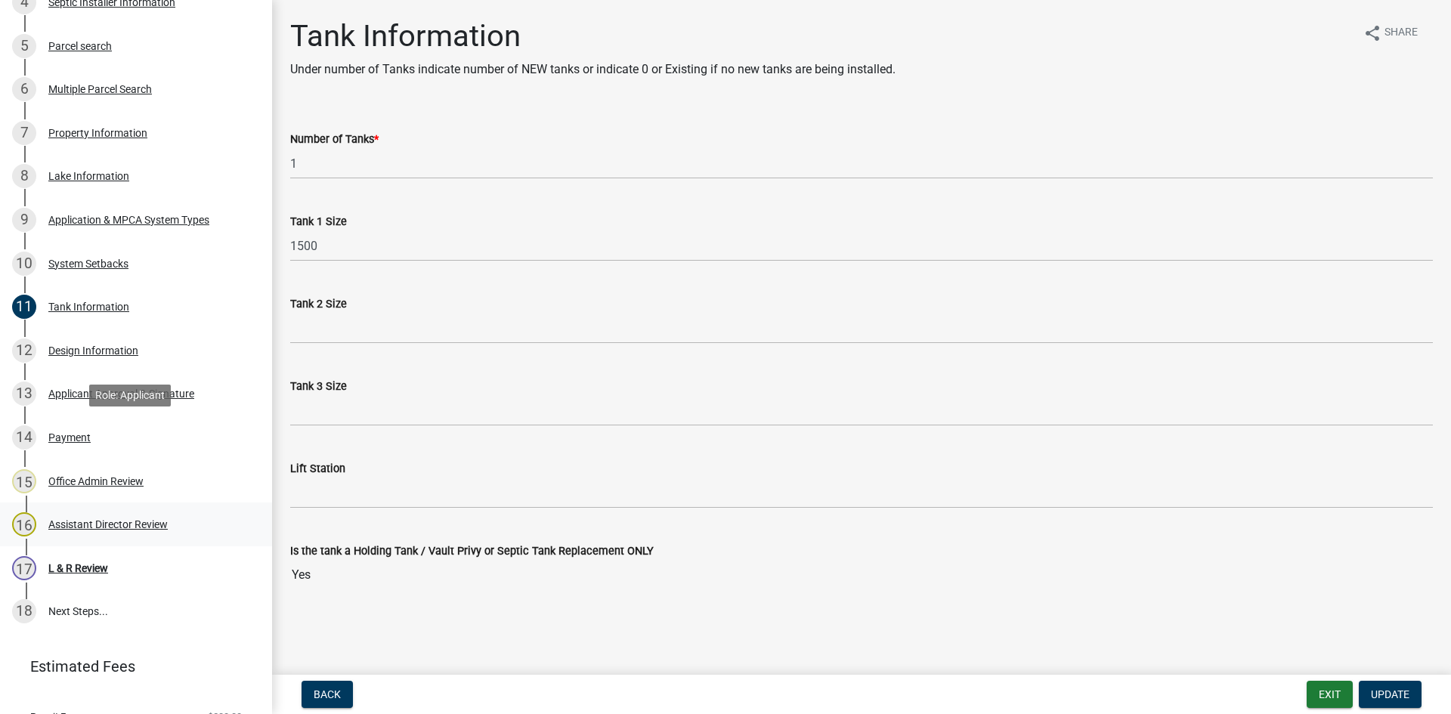
scroll to position [524, 0]
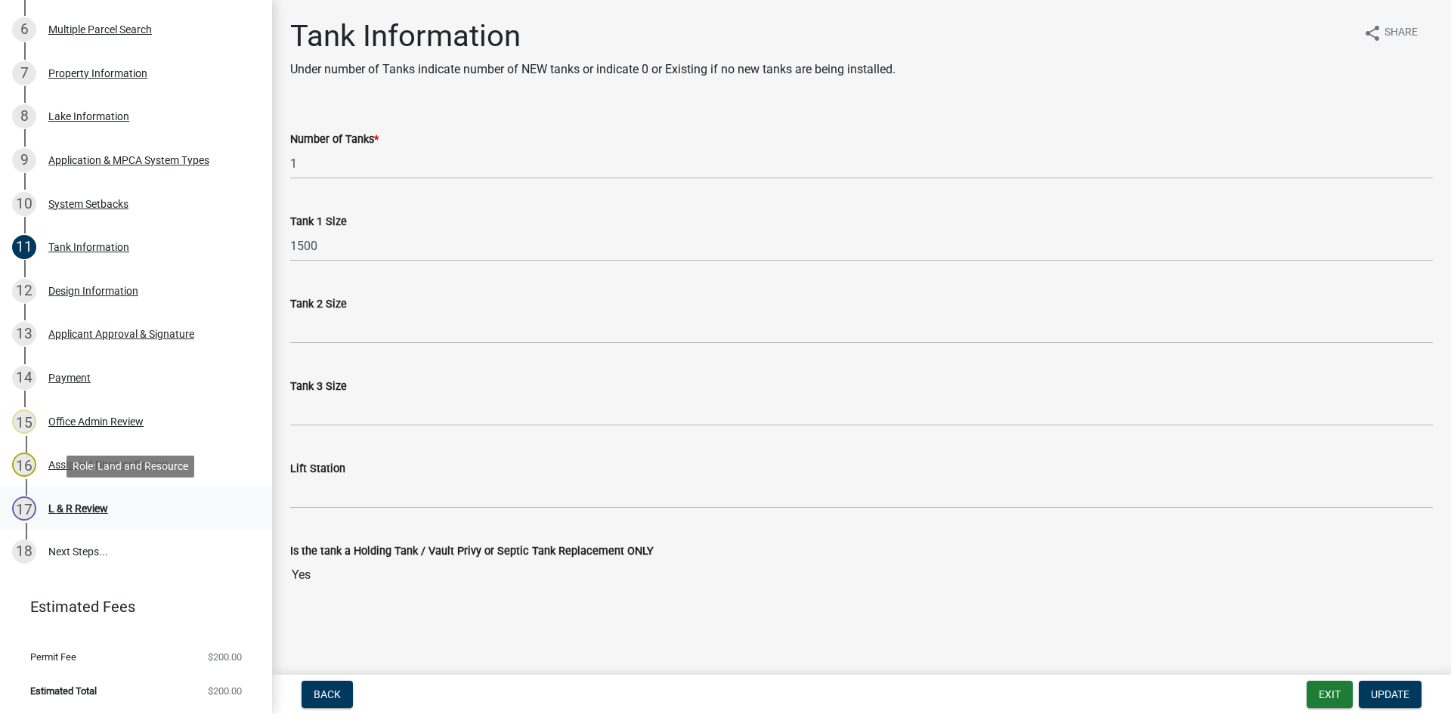
click at [153, 508] on div "17 L & R Review" at bounding box center [130, 509] width 236 height 24
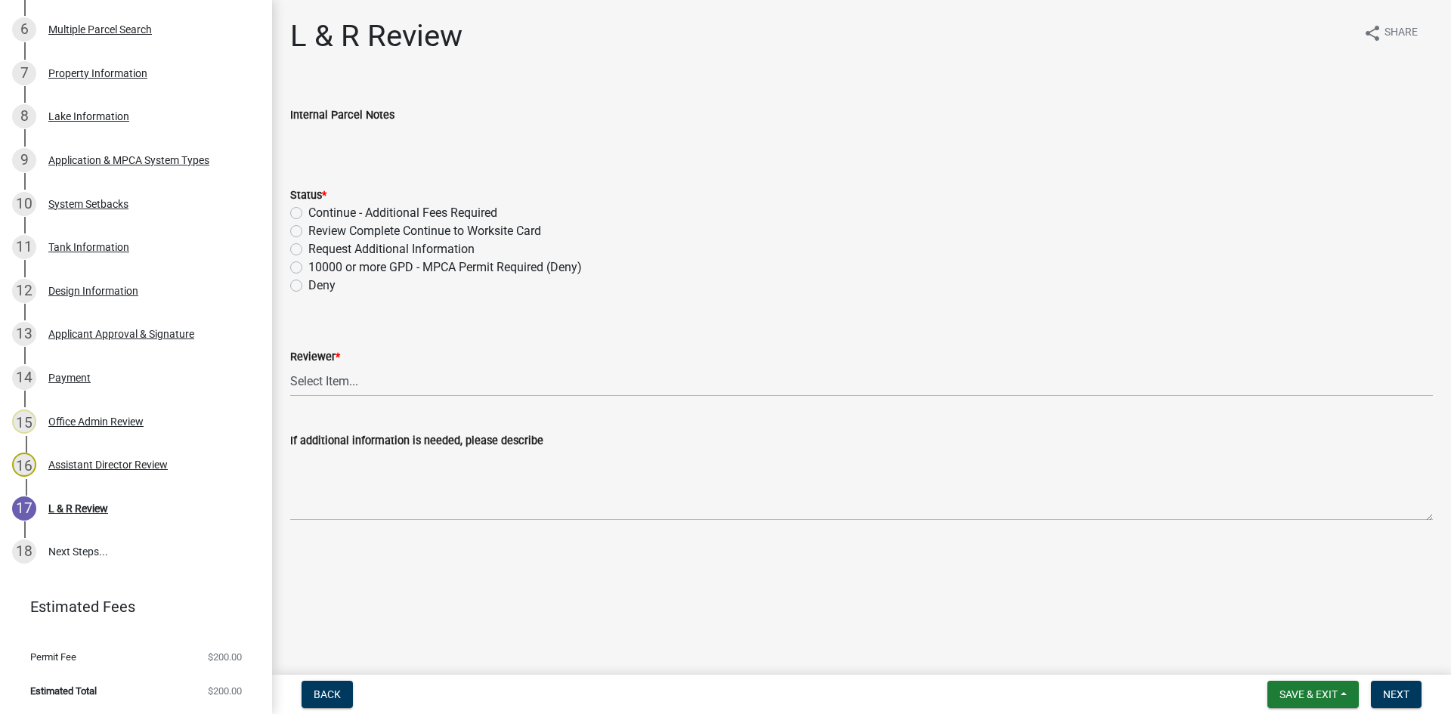
click at [412, 231] on label "Review Complete Continue to Worksite Card" at bounding box center [424, 231] width 233 height 18
click at [318, 231] on input "Review Complete Continue to Worksite Card" at bounding box center [313, 227] width 10 height 10
click at [452, 386] on select "Select Item... Alexis Newark Andrea Perales Brittany Tollefson Elizabeth Plaste…" at bounding box center [861, 381] width 1143 height 31
click at [290, 366] on select "Select Item... Alexis Newark Andrea Perales Brittany Tollefson Elizabeth Plaste…" at bounding box center [861, 381] width 1143 height 31
click at [1385, 685] on button "Next" at bounding box center [1396, 694] width 51 height 27
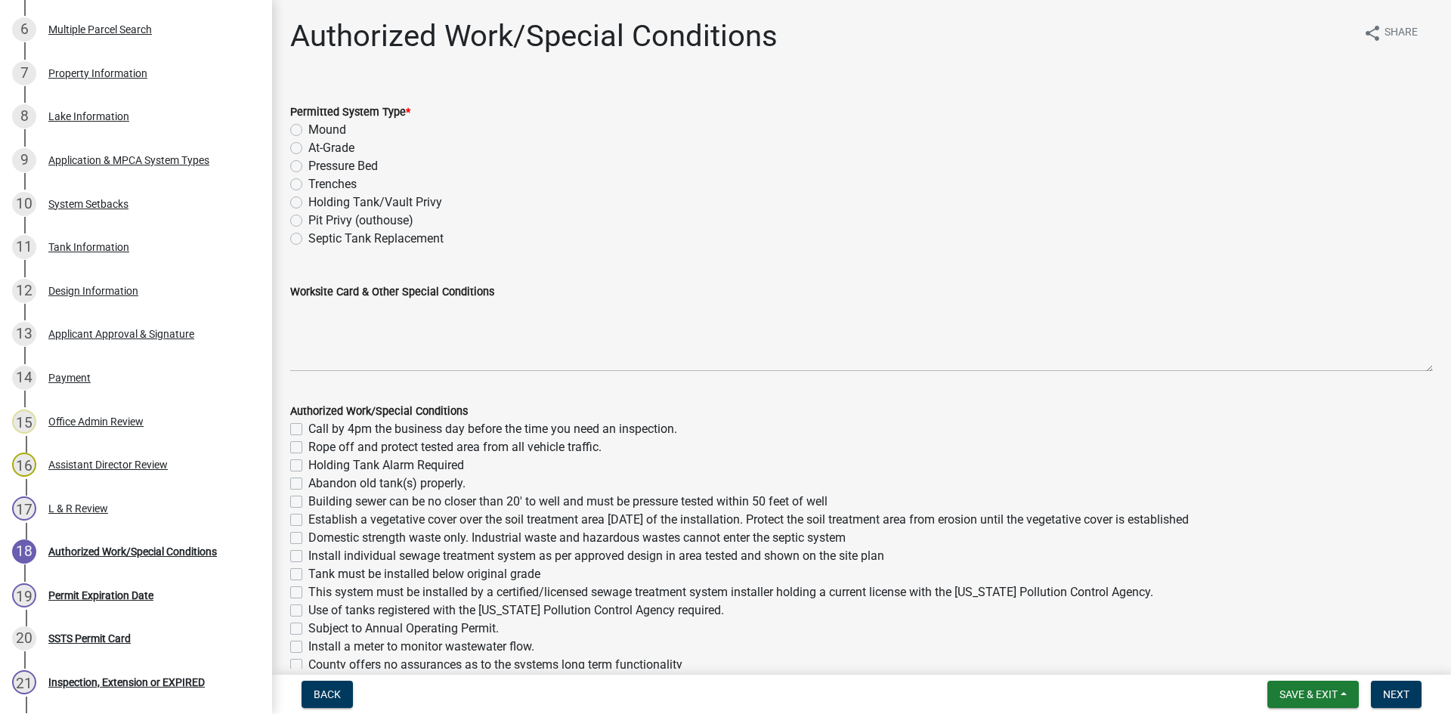
scroll to position [698, 0]
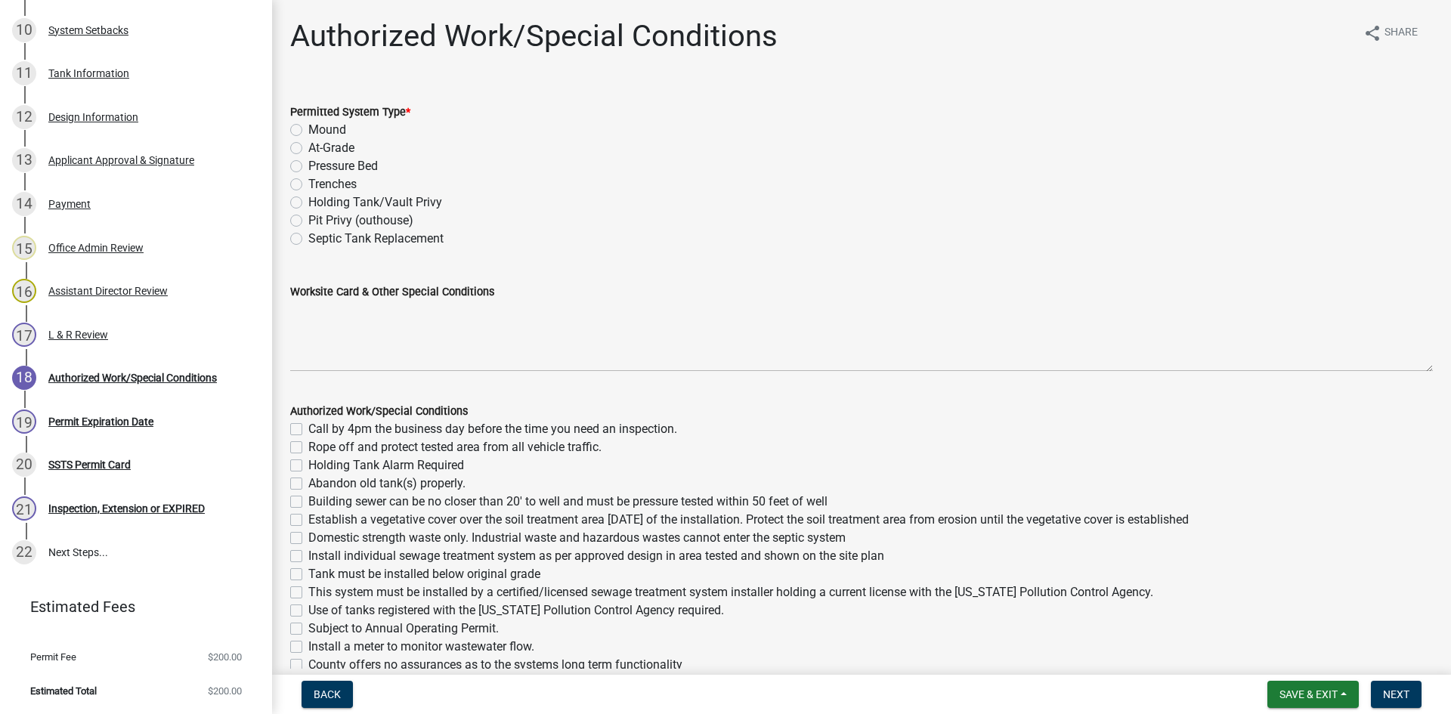
click at [370, 196] on label "Holding Tank/Vault Privy" at bounding box center [375, 203] width 134 height 18
click at [318, 196] on input "Holding Tank/Vault Privy" at bounding box center [313, 199] width 10 height 10
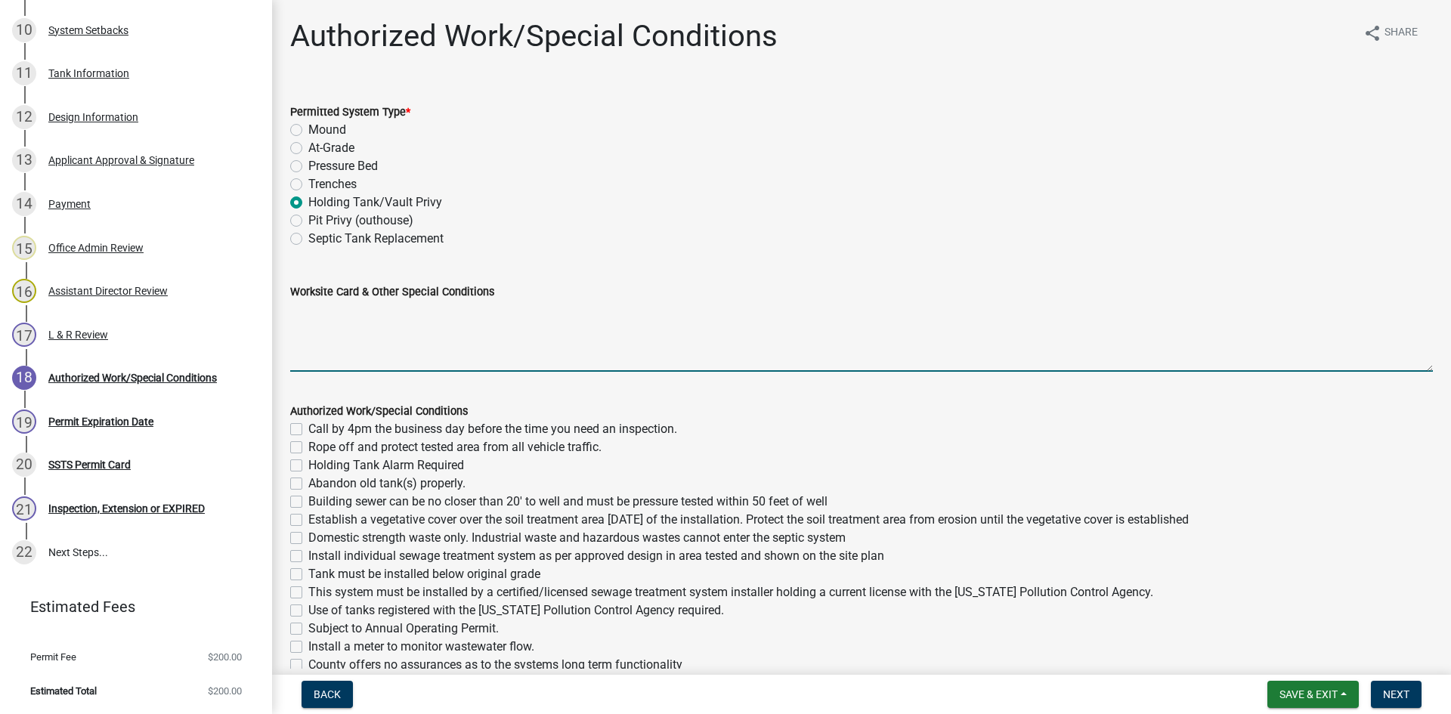
click at [407, 346] on textarea "Worksite Card & Other Special Conditions" at bounding box center [861, 336] width 1143 height 71
click at [617, 313] on textarea "Use existing 1000 gallon tank (comp. insp. 8/4/2025) disconect" at bounding box center [861, 336] width 1143 height 71
click at [624, 309] on textarea "Use existing 1000 gallon tank (comp. insp. 8/4/2025) disscounect soil treatment…" at bounding box center [861, 336] width 1143 height 71
click at [580, 316] on textarea "Use existing 1000 gallon tank (comp. insp. 8/4/2025) disconnect soil treatment …" at bounding box center [861, 336] width 1143 height 71
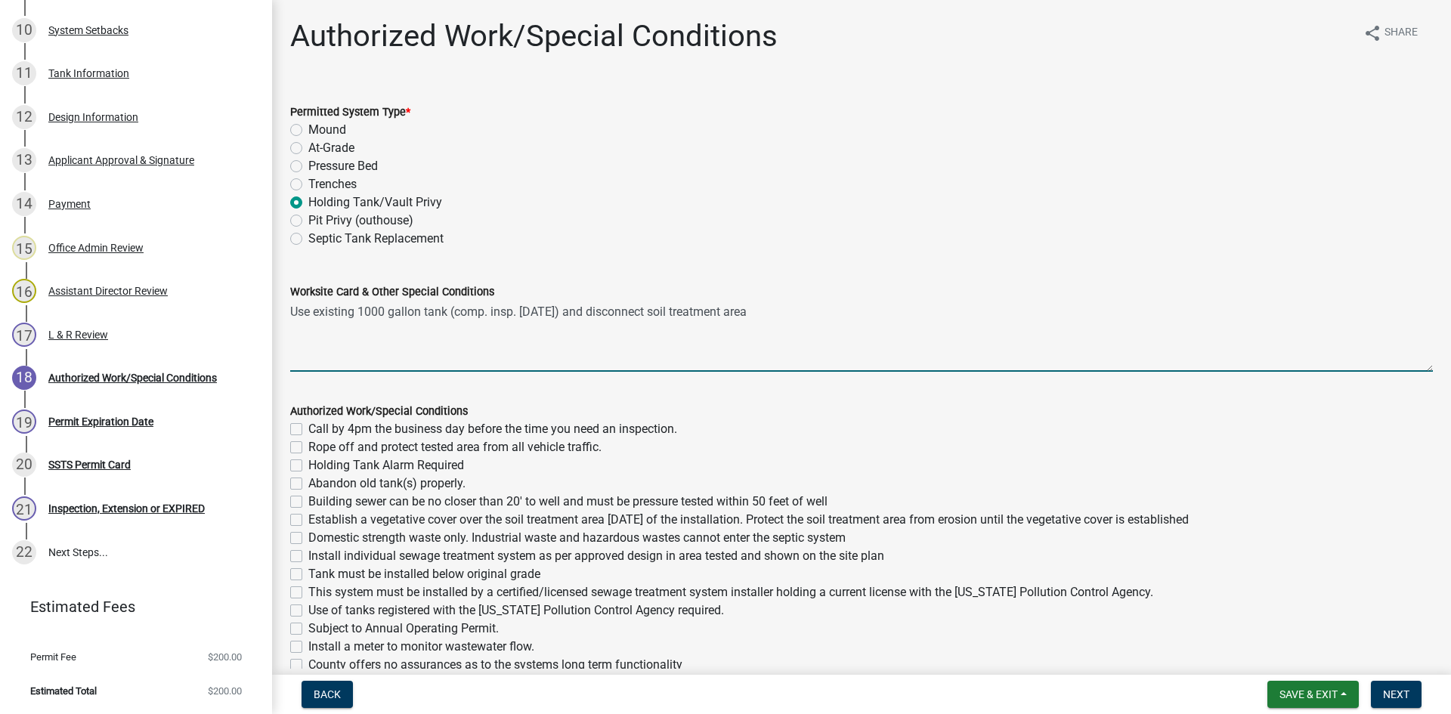
click at [460, 315] on textarea "Use existing 1000 gallon tank (comp. insp. 8/4/2025) and disconnect soil treatm…" at bounding box center [861, 336] width 1143 height 71
click at [496, 316] on textarea "Use existing 1000 gallon tank (Comp. insp. 8/4/2025) and disconnect soil treatm…" at bounding box center [861, 336] width 1143 height 71
click at [392, 343] on textarea "Use existing 1000 gallon tank (Comp. Insp. 8/4/2025) and disconnect soil treatm…" at bounding box center [861, 336] width 1143 height 71
click at [392, 344] on textarea "Use existing 1000 gallon tank (Comp. Insp. 8/4/2025) and disconnect soil treatm…" at bounding box center [861, 336] width 1143 height 71
click at [845, 325] on textarea "Use existing 1000 gallon tank (Comp. Insp. 8/4/2025) and disconnect soil treatm…" at bounding box center [861, 336] width 1143 height 71
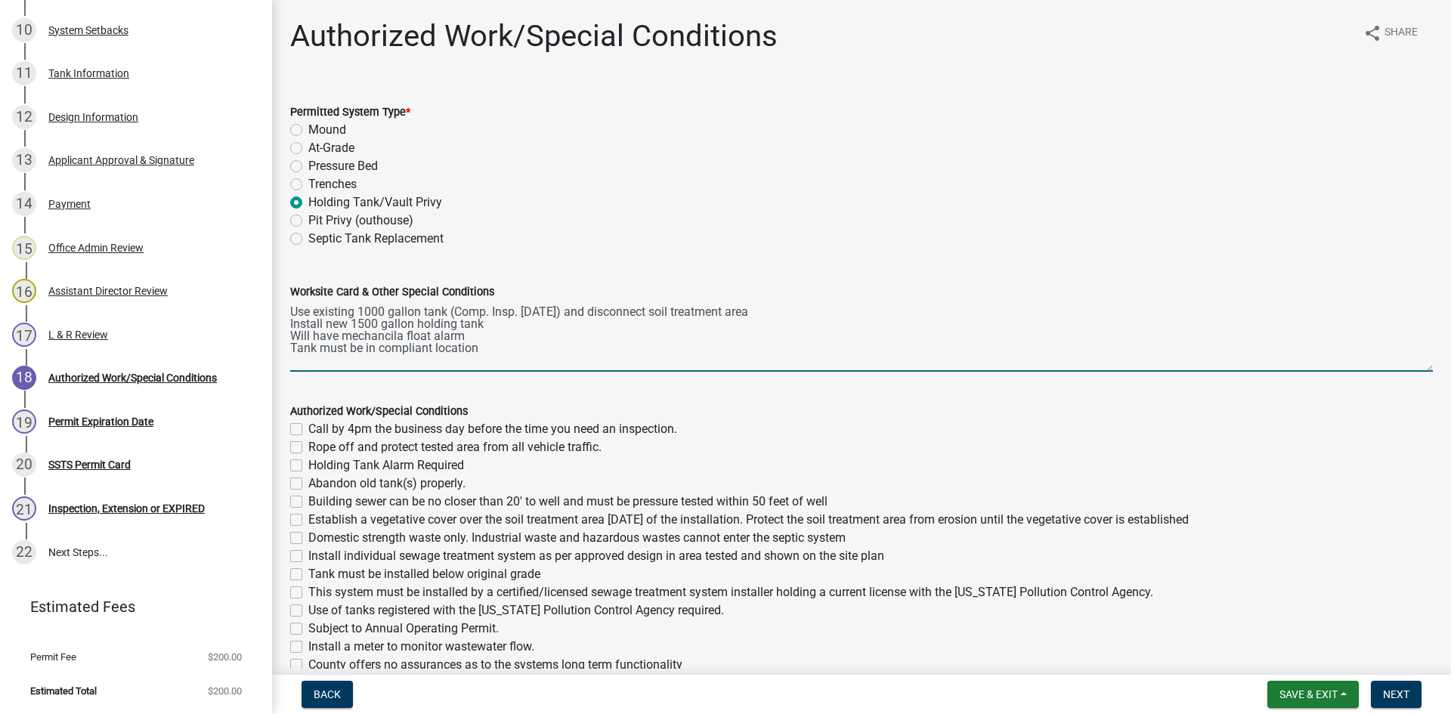
click at [376, 342] on textarea "Use existing 1000 gallon tank (Comp. Insp. 8/4/2025) and disconnect soil treatm…" at bounding box center [861, 336] width 1143 height 71
click at [376, 339] on textarea "Use existing 1000 gallon tank (Comp. Insp. 8/4/2025) and disconnect soil treatm…" at bounding box center [861, 336] width 1143 height 71
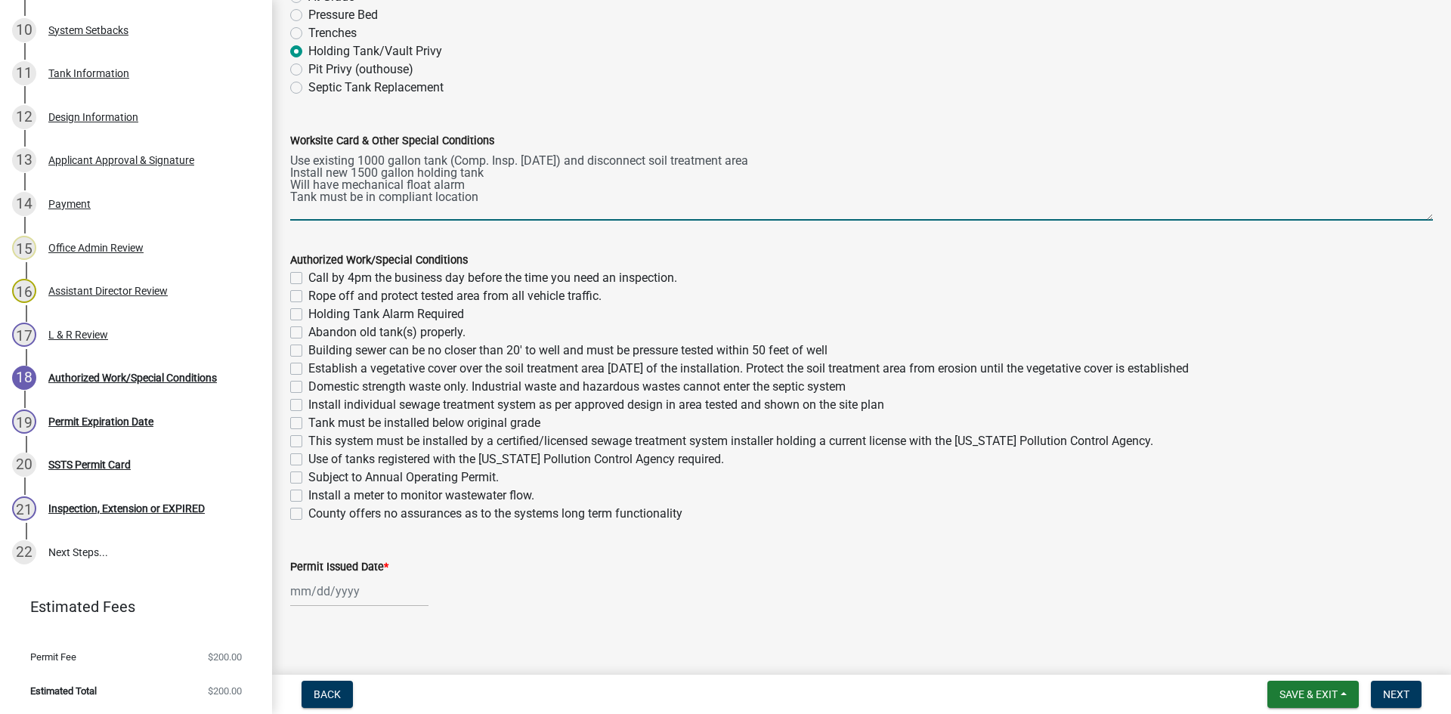
scroll to position [162, 0]
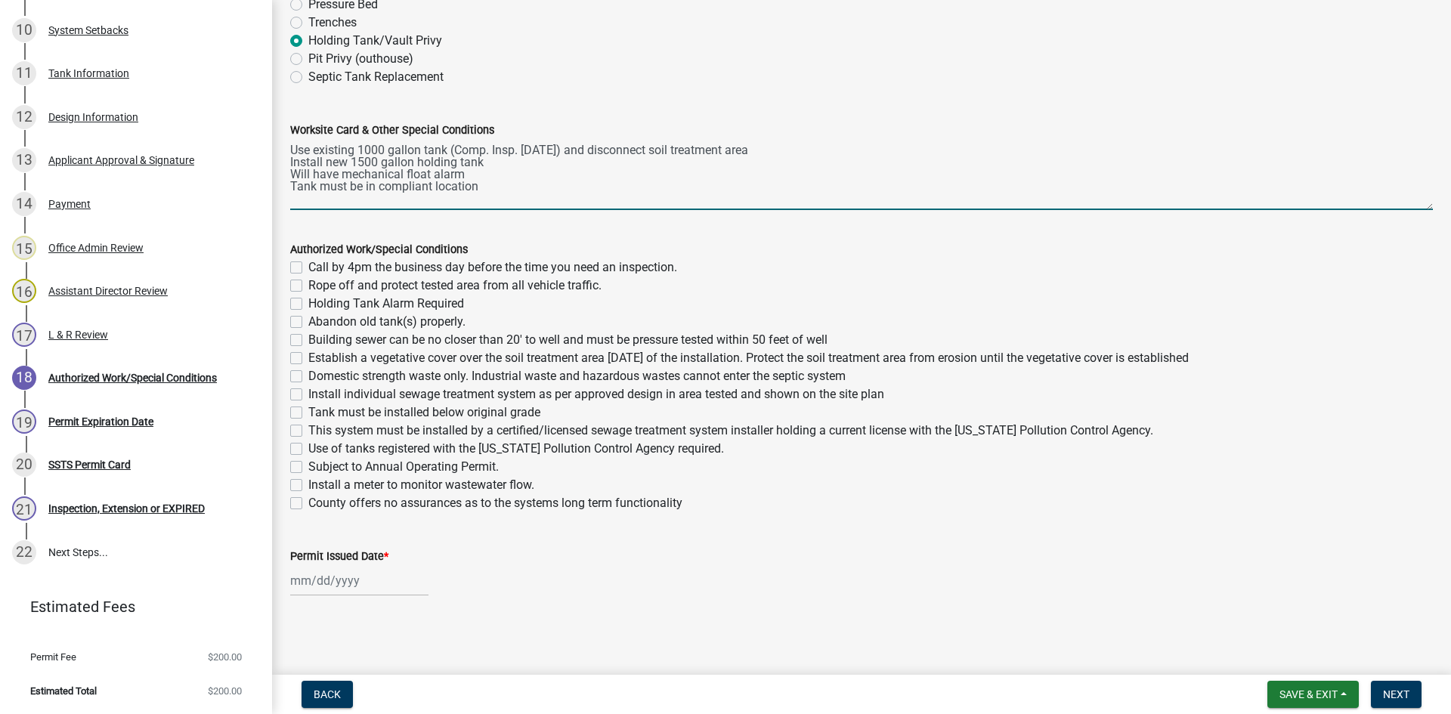
click at [304, 266] on div "Call by 4pm the business day before the time you need an inspection." at bounding box center [861, 268] width 1143 height 18
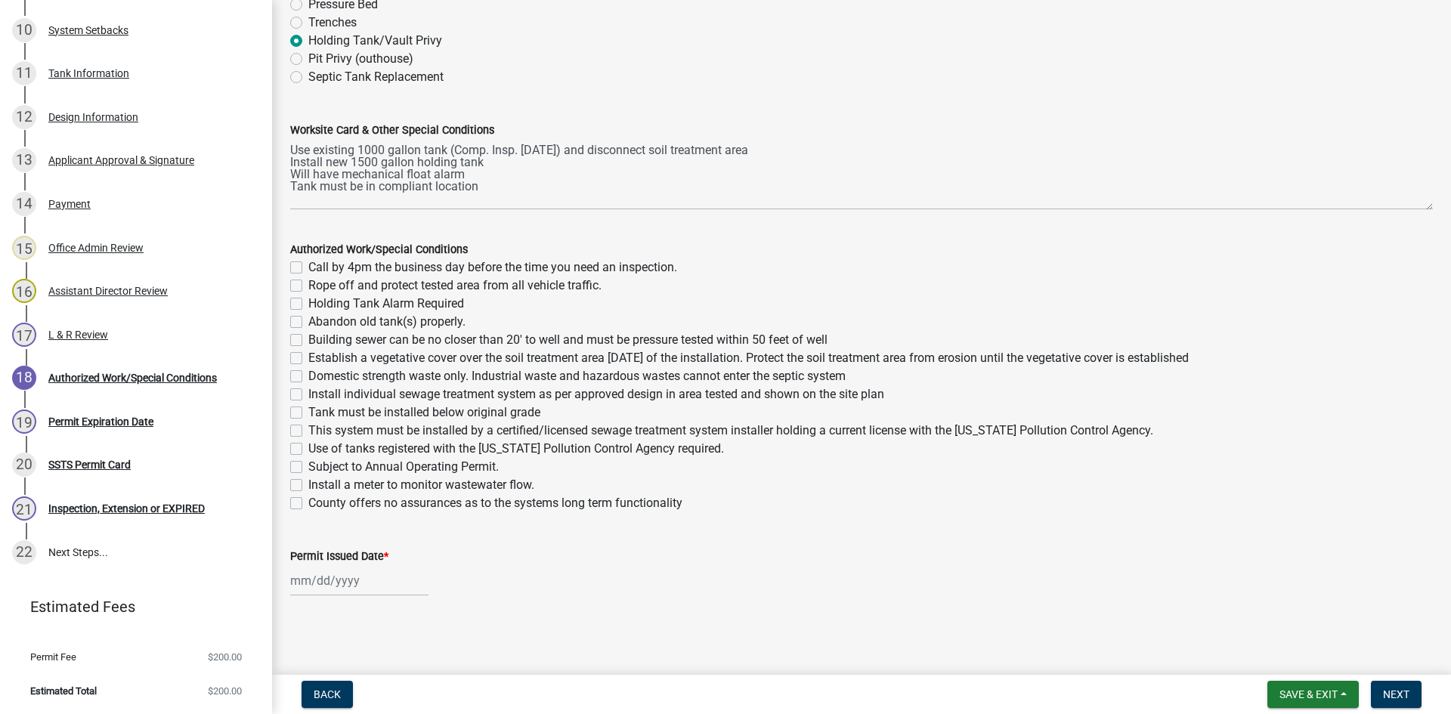
click at [298, 257] on div "Authorized Work/Special Conditions" at bounding box center [861, 249] width 1143 height 18
click at [308, 305] on label "Holding Tank Alarm Required" at bounding box center [386, 304] width 156 height 18
click at [308, 305] on input "Holding Tank Alarm Required" at bounding box center [313, 300] width 10 height 10
click at [308, 264] on label "Call by 4pm the business day before the time you need an inspection." at bounding box center [492, 268] width 369 height 18
click at [308, 264] on input "Call by 4pm the business day before the time you need an inspection." at bounding box center [313, 264] width 10 height 10
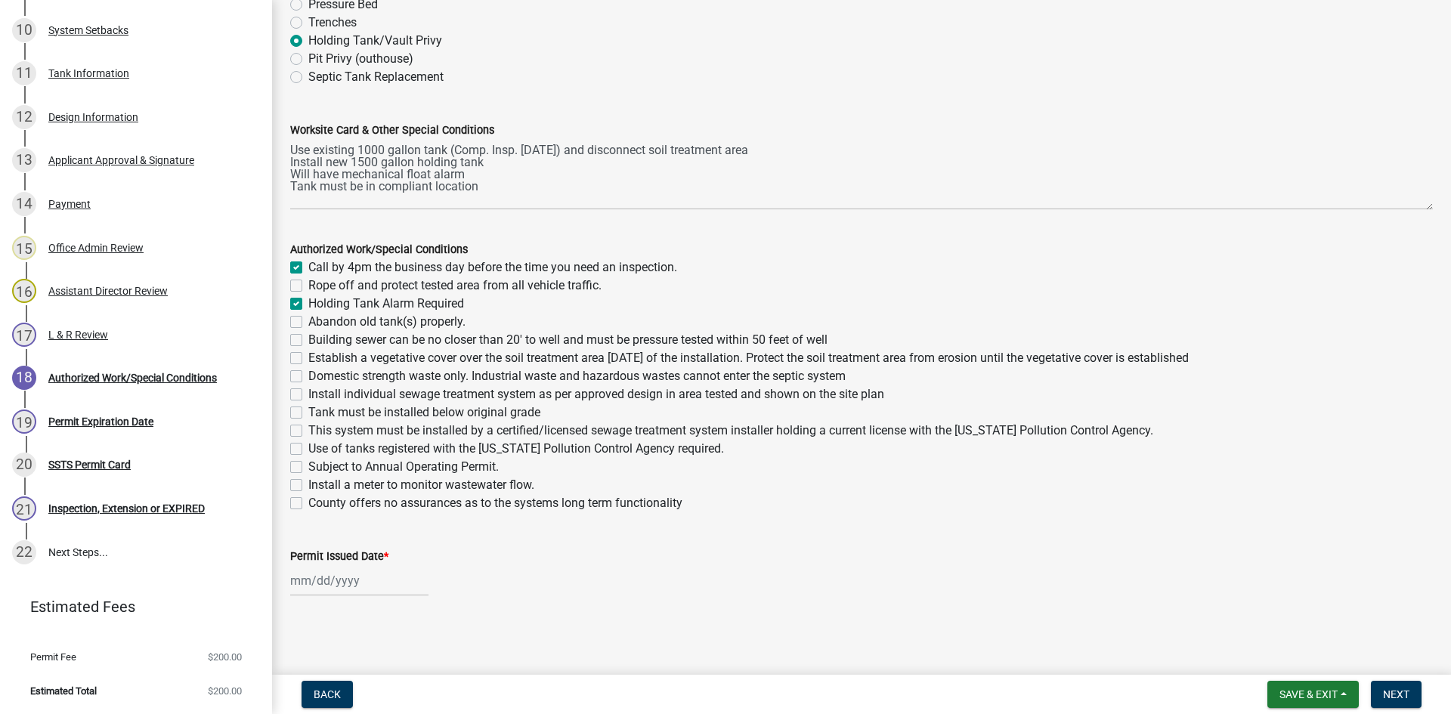
click at [308, 444] on label "Use of tanks registered with the Minnesota Pollution Control Agency required." at bounding box center [516, 449] width 416 height 18
click at [308, 444] on input "Use of tanks registered with the Minnesota Pollution Control Agency required." at bounding box center [313, 445] width 10 height 10
click at [297, 423] on div "This system must be installed by a certified/licensed sewage treatment system i…" at bounding box center [861, 431] width 1143 height 18
click at [308, 432] on label "This system must be installed by a certified/licensed sewage treatment system i…" at bounding box center [730, 431] width 845 height 18
click at [308, 432] on input "This system must be installed by a certified/licensed sewage treatment system i…" at bounding box center [313, 427] width 10 height 10
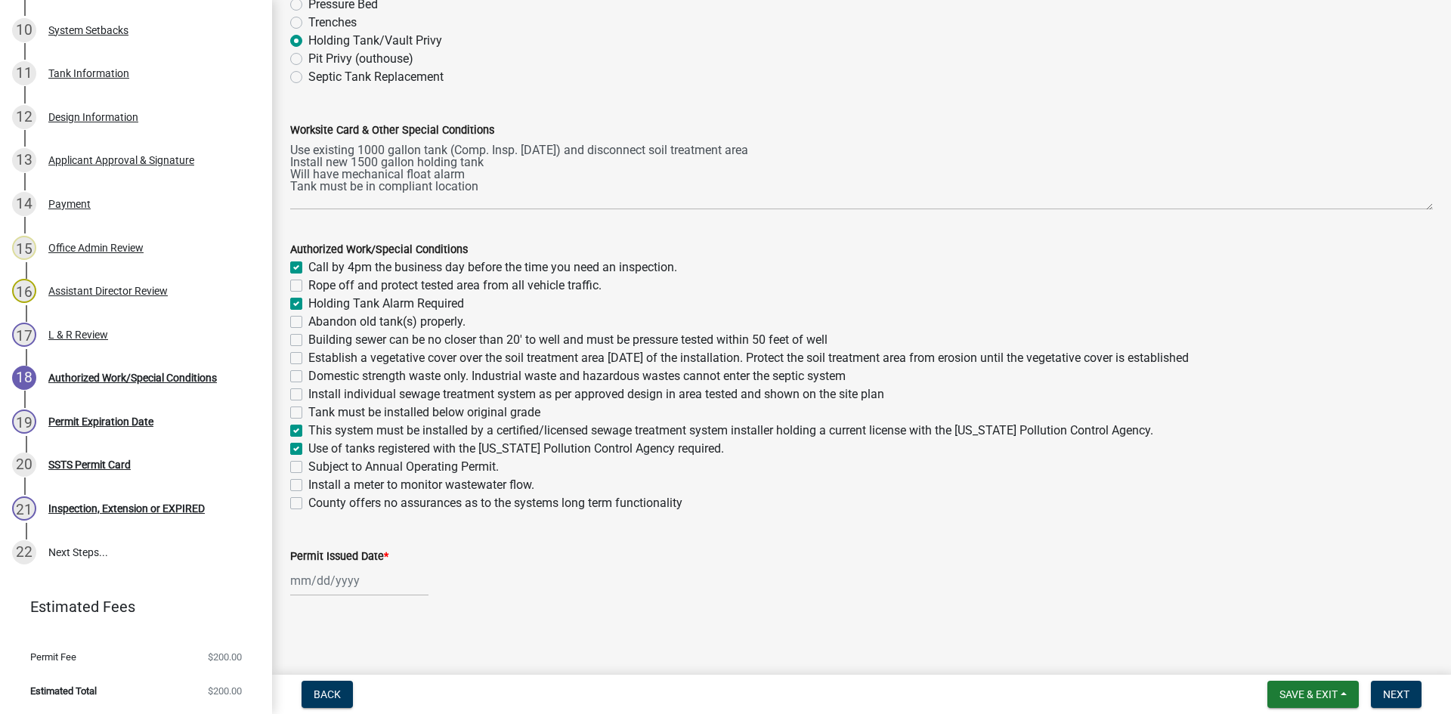
click at [293, 406] on div "Tank must be installed below original grade" at bounding box center [861, 413] width 1143 height 18
click at [308, 414] on label "Tank must be installed below original grade" at bounding box center [424, 413] width 232 height 18
click at [308, 414] on input "Tank must be installed below original grade" at bounding box center [313, 409] width 10 height 10
click at [344, 581] on div at bounding box center [359, 580] width 138 height 31
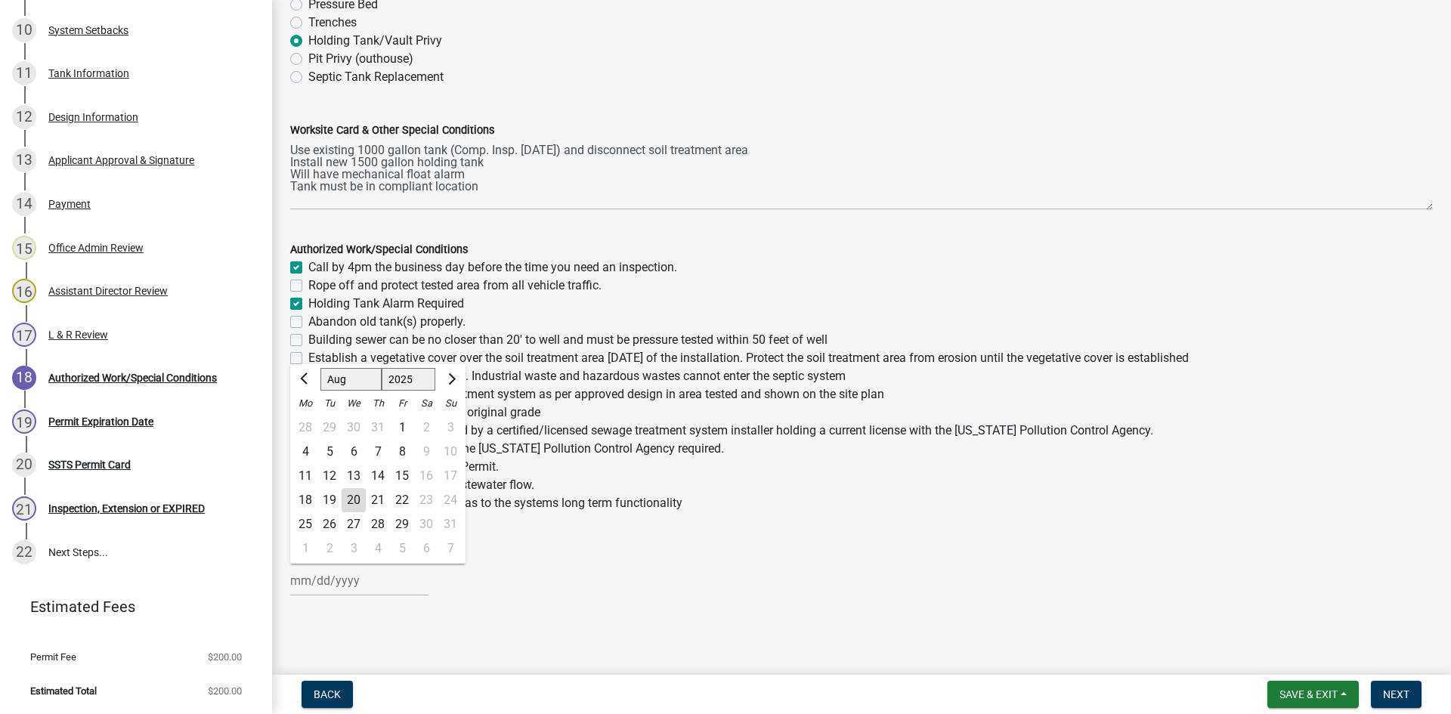
click at [358, 498] on div "20" at bounding box center [354, 500] width 24 height 24
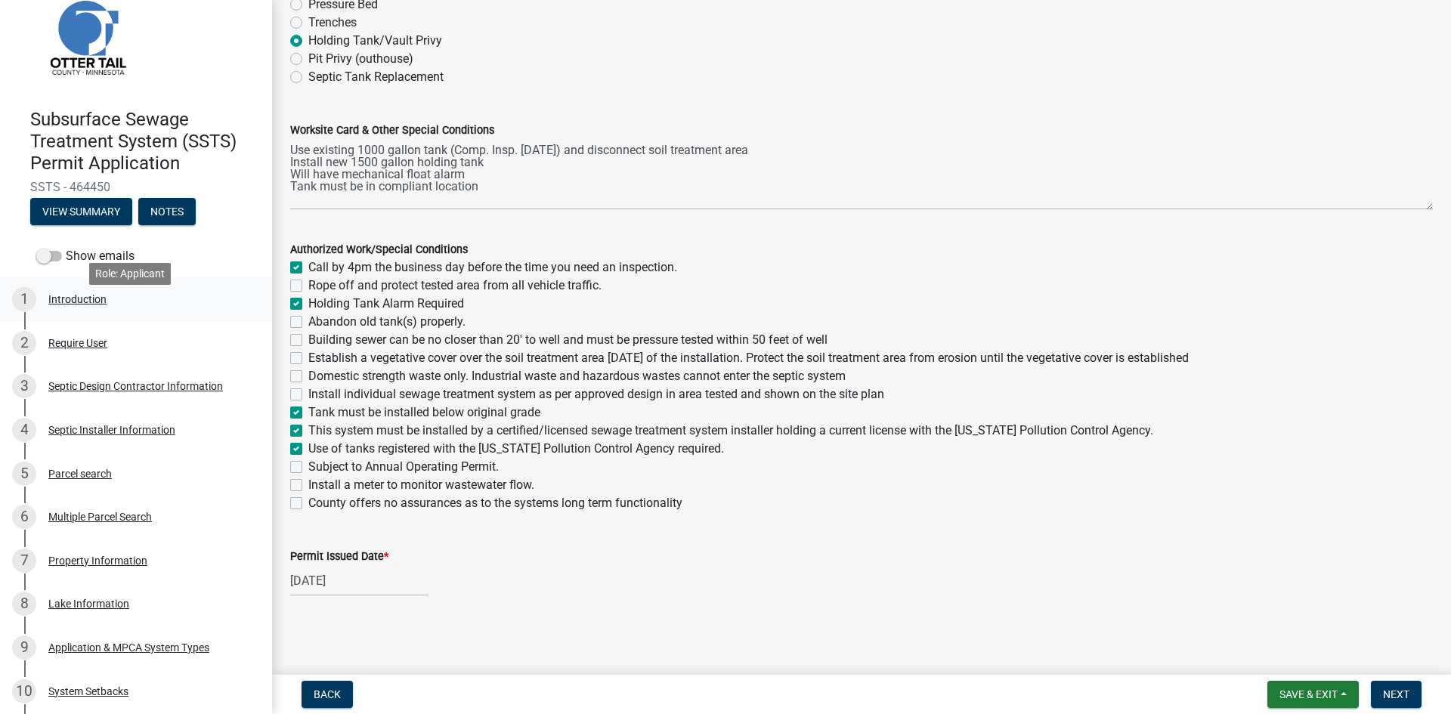
scroll to position [0, 0]
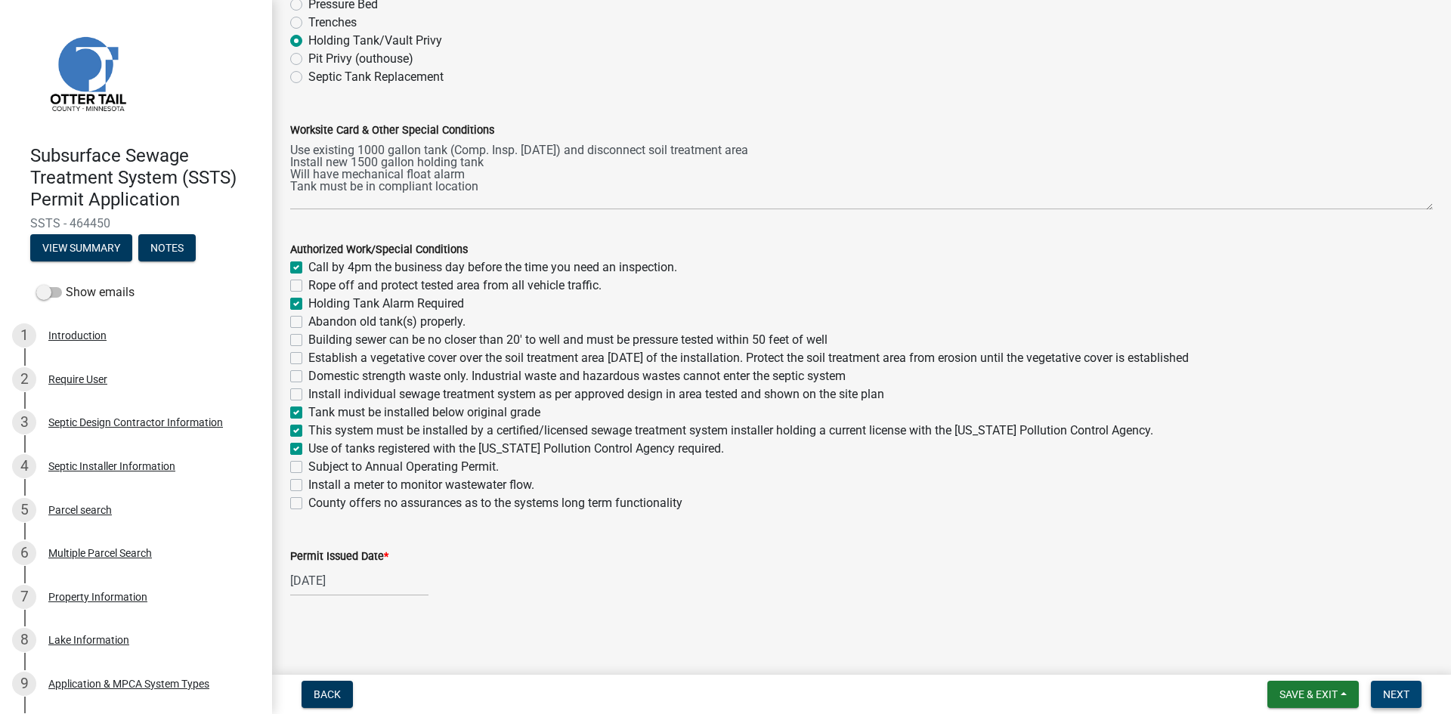
click at [1396, 689] on span "Next" at bounding box center [1396, 695] width 26 height 12
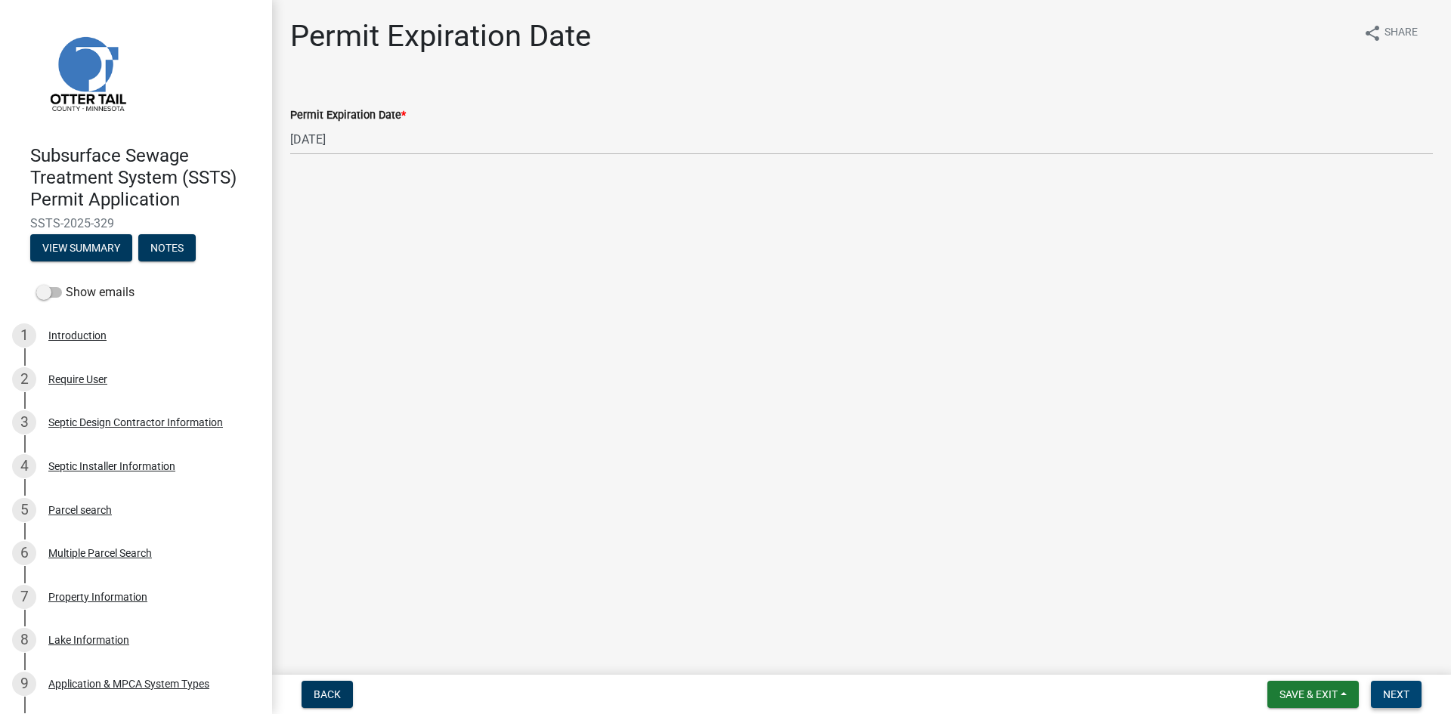
click at [1383, 692] on button "Next" at bounding box center [1396, 694] width 51 height 27
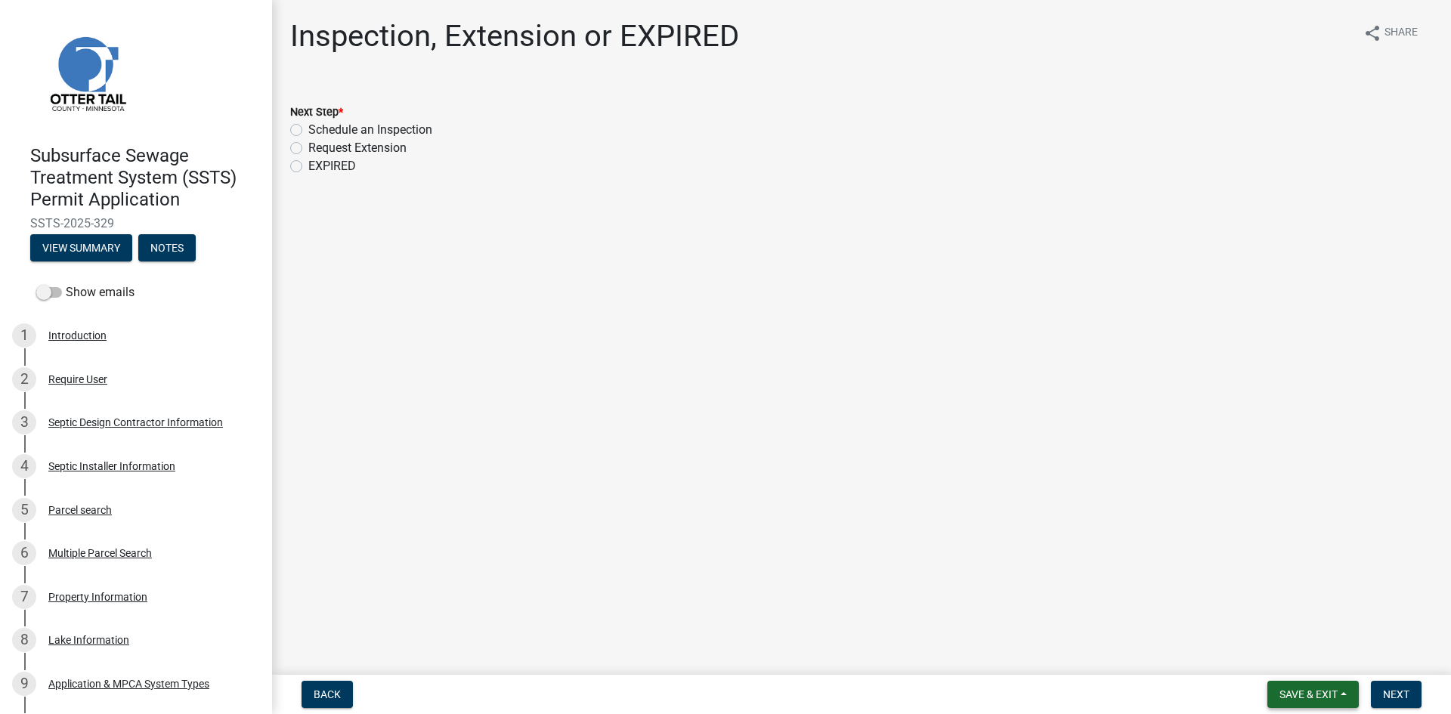
click at [1354, 694] on button "Save & Exit" at bounding box center [1313, 694] width 91 height 27
click at [1303, 659] on button "Save & Exit" at bounding box center [1298, 655] width 121 height 36
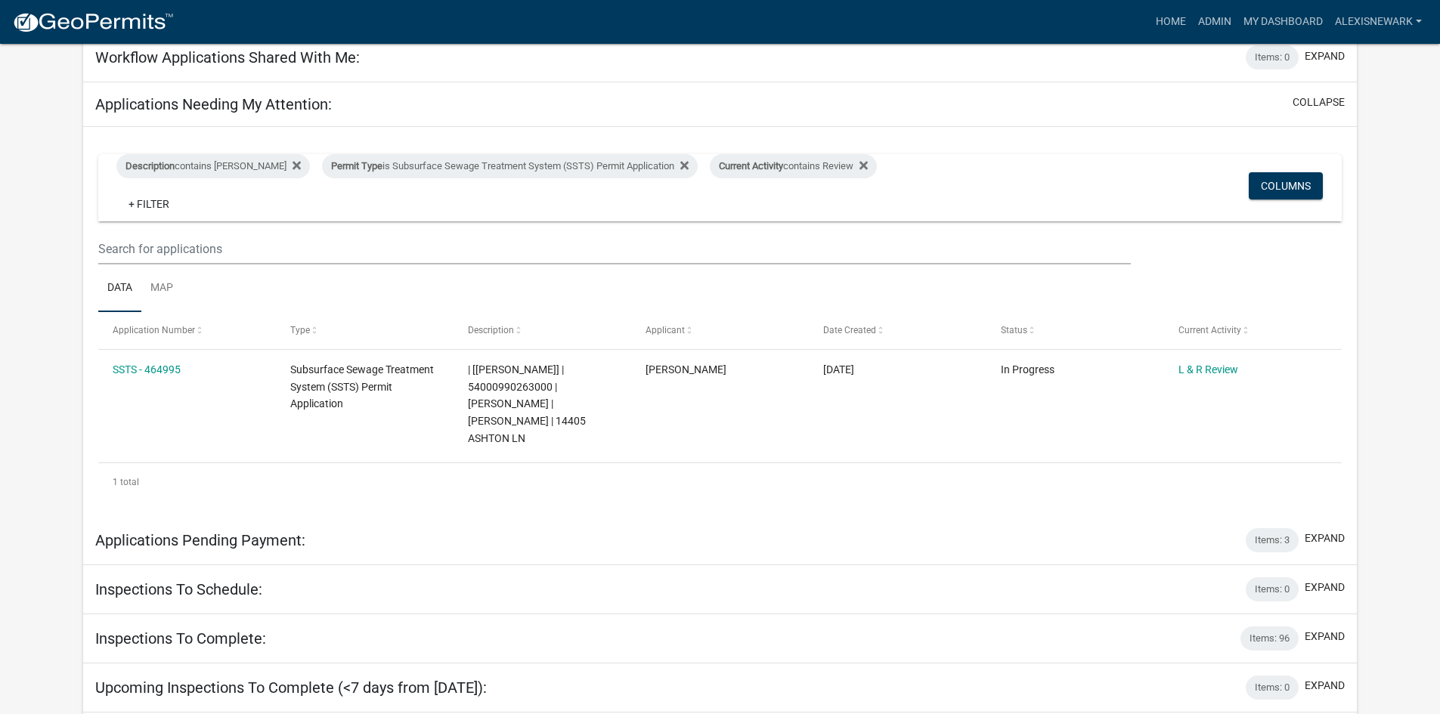
scroll to position [208, 0]
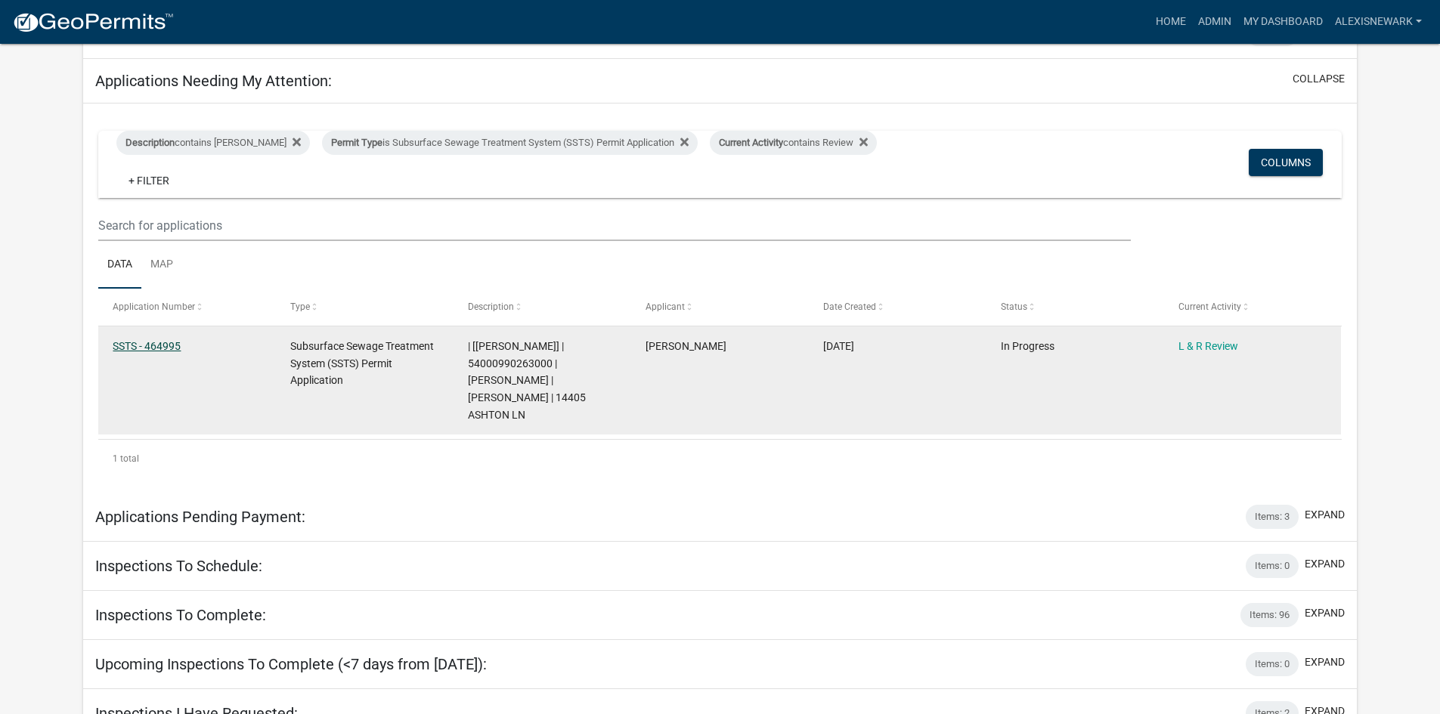
click at [160, 340] on link "SSTS - 464995" at bounding box center [147, 346] width 68 height 12
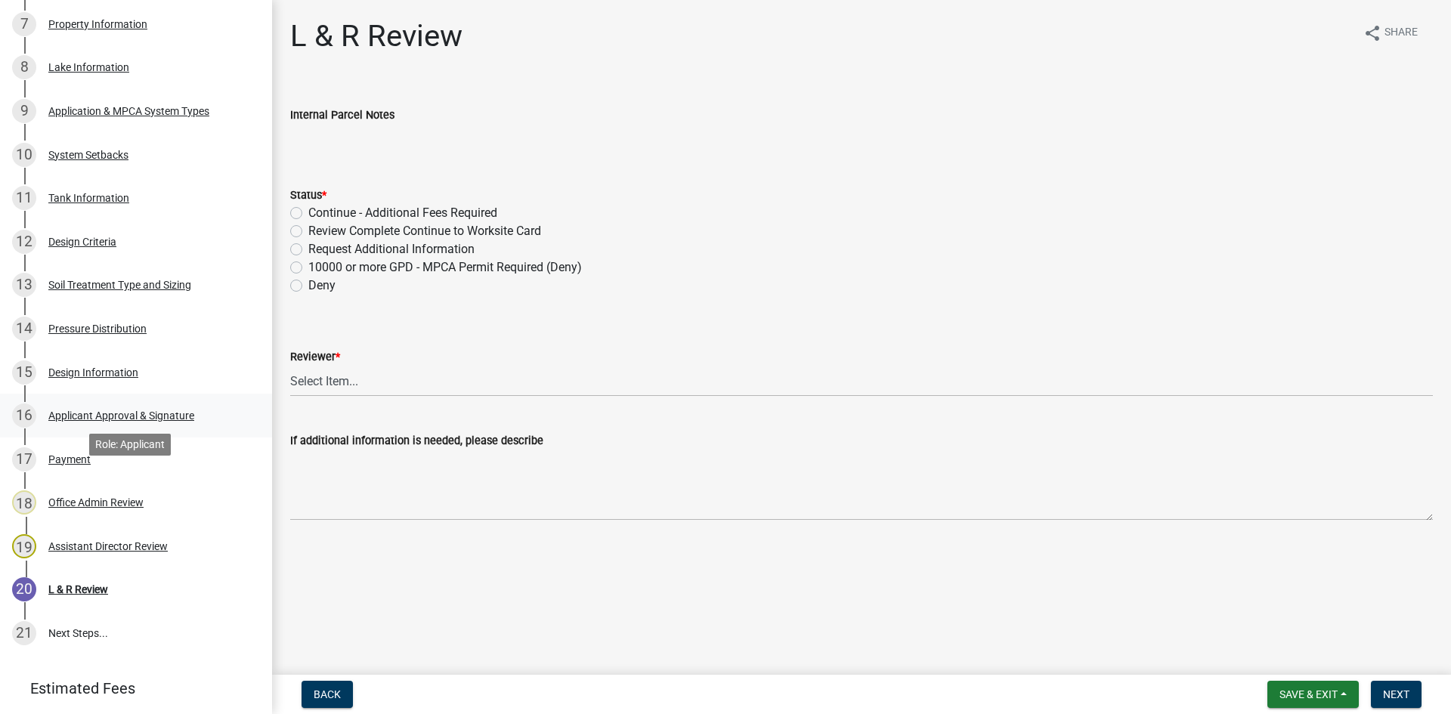
scroll to position [586, 0]
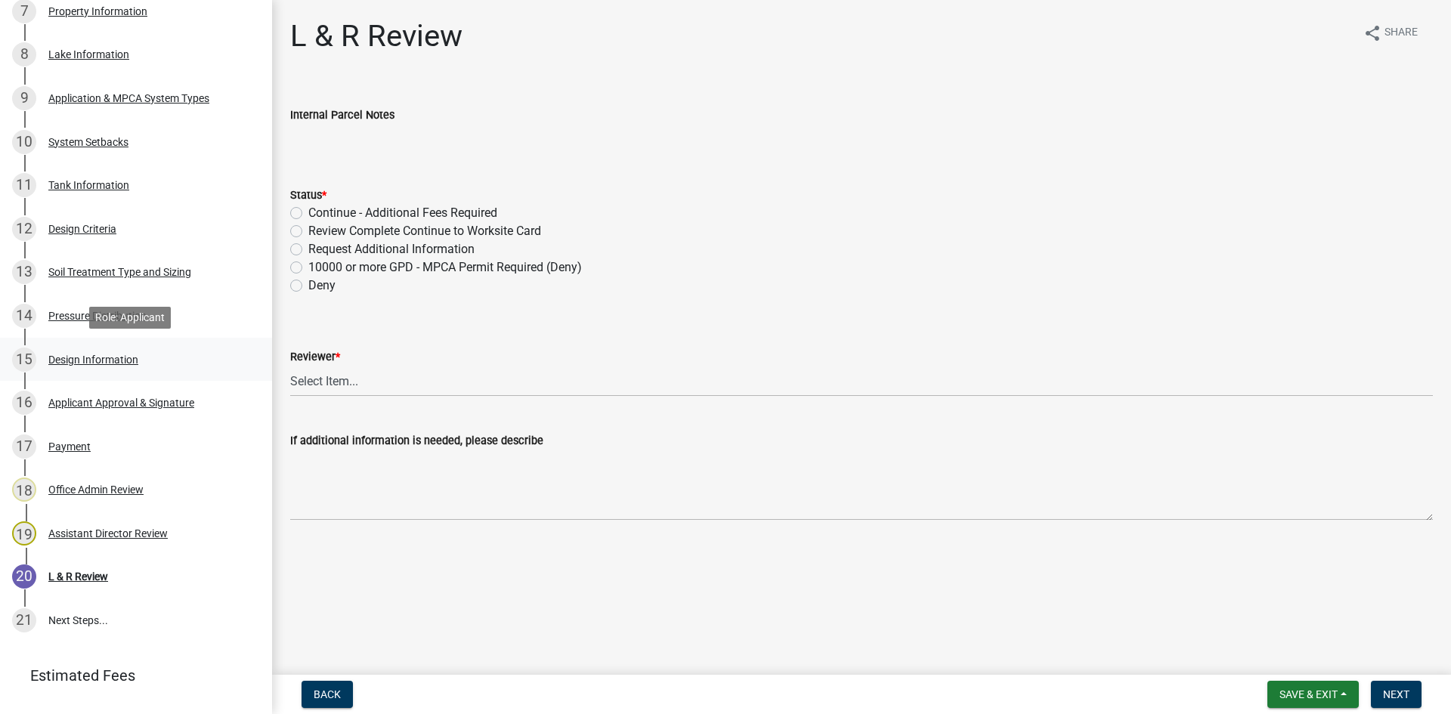
click at [153, 355] on div "15 Design Information" at bounding box center [130, 360] width 236 height 24
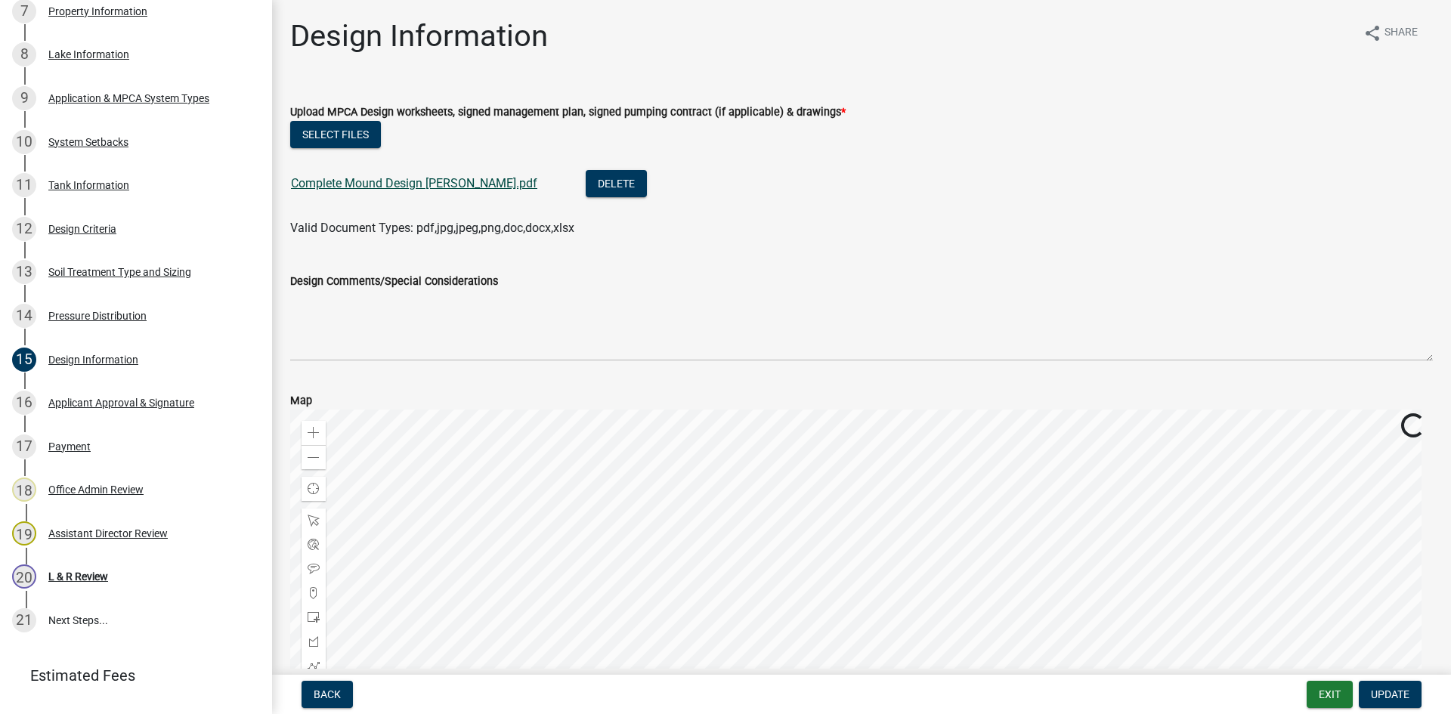
click at [352, 183] on link "Complete Mound Design [PERSON_NAME].pdf" at bounding box center [414, 183] width 246 height 14
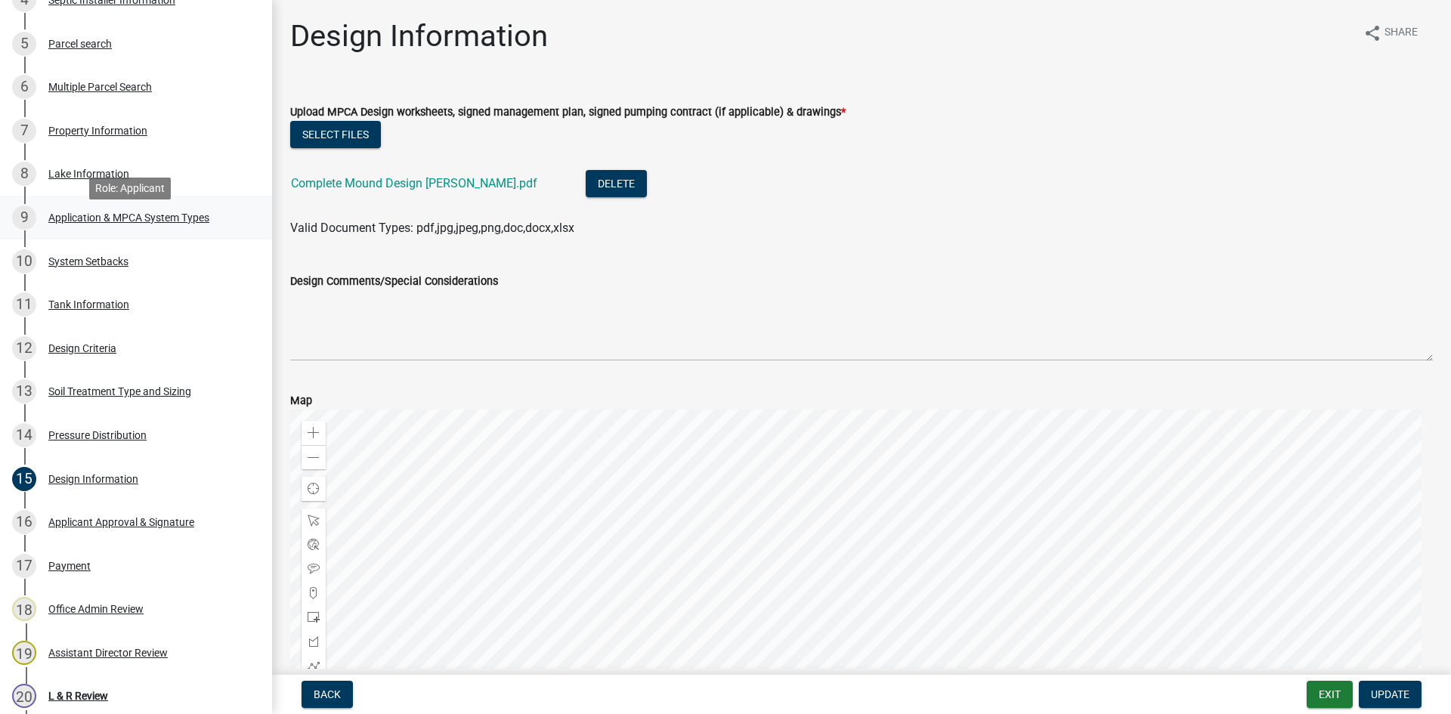
scroll to position [454, 0]
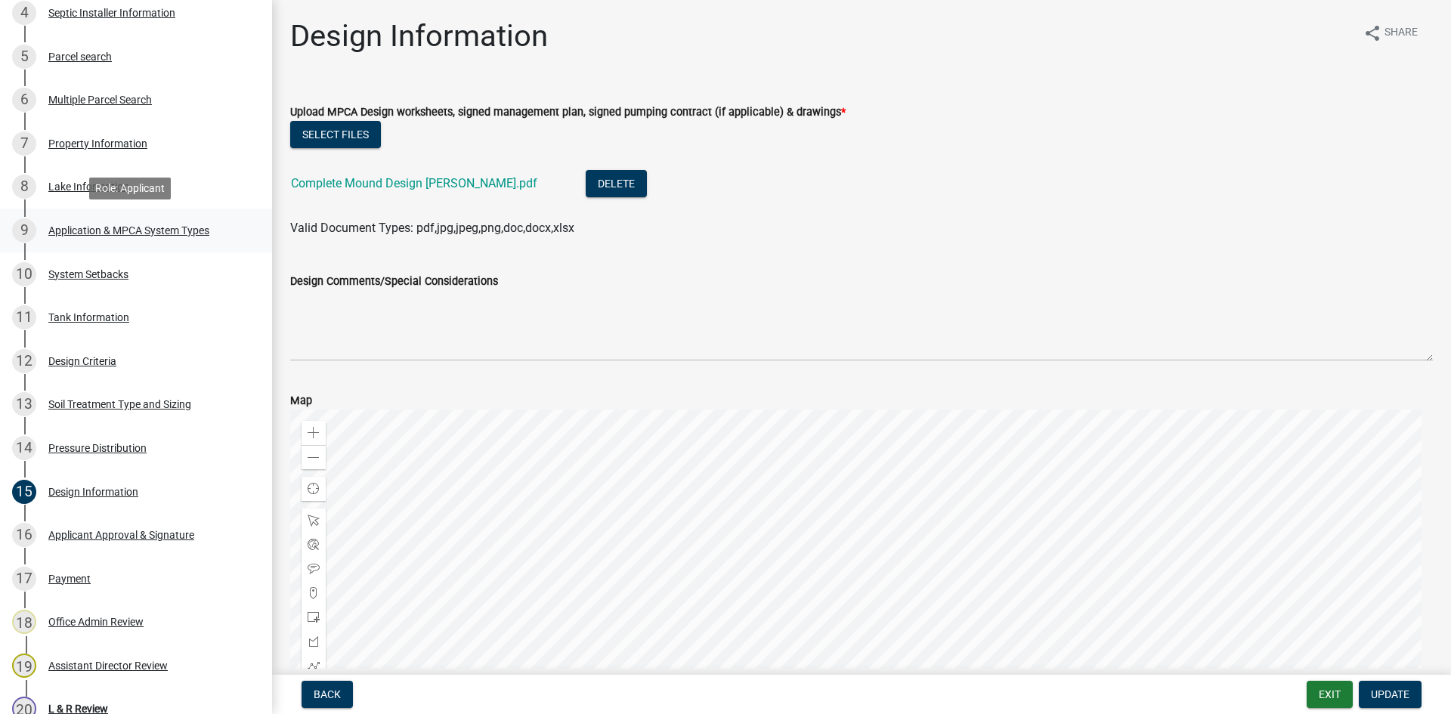
click at [160, 237] on div "9 Application & MPCA System Types" at bounding box center [130, 230] width 236 height 24
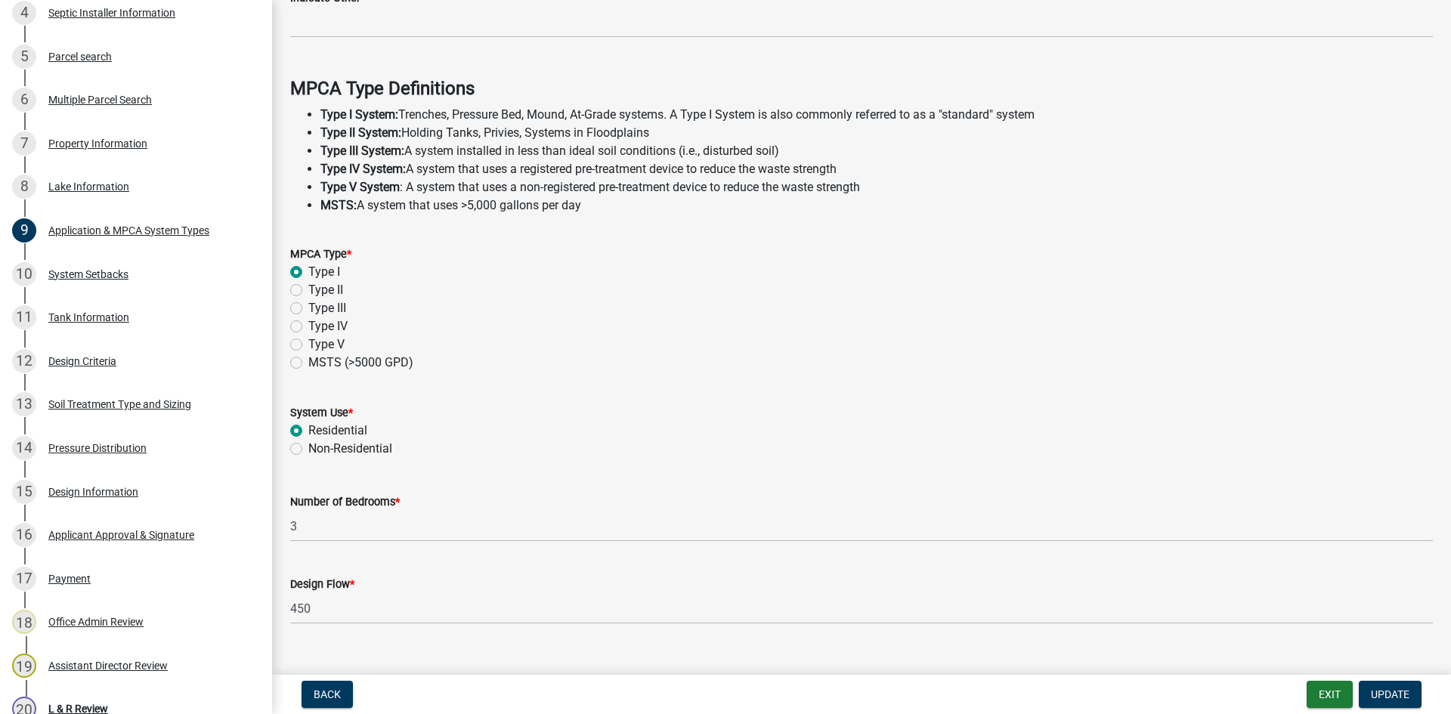
scroll to position [407, 0]
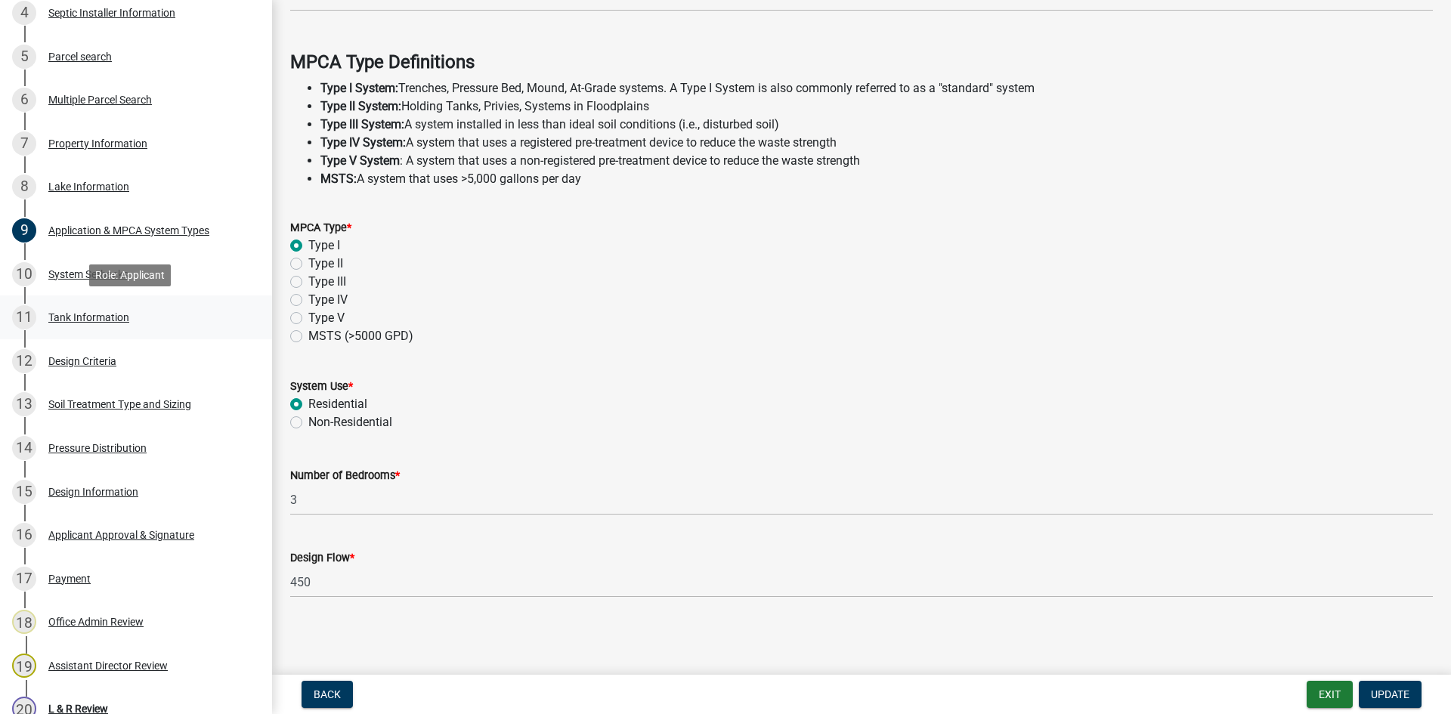
click at [222, 318] on div "11 Tank Information" at bounding box center [130, 317] width 236 height 24
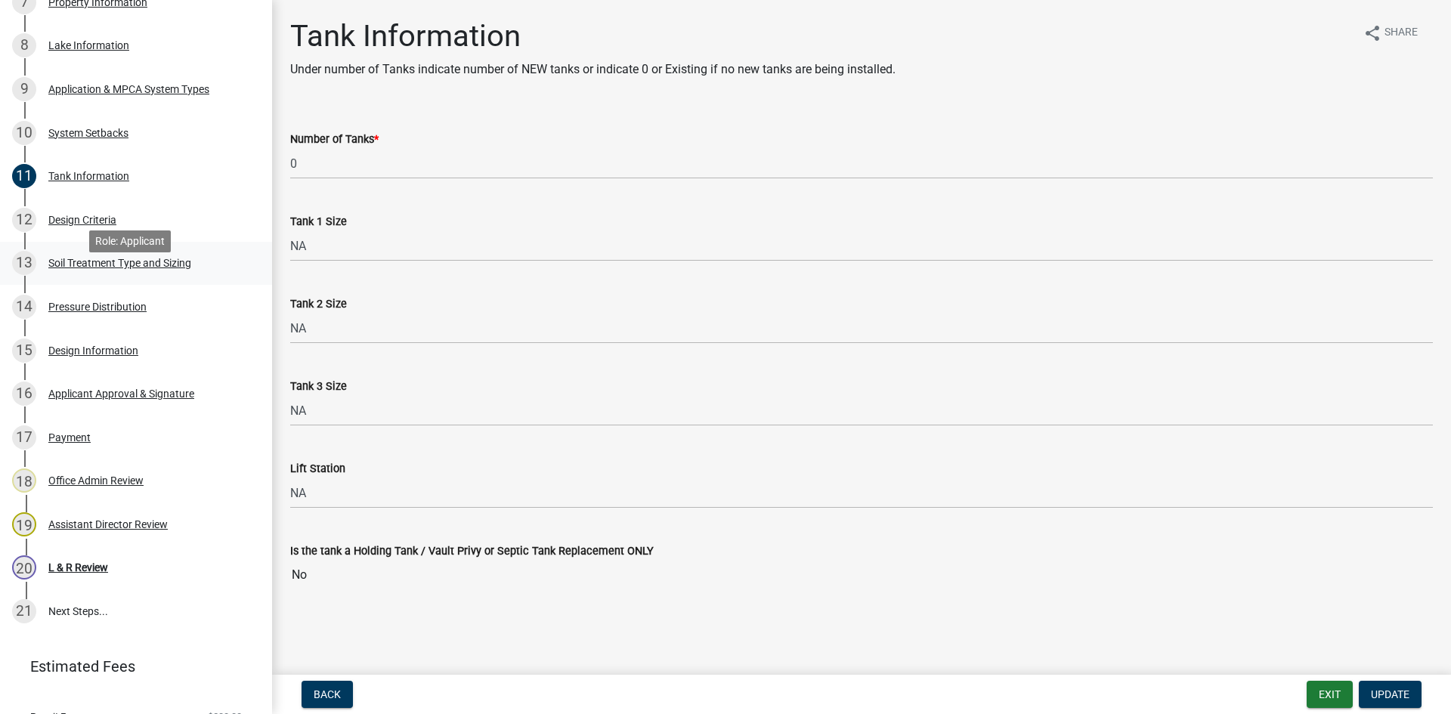
scroll to position [605, 0]
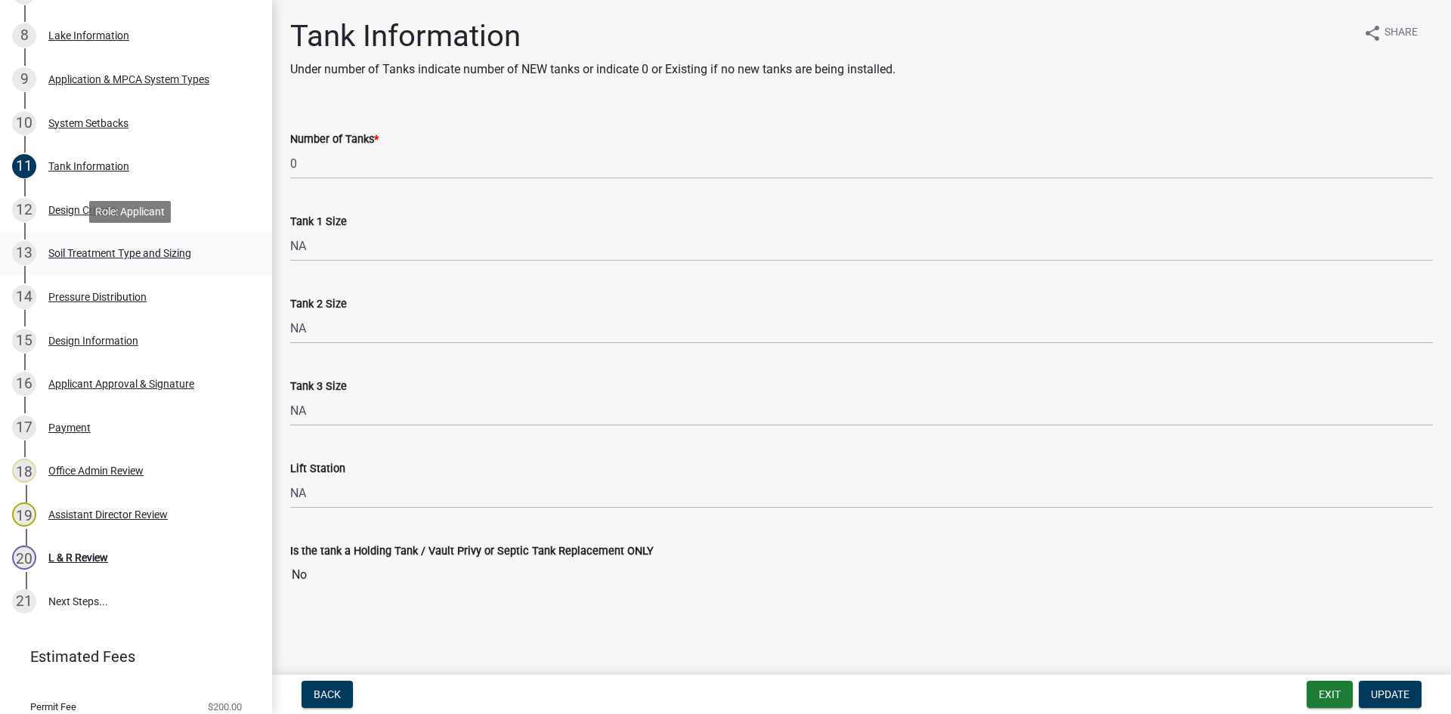
click at [216, 235] on link "13 Soil Treatment Type and Sizing" at bounding box center [136, 254] width 272 height 44
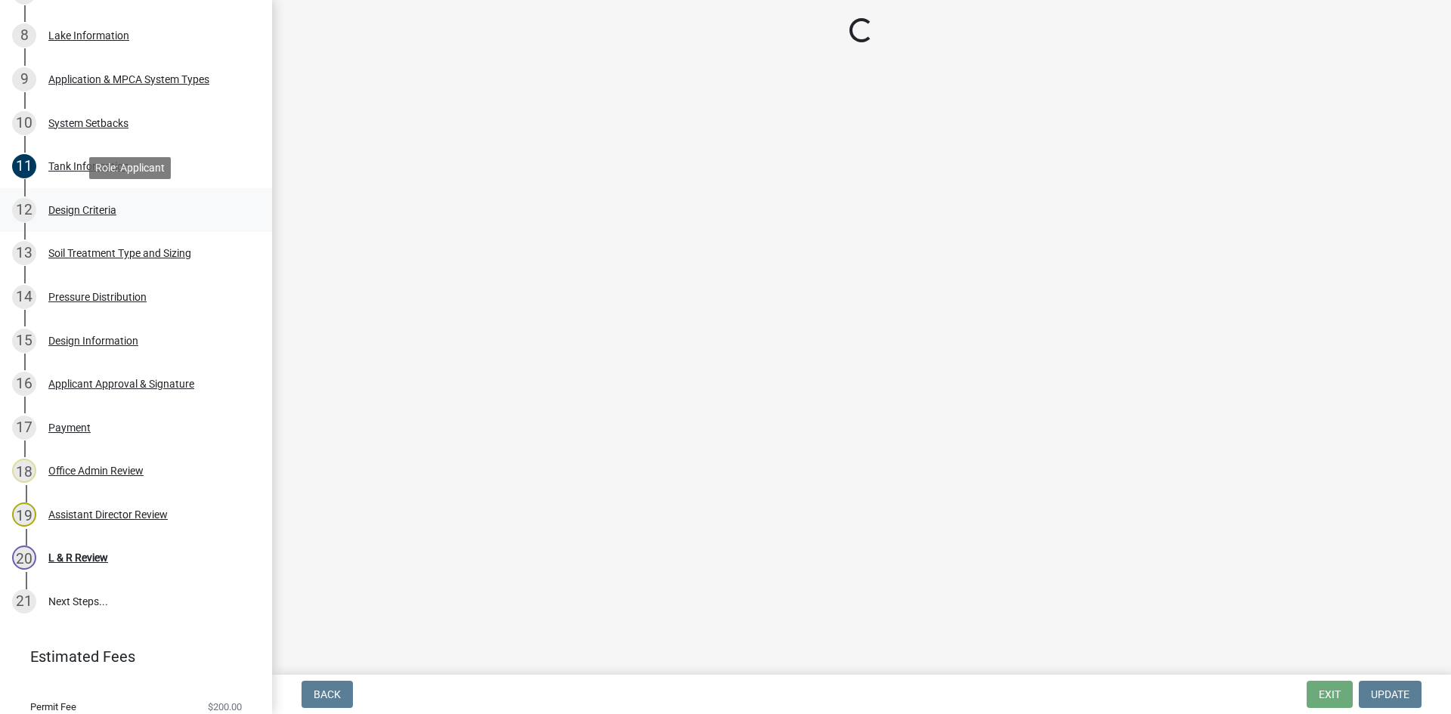
click at [198, 222] on link "12 Design Criteria" at bounding box center [136, 210] width 272 height 44
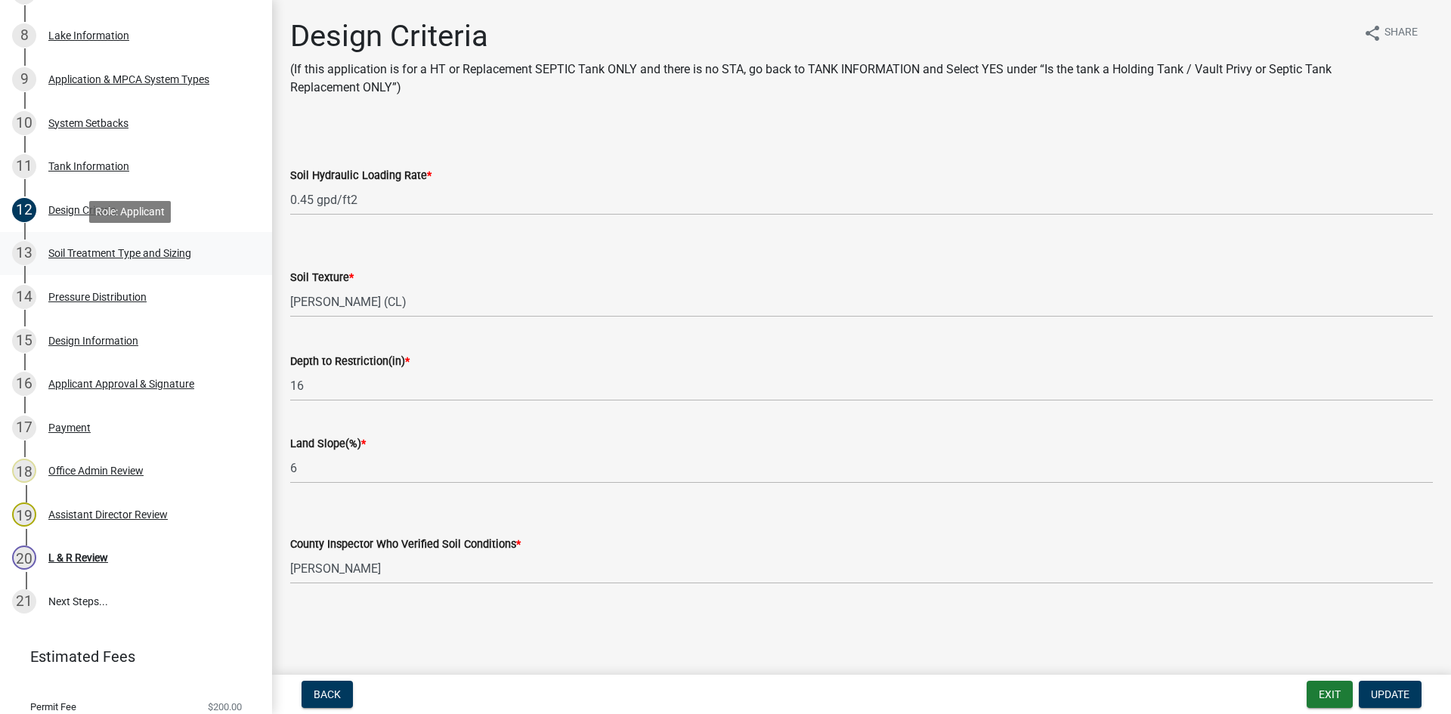
click at [186, 269] on link "13 Soil Treatment Type and Sizing" at bounding box center [136, 254] width 272 height 44
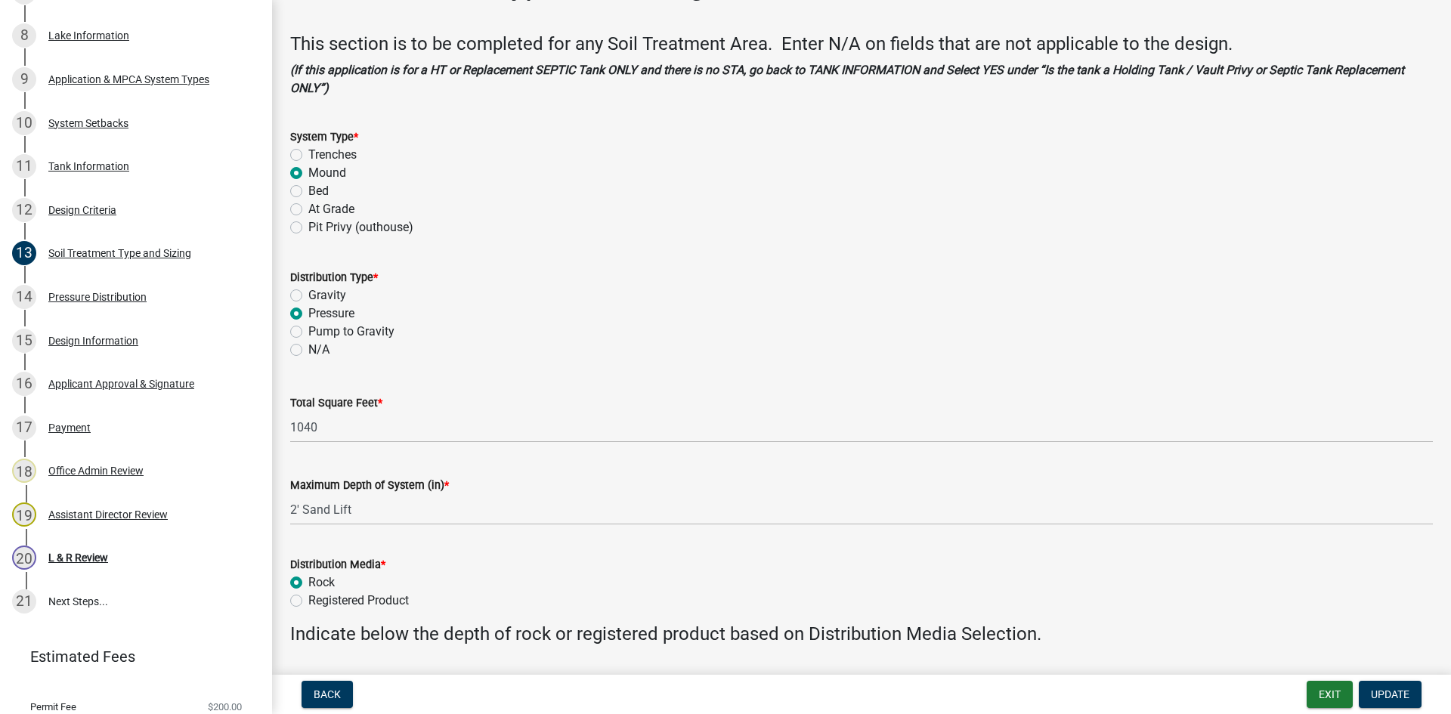
scroll to position [50, 0]
click at [157, 296] on div "14 Pressure Distribution" at bounding box center [130, 297] width 236 height 24
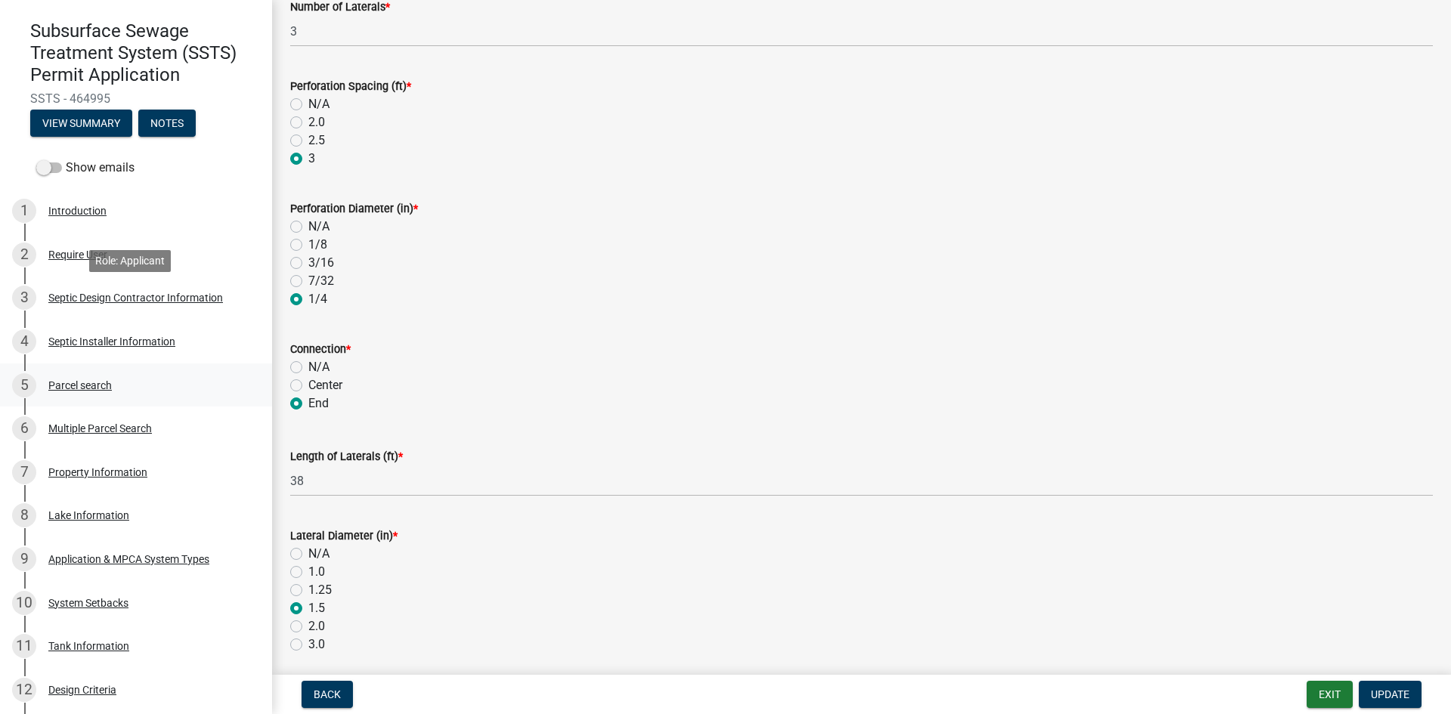
scroll to position [208, 0]
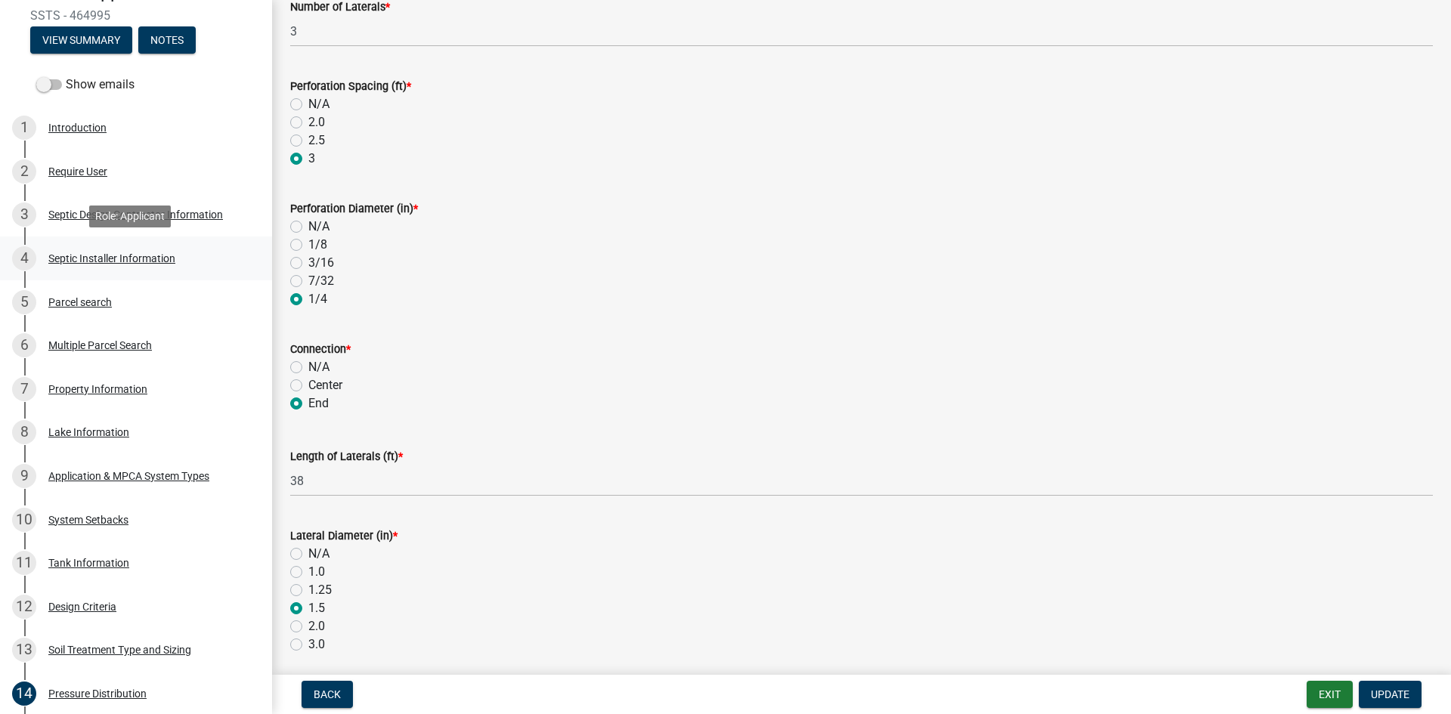
click at [138, 261] on div "Septic Installer Information" at bounding box center [111, 258] width 127 height 11
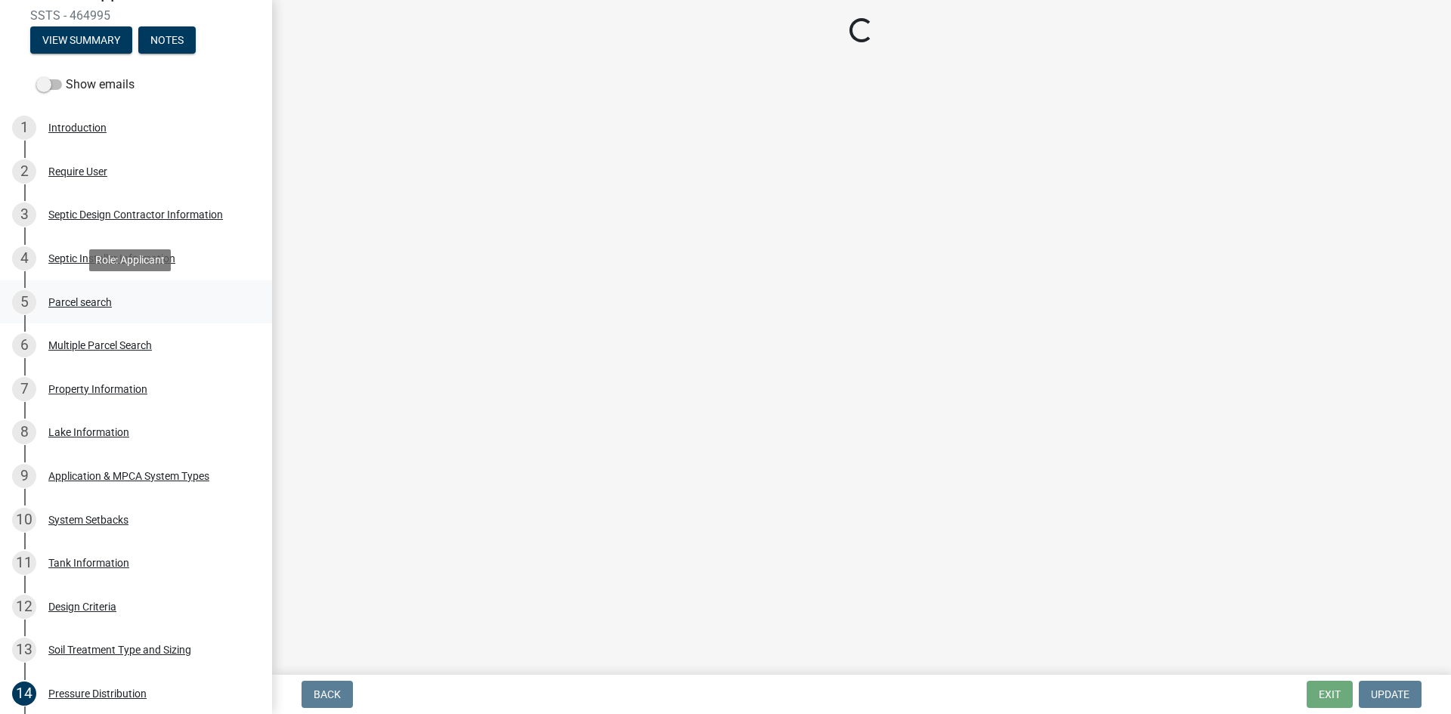
click at [133, 305] on div "5 Parcel search" at bounding box center [130, 302] width 236 height 24
click at [143, 384] on div "Property Information" at bounding box center [97, 389] width 99 height 11
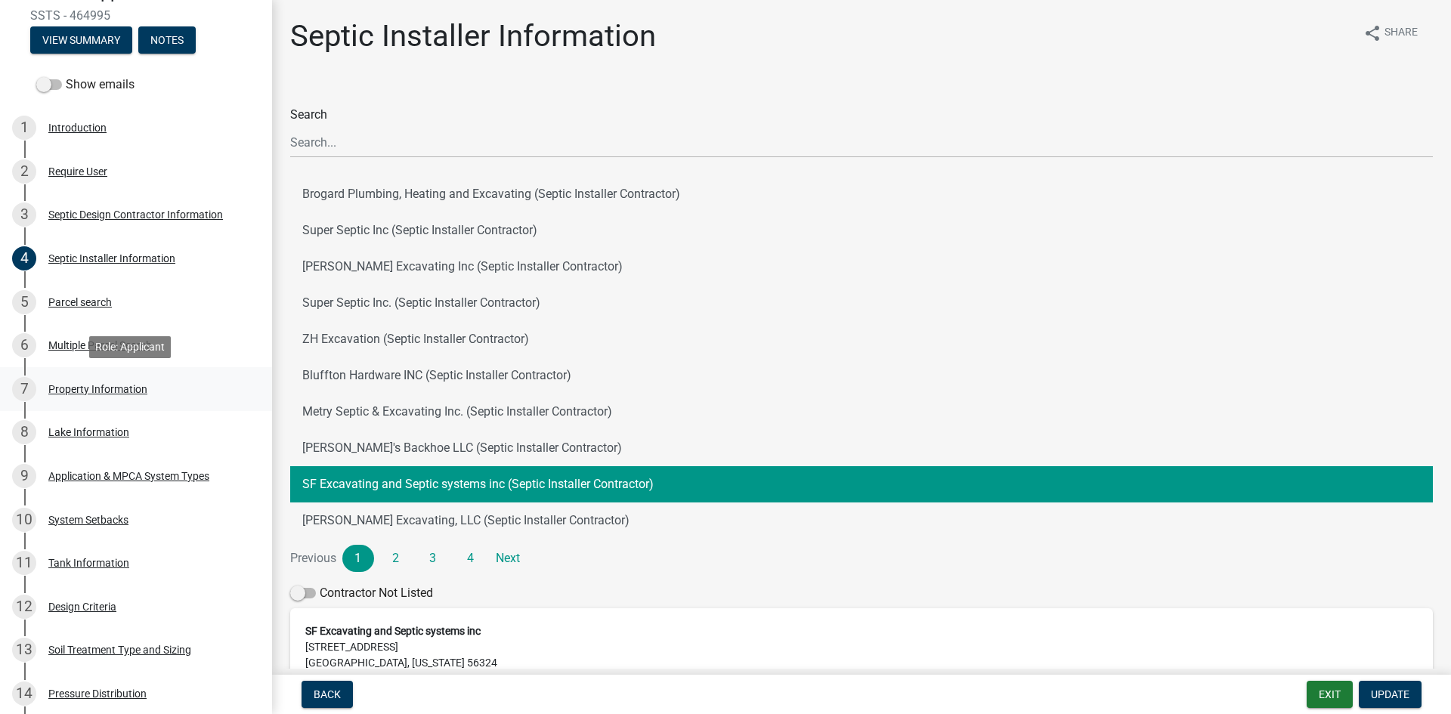
click at [144, 401] on link "7 Property Information" at bounding box center [136, 389] width 272 height 44
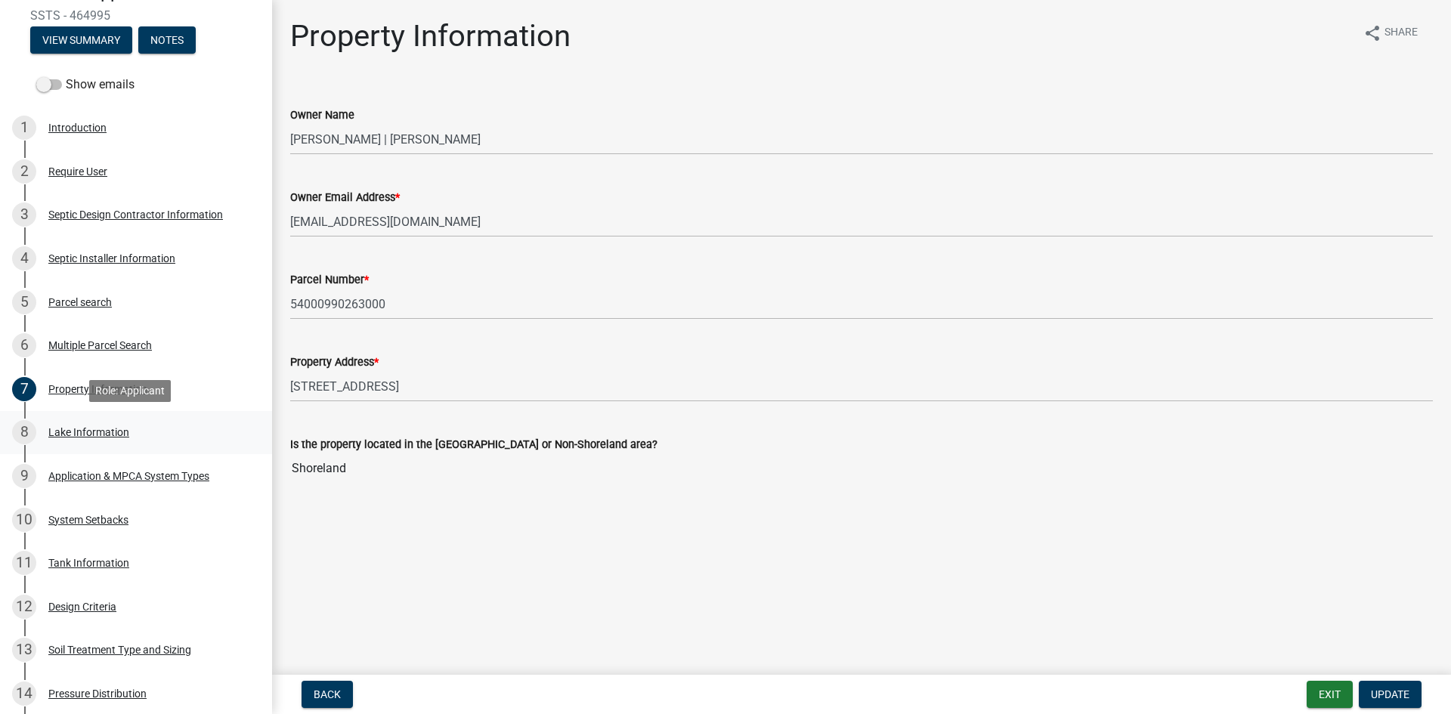
click at [147, 424] on div "8 Lake Information" at bounding box center [130, 432] width 236 height 24
click at [158, 471] on div "Application & MPCA System Types" at bounding box center [128, 476] width 161 height 11
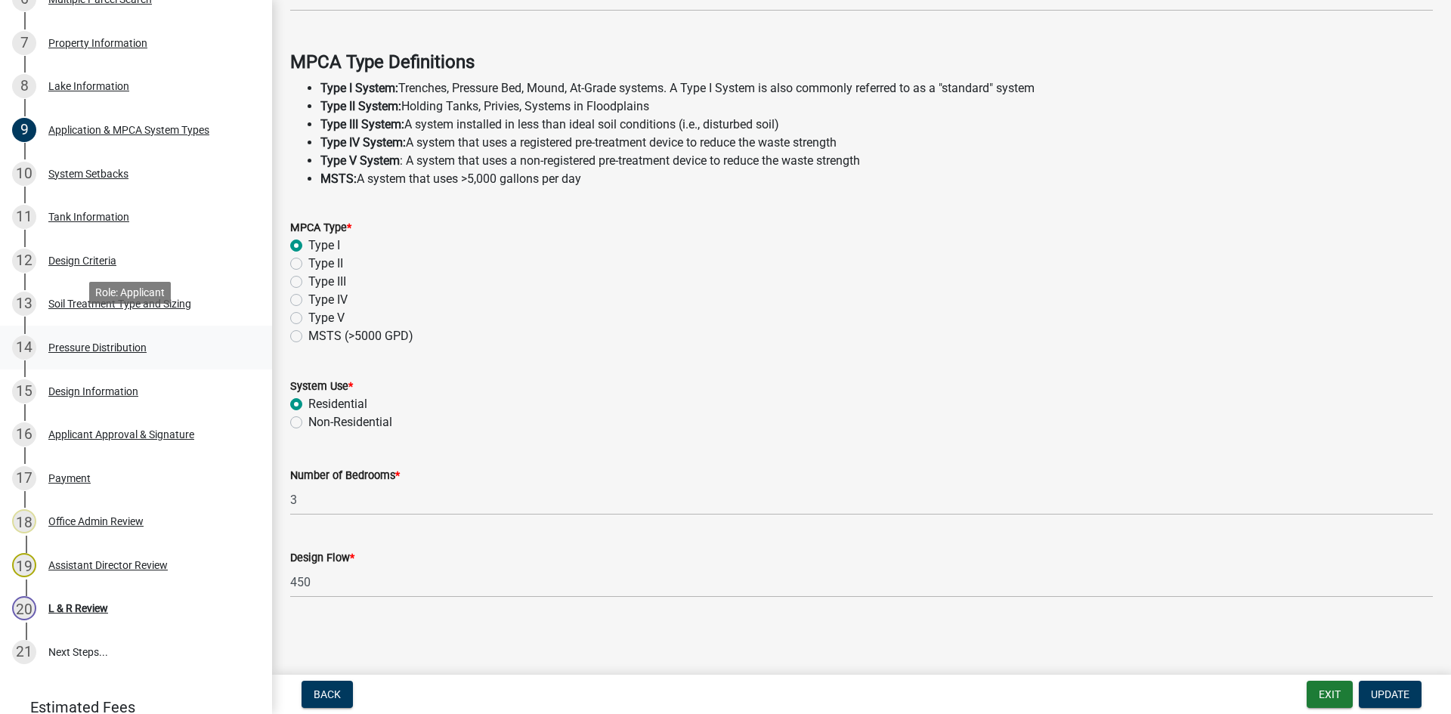
scroll to position [567, 0]
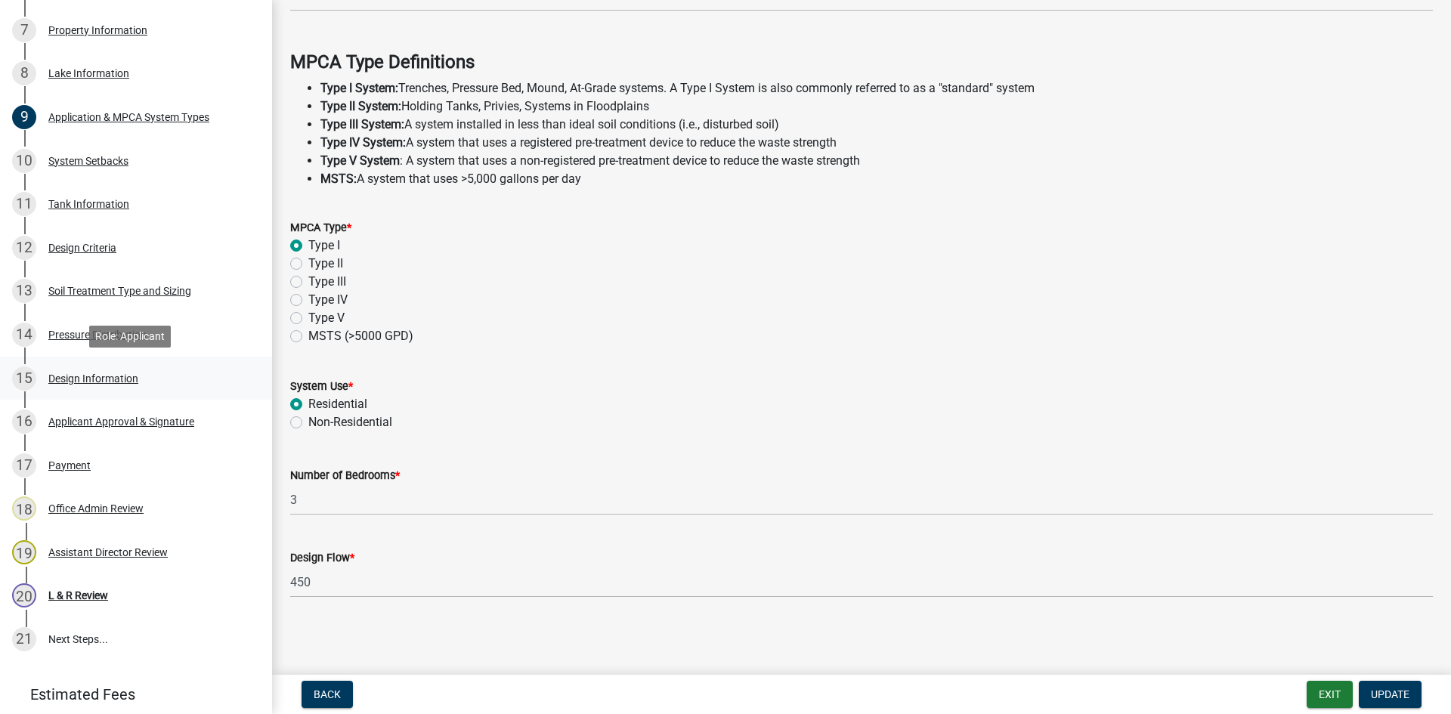
click at [157, 367] on div "15 Design Information" at bounding box center [130, 379] width 236 height 24
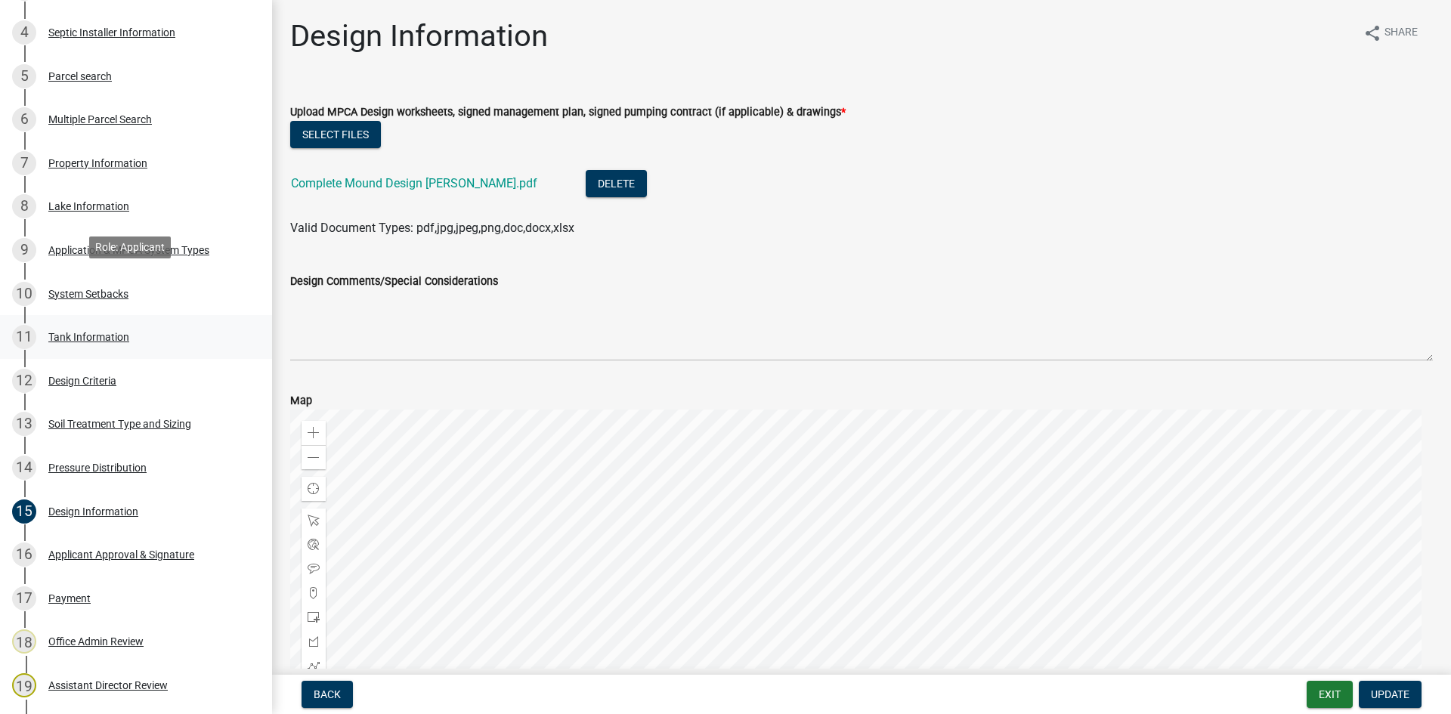
scroll to position [655, 0]
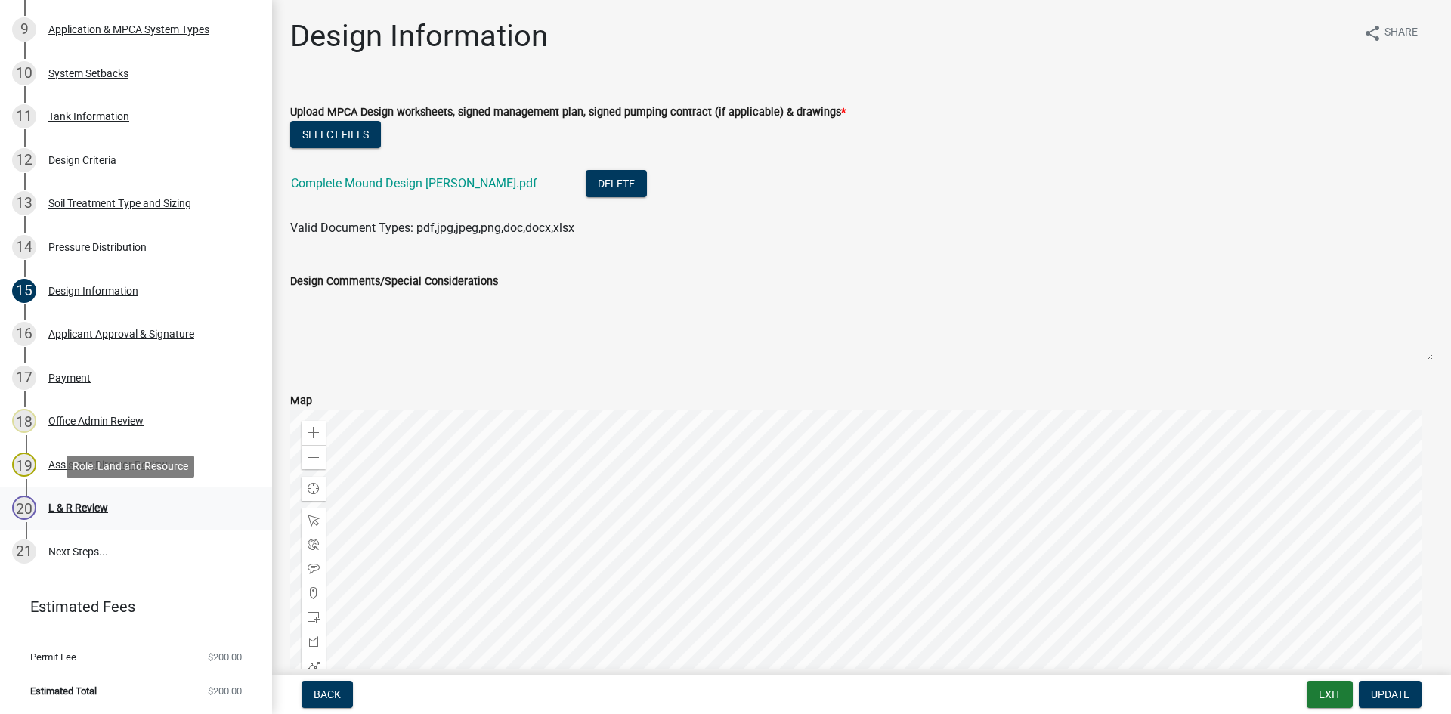
click at [101, 498] on div "20 L & R Review" at bounding box center [130, 508] width 236 height 24
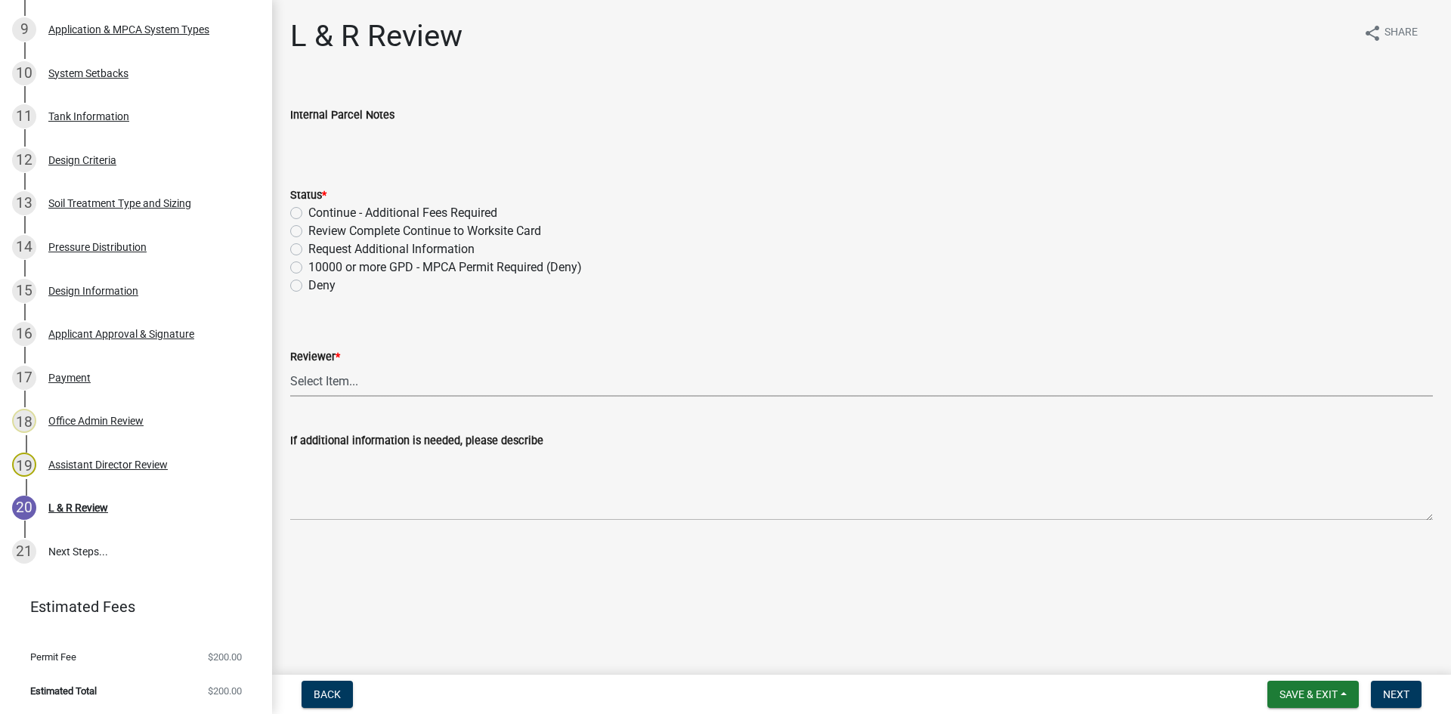
click at [392, 373] on select "Select Item... Alexis Newark Andrea Perales Brittany Tollefson Elizabeth Plaste…" at bounding box center [861, 381] width 1143 height 31
click at [290, 366] on select "Select Item... Alexis Newark Andrea Perales Brittany Tollefson Elizabeth Plaste…" at bounding box center [861, 381] width 1143 height 31
click at [381, 247] on label "Request Additional Information" at bounding box center [391, 249] width 166 height 18
click at [318, 247] on input "Request Additional Information" at bounding box center [313, 245] width 10 height 10
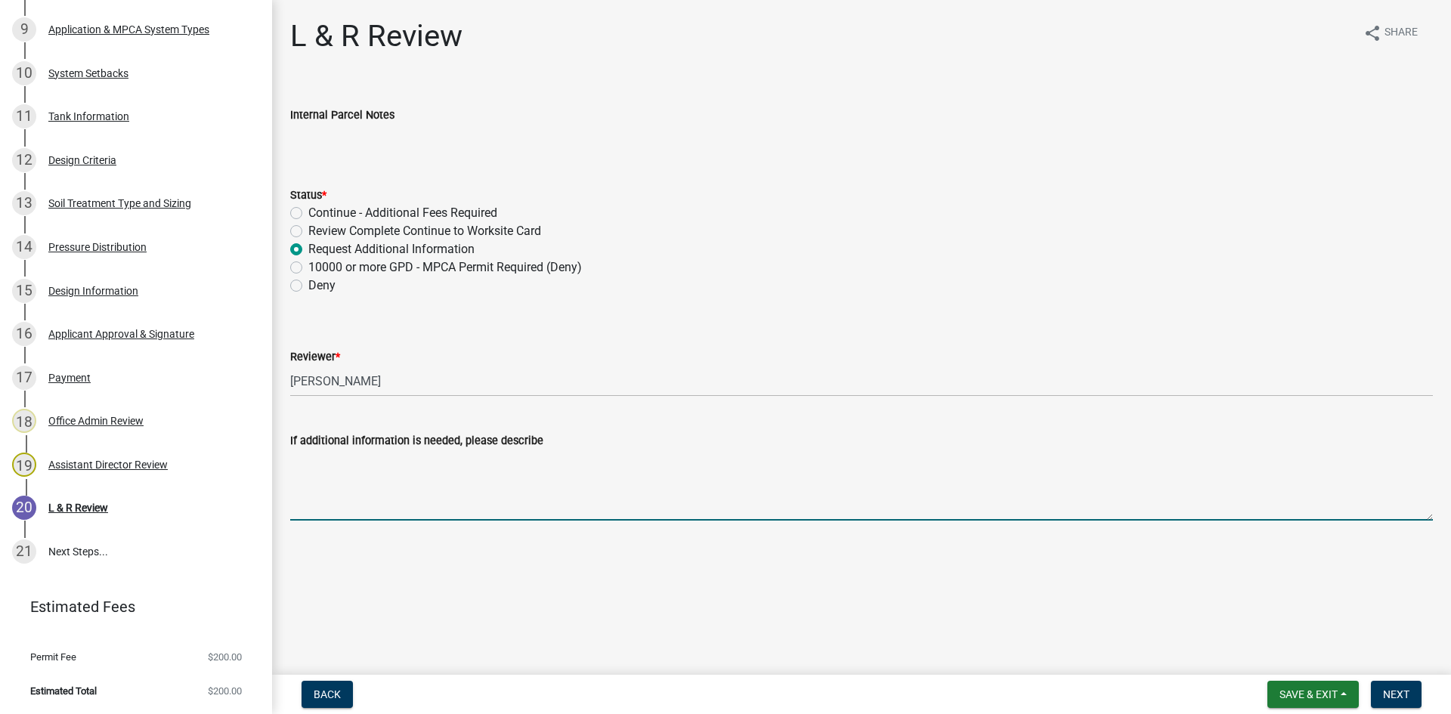
click at [414, 488] on textarea "If additional information is needed, please describe" at bounding box center [861, 485] width 1143 height 71
drag, startPoint x: 644, startPoint y: 461, endPoint x: 248, endPoint y: 464, distance: 396.1
click at [270, 481] on div "Subsurface Sewage Treatment System (SSTS) Permit Application SSTS - 464995 View…" at bounding box center [725, 357] width 1451 height 714
click at [308, 237] on label "Review Complete Continue to Worksite Card" at bounding box center [424, 231] width 233 height 18
click at [308, 232] on input "Review Complete Continue to Worksite Card" at bounding box center [313, 227] width 10 height 10
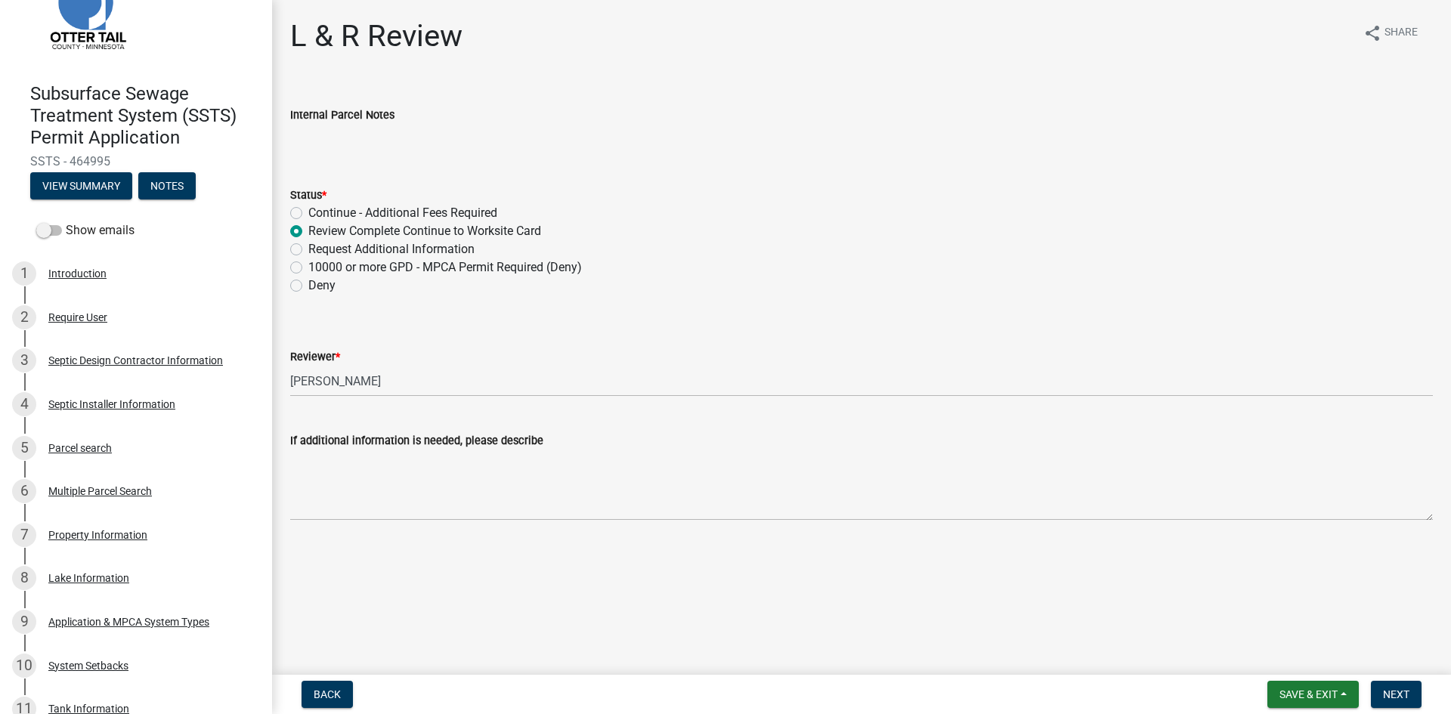
scroll to position [0, 0]
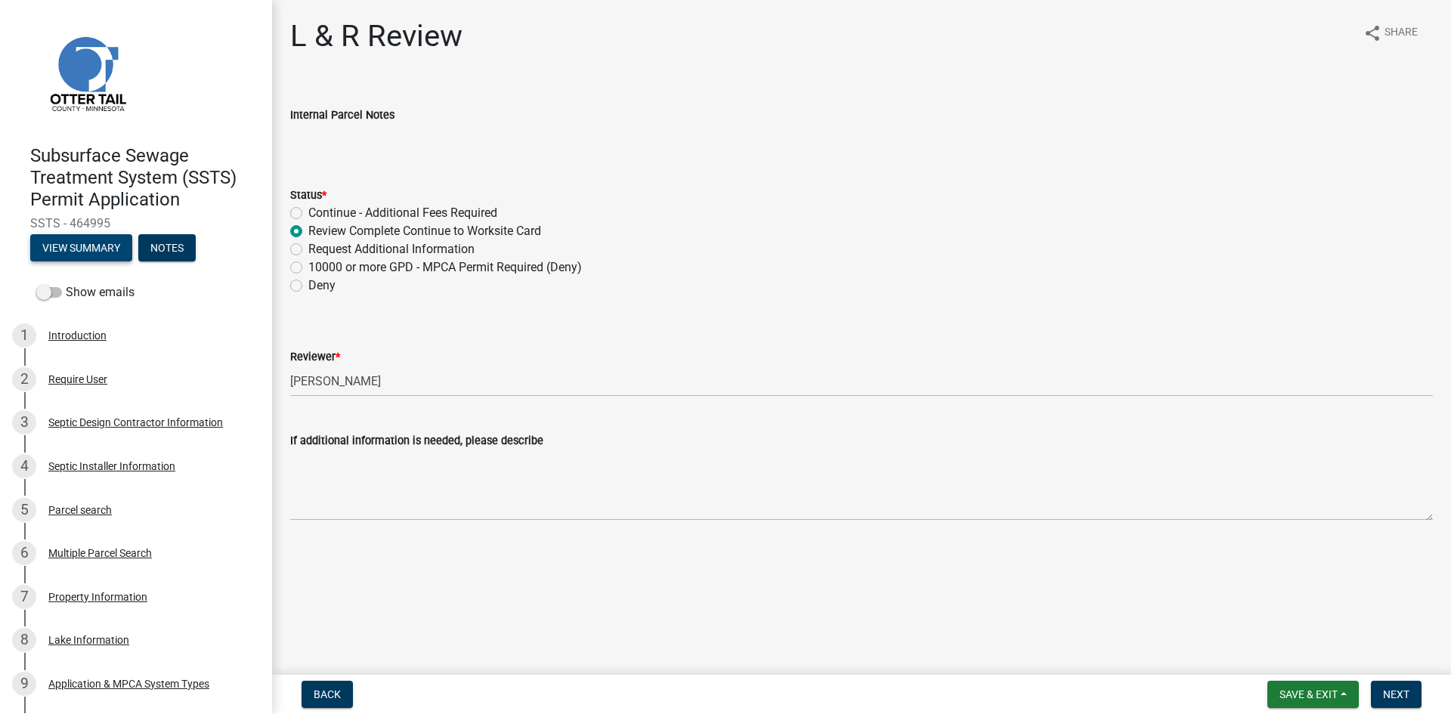
click at [82, 259] on button "View Summary" at bounding box center [81, 247] width 102 height 27
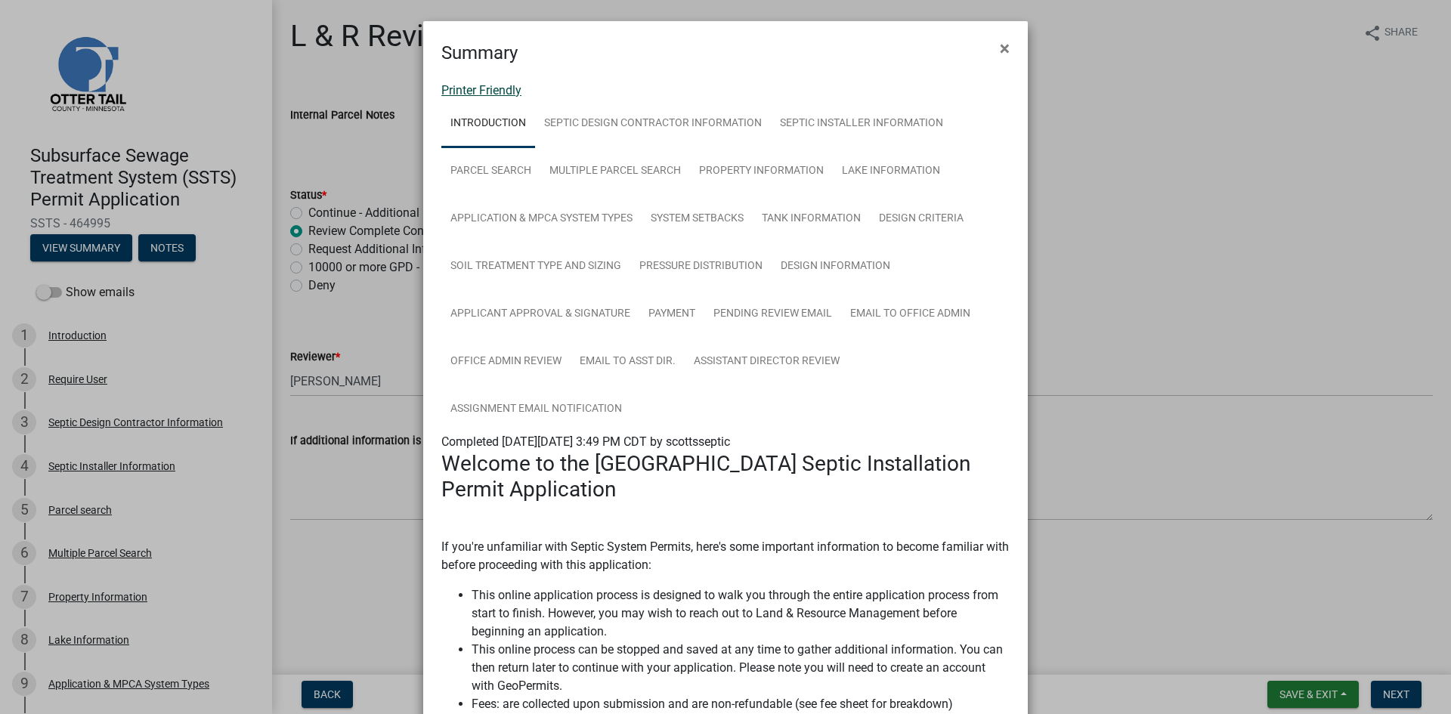
click at [507, 97] on link "Printer Friendly" at bounding box center [481, 90] width 80 height 14
drag, startPoint x: 1002, startPoint y: 43, endPoint x: 958, endPoint y: 57, distance: 46.1
click at [1002, 43] on span "×" at bounding box center [1005, 48] width 10 height 21
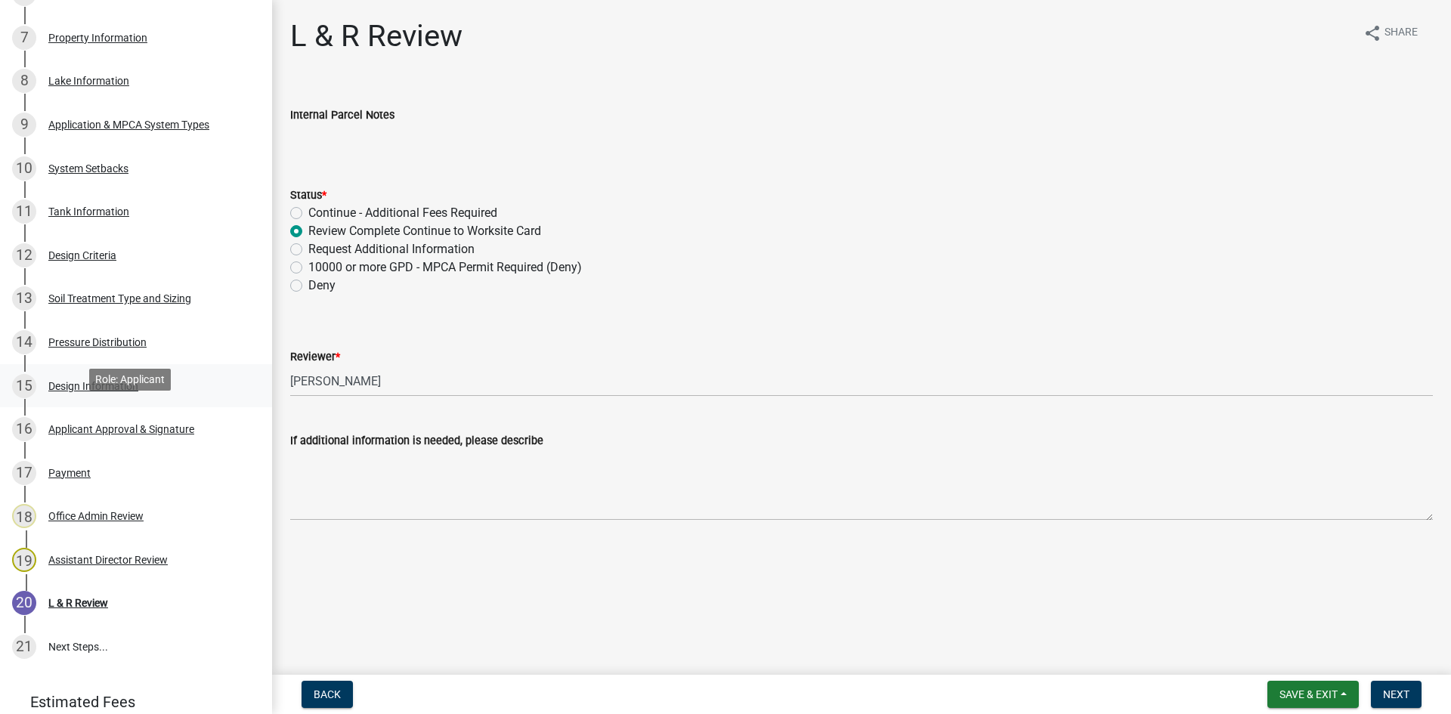
scroll to position [548, 0]
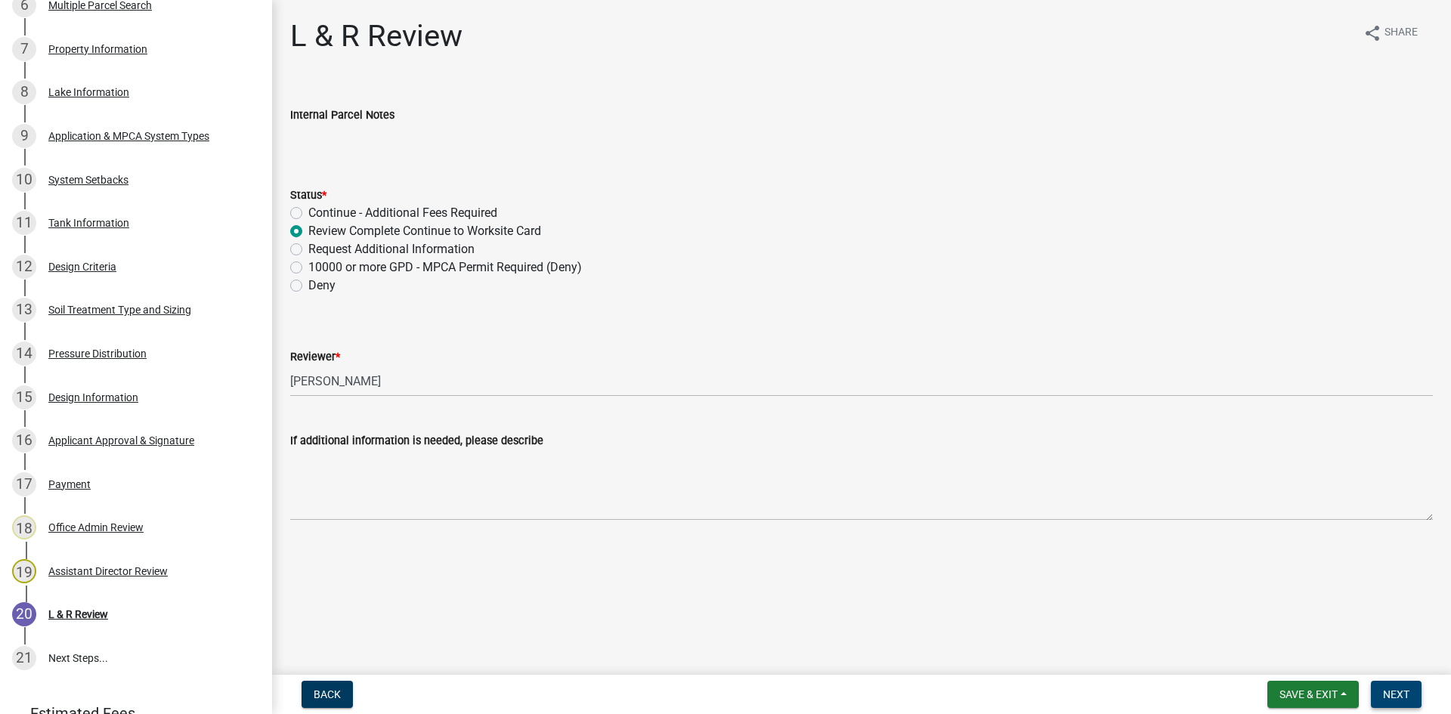
click at [1393, 690] on span "Next" at bounding box center [1396, 695] width 26 height 12
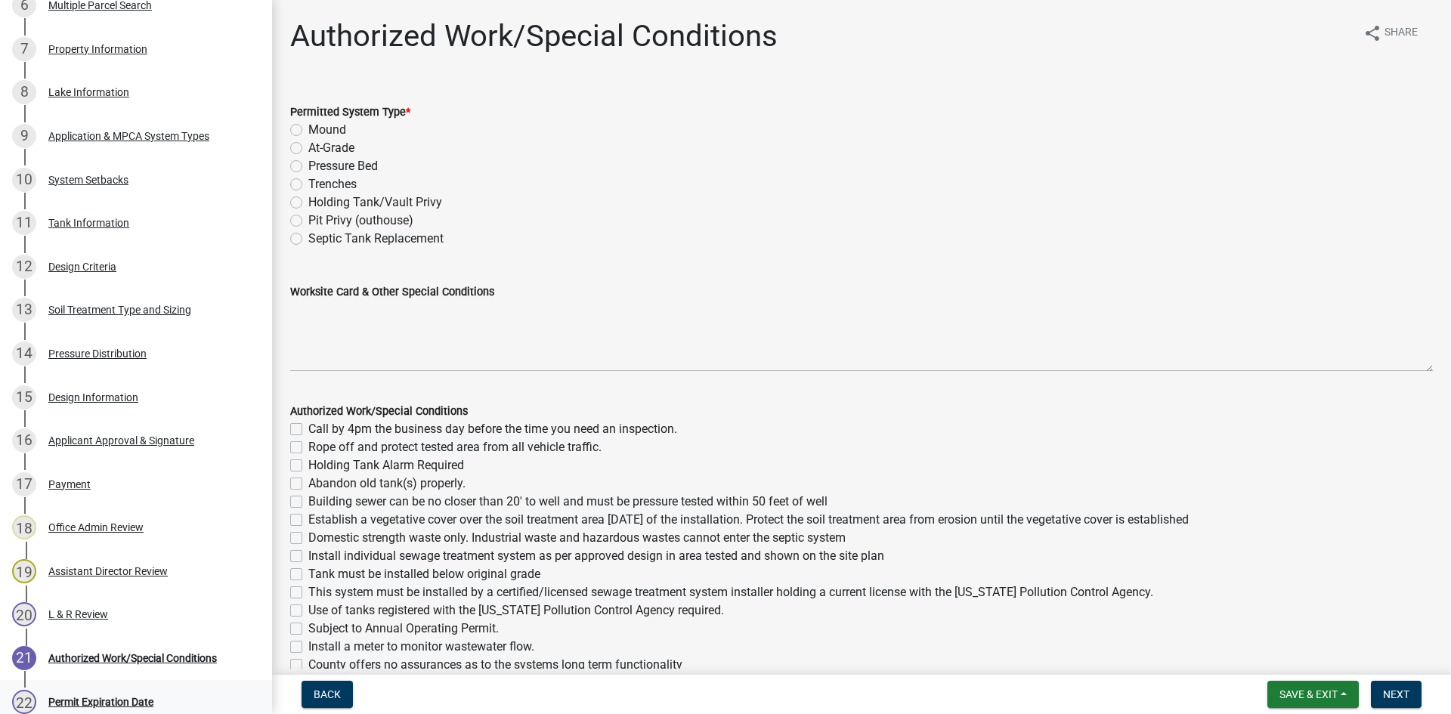
scroll to position [723, 0]
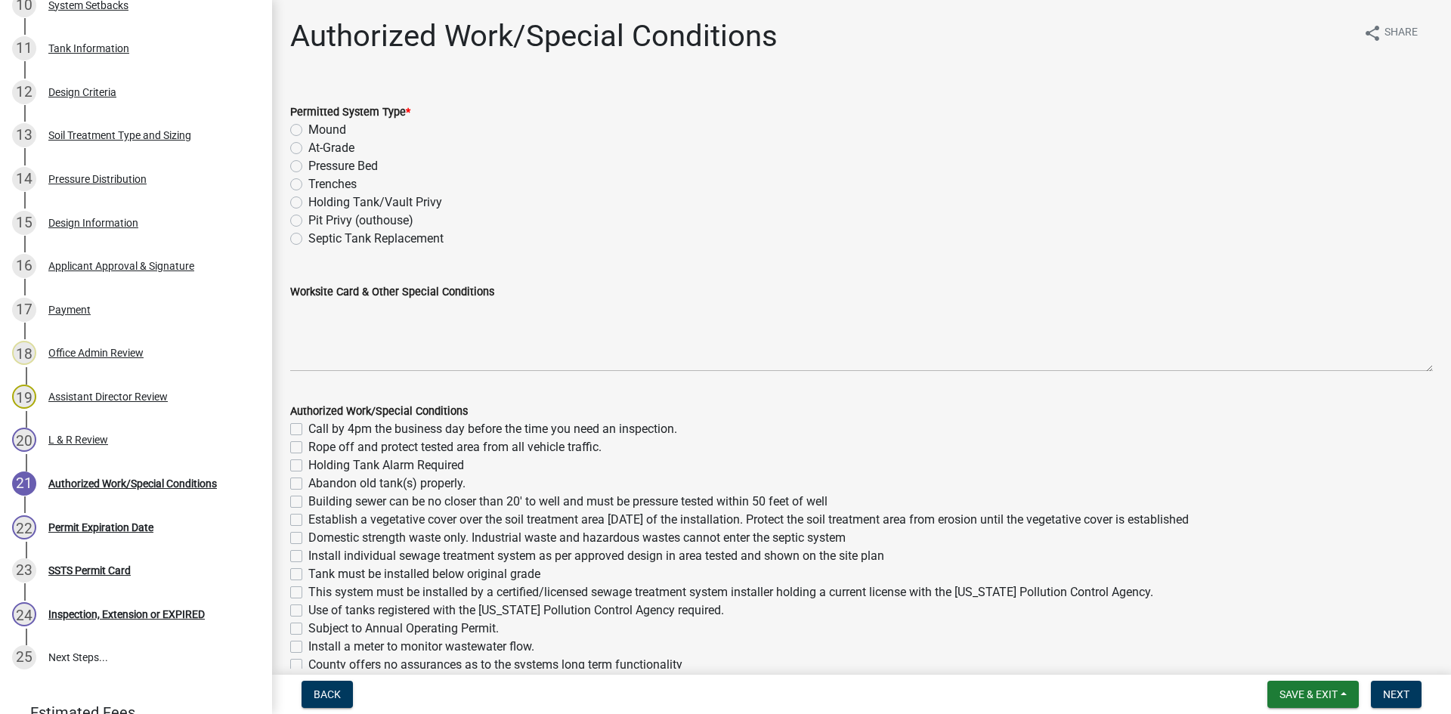
click at [332, 123] on label "Mound" at bounding box center [327, 130] width 38 height 18
click at [318, 123] on input "Mound" at bounding box center [313, 126] width 10 height 10
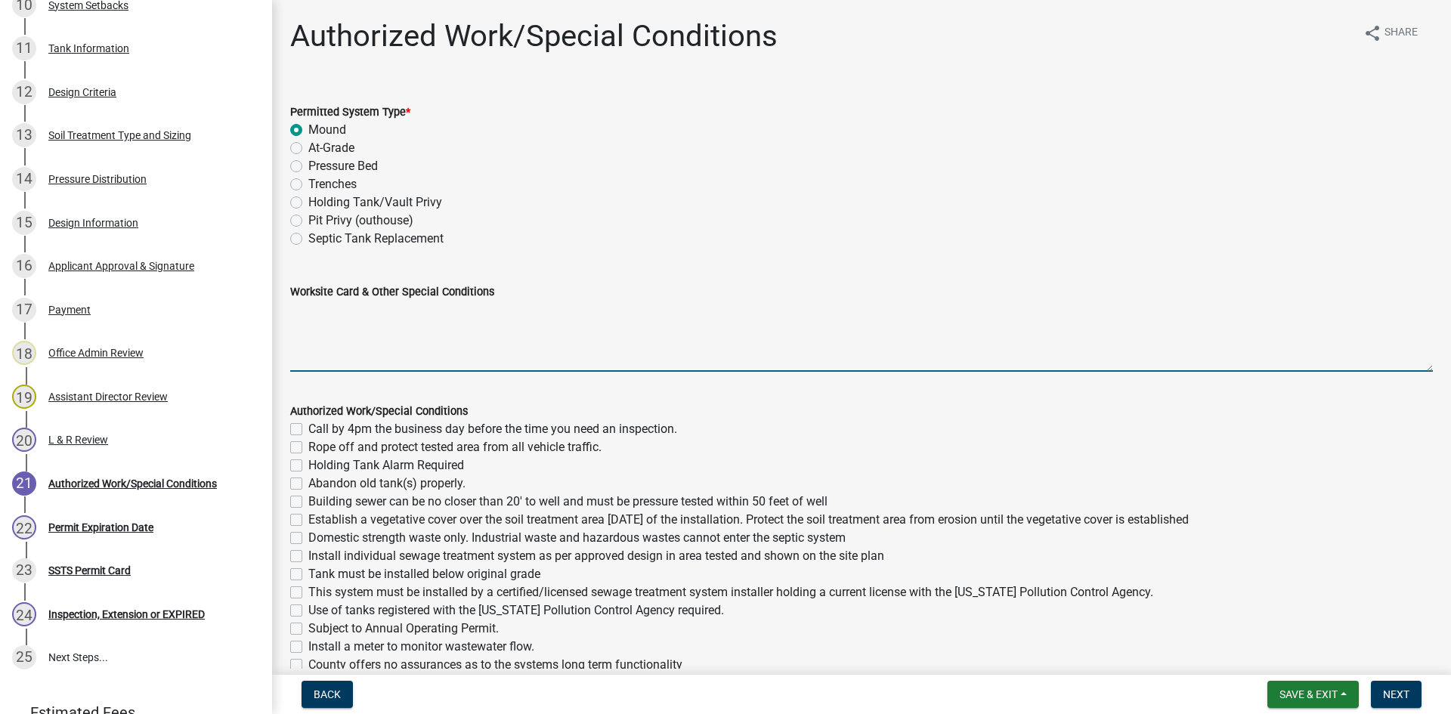
click at [388, 324] on textarea "Worksite Card & Other Special Conditions" at bounding box center [861, 336] width 1143 height 71
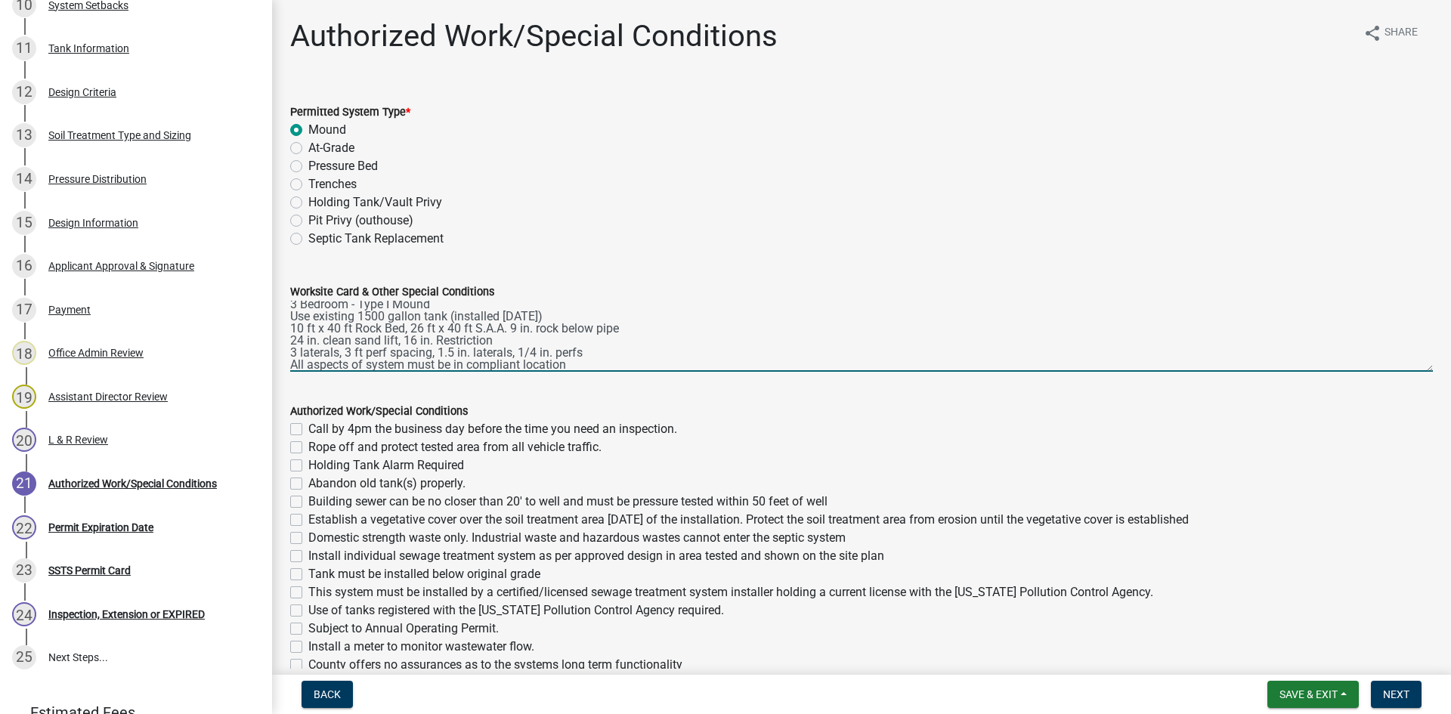
scroll to position [0, 0]
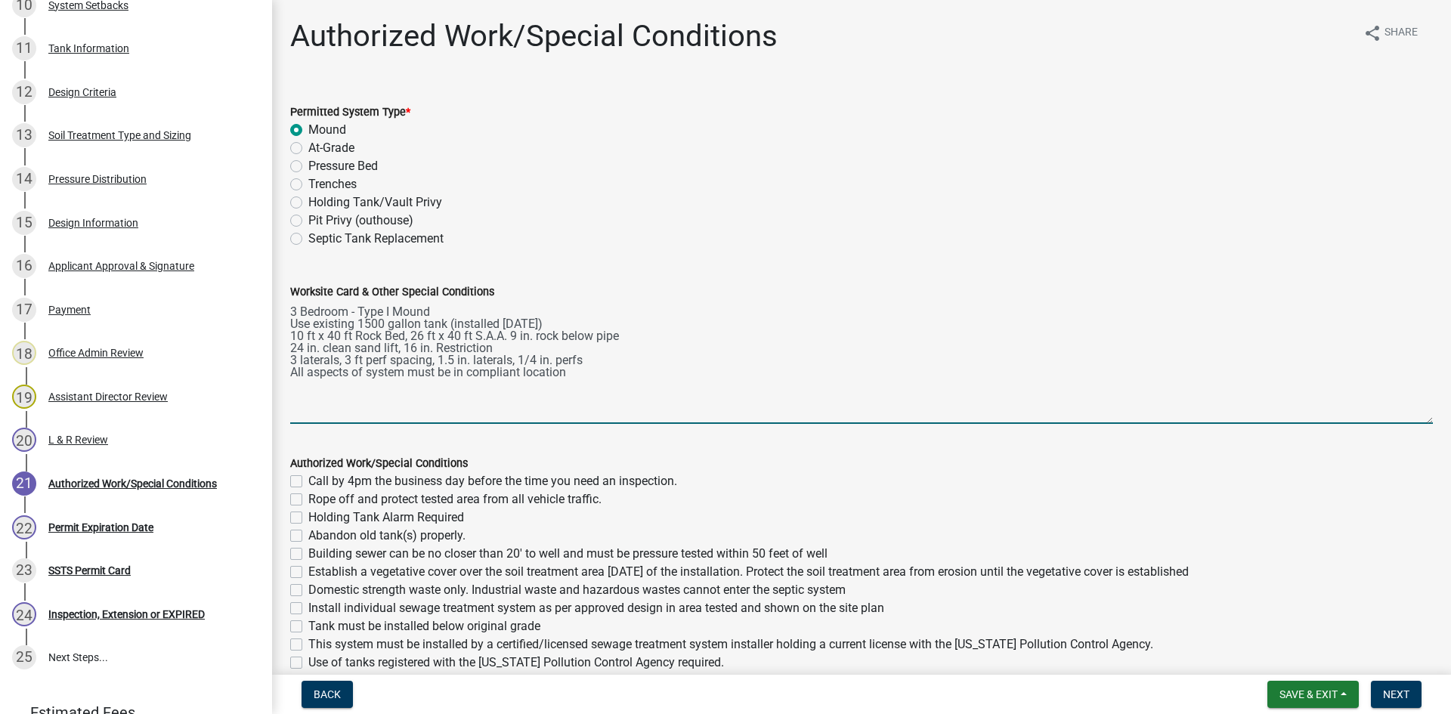
drag, startPoint x: 1415, startPoint y: 370, endPoint x: 1422, endPoint y: 431, distance: 61.6
click at [1422, 424] on div "Worksite Card & Other Special Conditions 3 Bedroom - Type I Mound Use existing …" at bounding box center [862, 343] width 1166 height 163
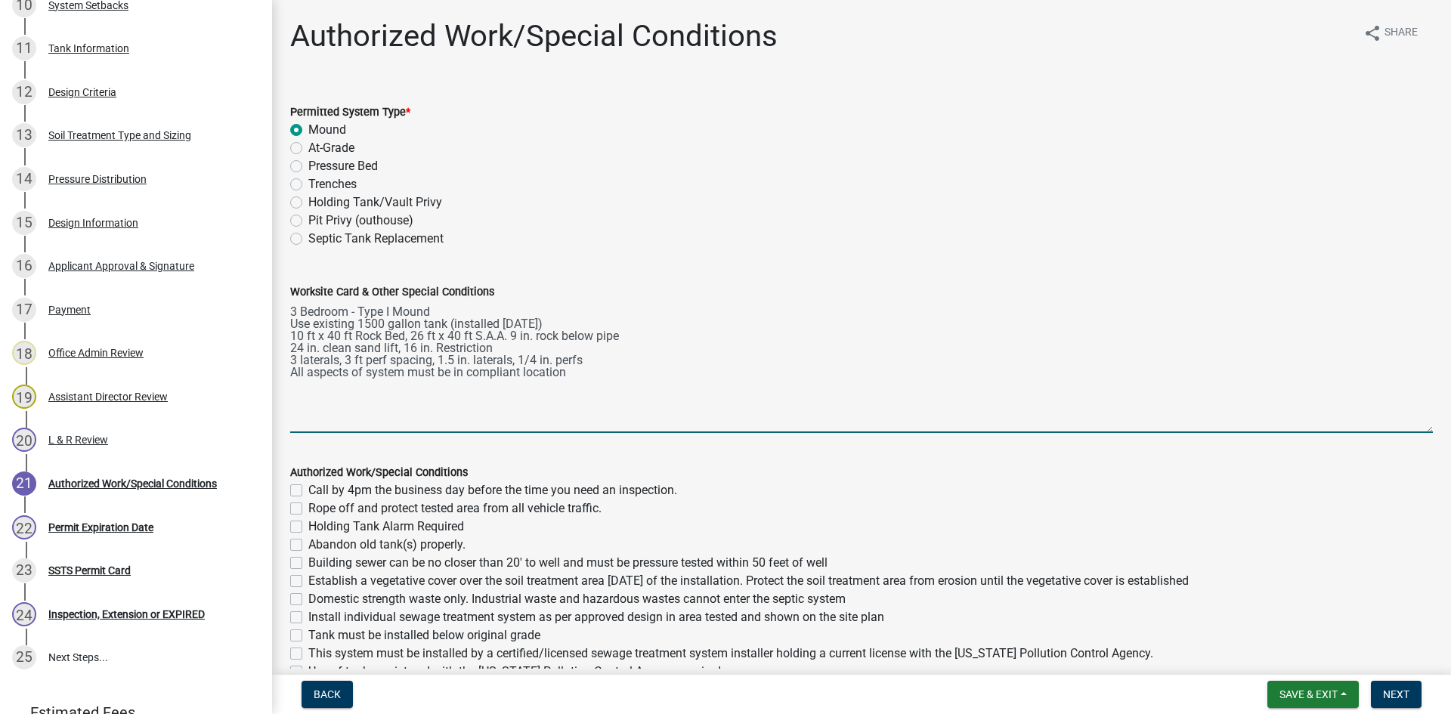
click at [516, 339] on textarea "3 Bedroom - Type I Mound Use existing 1500 gallon tank (installed 5/25/2023) 10…" at bounding box center [861, 367] width 1143 height 132
click at [512, 336] on textarea "3 Bedroom - Type I Mound Use existing 1500 gallon tank (installed 5/25/2023) 10…" at bounding box center [861, 367] width 1143 height 132
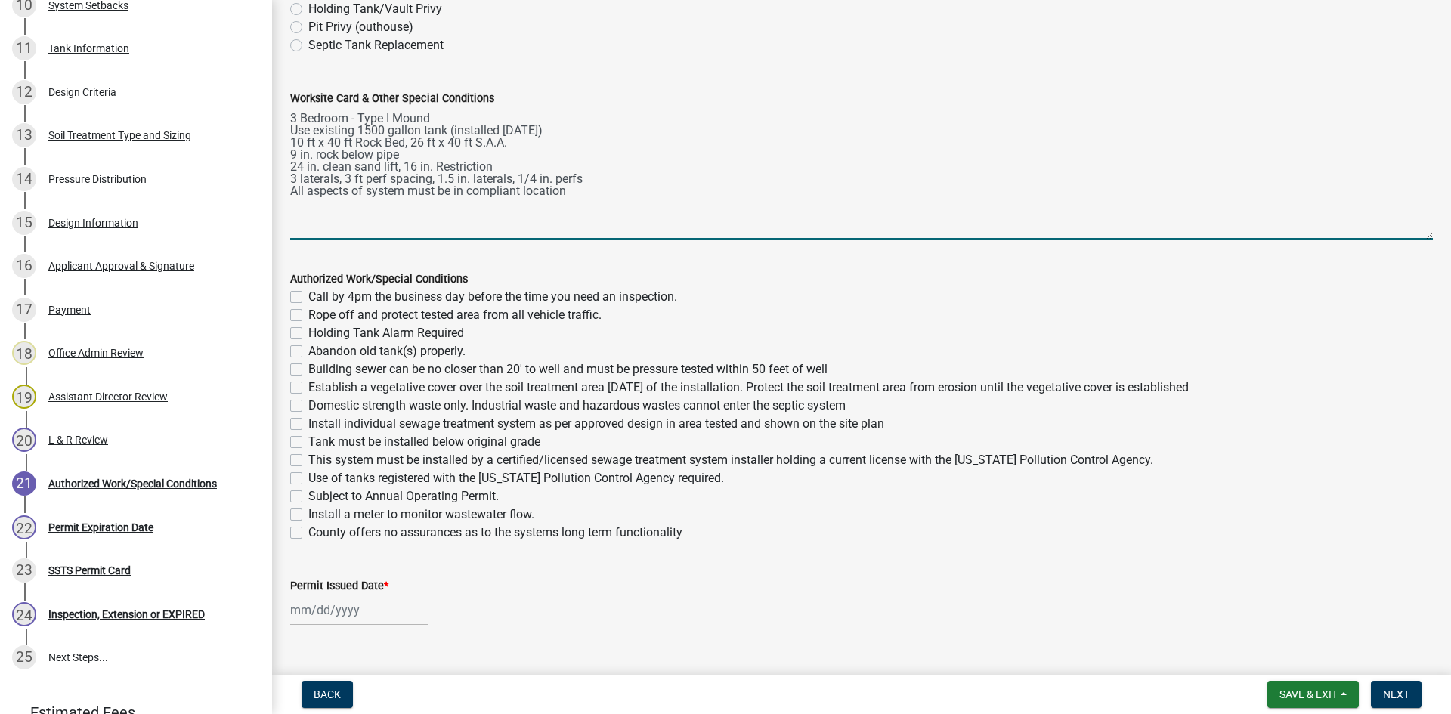
scroll to position [223, 0]
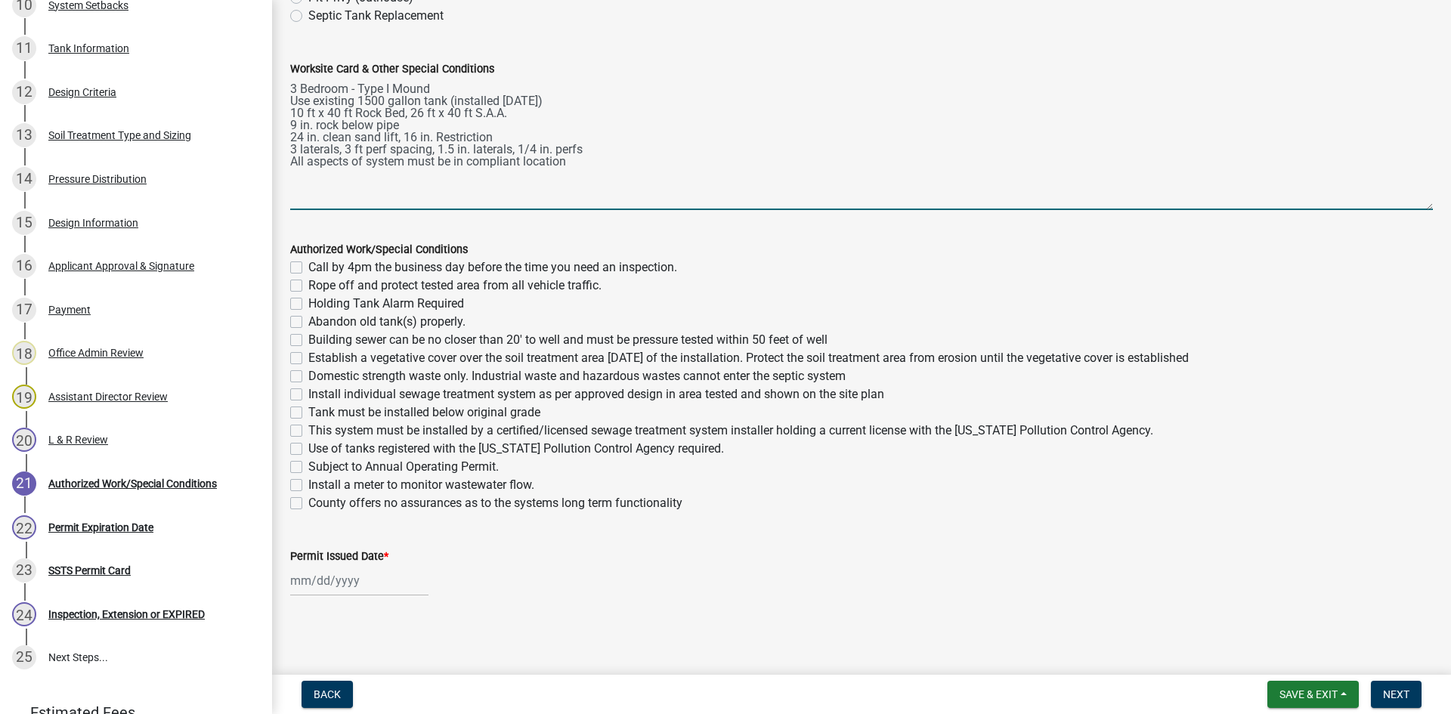
click at [327, 266] on label "Call by 4pm the business day before the time you need an inspection." at bounding box center [492, 268] width 369 height 18
click at [318, 266] on input "Call by 4pm the business day before the time you need an inspection." at bounding box center [313, 264] width 10 height 10
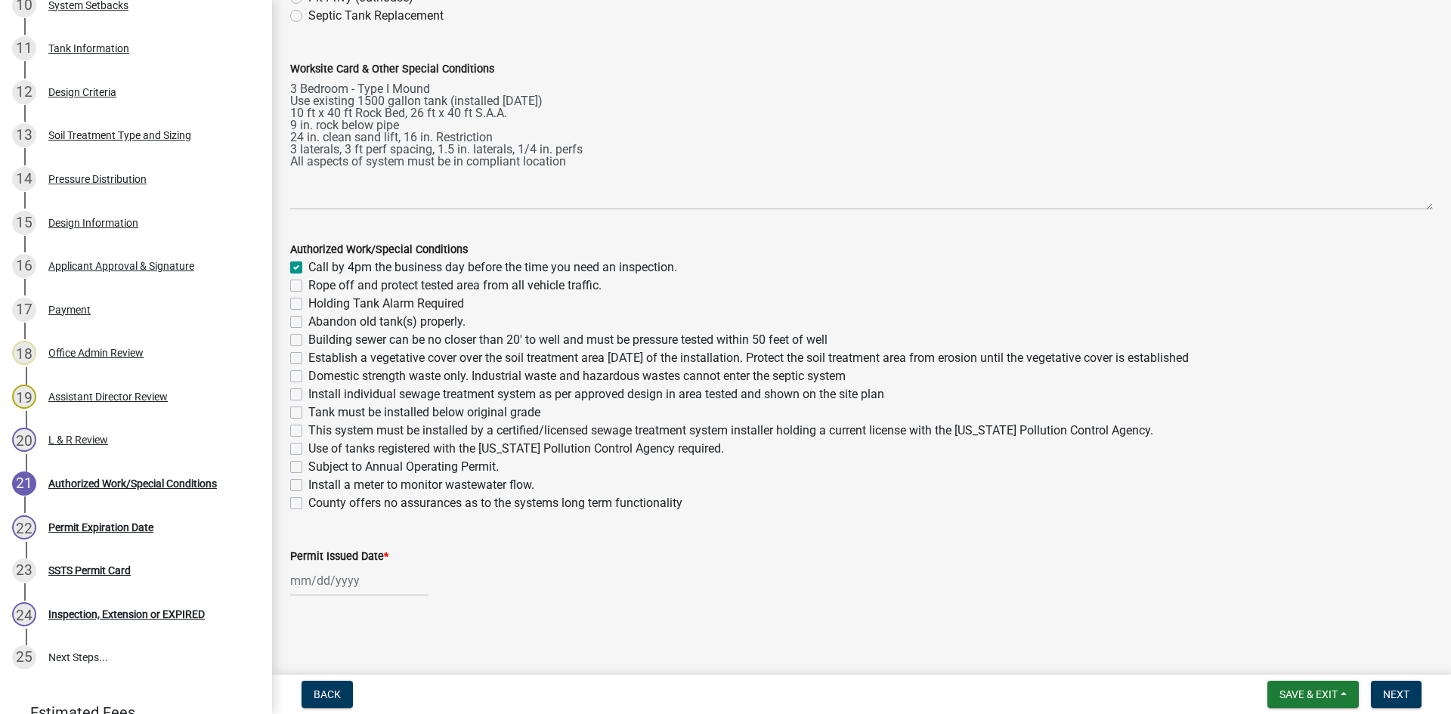
click at [327, 287] on label "Rope off and protect tested area from all vehicle traffic." at bounding box center [454, 286] width 293 height 18
click at [318, 287] on input "Rope off and protect tested area from all vehicle traffic." at bounding box center [313, 282] width 10 height 10
click at [331, 336] on label "Building sewer can be no closer than 20' to well and must be pressure tested wi…" at bounding box center [567, 340] width 519 height 18
click at [318, 336] on input "Building sewer can be no closer than 20' to well and must be pressure tested wi…" at bounding box center [313, 336] width 10 height 10
click at [332, 350] on label "Establish a vegetative cover over the soil treatment area within 30 days of the…" at bounding box center [748, 358] width 881 height 18
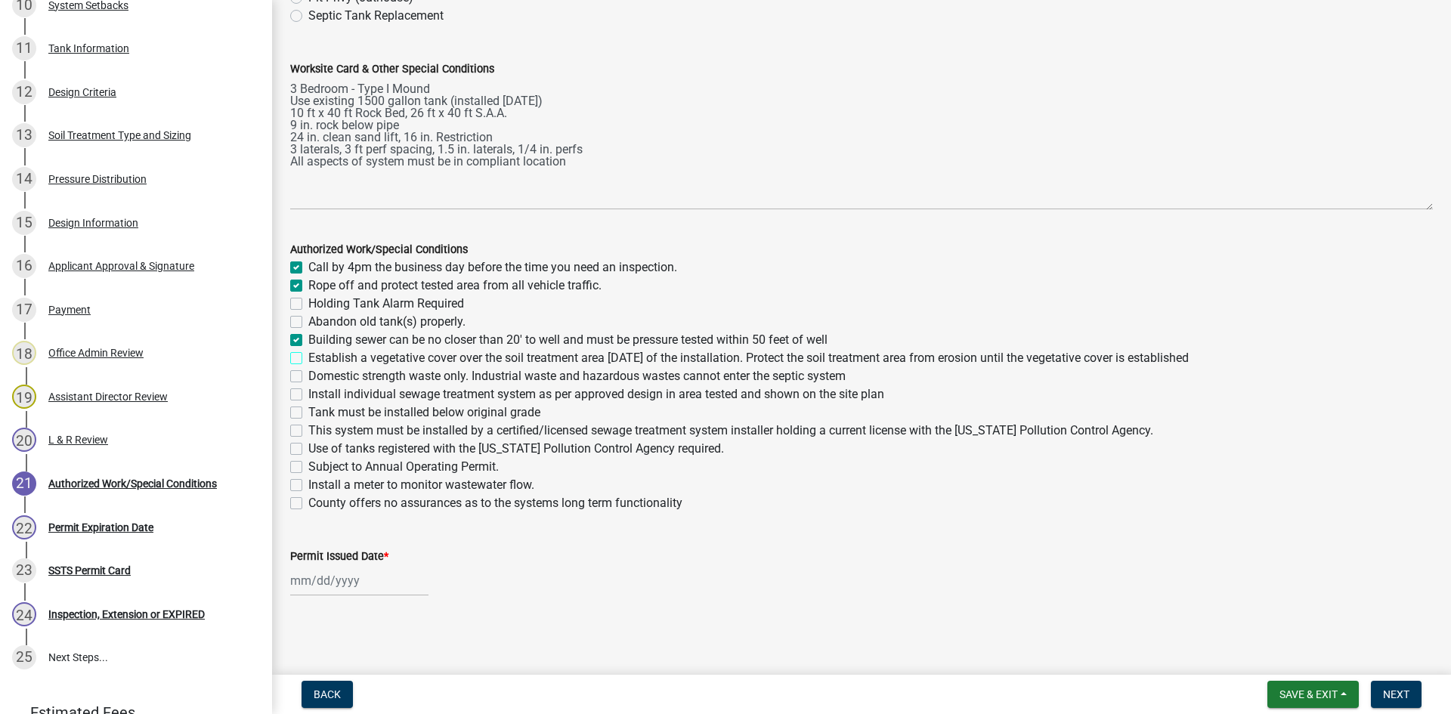
click at [318, 350] on input "Establish a vegetative cover over the soil treatment area within 30 days of the…" at bounding box center [313, 354] width 10 height 10
click at [332, 367] on label "Establish a vegetative cover over the soil treatment area within 30 days of the…" at bounding box center [748, 358] width 881 height 18
click at [318, 359] on input "Establish a vegetative cover over the soil treatment area within 30 days of the…" at bounding box center [313, 354] width 10 height 10
click at [335, 394] on label "Install individual sewage treatment system as per approved design in area teste…" at bounding box center [596, 395] width 576 height 18
click at [318, 394] on input "Install individual sewage treatment system as per approved design in area teste…" at bounding box center [313, 391] width 10 height 10
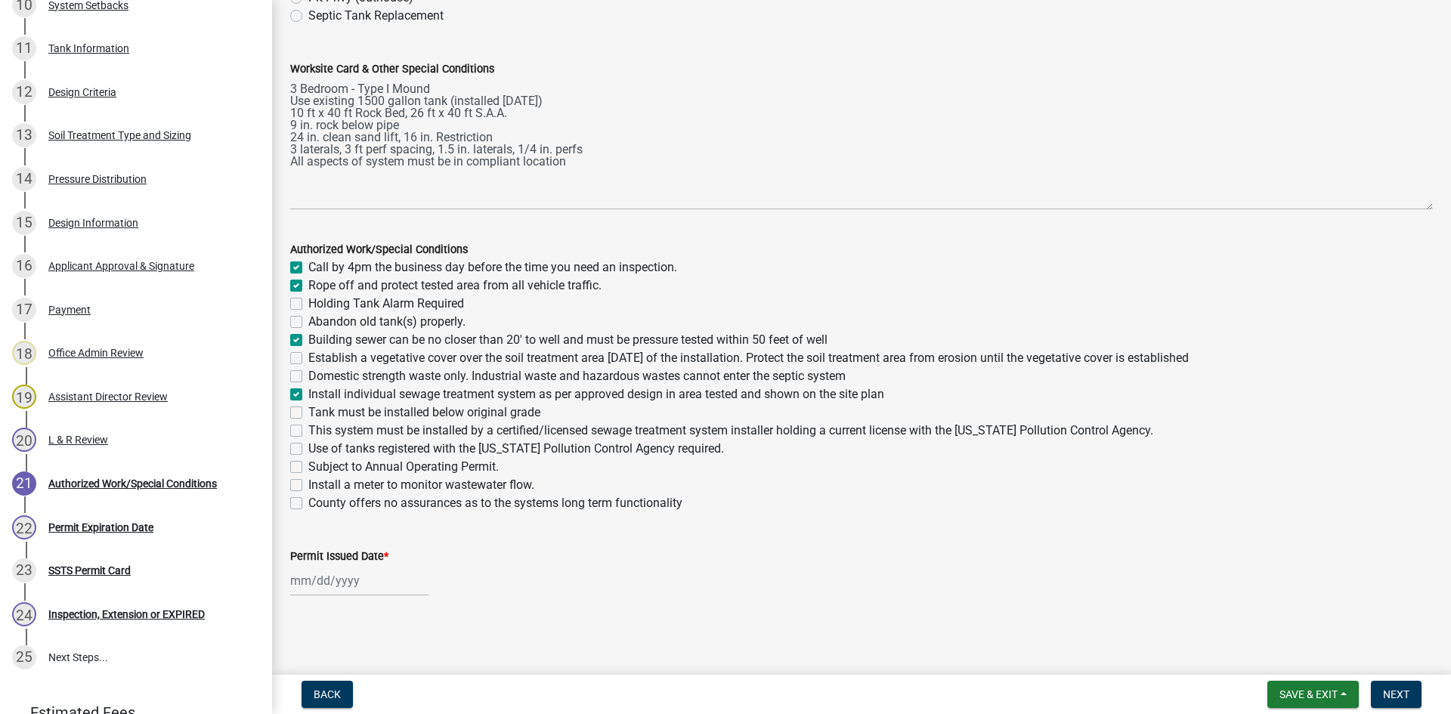
click at [330, 357] on label "Establish a vegetative cover over the soil treatment area within 30 days of the…" at bounding box center [748, 358] width 881 height 18
click at [318, 357] on input "Establish a vegetative cover over the soil treatment area within 30 days of the…" at bounding box center [313, 354] width 10 height 10
click at [336, 376] on label "Domestic strength waste only. Industrial waste and hazardous wastes cannot ente…" at bounding box center [576, 376] width 537 height 18
click at [318, 376] on input "Domestic strength waste only. Industrial waste and hazardous wastes cannot ente…" at bounding box center [313, 372] width 10 height 10
click at [343, 418] on label "Tank must be installed below original grade" at bounding box center [424, 413] width 232 height 18
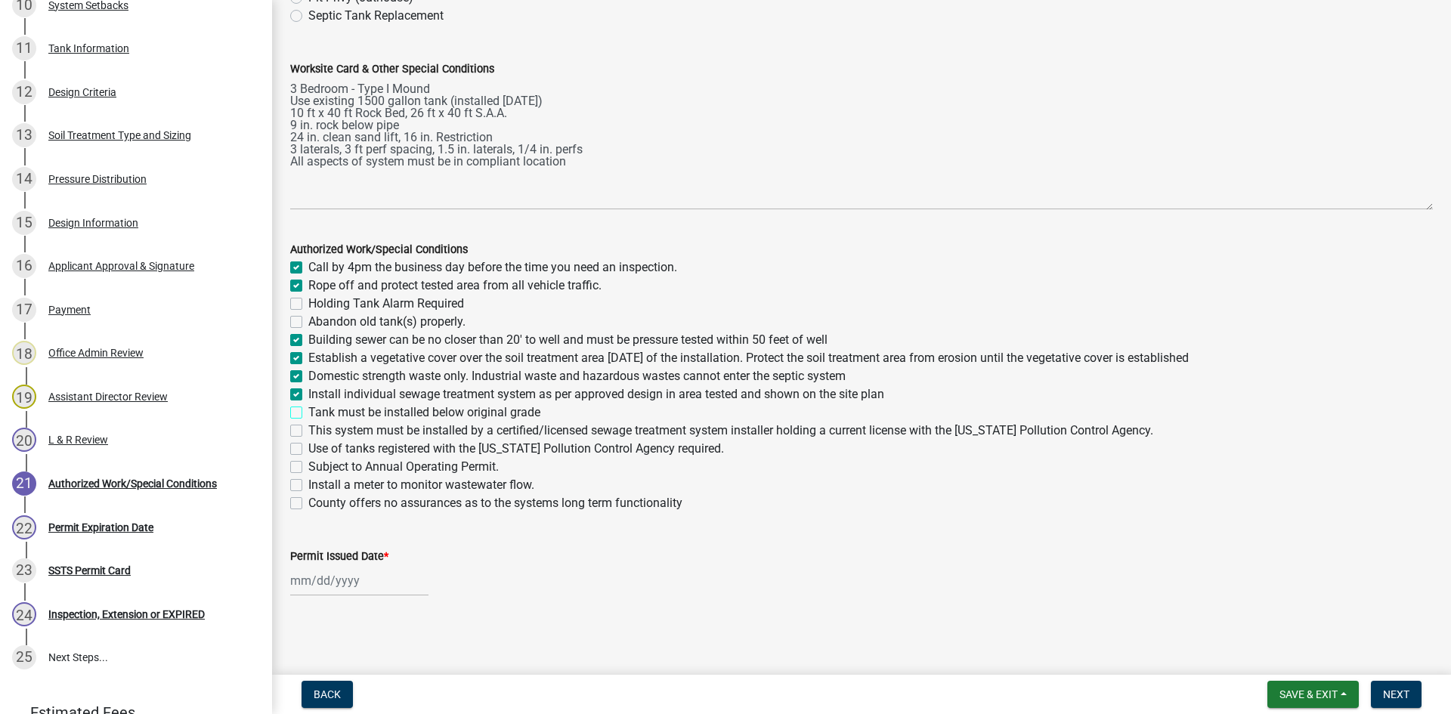
click at [318, 414] on input "Tank must be installed below original grade" at bounding box center [313, 409] width 10 height 10
click at [344, 432] on label "This system must be installed by a certified/licensed sewage treatment system i…" at bounding box center [730, 431] width 845 height 18
click at [318, 432] on input "This system must be installed by a certified/licensed sewage treatment system i…" at bounding box center [313, 427] width 10 height 10
click at [343, 444] on label "Use of tanks registered with the Minnesota Pollution Control Agency required." at bounding box center [516, 449] width 416 height 18
click at [318, 444] on input "Use of tanks registered with the Minnesota Pollution Control Agency required." at bounding box center [313, 445] width 10 height 10
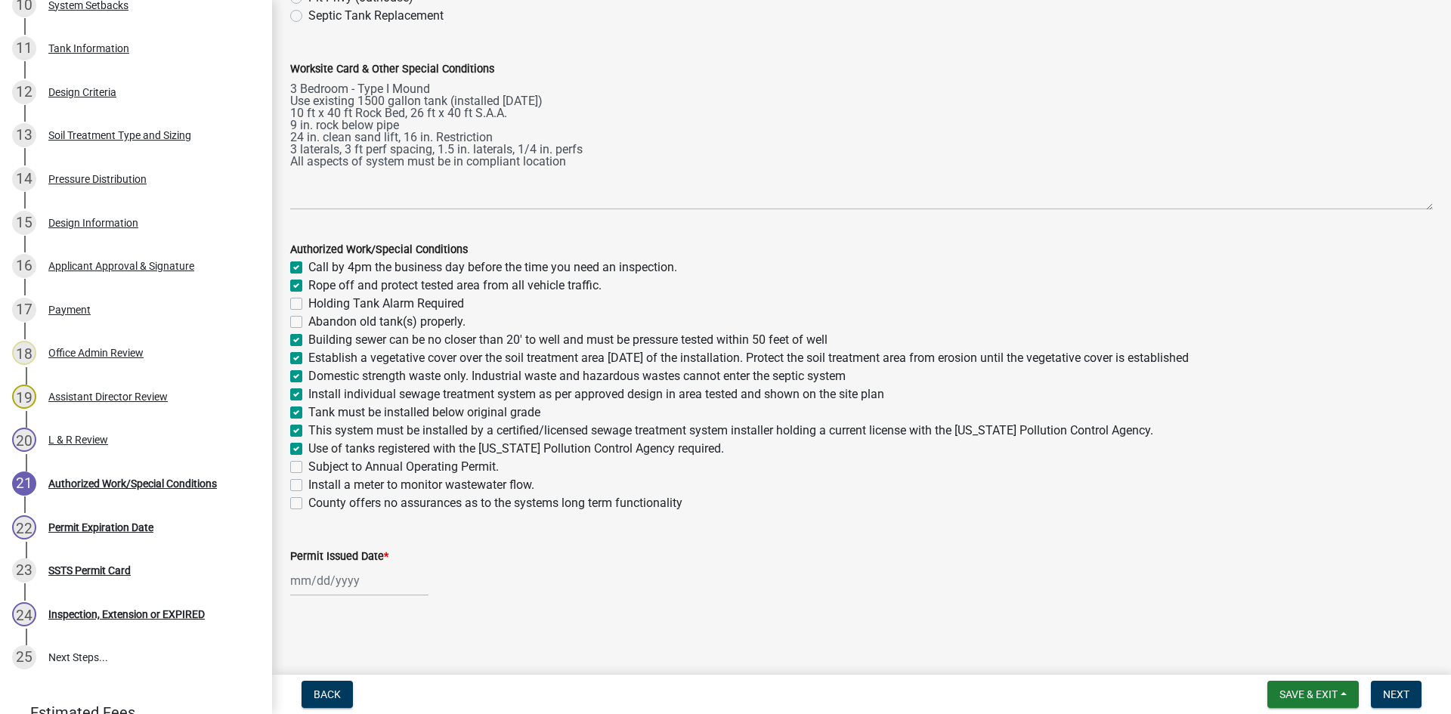
click at [345, 465] on label "Subject to Annual Operating Permit." at bounding box center [403, 467] width 191 height 18
click at [318, 465] on input "Subject to Annual Operating Permit." at bounding box center [313, 463] width 10 height 10
click at [382, 468] on label "Subject to Annual Operating Permit." at bounding box center [403, 467] width 191 height 18
click at [318, 468] on input "Subject to Annual Operating Permit." at bounding box center [313, 463] width 10 height 10
click at [383, 586] on div at bounding box center [359, 580] width 138 height 31
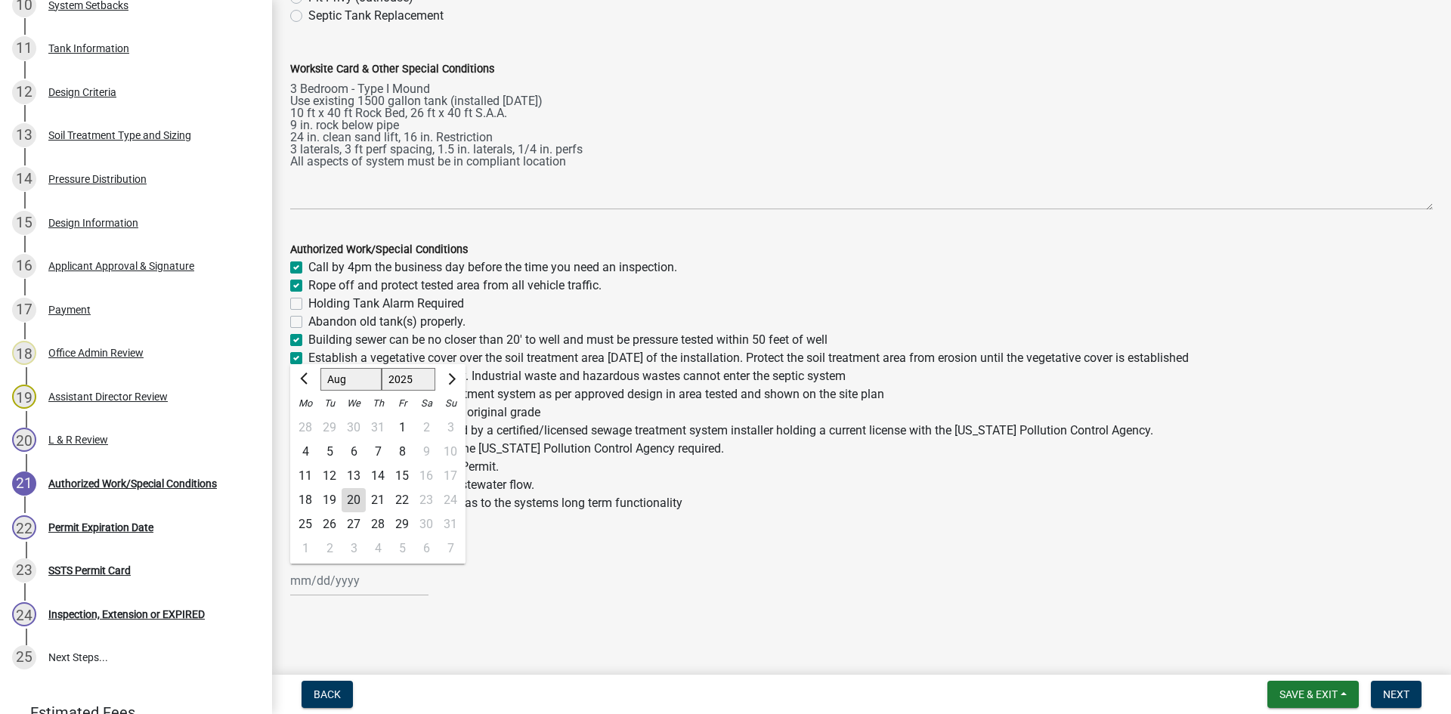
click at [358, 503] on div "20" at bounding box center [354, 500] width 24 height 24
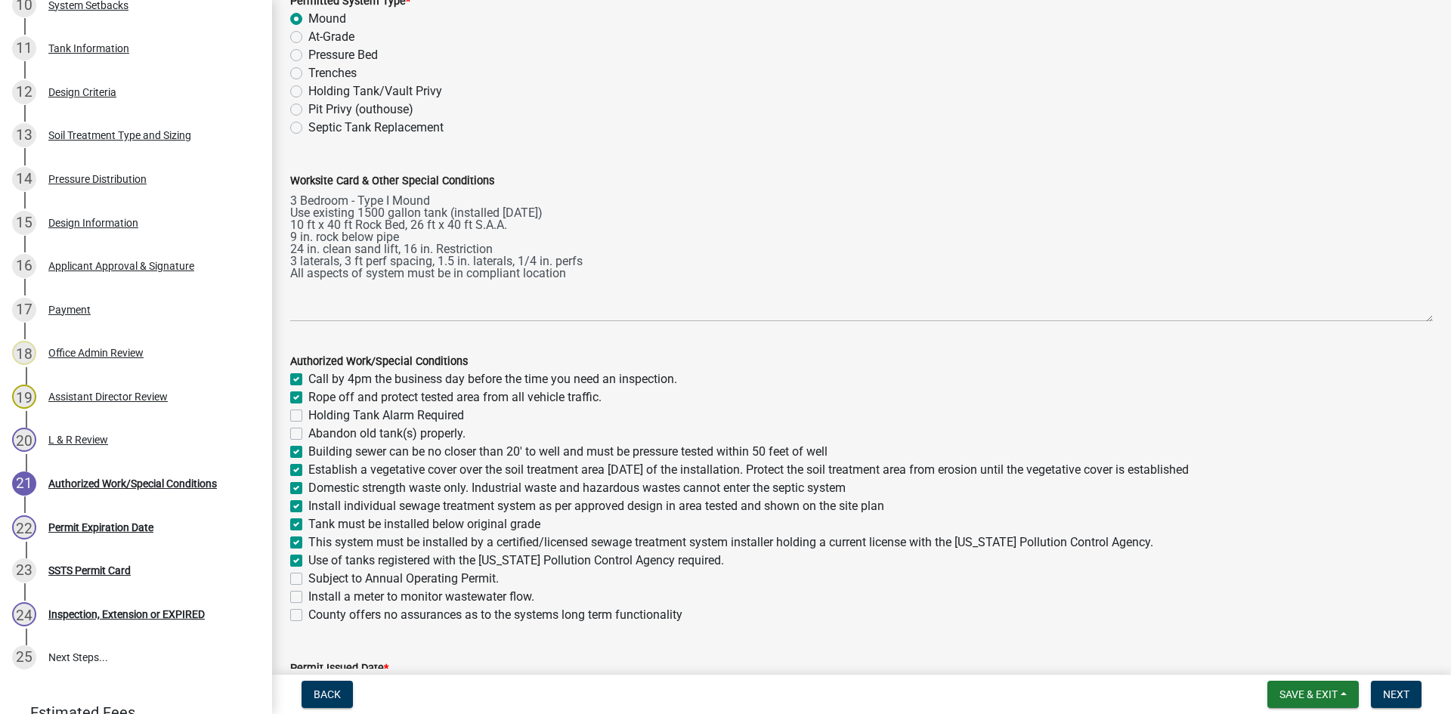
scroll to position [0, 0]
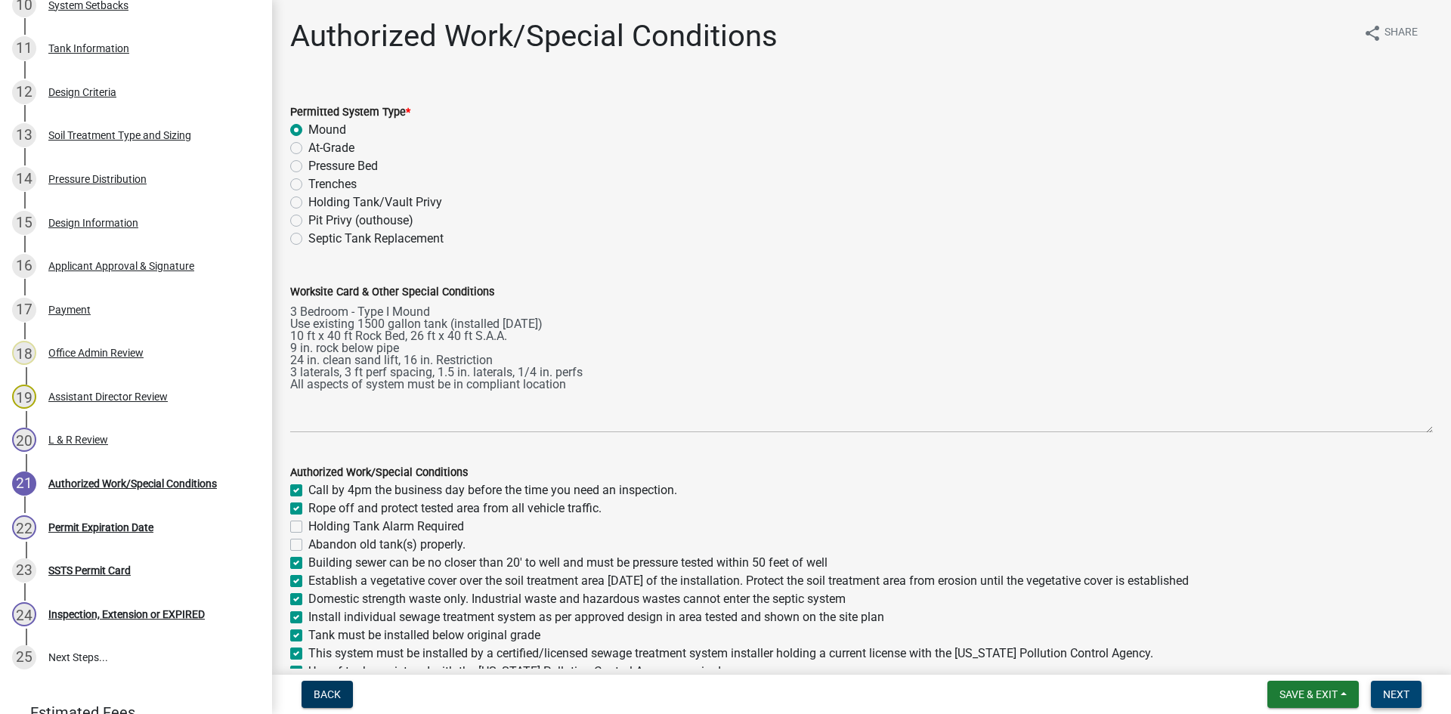
click at [1398, 686] on button "Next" at bounding box center [1396, 694] width 51 height 27
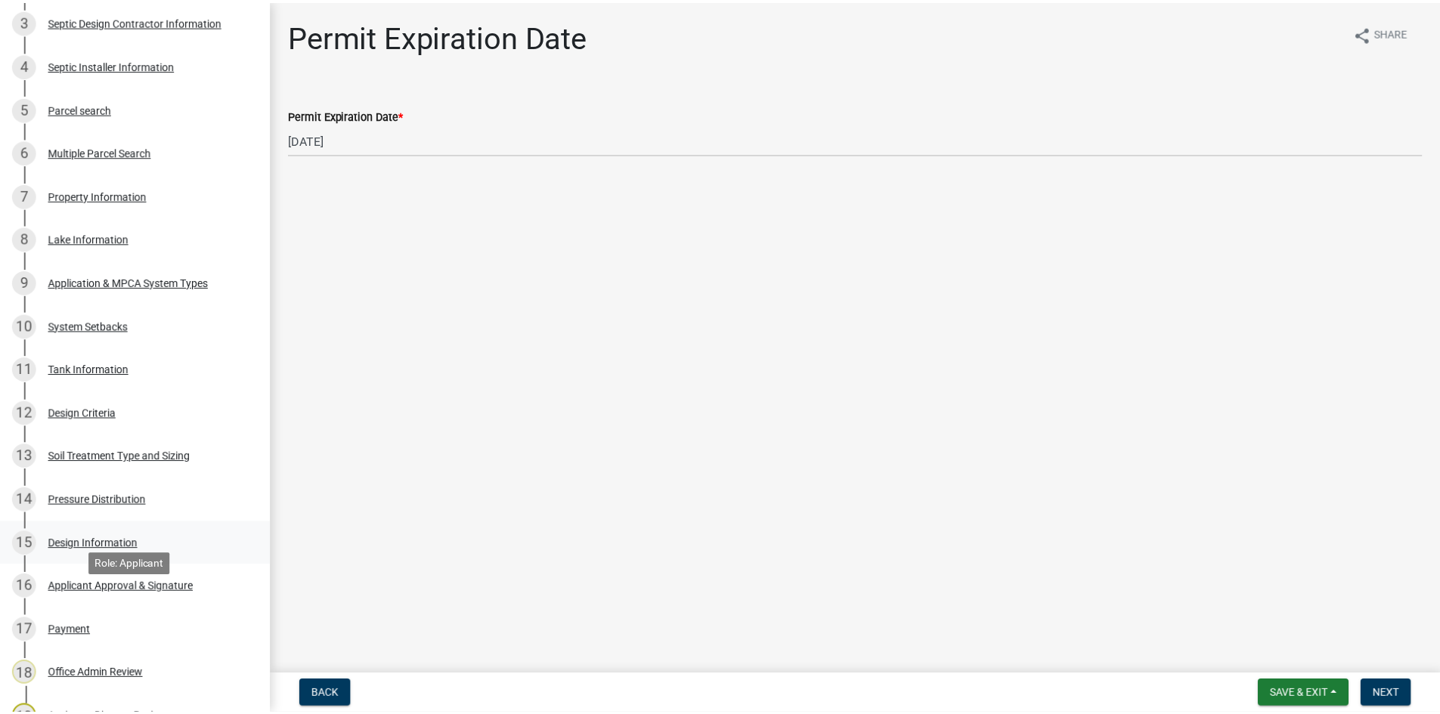
scroll to position [42, 0]
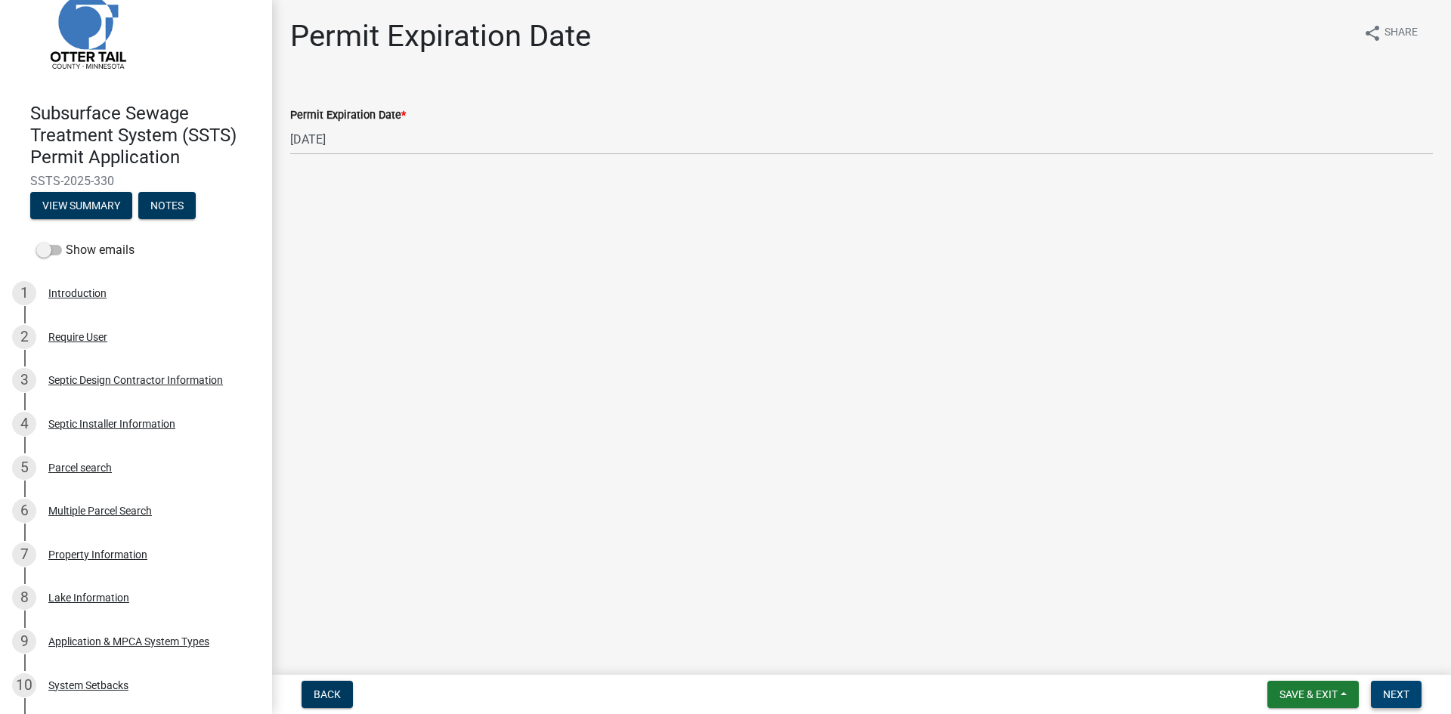
click at [1397, 691] on span "Next" at bounding box center [1396, 695] width 26 height 12
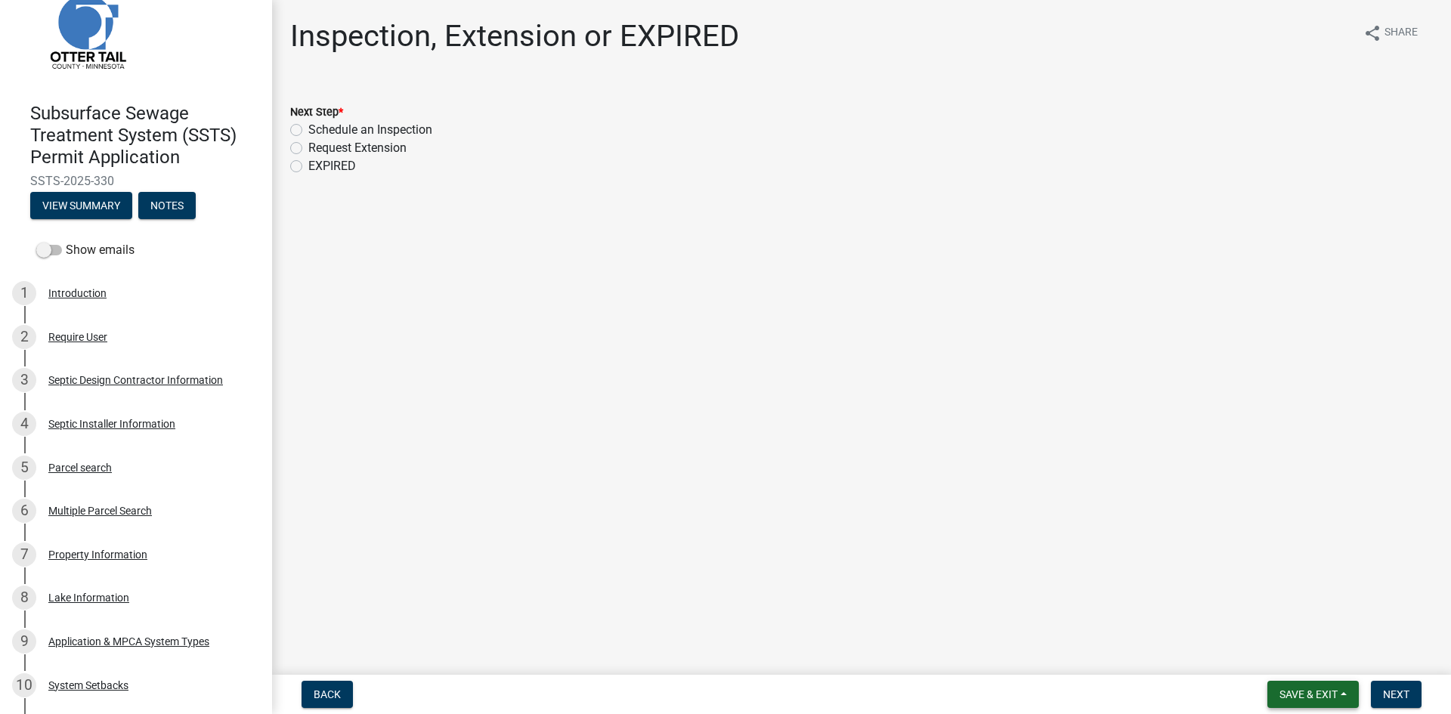
click at [1306, 689] on span "Save & Exit" at bounding box center [1309, 695] width 58 height 12
click at [1302, 661] on button "Save & Exit" at bounding box center [1298, 655] width 121 height 36
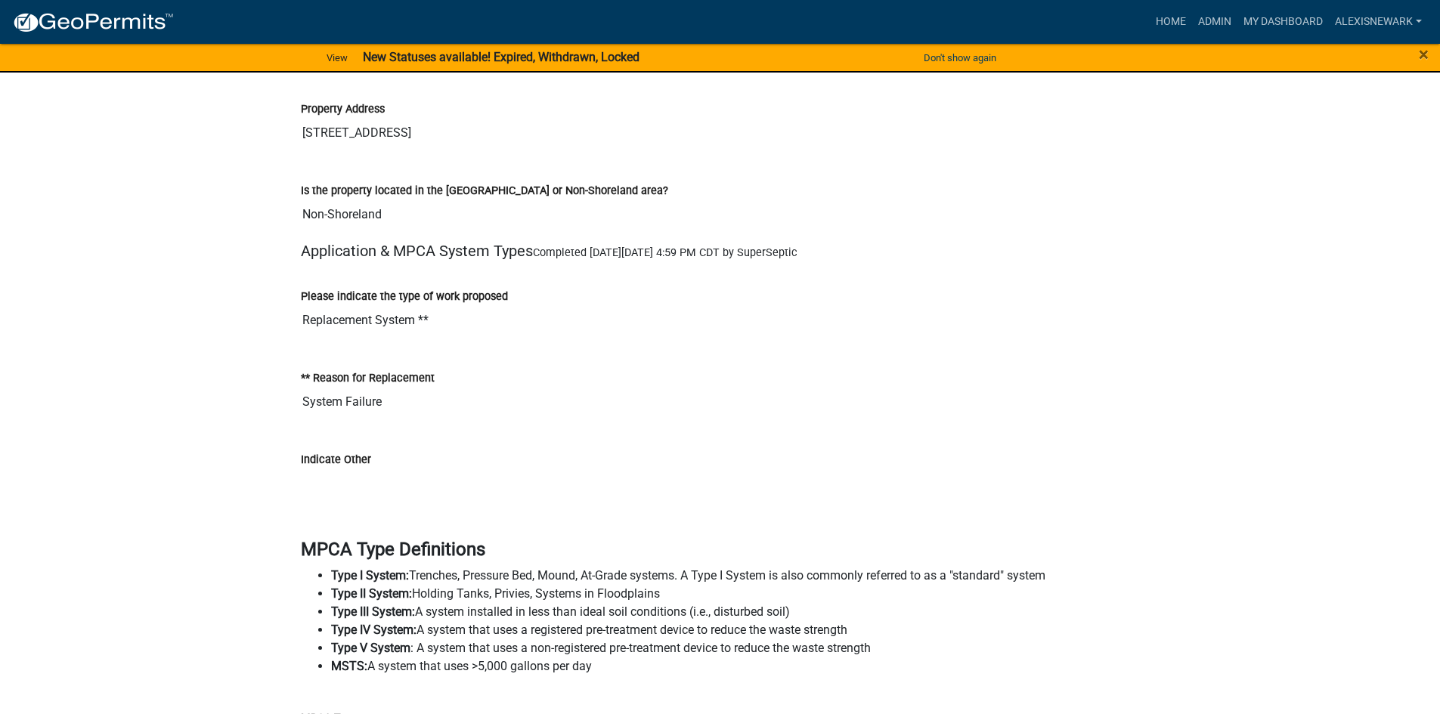
scroll to position [2476, 0]
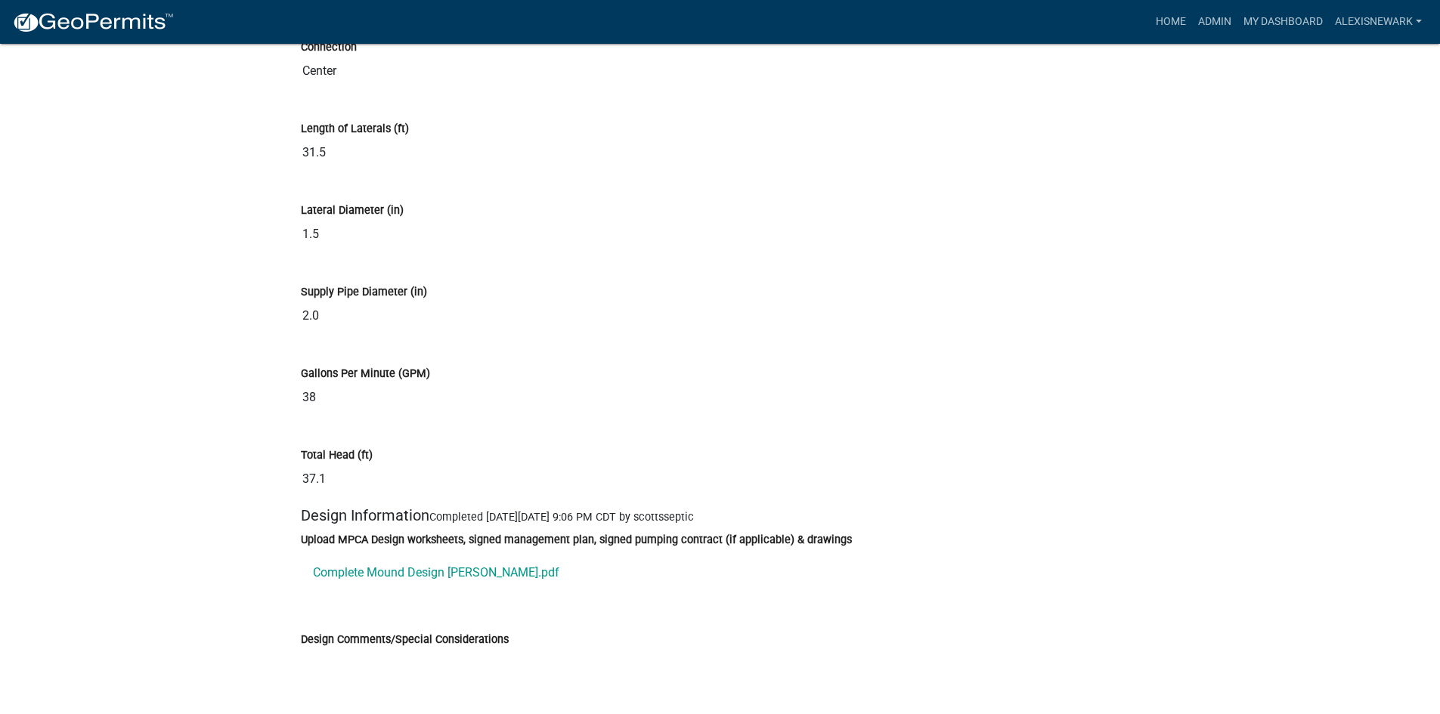
scroll to position [8448, 0]
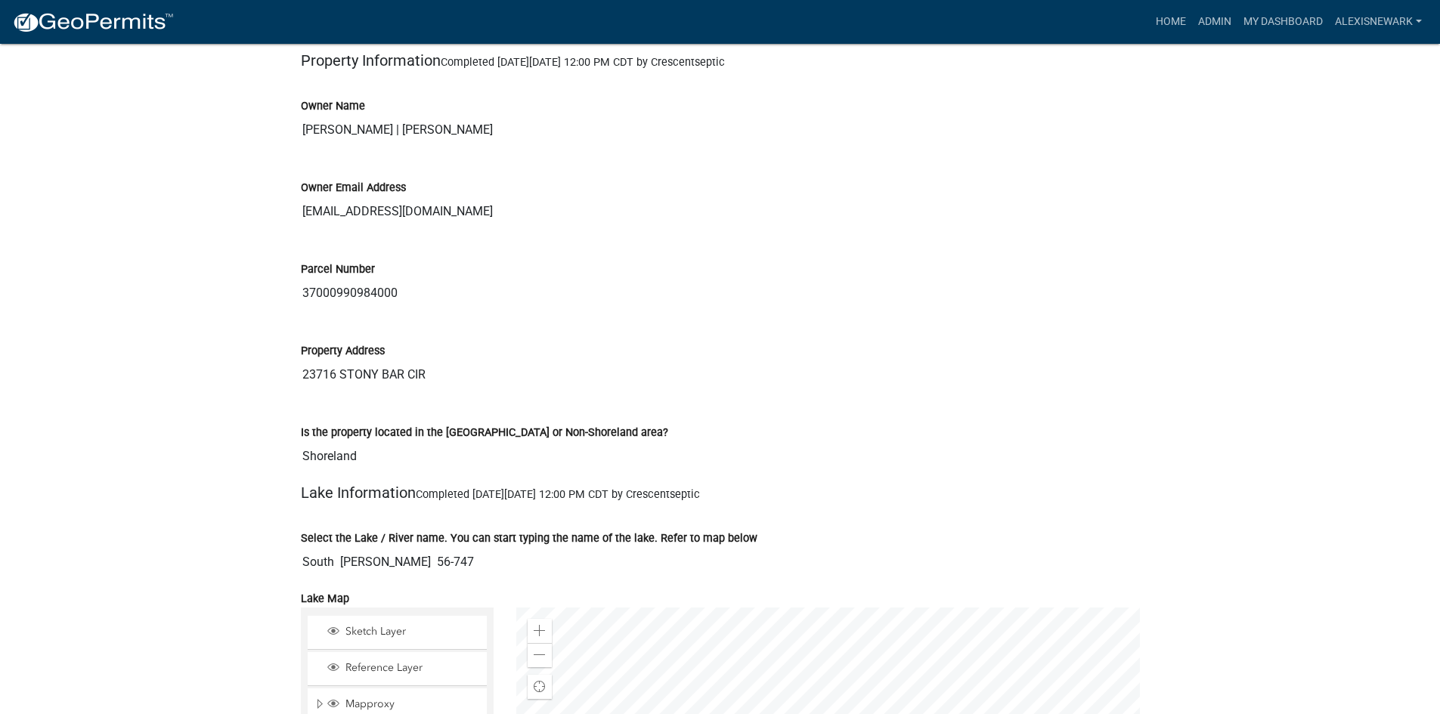
scroll to position [2381, 0]
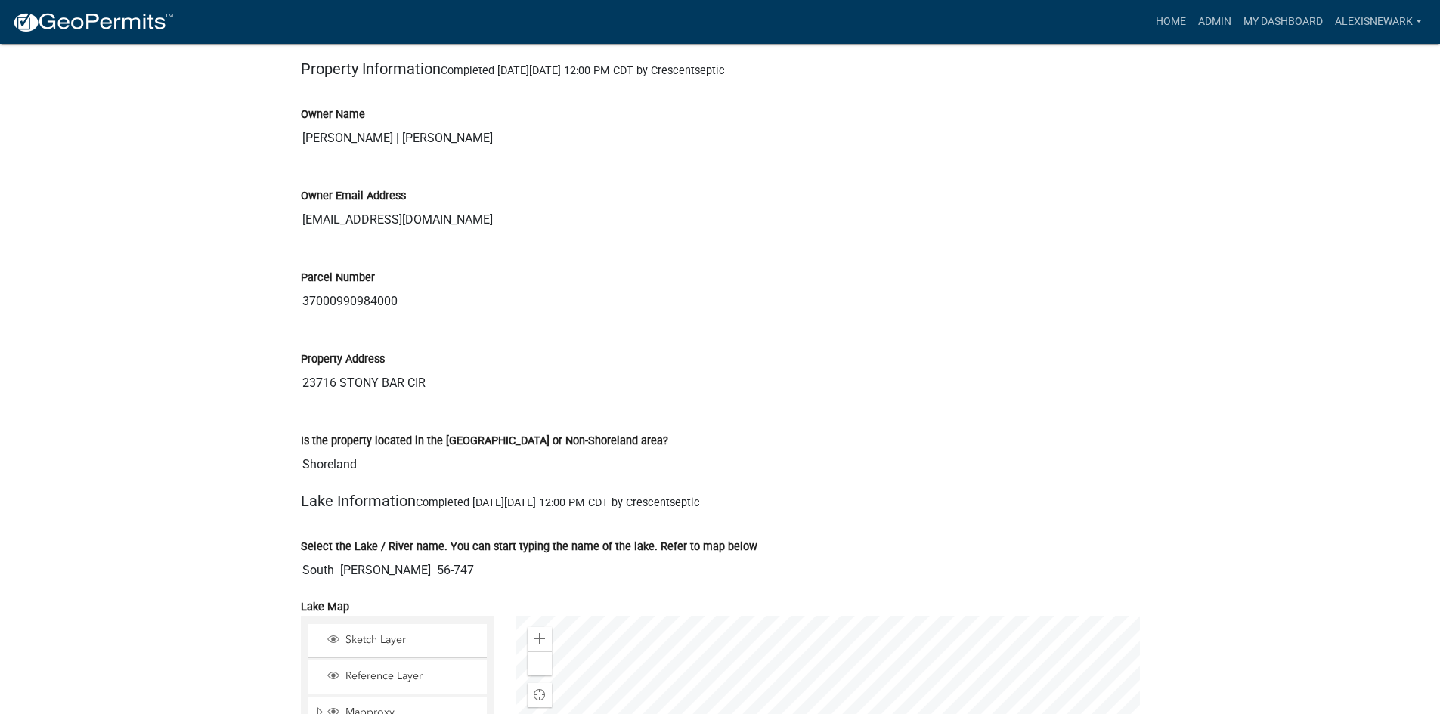
click at [350, 306] on input "37000990984000" at bounding box center [720, 302] width 839 height 30
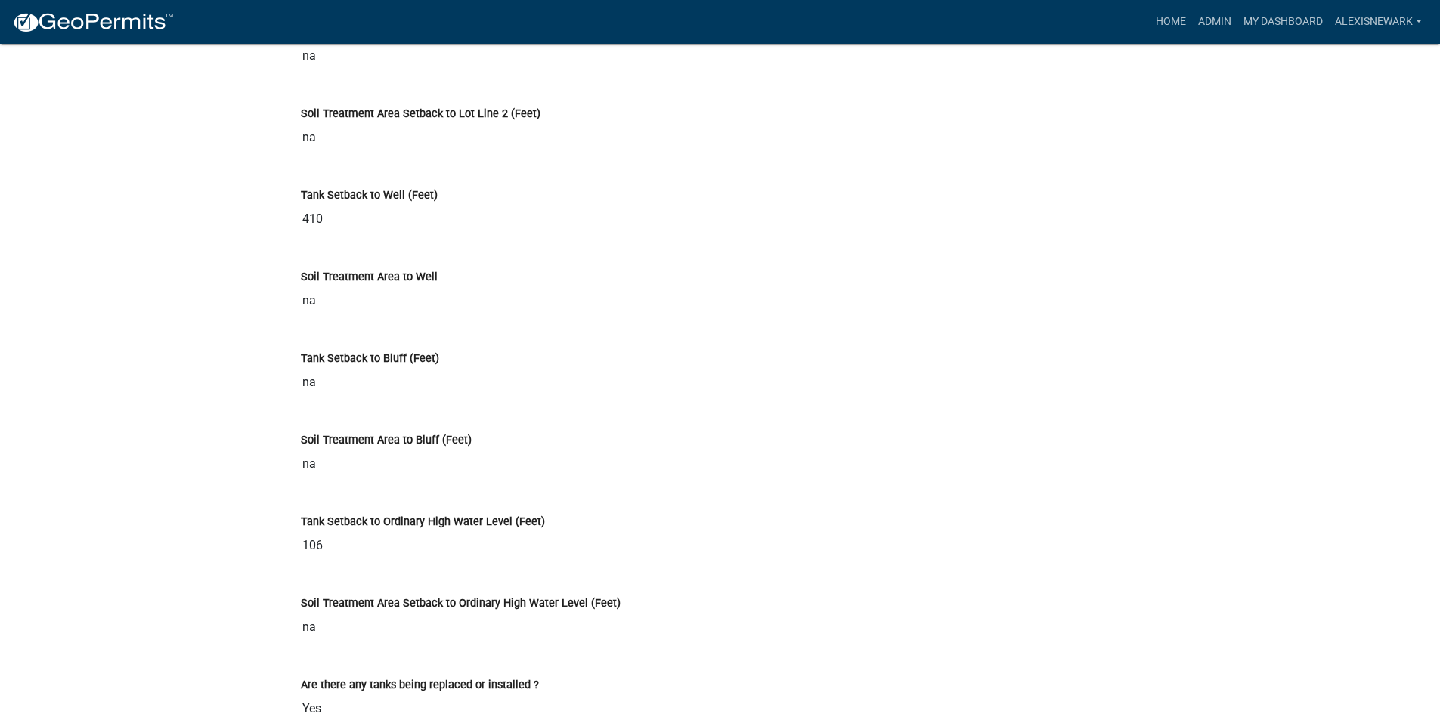
scroll to position [5330, 0]
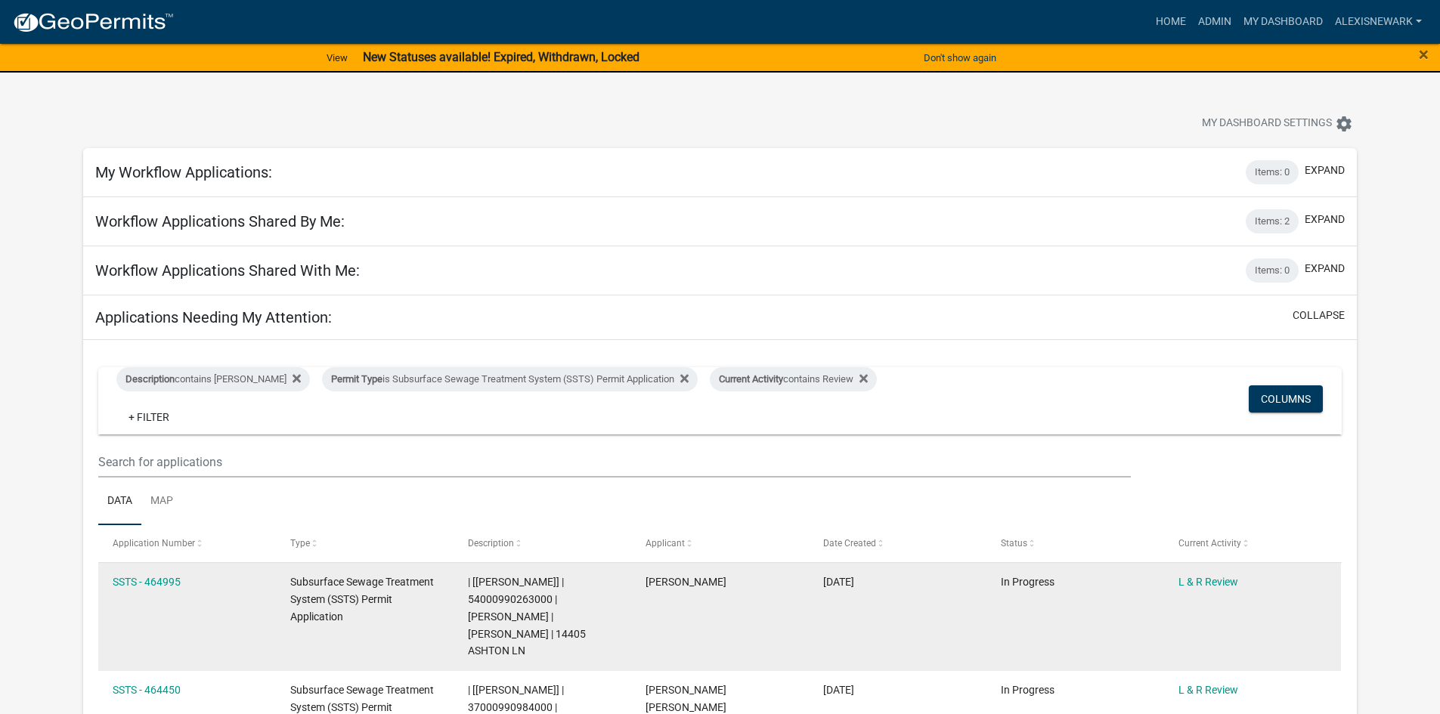
scroll to position [388, 0]
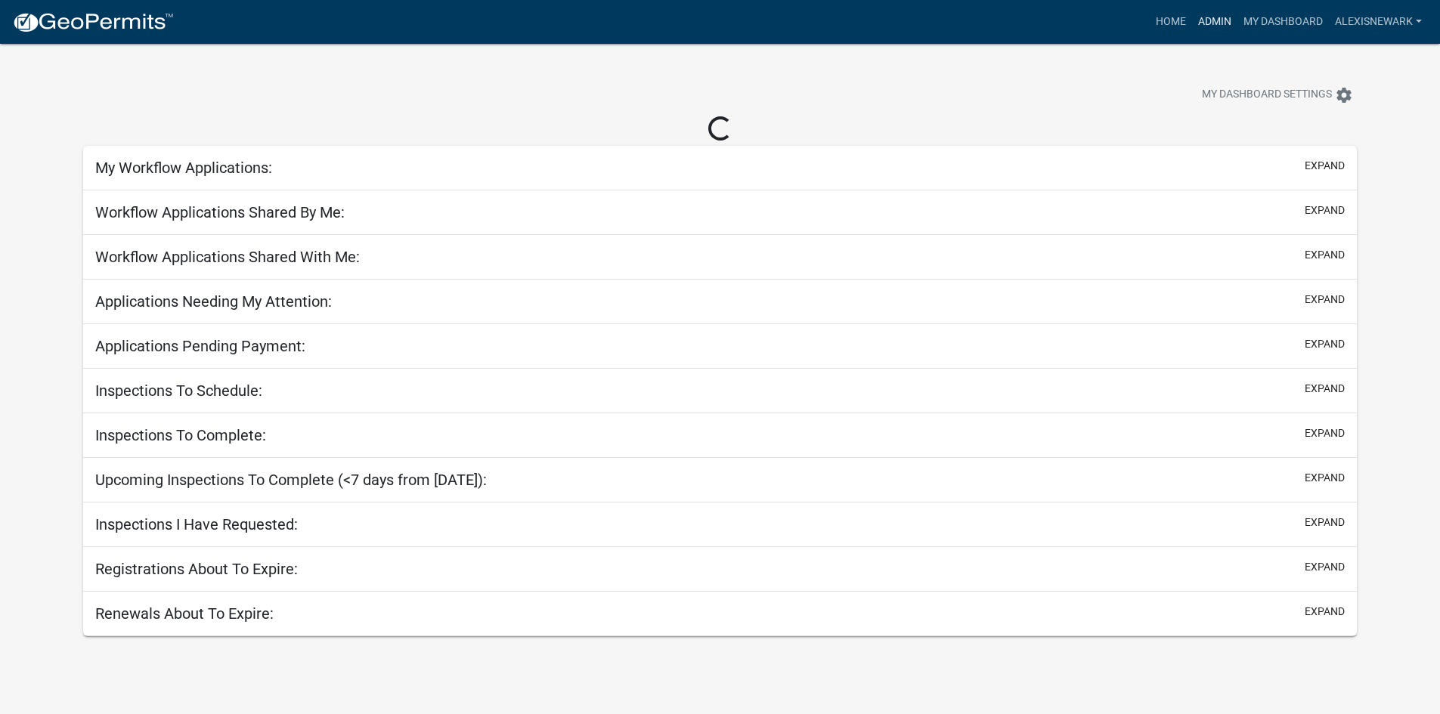
click at [1214, 22] on link "Admin" at bounding box center [1214, 22] width 45 height 29
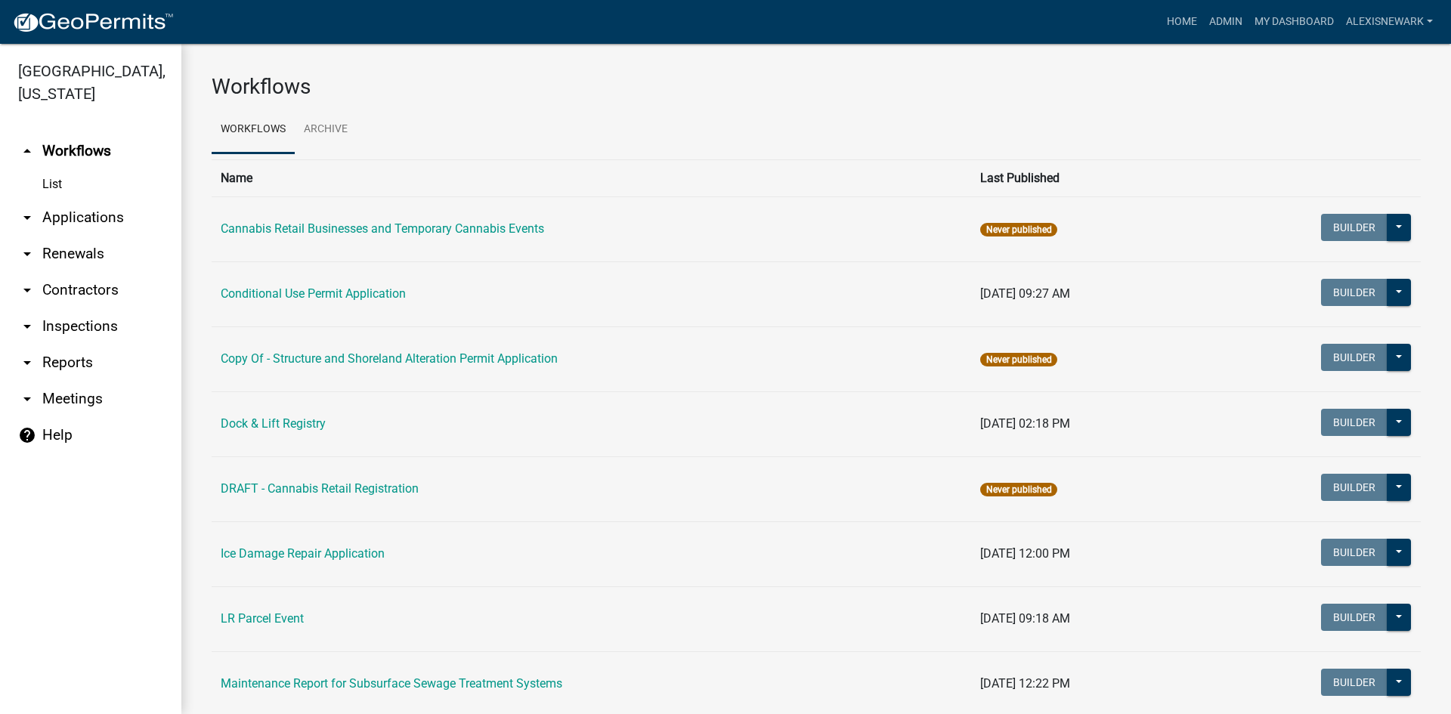
click at [114, 218] on link "arrow_drop_down Applications" at bounding box center [90, 218] width 181 height 36
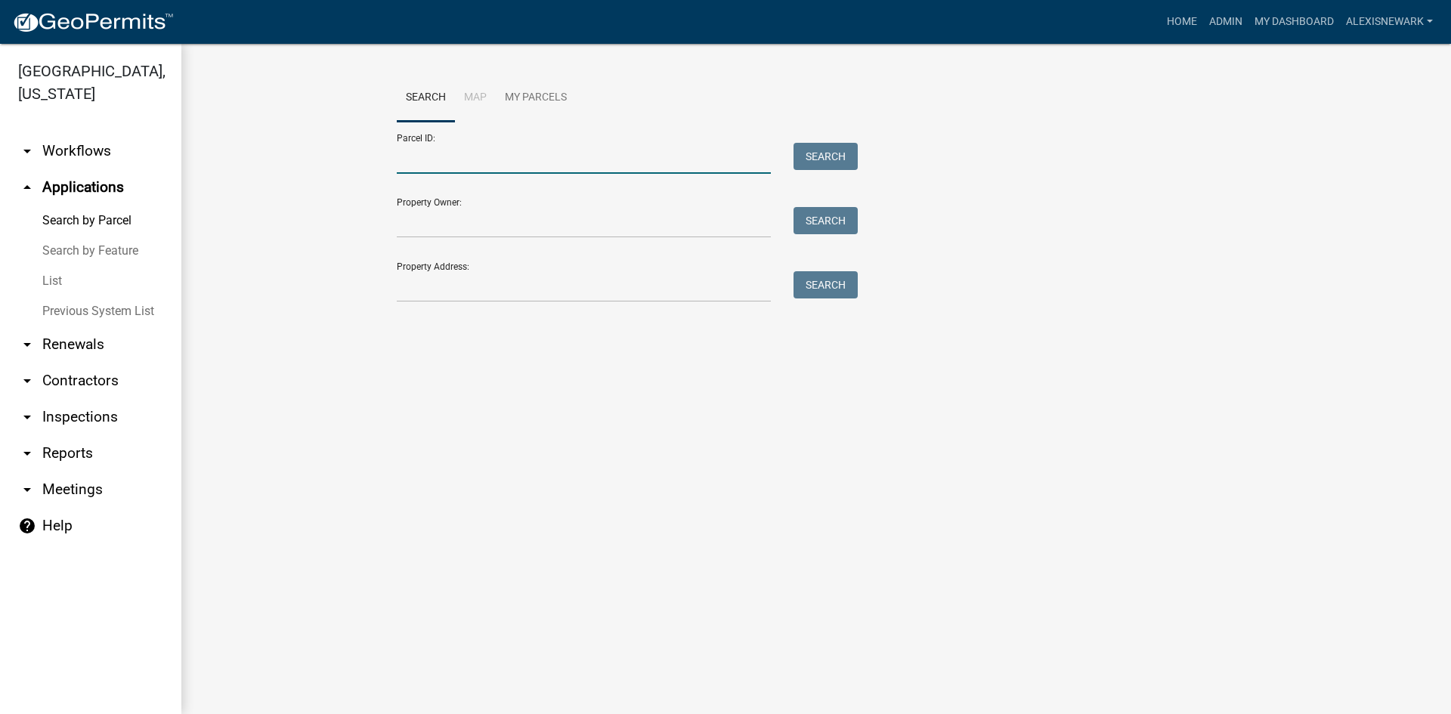
click at [426, 153] on input "Parcel ID:" at bounding box center [584, 158] width 374 height 31
click at [105, 153] on link "arrow_drop_down Workflows" at bounding box center [90, 151] width 181 height 36
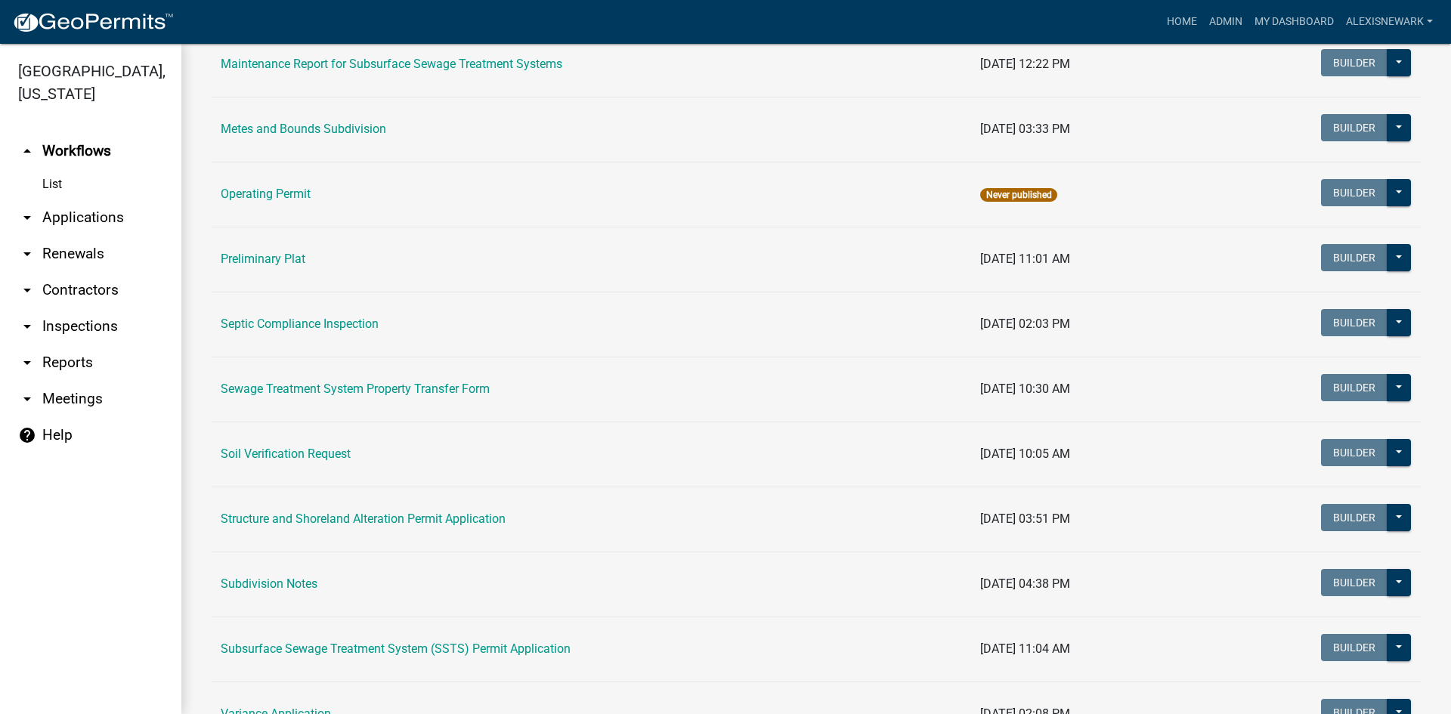
scroll to position [624, 0]
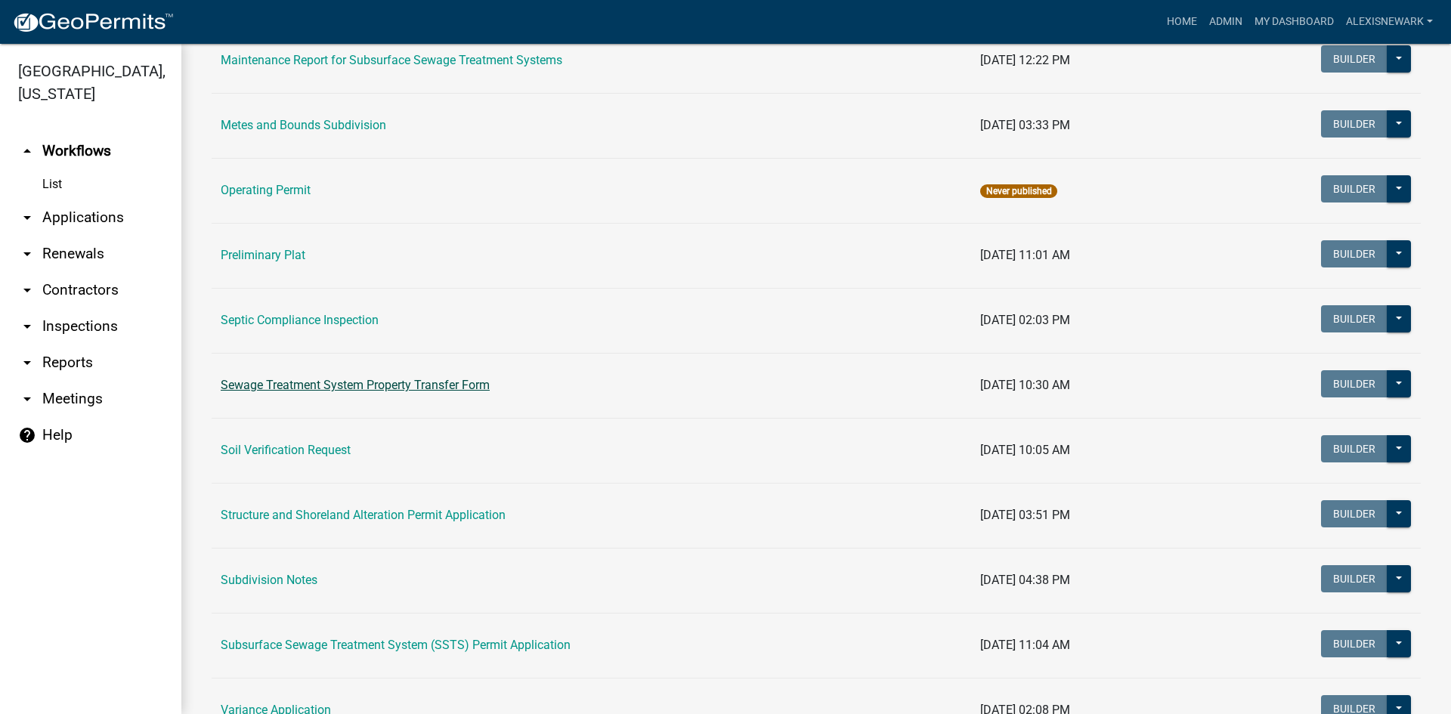
click at [380, 380] on link "Sewage Treatment System Property Transfer Form" at bounding box center [355, 385] width 269 height 14
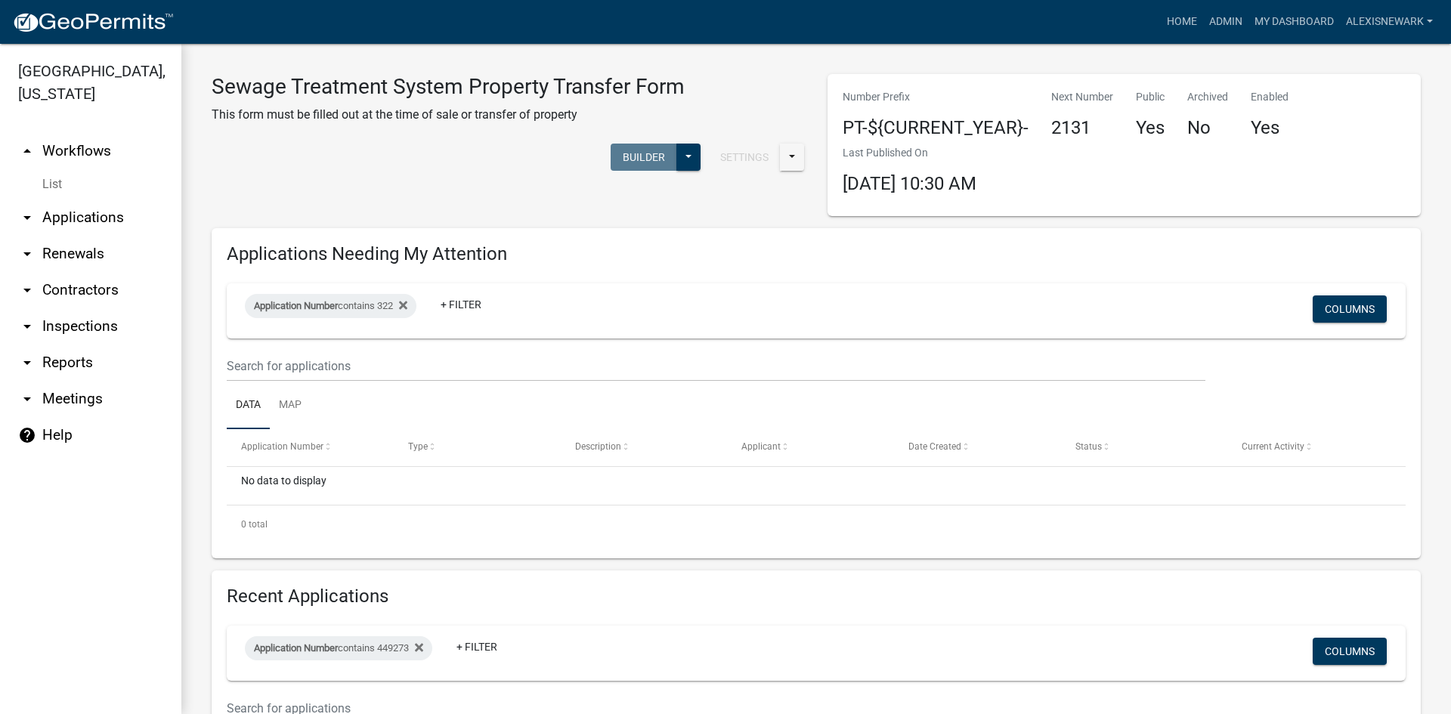
click at [83, 141] on link "arrow_drop_up Workflows" at bounding box center [90, 151] width 181 height 36
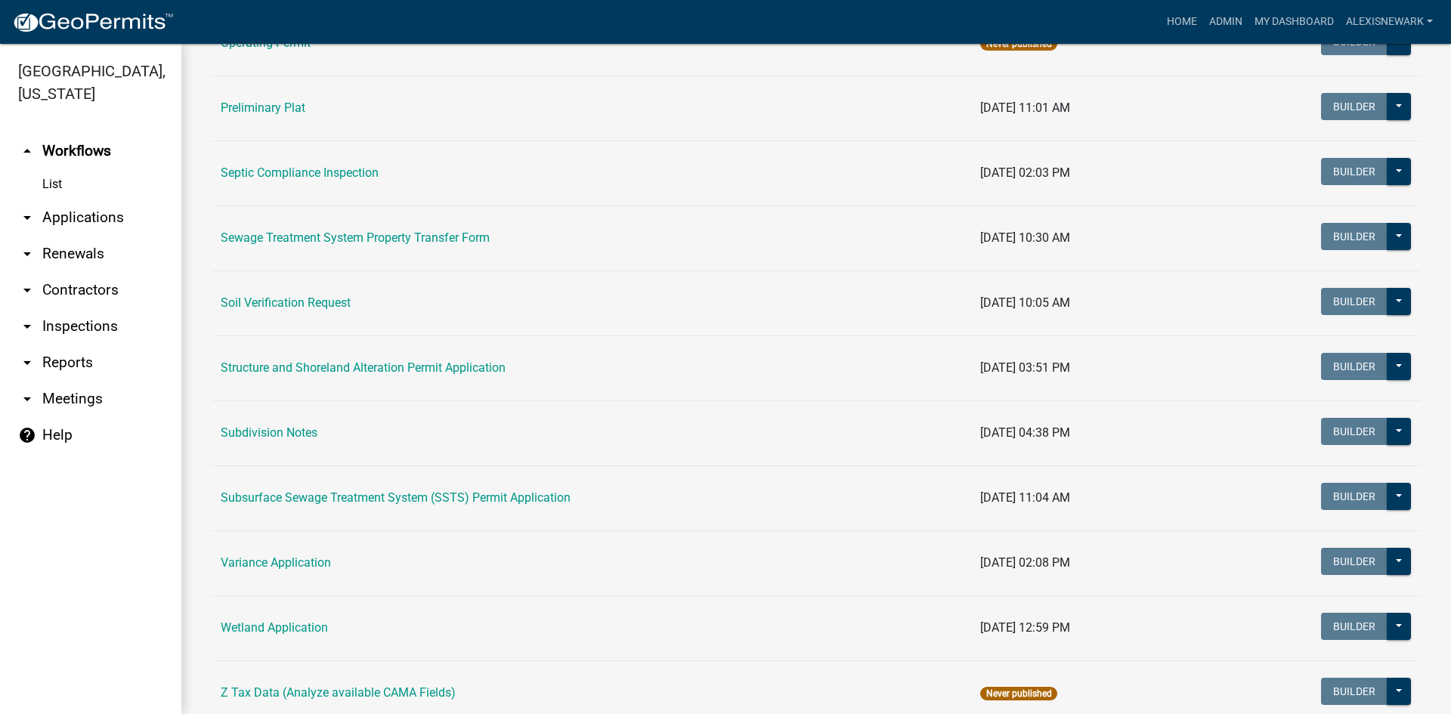
scroll to position [794, 0]
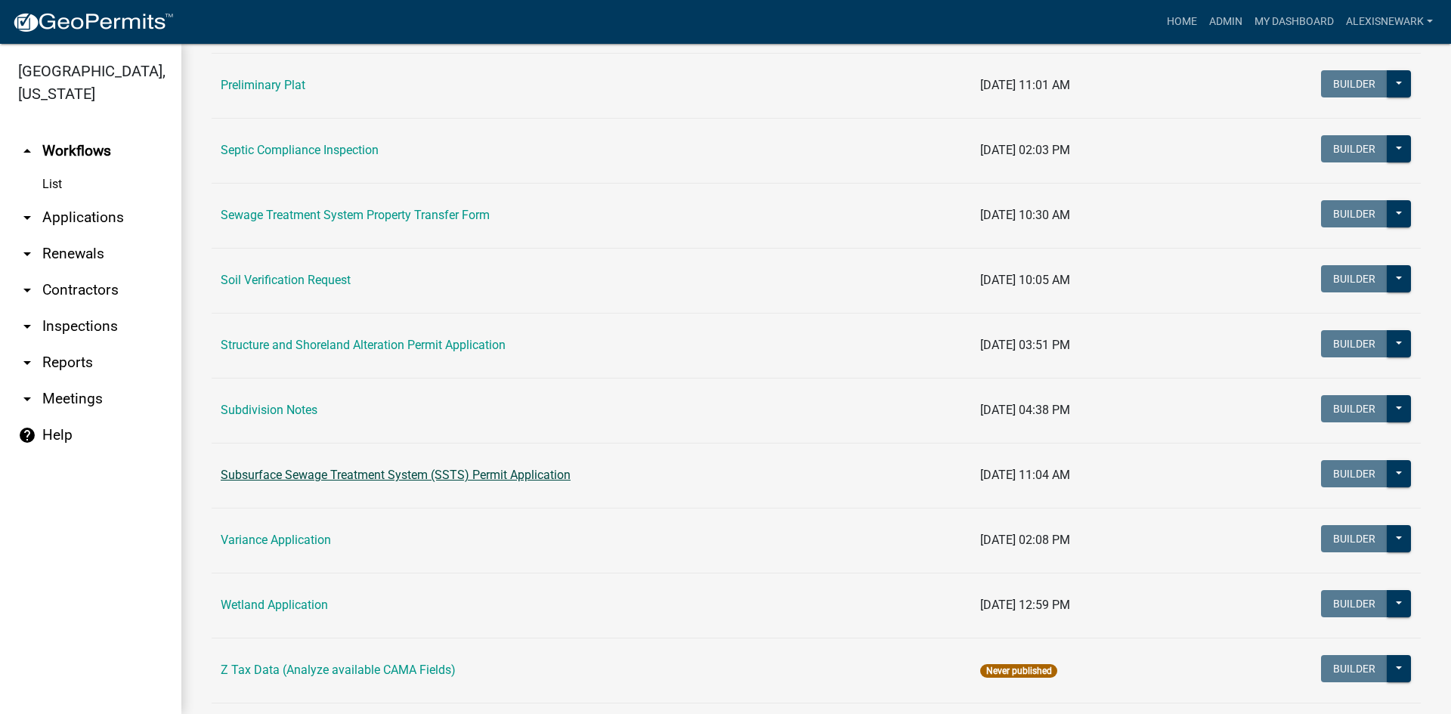
click at [407, 468] on link "Subsurface Sewage Treatment System (SSTS) Permit Application" at bounding box center [396, 475] width 350 height 14
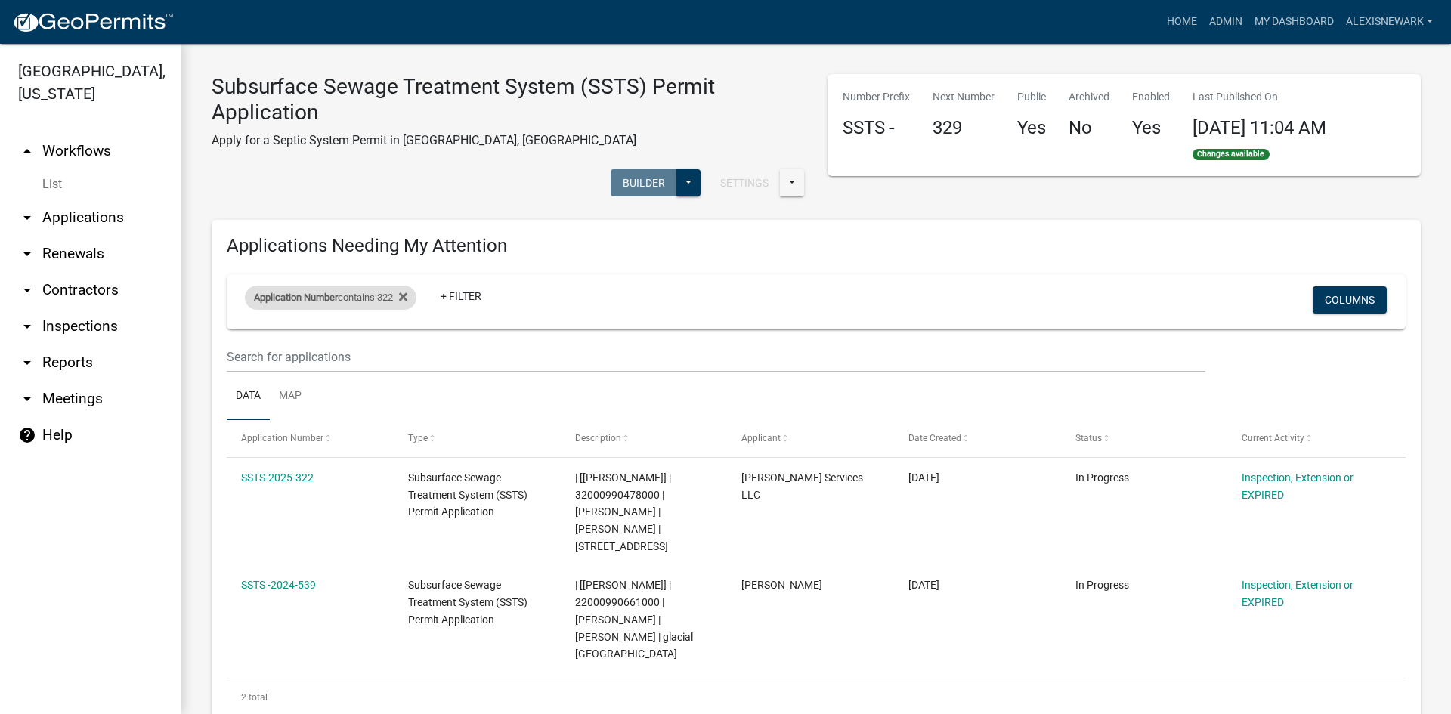
click at [373, 303] on div "Application Number contains 322" at bounding box center [331, 298] width 172 height 24
click at [327, 355] on input "322" at bounding box center [337, 354] width 138 height 31
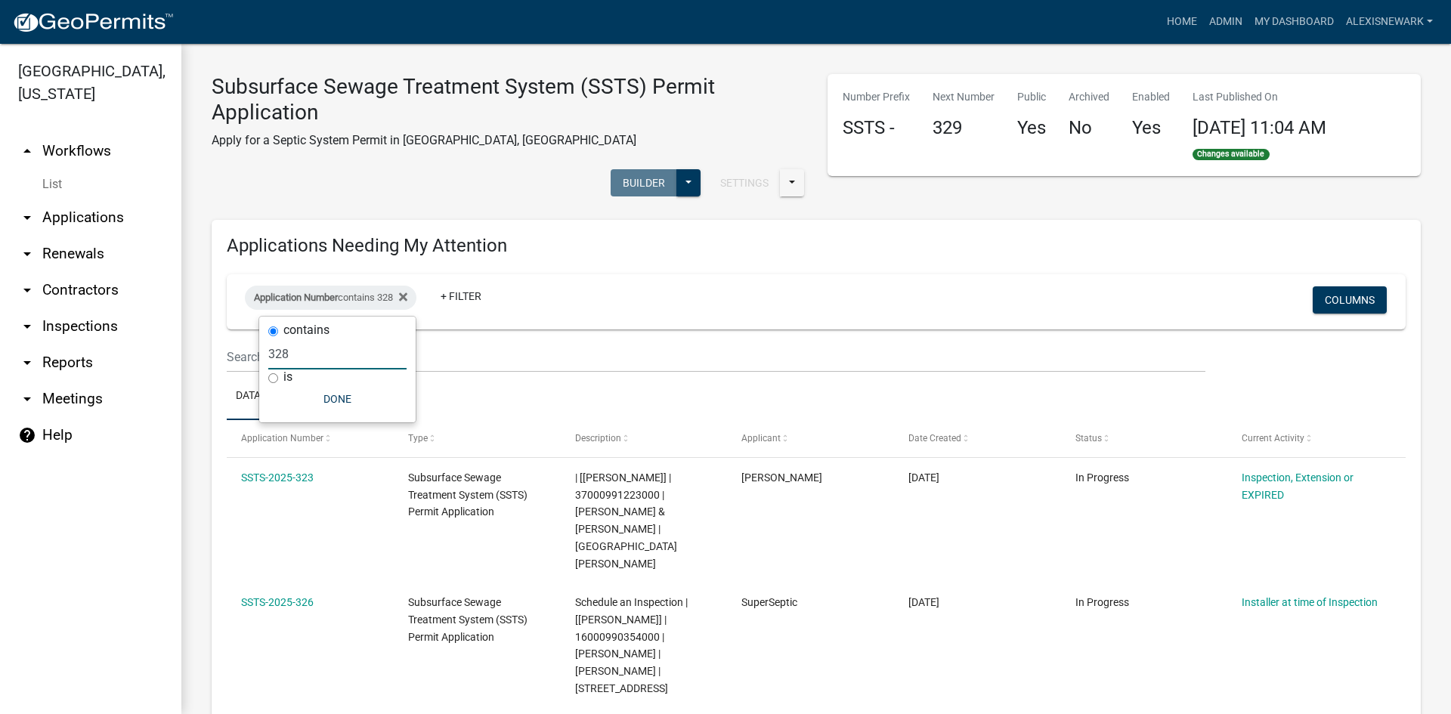
type input "328"
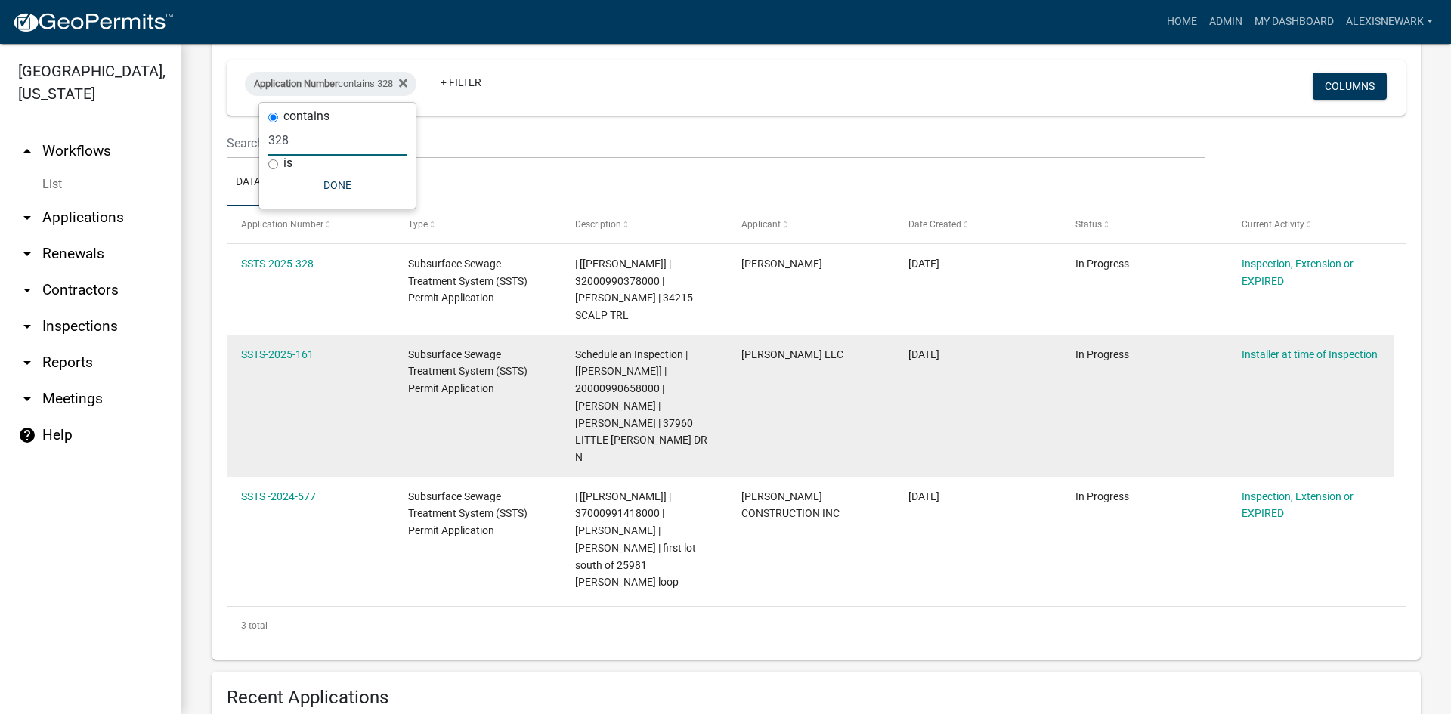
scroll to position [283, 0]
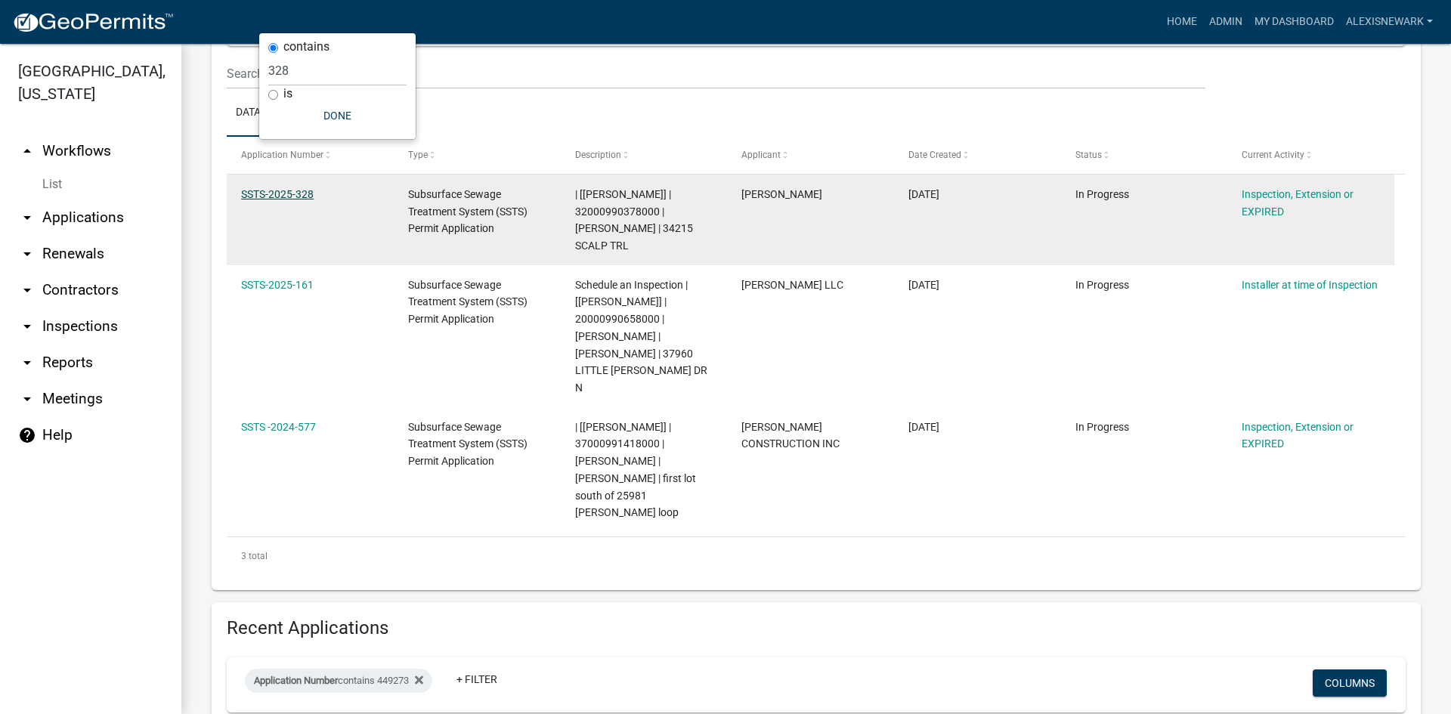
click at [302, 191] on link "SSTS-2025-328" at bounding box center [277, 194] width 73 height 12
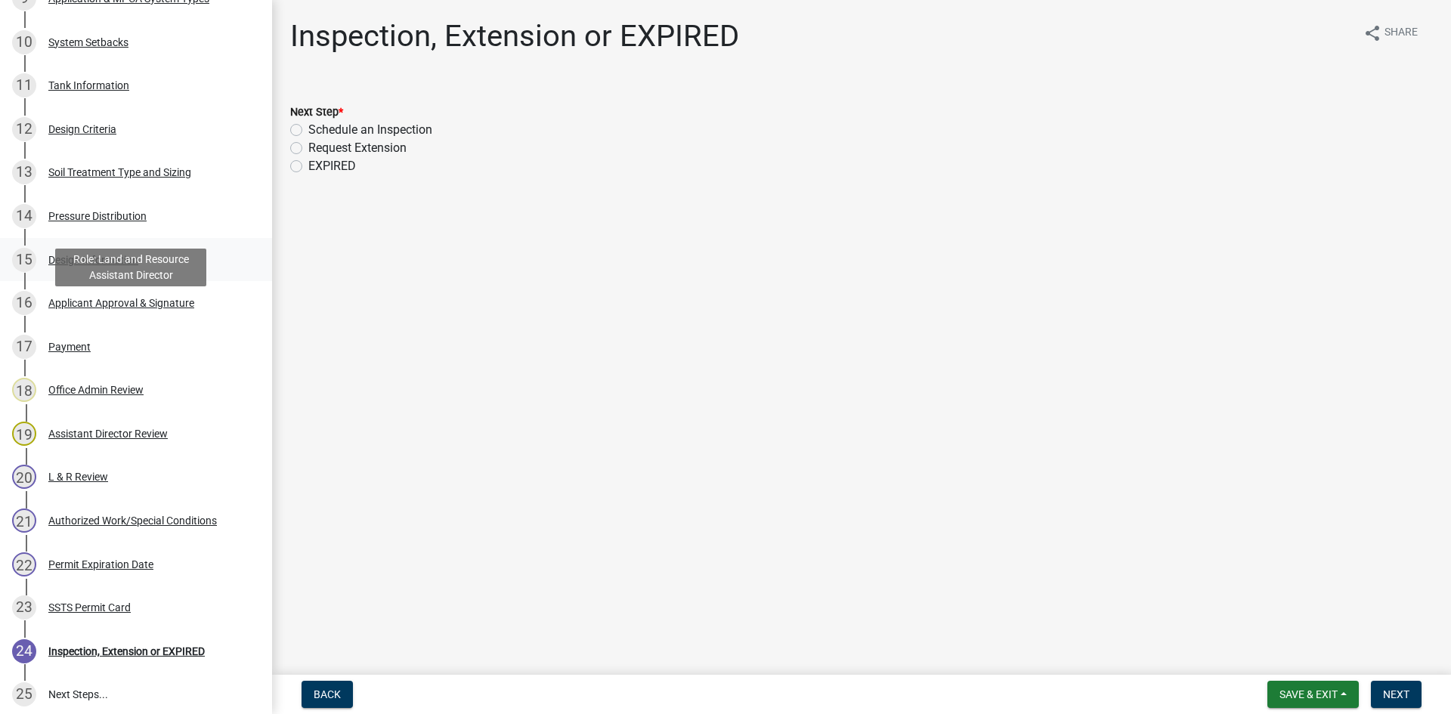
scroll to position [829, 0]
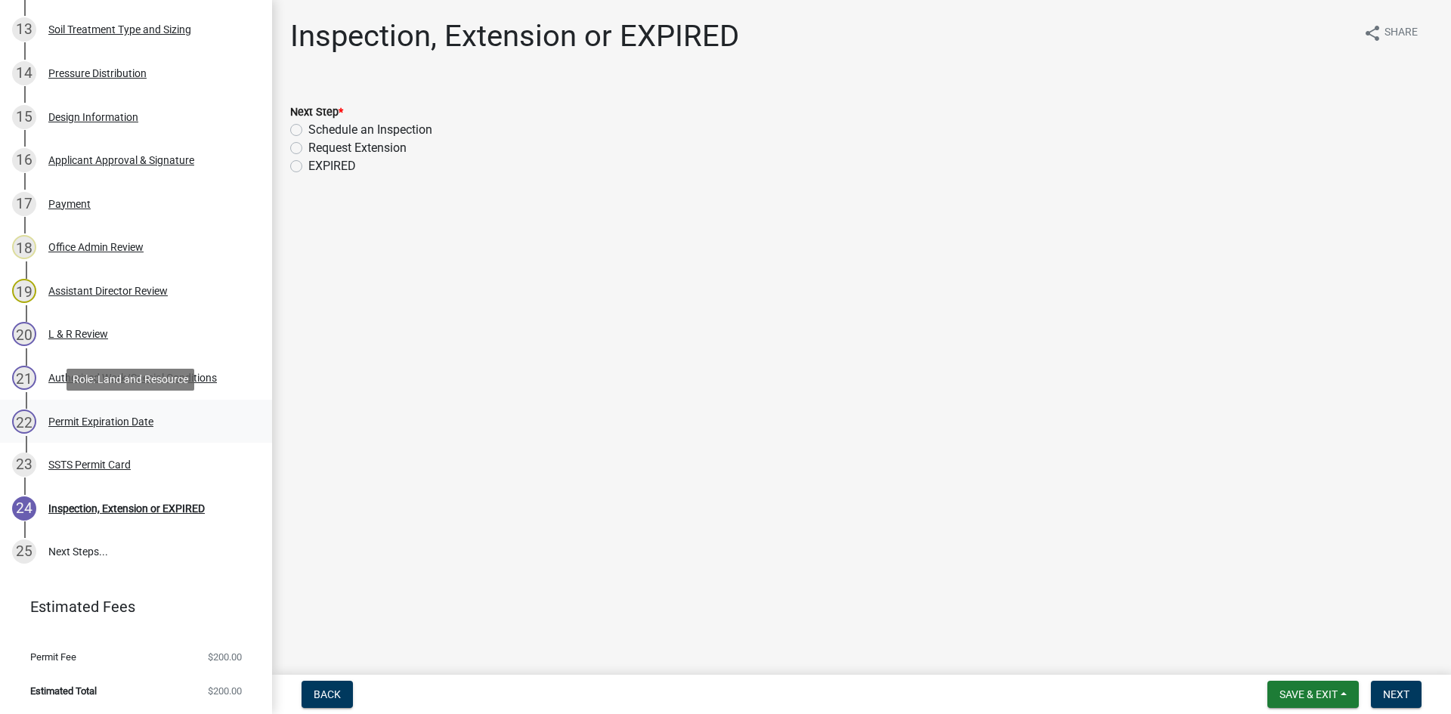
click at [178, 415] on div "22 Permit Expiration Date" at bounding box center [130, 422] width 236 height 24
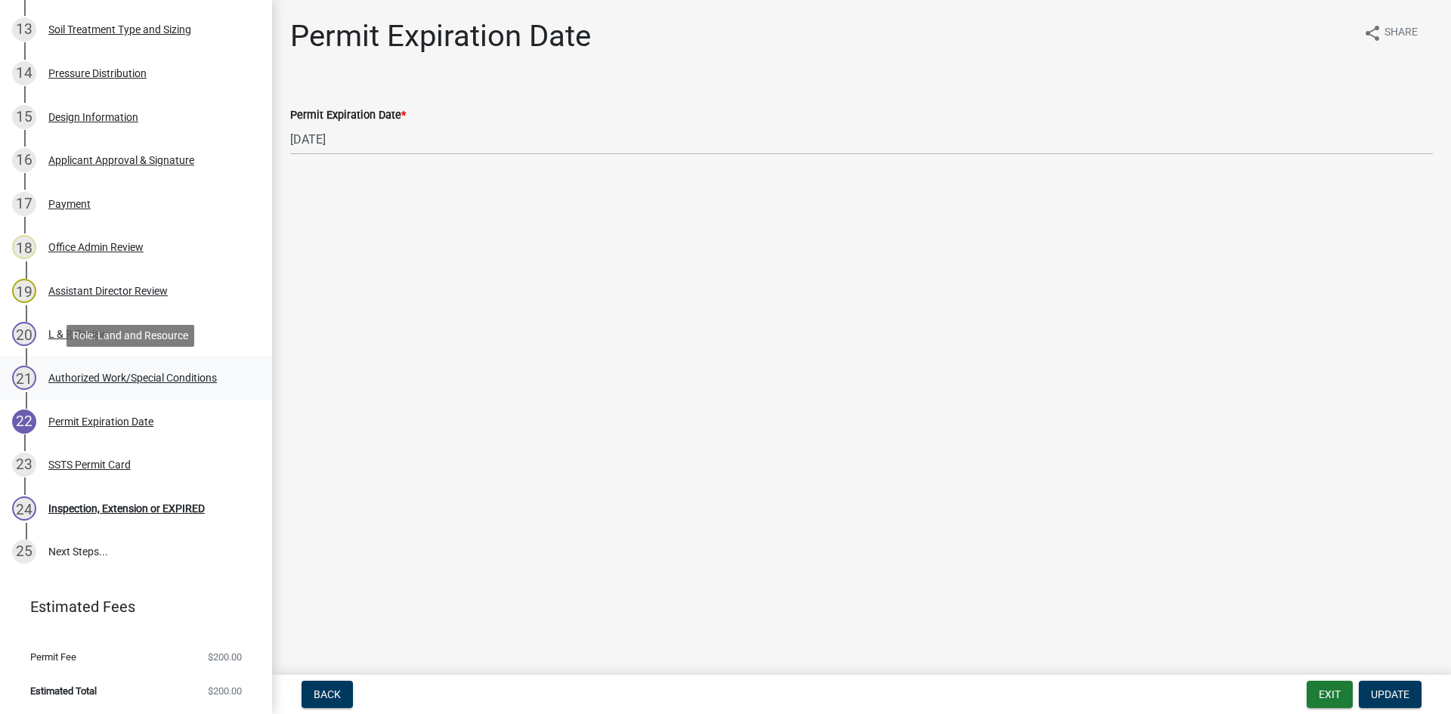
click at [186, 376] on div "Authorized Work/Special Conditions" at bounding box center [132, 378] width 169 height 11
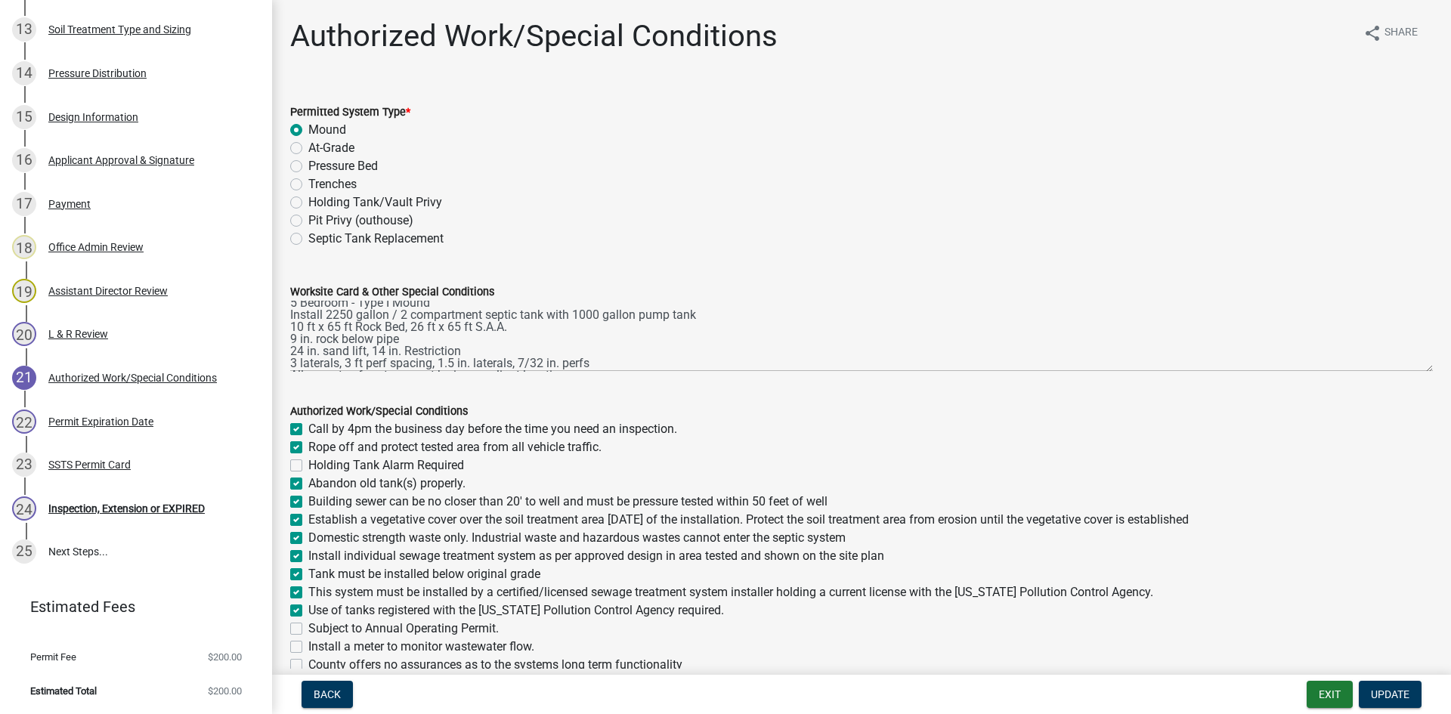
scroll to position [0, 0]
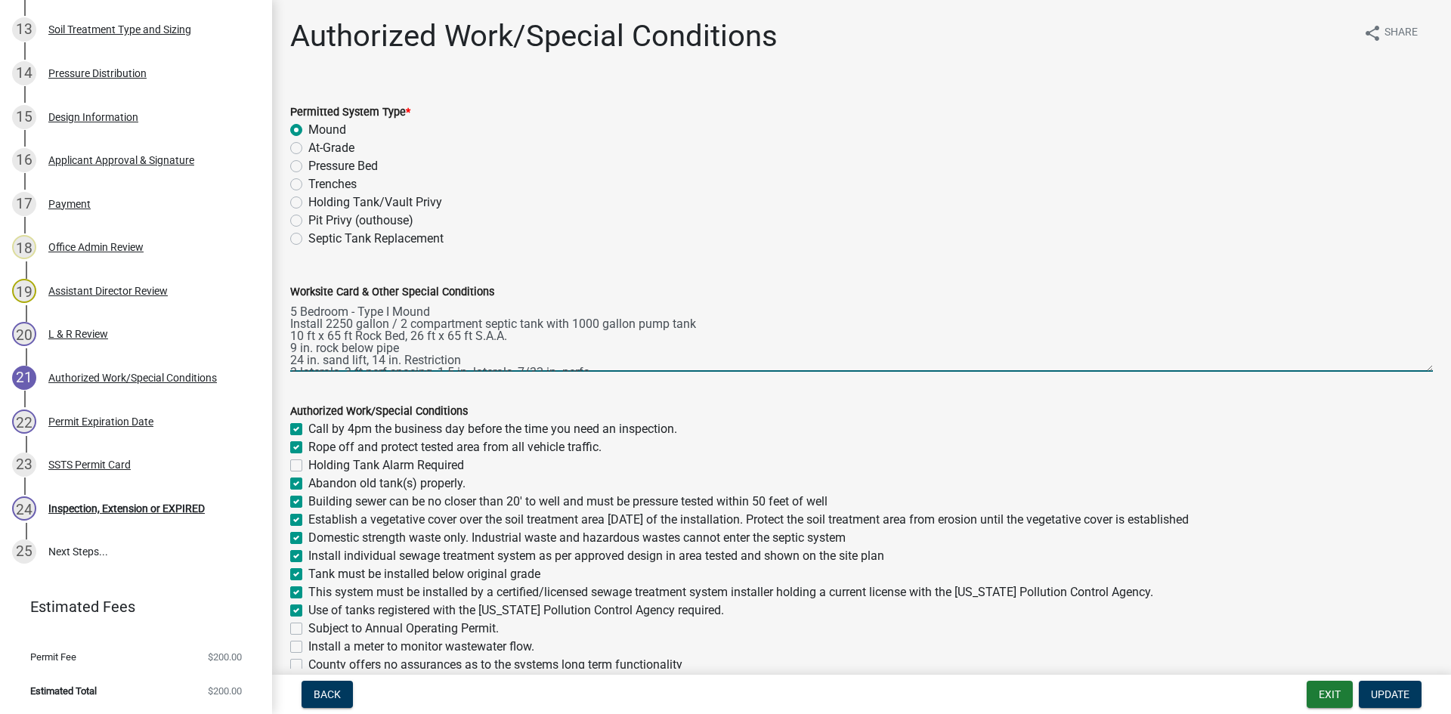
click at [476, 309] on textarea "5 Bedroom - Type I Mound Install 2250 gallon / 2 compartment septic tank with 1…" at bounding box center [861, 336] width 1143 height 71
type textarea "5 Bedroom - Type I Mound (Center Fed) Install 2250 gallon / 2 compartment septi…"
click at [1374, 684] on button "Update" at bounding box center [1390, 694] width 63 height 27
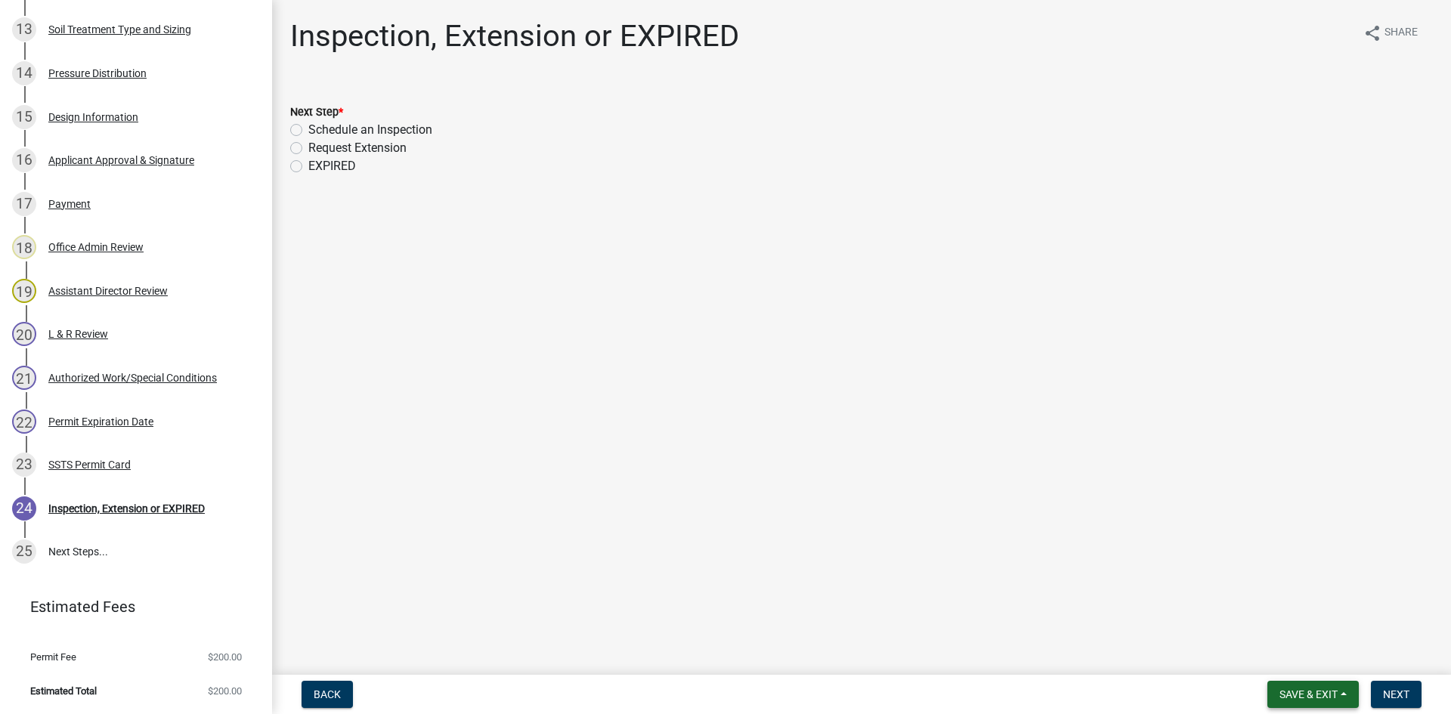
click at [1320, 705] on button "Save & Exit" at bounding box center [1313, 694] width 91 height 27
click at [1298, 650] on button "Save & Exit" at bounding box center [1298, 655] width 121 height 36
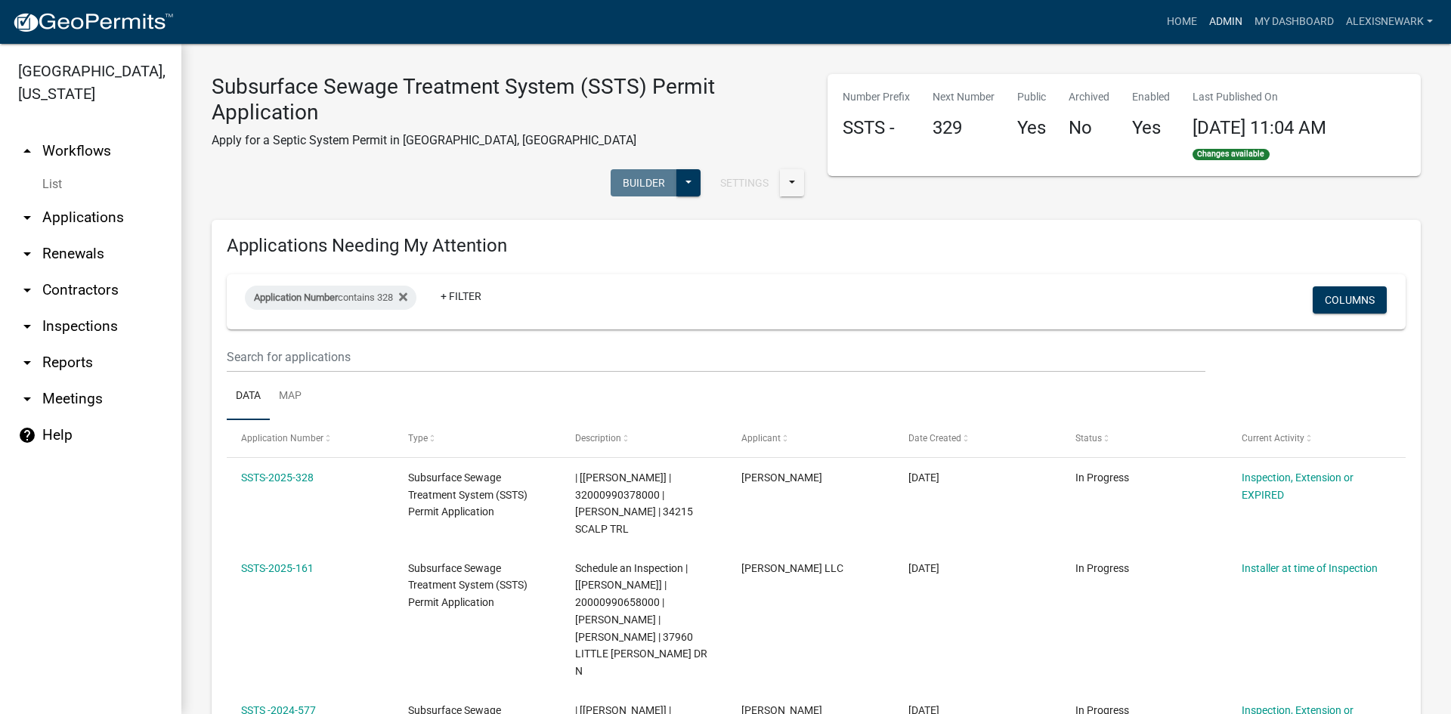
click at [1213, 14] on link "Admin" at bounding box center [1225, 22] width 45 height 29
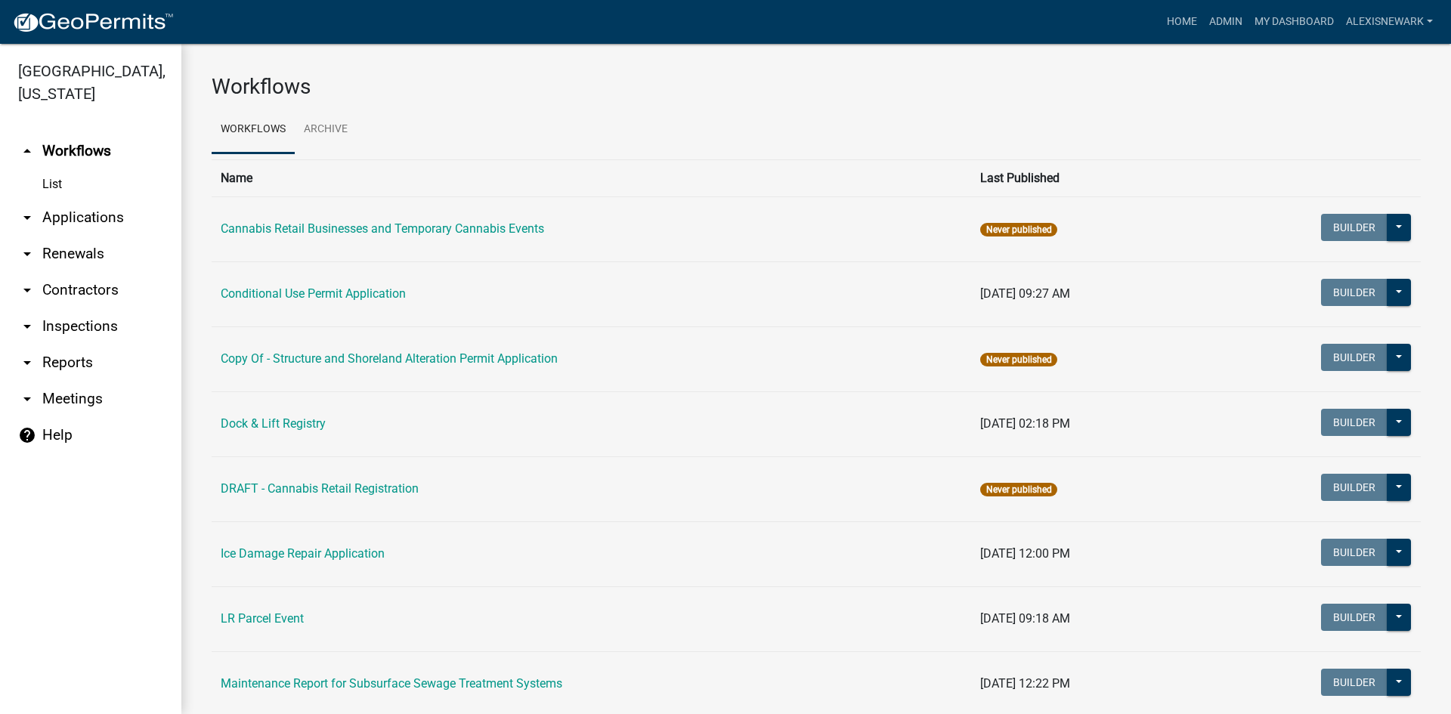
click at [119, 217] on link "arrow_drop_down Applications" at bounding box center [90, 218] width 181 height 36
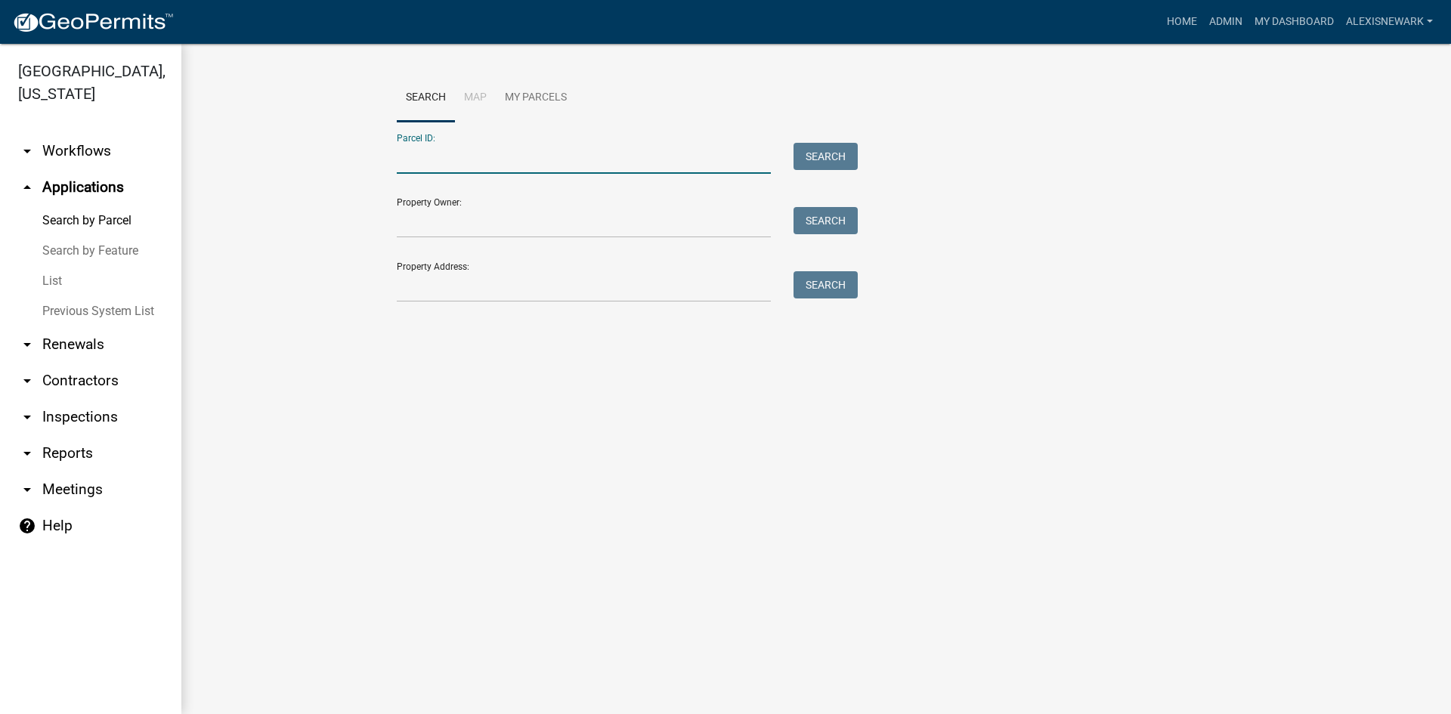
click at [417, 163] on input "Parcel ID:" at bounding box center [584, 158] width 374 height 31
paste input "37000990984000"
type input "37000990984000"
click at [835, 155] on button "Search" at bounding box center [826, 156] width 64 height 27
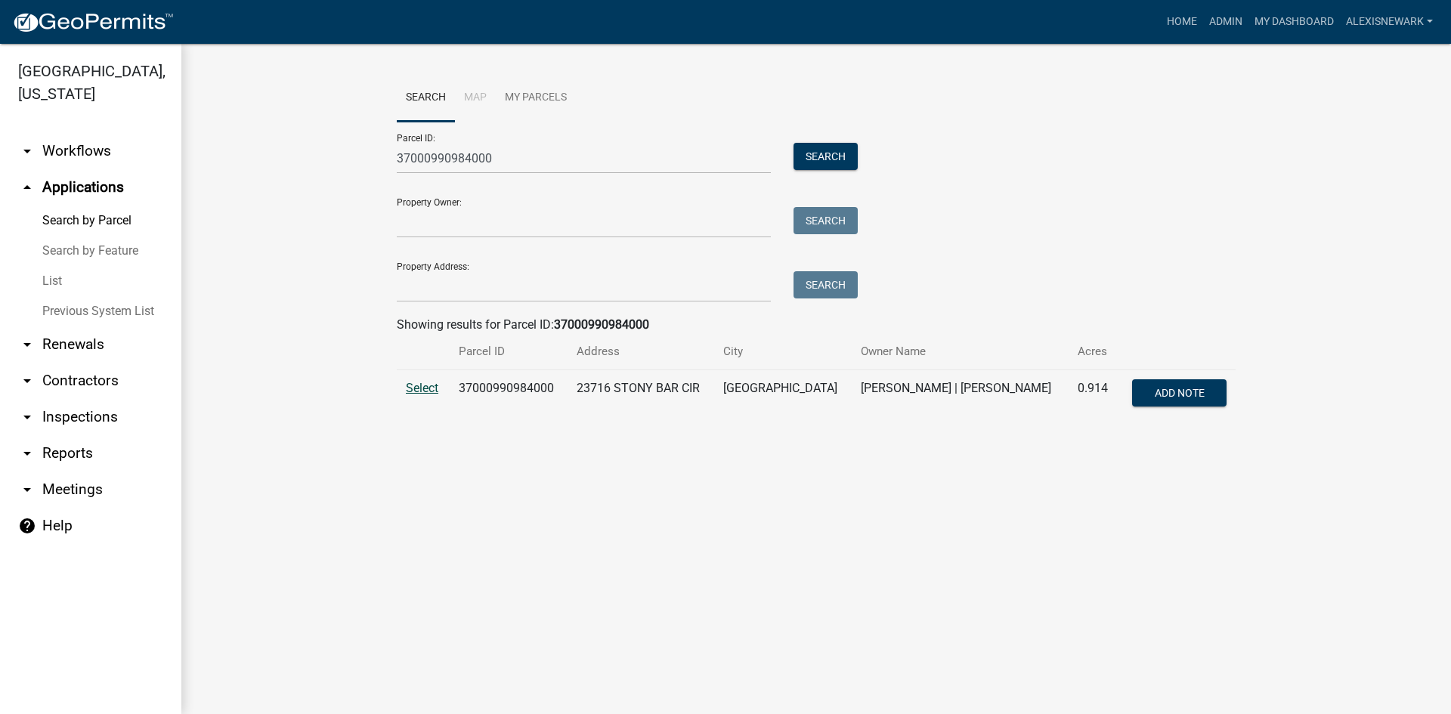
click at [420, 383] on span "Select" at bounding box center [422, 388] width 33 height 14
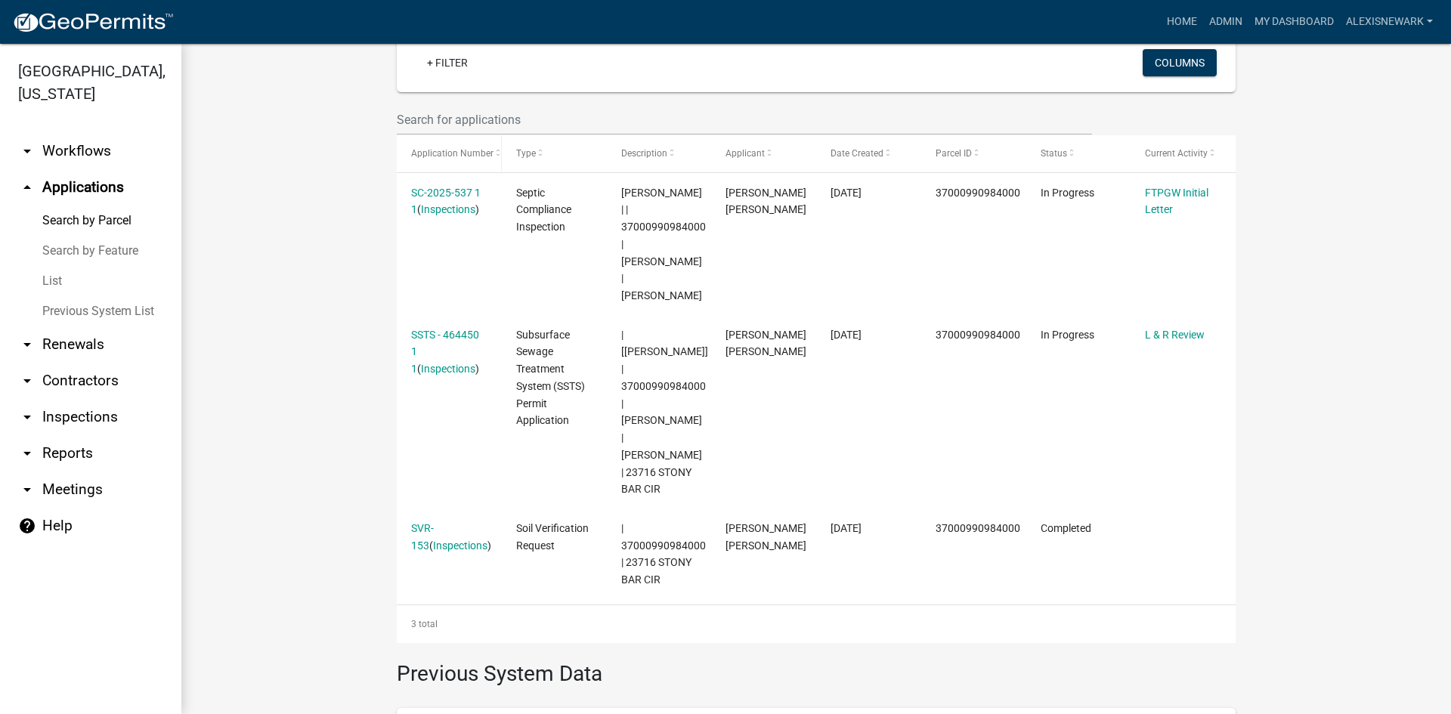
scroll to position [406, 0]
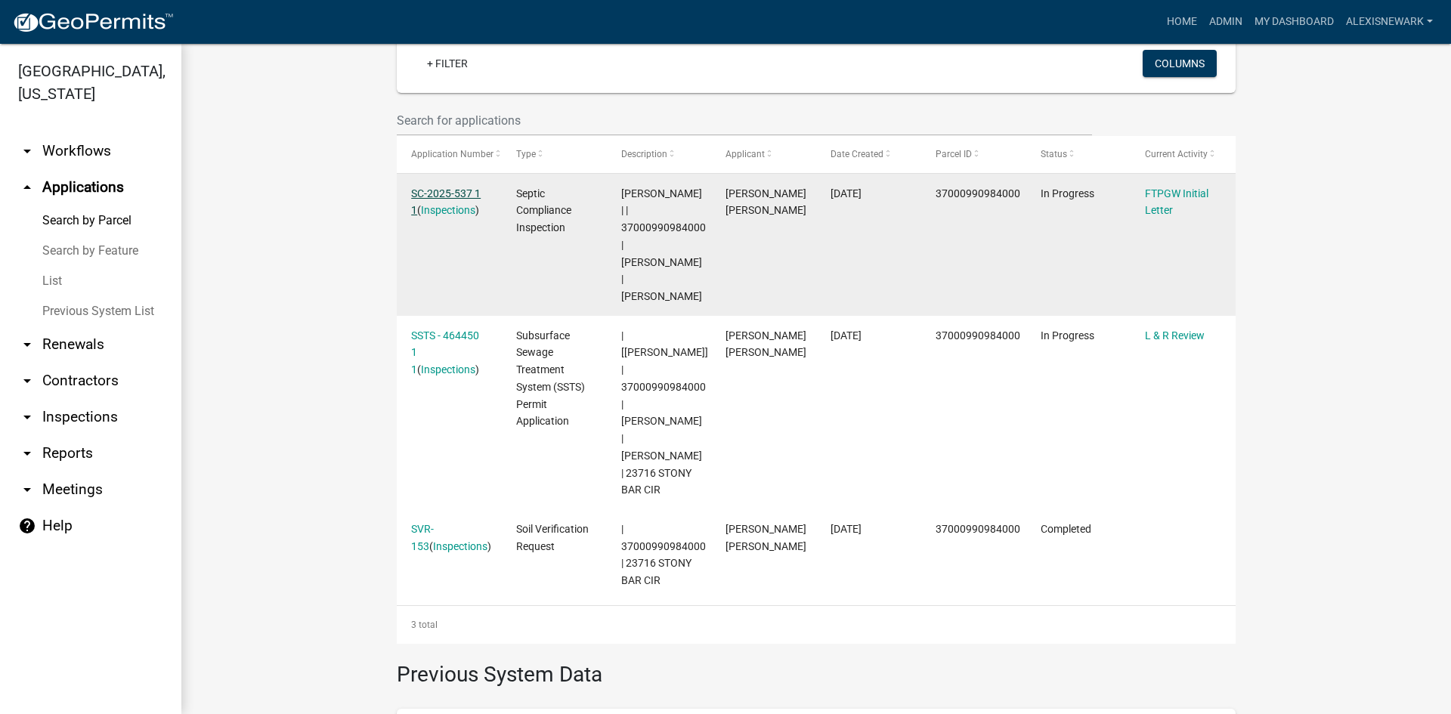
click at [423, 200] on link "SC-2025-537 1 1" at bounding box center [446, 201] width 70 height 29
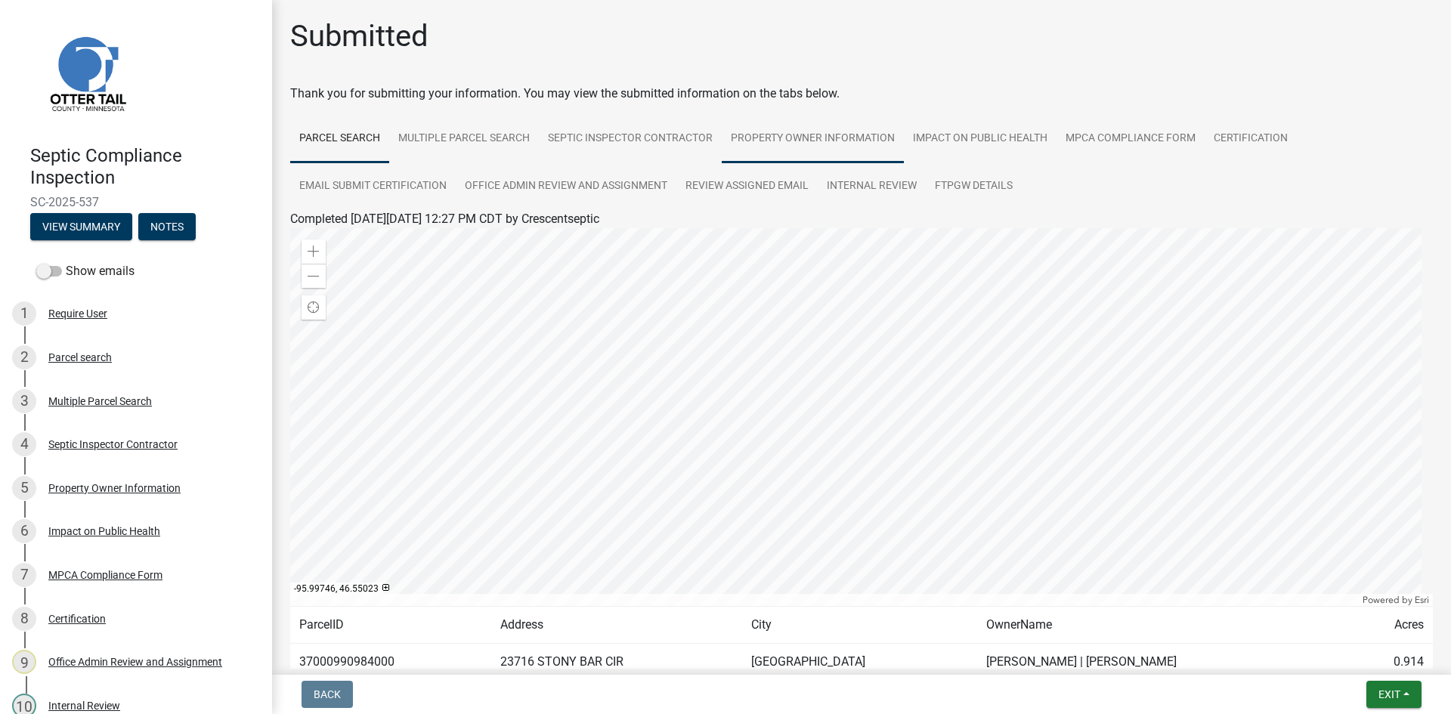
click at [832, 160] on link "Property Owner Information" at bounding box center [813, 139] width 182 height 48
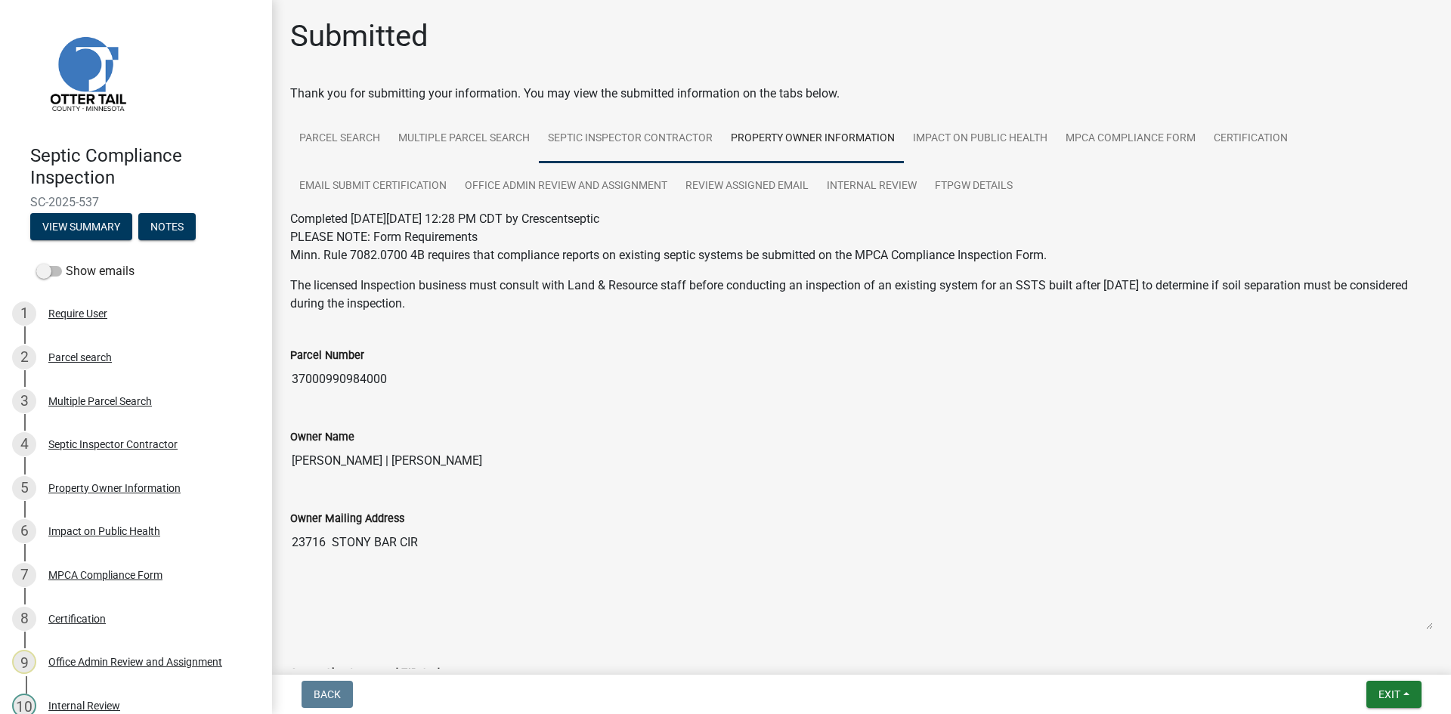
click at [685, 160] on link "Septic Inspector Contractor" at bounding box center [630, 139] width 183 height 48
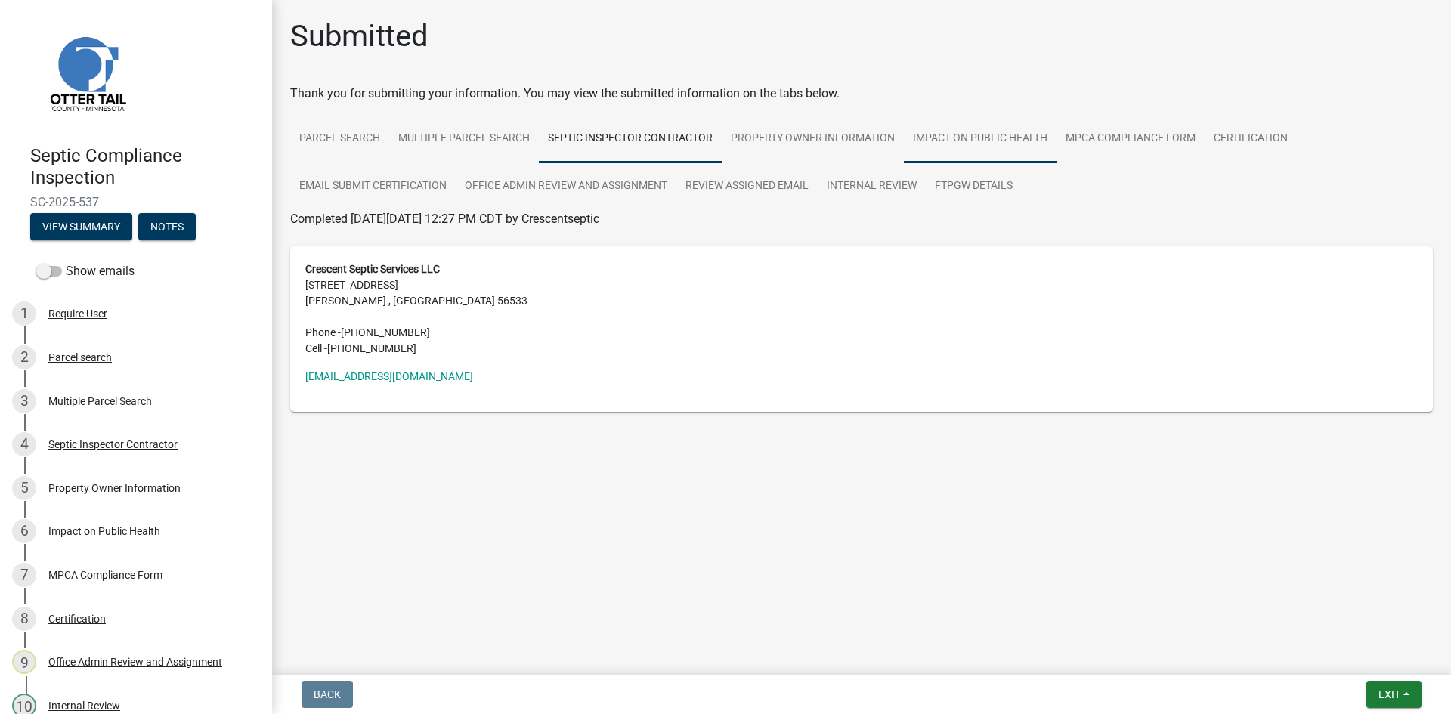
click at [912, 147] on link "Impact on Public Health" at bounding box center [980, 139] width 153 height 48
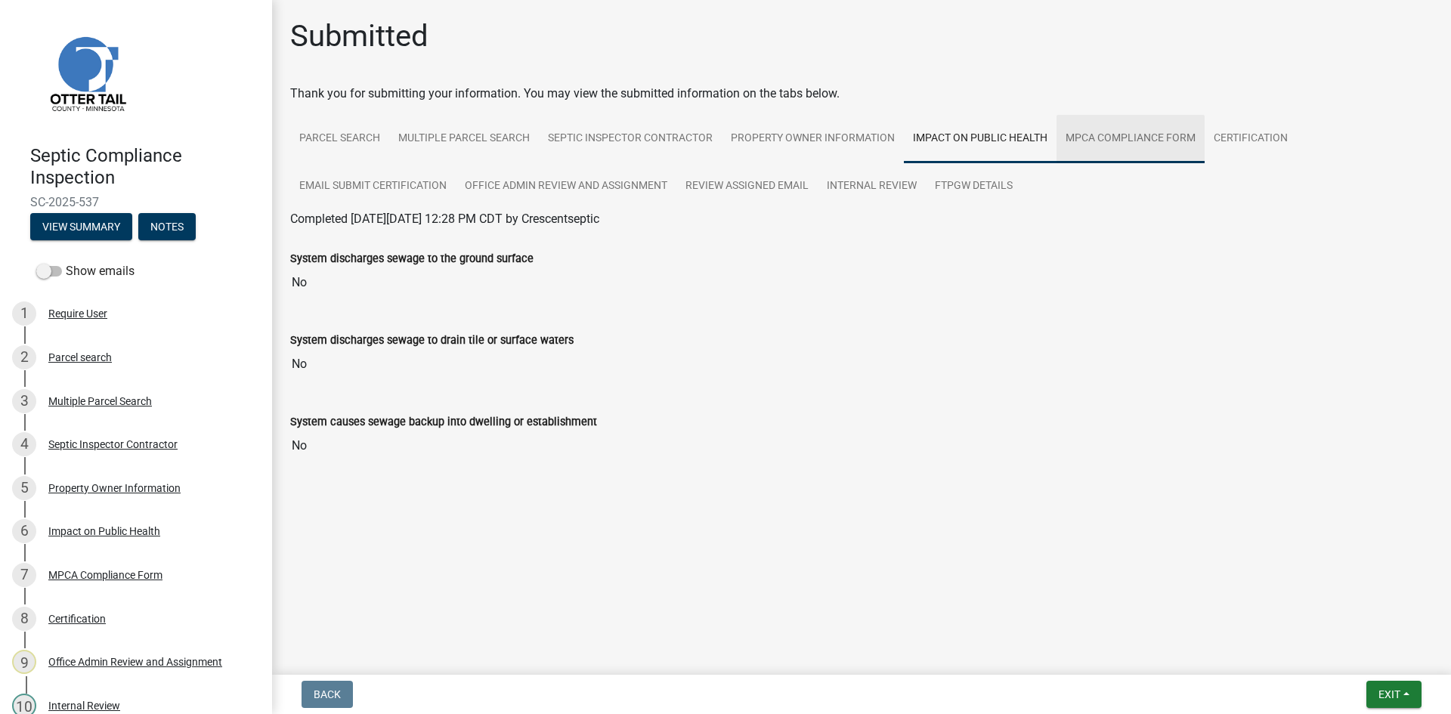
click at [1104, 140] on link "MPCA Compliance Form" at bounding box center [1131, 139] width 148 height 48
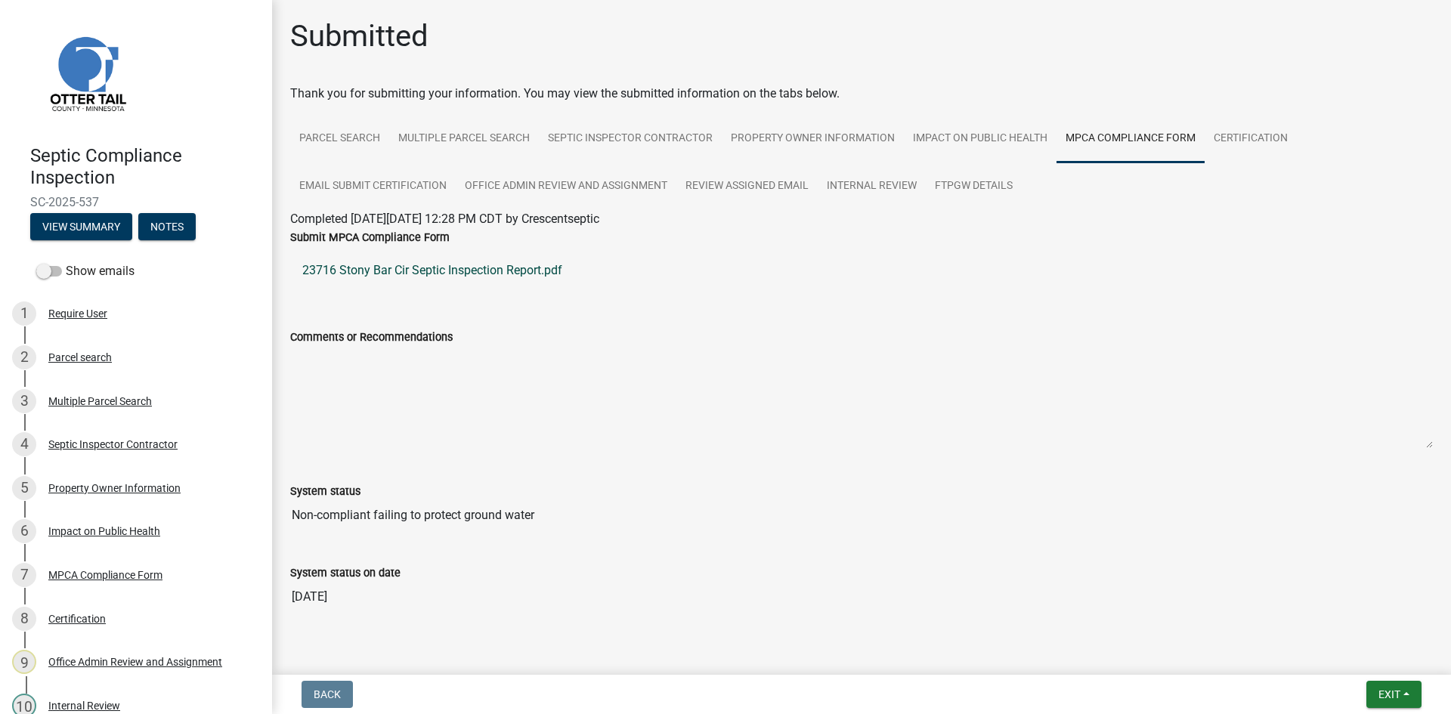
click at [537, 282] on link "23716 Stony Bar Cir Septic Inspection Report.pdf" at bounding box center [861, 270] width 1143 height 36
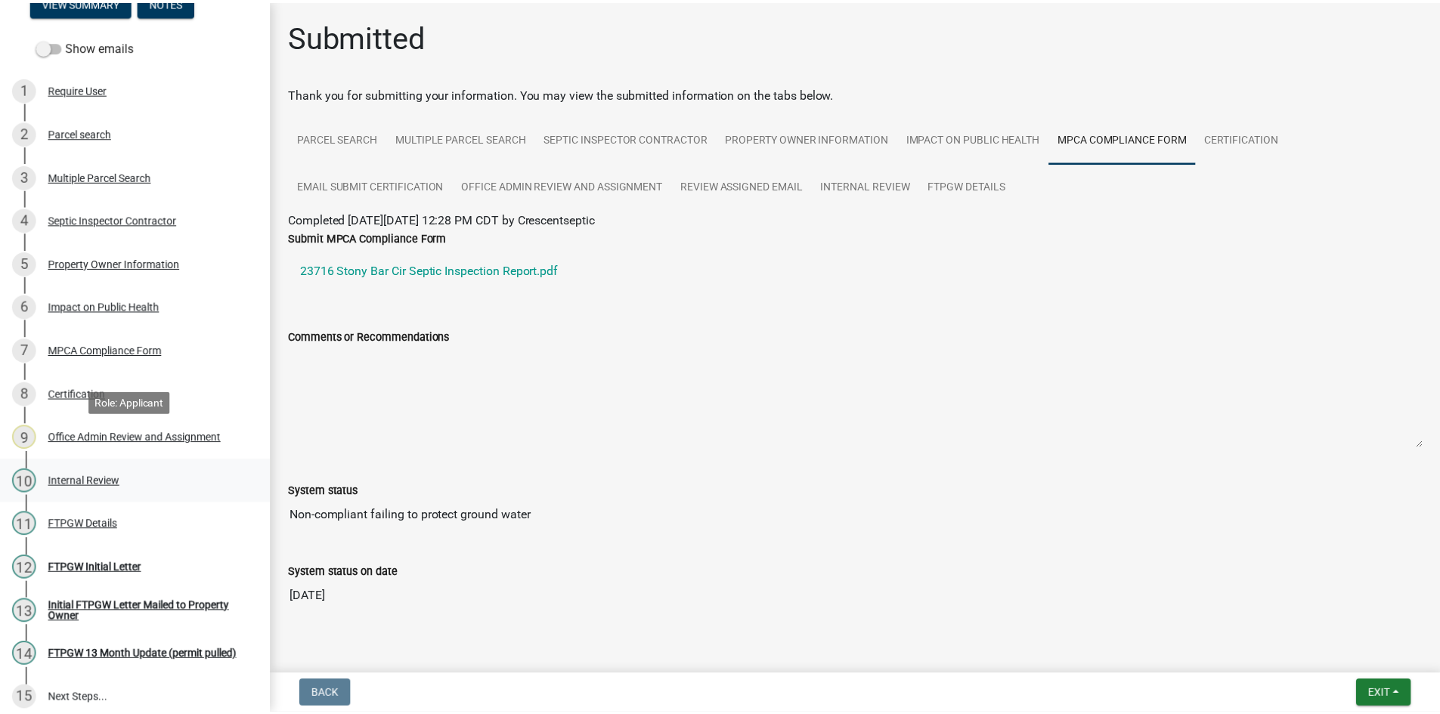
scroll to position [237, 0]
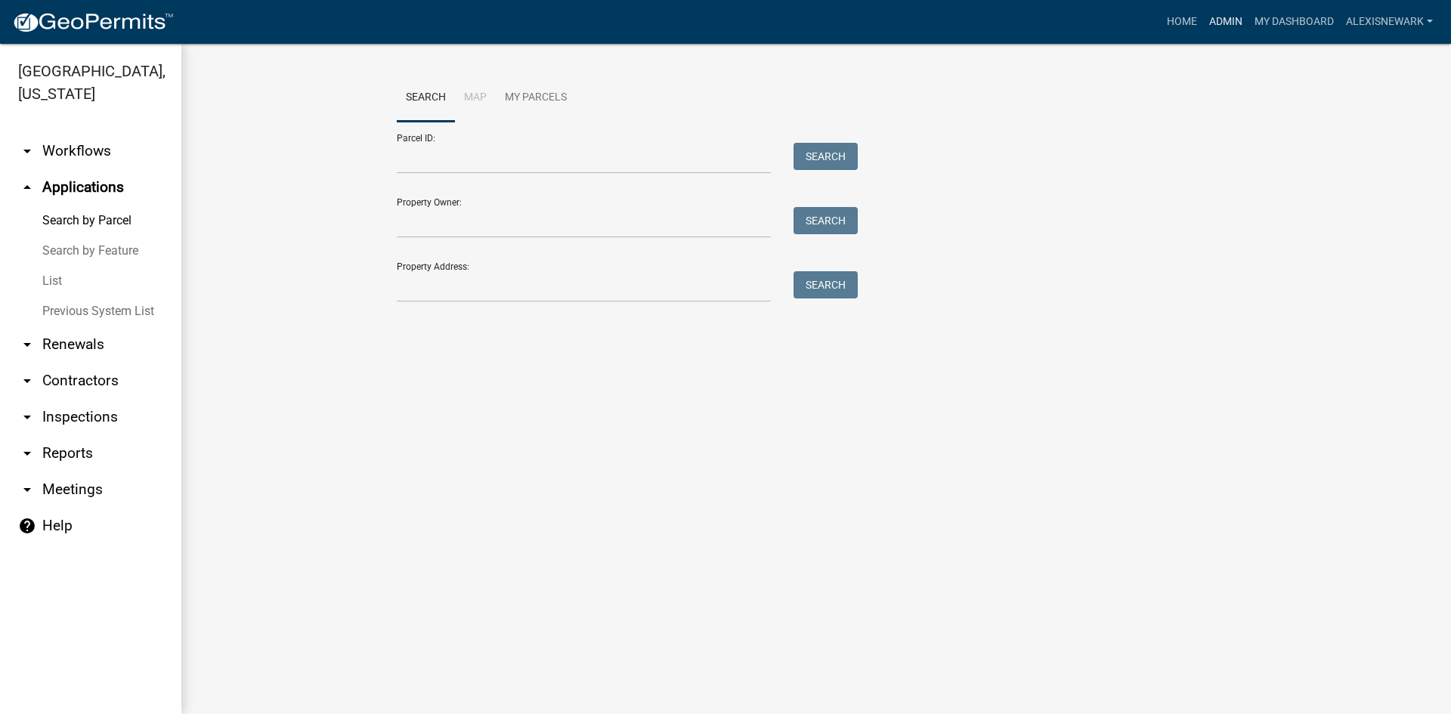
click at [1218, 26] on link "Admin" at bounding box center [1225, 22] width 45 height 29
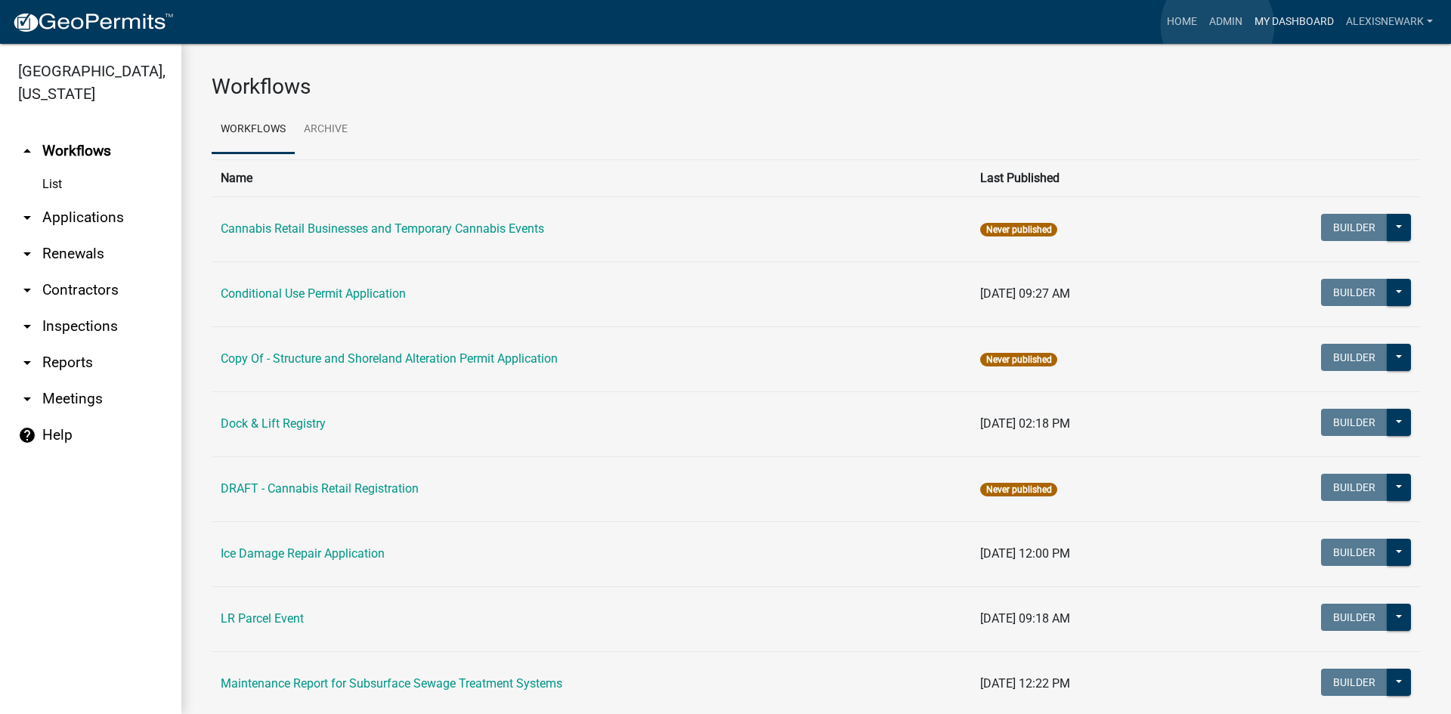
click at [1272, 11] on link "My Dashboard" at bounding box center [1294, 22] width 91 height 29
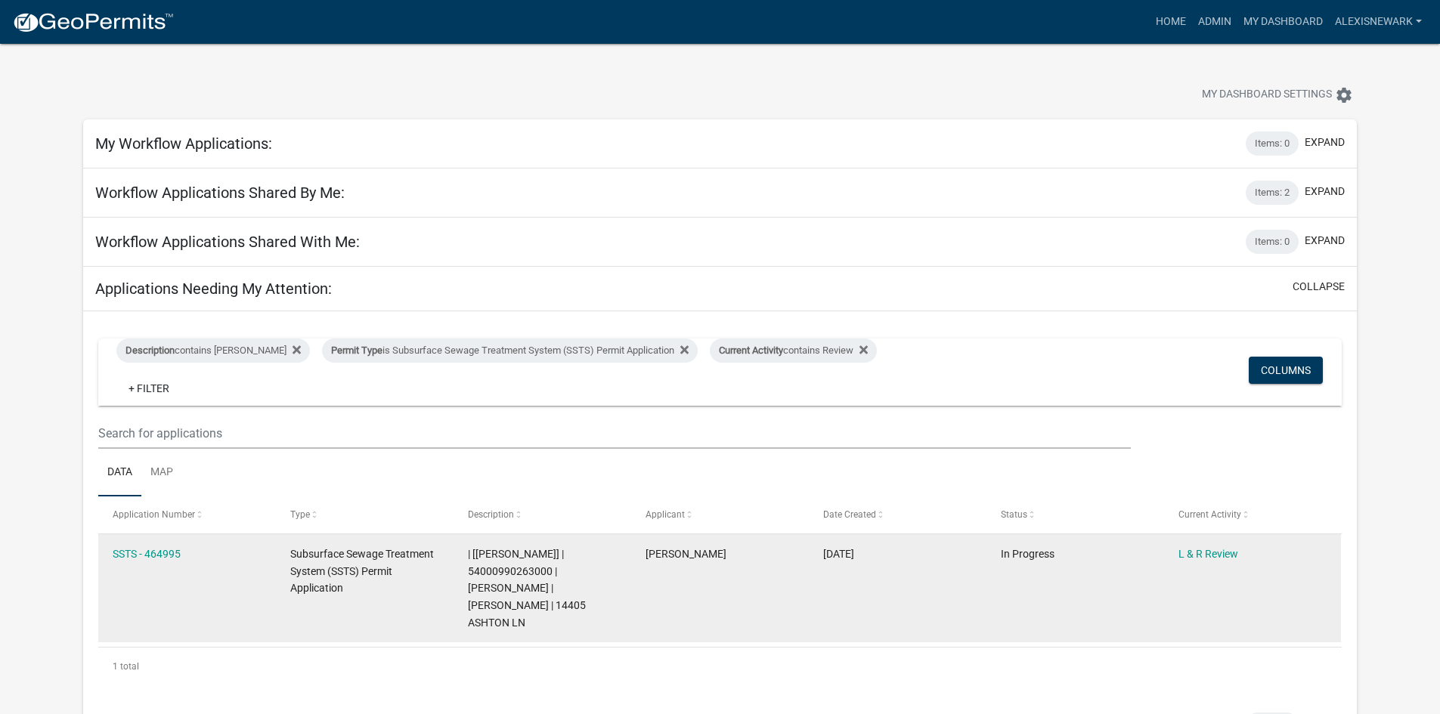
click at [530, 572] on span "| [[PERSON_NAME]] | 54000990263000 | [PERSON_NAME] | [PERSON_NAME] | 14405 ASHT…" at bounding box center [527, 588] width 118 height 81
copy span "54000990263000"
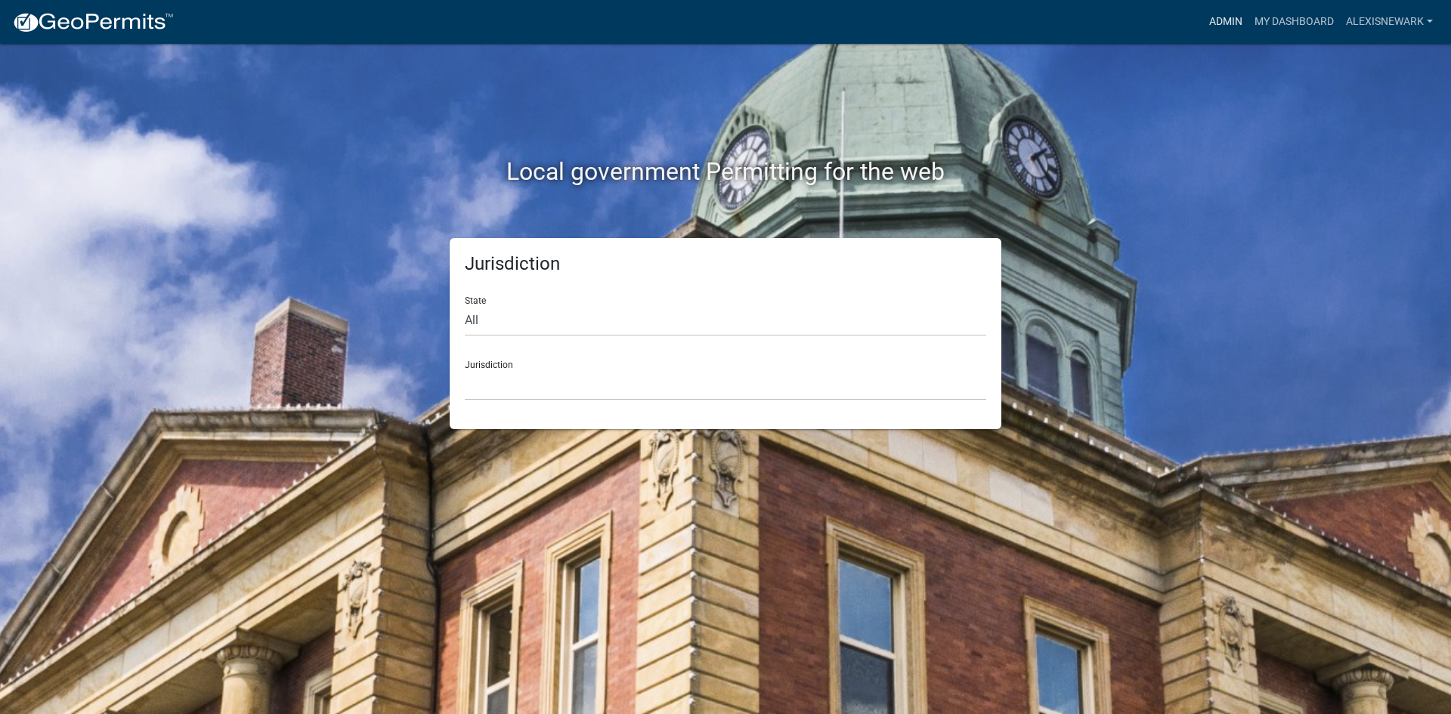
click at [1224, 12] on link "Admin" at bounding box center [1225, 22] width 45 height 29
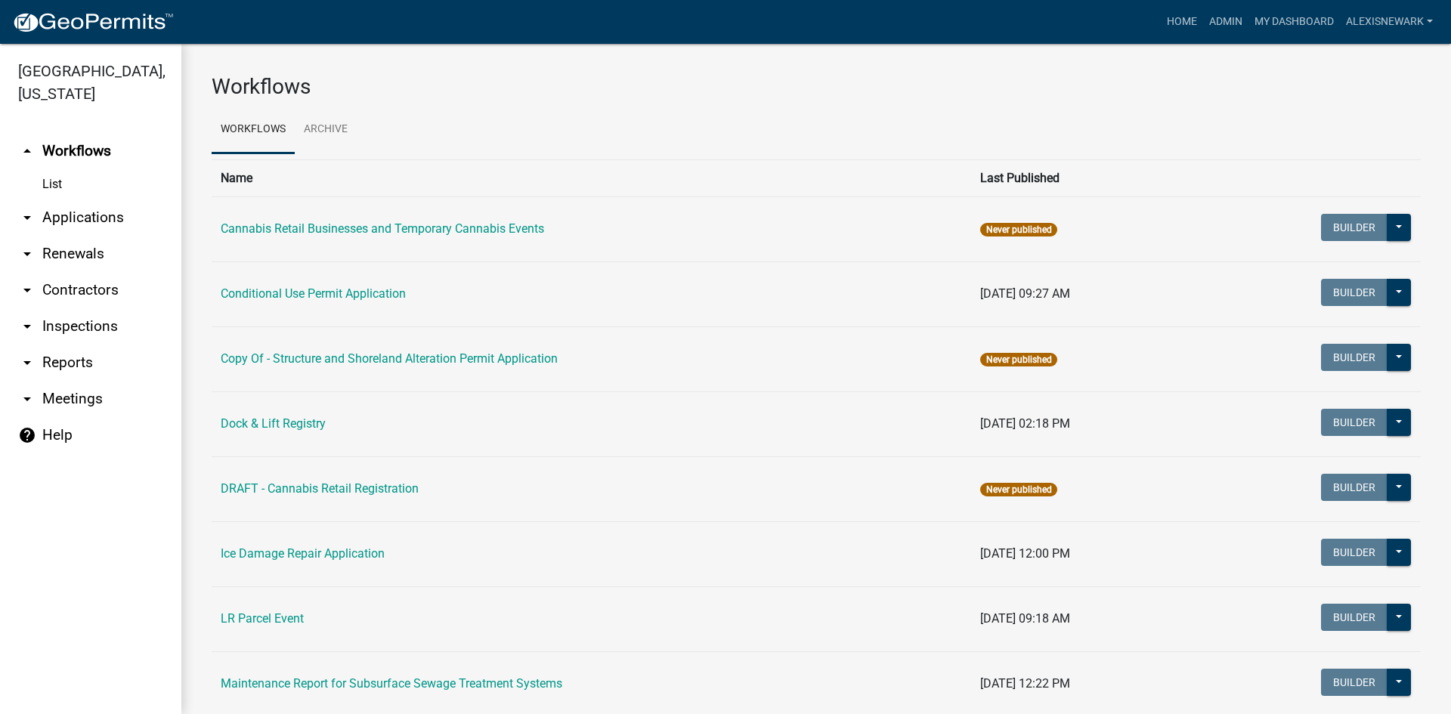
click at [156, 228] on link "arrow_drop_down Applications" at bounding box center [90, 218] width 181 height 36
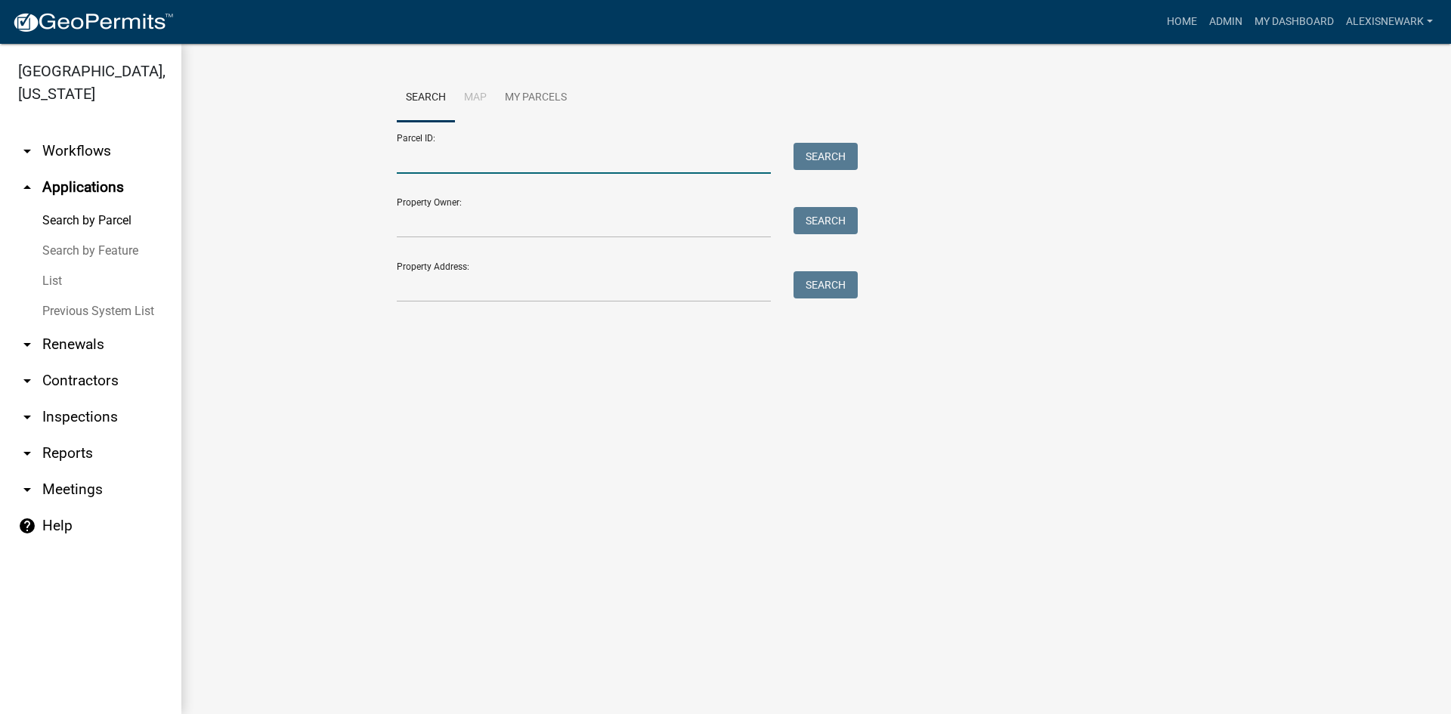
click at [484, 160] on input "Parcel ID:" at bounding box center [584, 158] width 374 height 31
paste input "54000990263000"
type input "54000990263000"
click at [838, 145] on button "Search" at bounding box center [826, 156] width 64 height 27
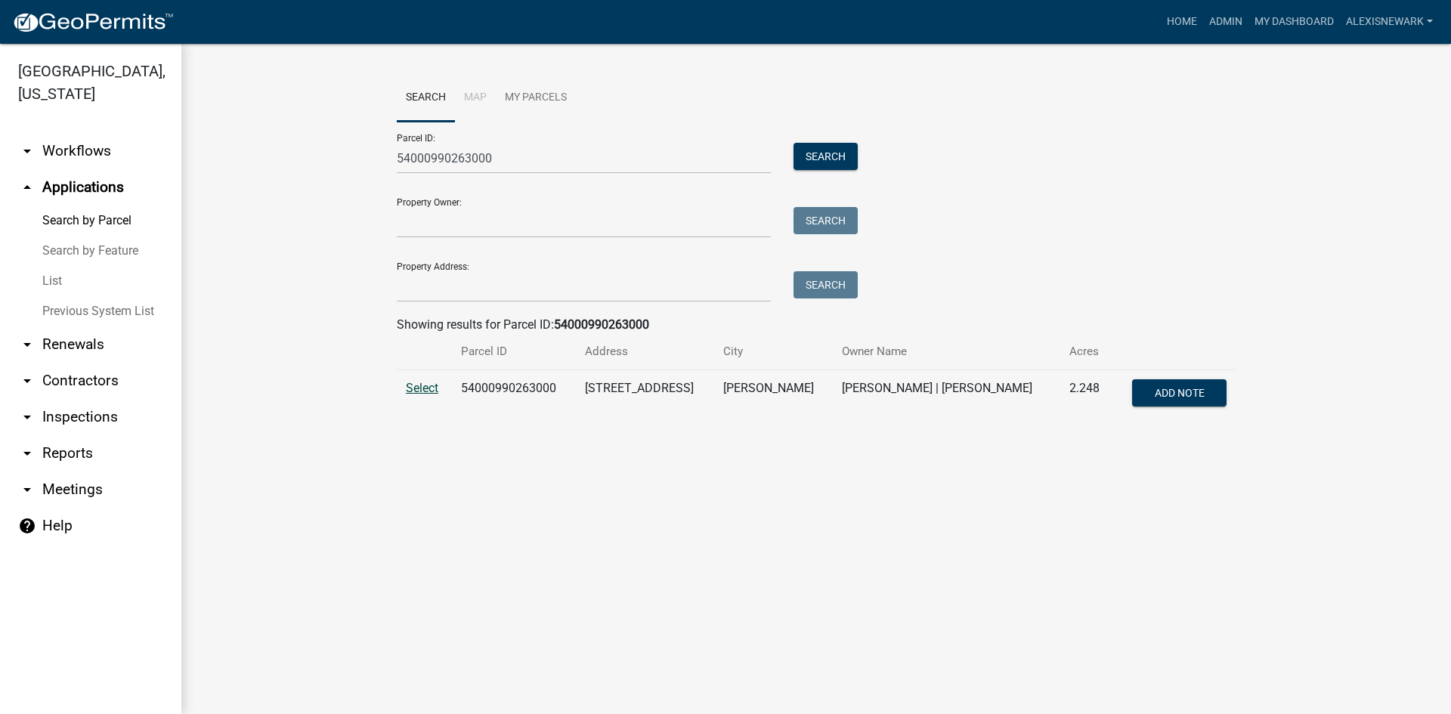
click at [426, 393] on span "Select" at bounding box center [422, 388] width 33 height 14
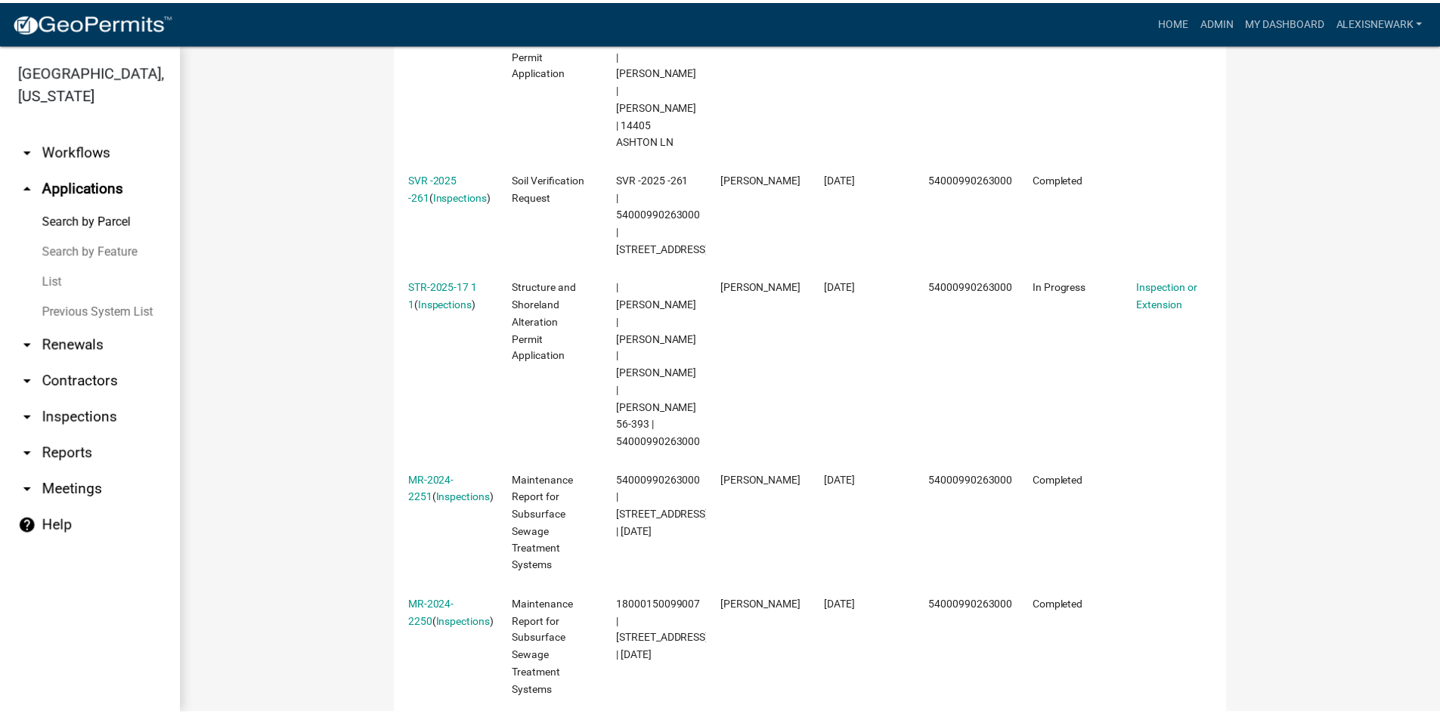
scroll to position [661, 0]
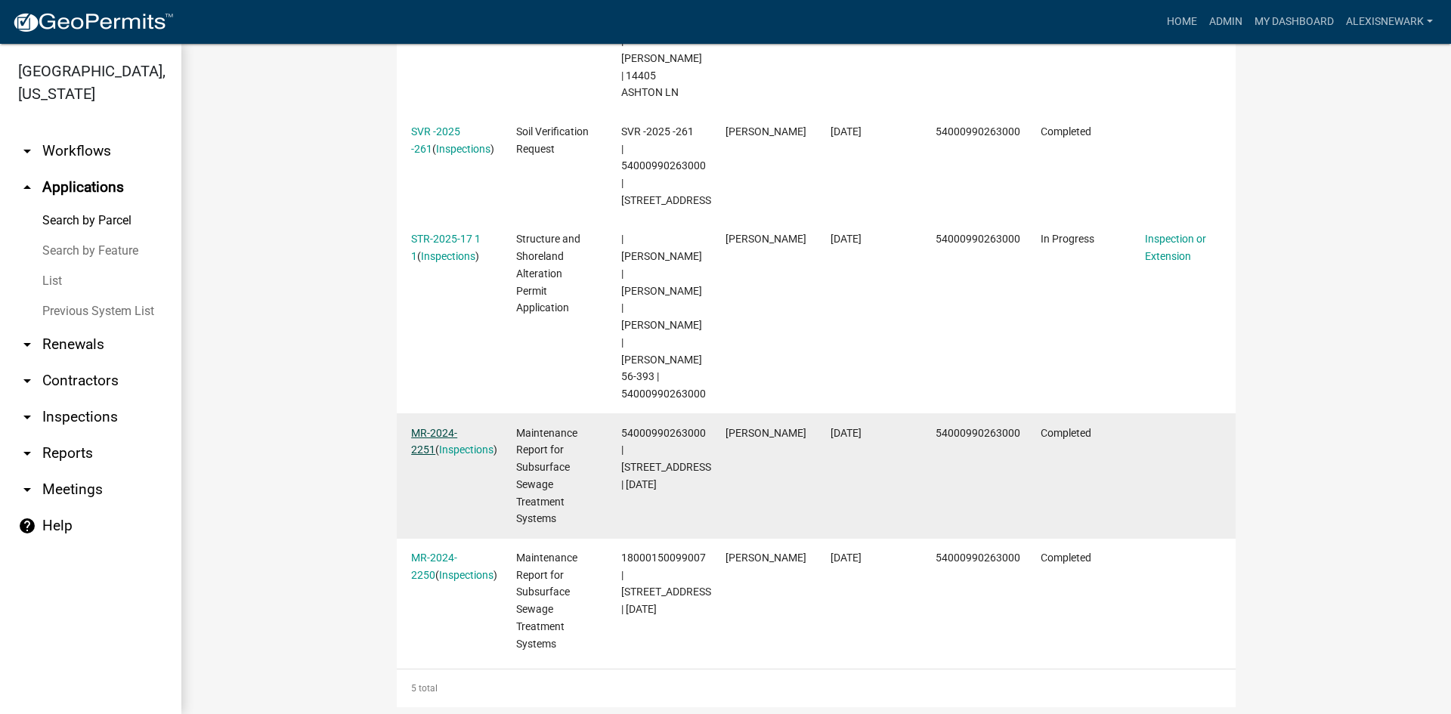
click at [457, 427] on link "MR-2024-2251" at bounding box center [434, 441] width 46 height 29
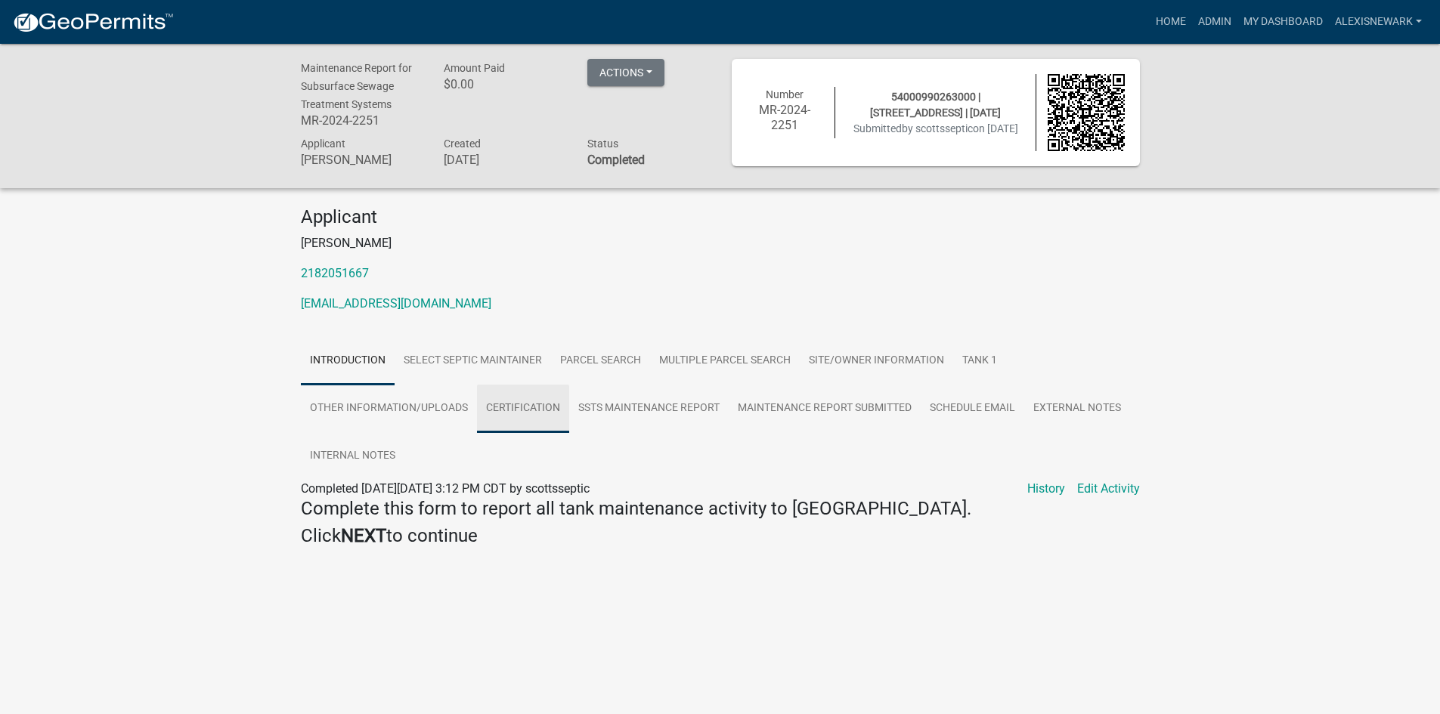
click at [505, 400] on link "Certification" at bounding box center [523, 409] width 92 height 48
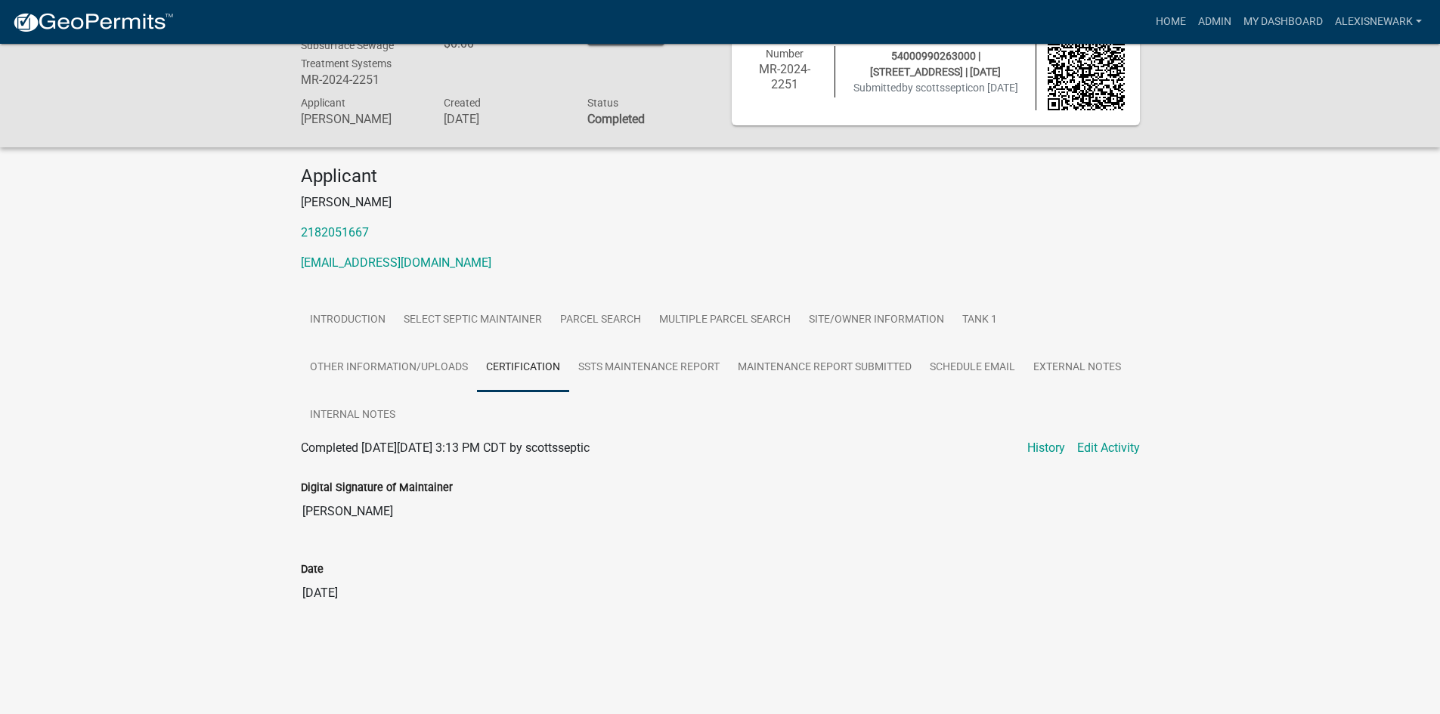
scroll to position [44, 0]
click at [621, 379] on link "SSTS Maintenance Report" at bounding box center [649, 365] width 160 height 48
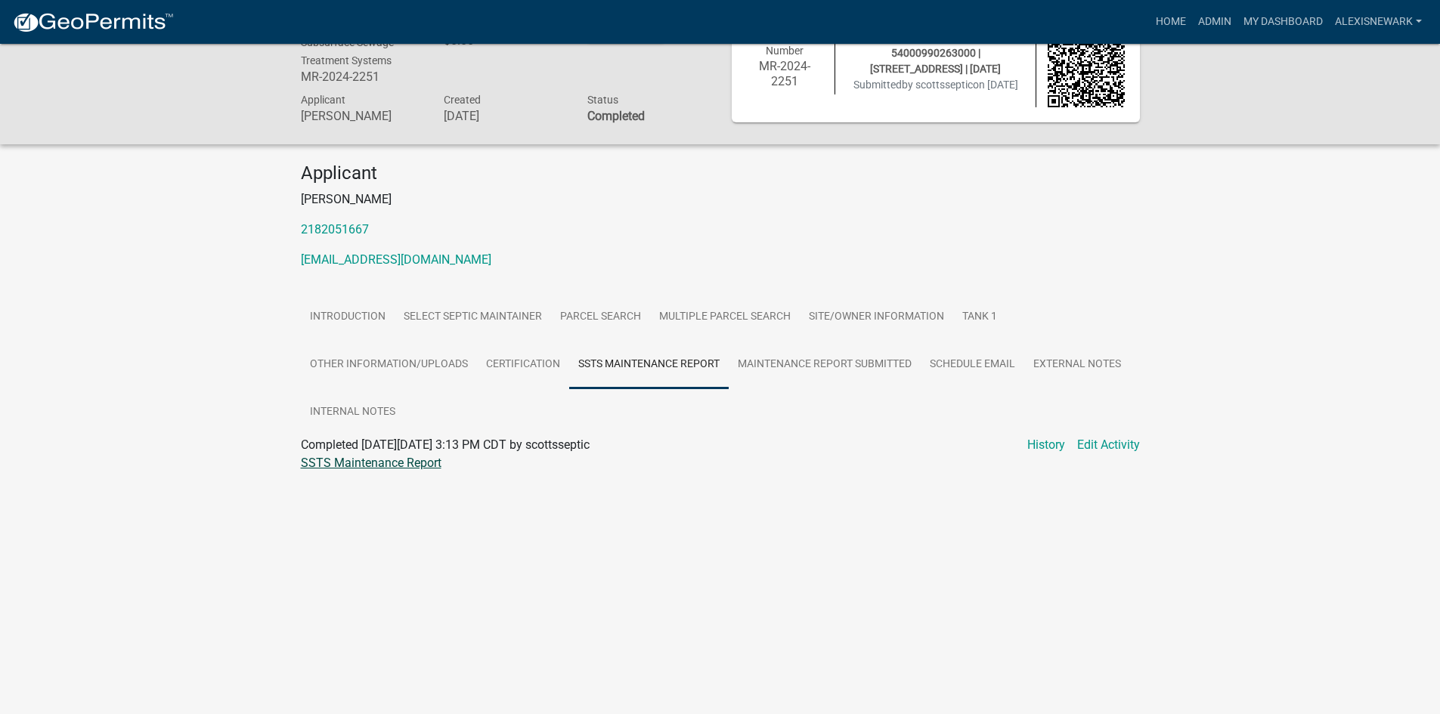
click at [423, 463] on link "SSTS Maintenance Report" at bounding box center [371, 463] width 141 height 14
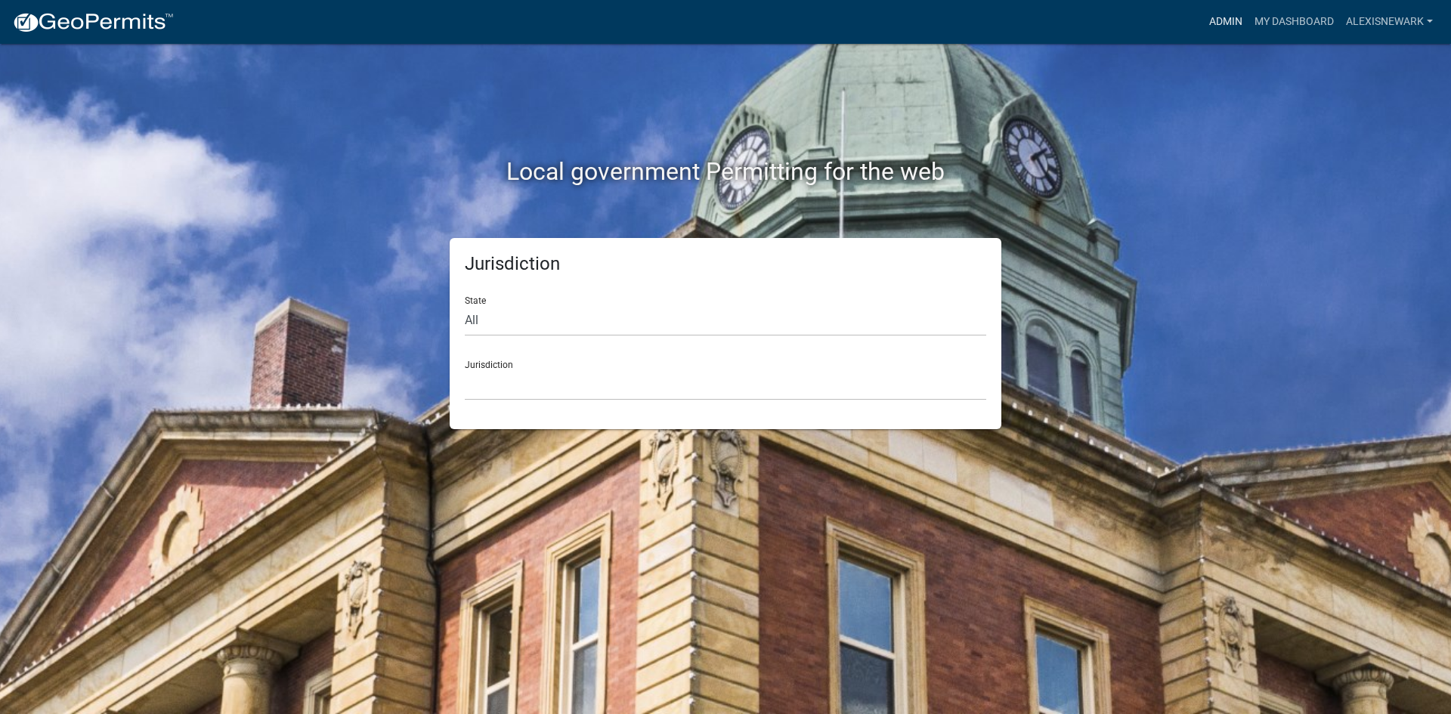
click at [1225, 27] on link "Admin" at bounding box center [1225, 22] width 45 height 29
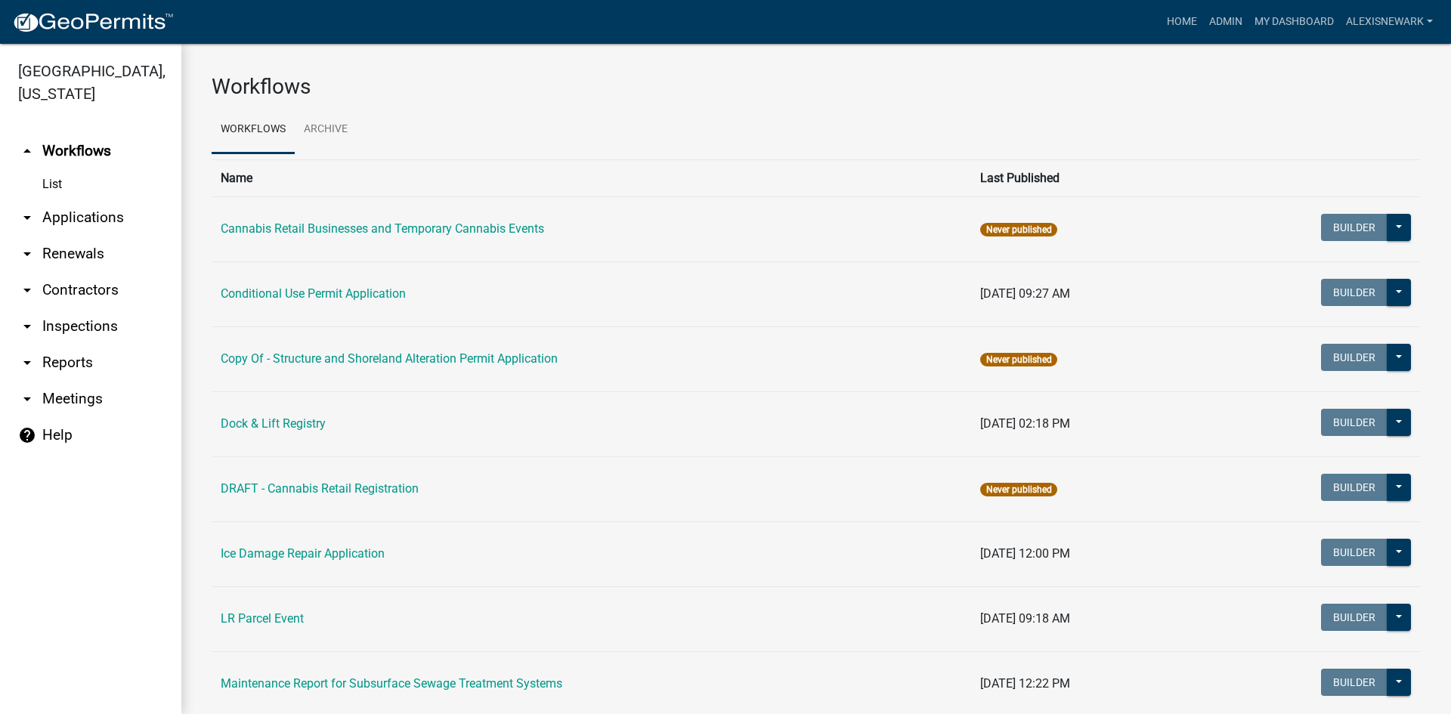
click at [141, 221] on link "arrow_drop_down Applications" at bounding box center [90, 218] width 181 height 36
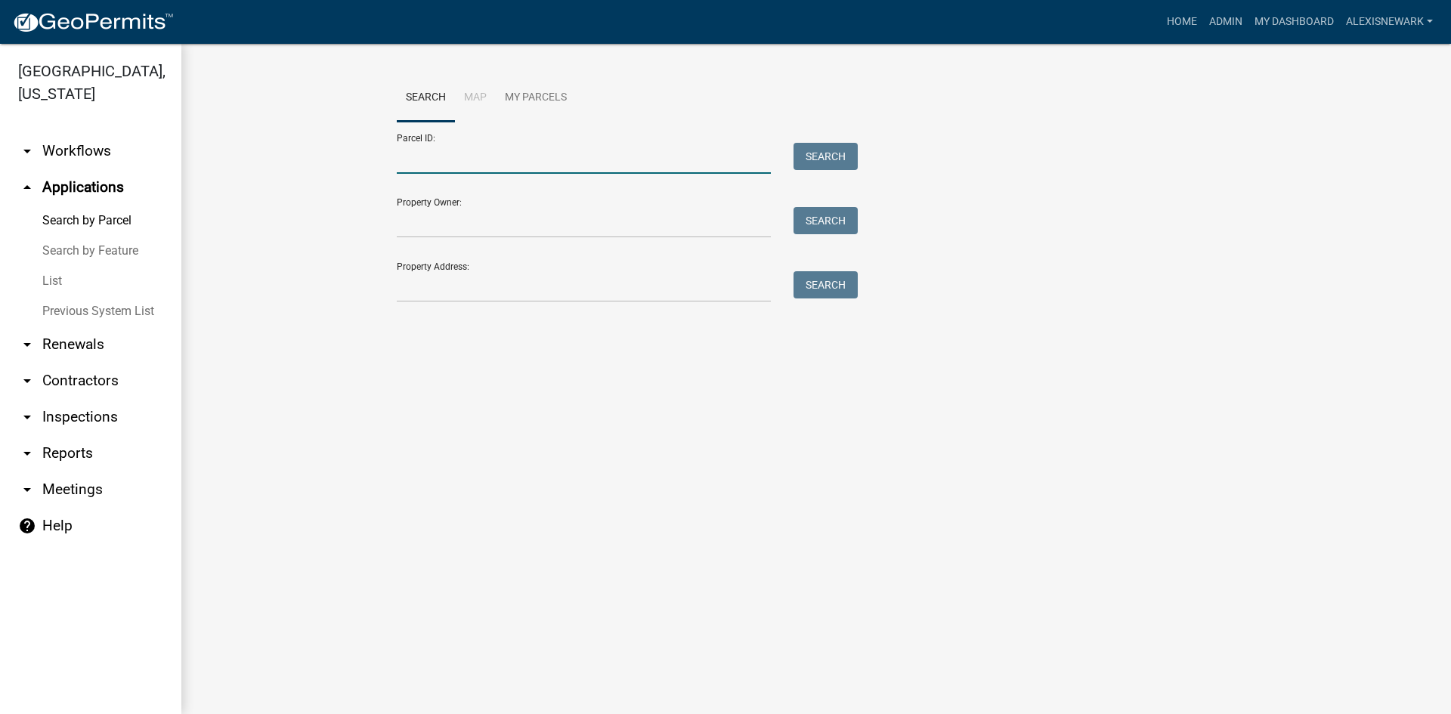
click at [426, 162] on input "Parcel ID:" at bounding box center [584, 158] width 374 height 31
paste input "54000990263000"
type input "54000990263000"
click at [842, 146] on button "Search" at bounding box center [826, 156] width 64 height 27
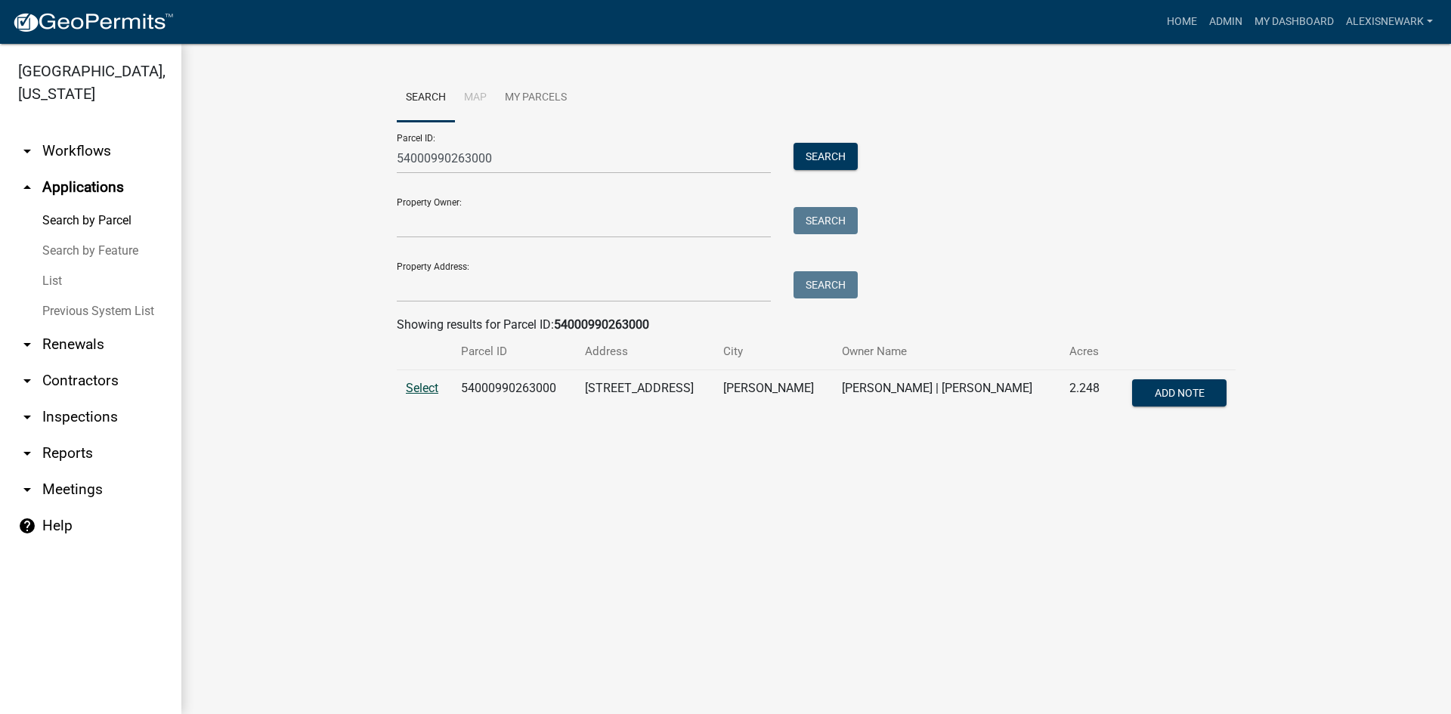
click at [438, 391] on span "Select" at bounding box center [422, 388] width 33 height 14
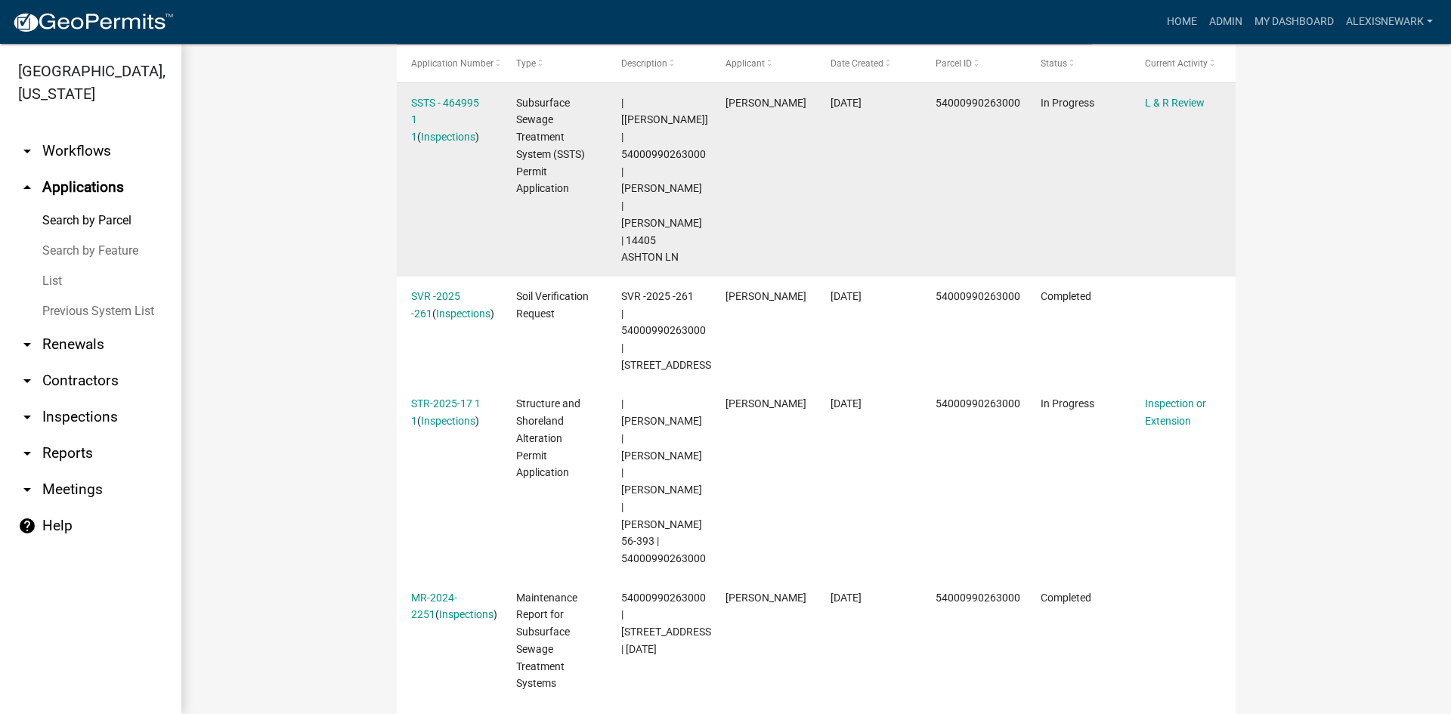
scroll to position [378, 0]
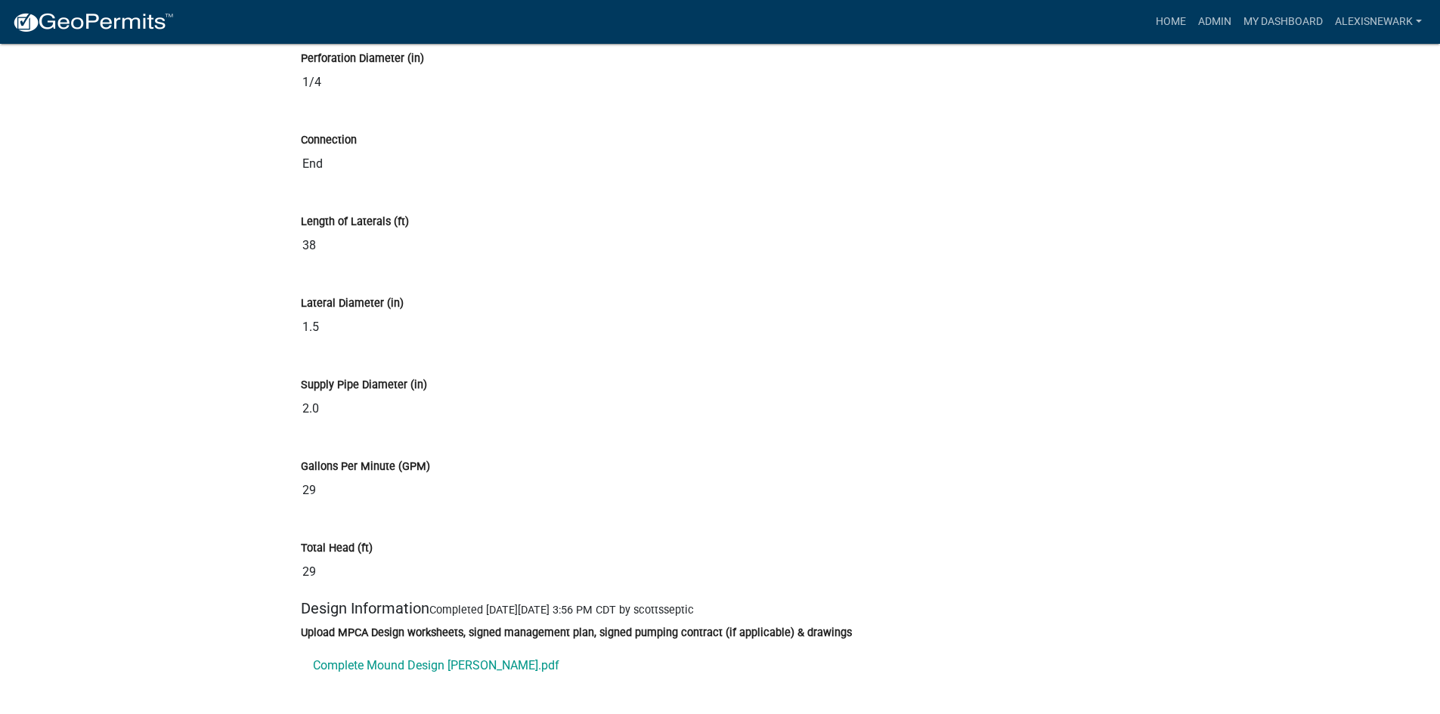
scroll to position [8221, 0]
